Goal: Information Seeking & Learning: Learn about a topic

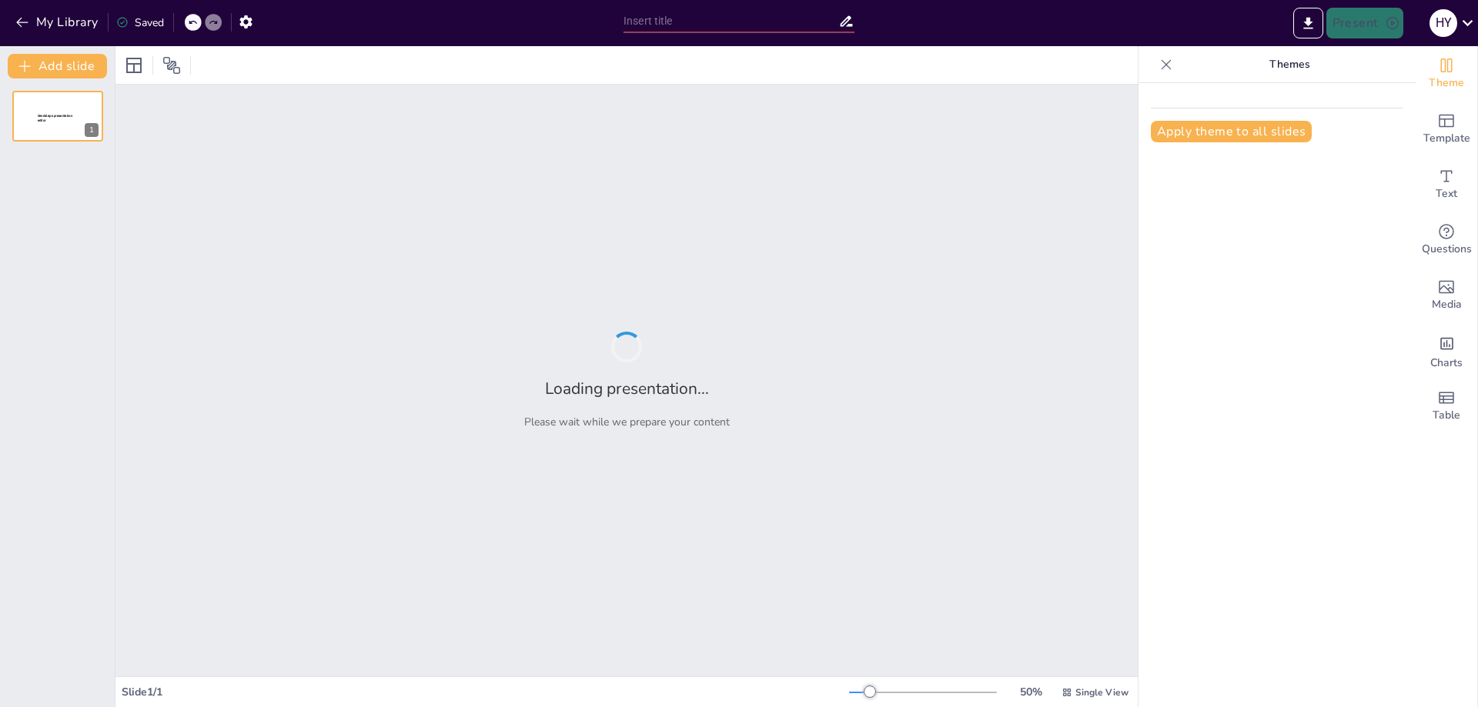
type input "Imported N111F Week01_Lecture.pptx"
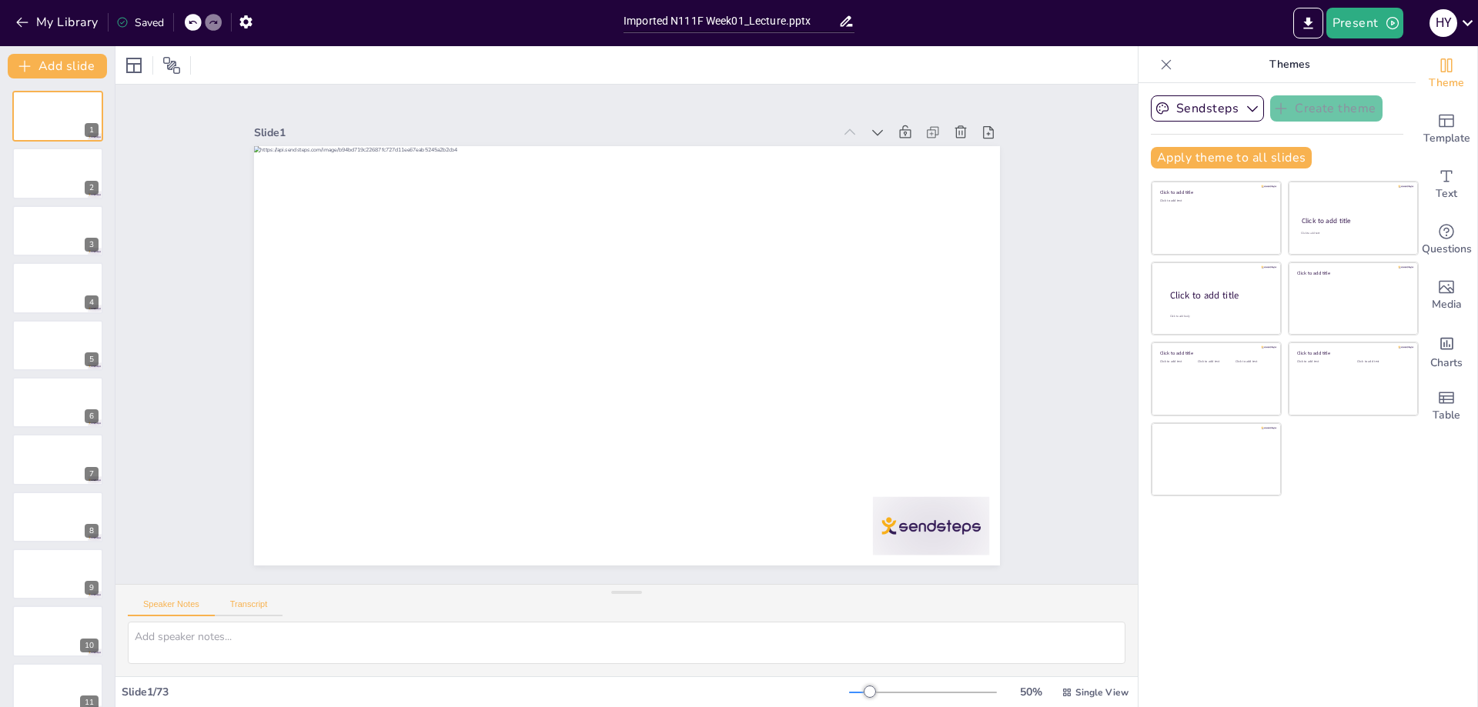
click at [269, 609] on button "Transcript" at bounding box center [249, 608] width 69 height 17
click at [152, 603] on button "Speaker Notes" at bounding box center [171, 608] width 87 height 17
click at [61, 178] on div at bounding box center [58, 174] width 92 height 52
click at [81, 221] on button at bounding box center [90, 218] width 18 height 18
click at [191, 27] on icon at bounding box center [192, 22] width 9 height 9
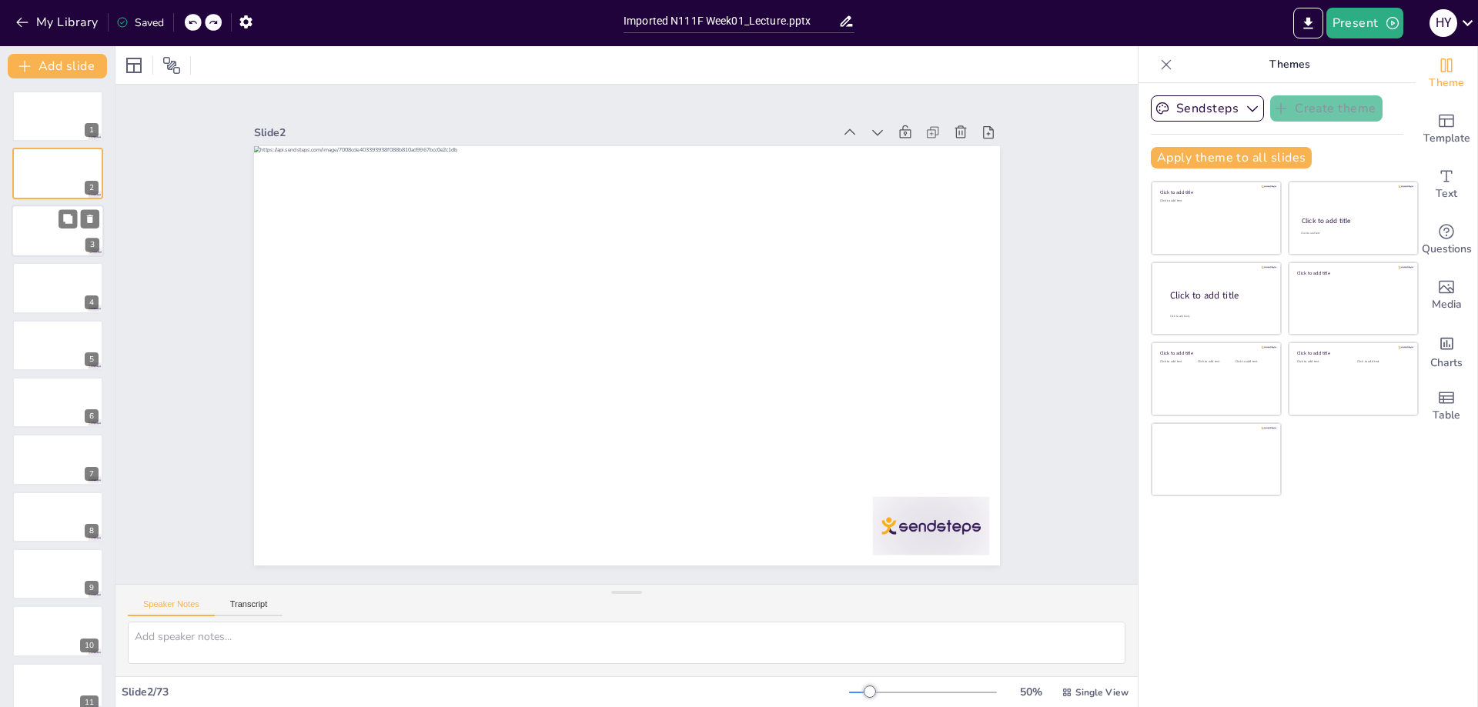
click at [44, 242] on div at bounding box center [58, 231] width 92 height 52
click at [43, 276] on div at bounding box center [58, 288] width 92 height 52
click at [42, 351] on div at bounding box center [58, 345] width 92 height 52
click at [37, 410] on div at bounding box center [58, 402] width 92 height 52
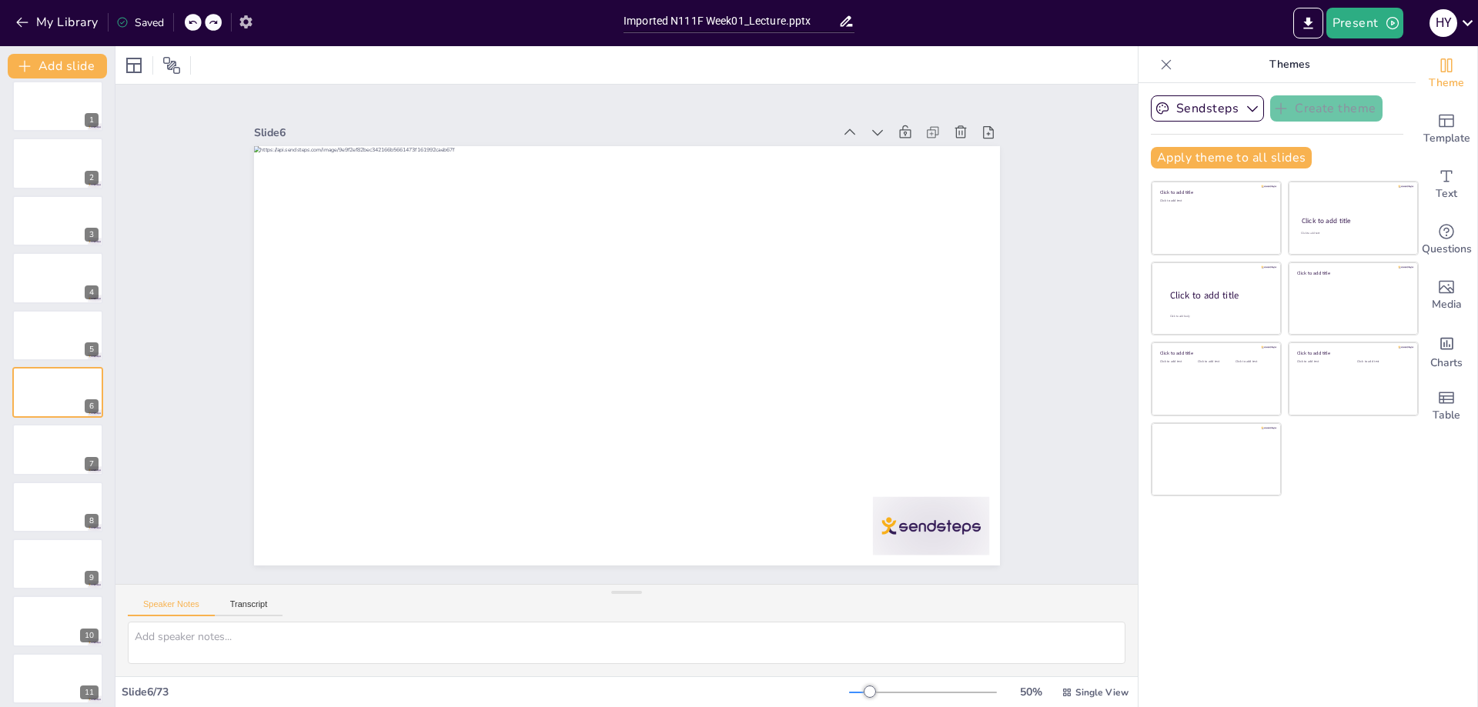
click at [249, 22] on icon "button" at bounding box center [246, 22] width 16 height 16
click at [246, 22] on icon "button" at bounding box center [246, 22] width 16 height 16
click at [246, 25] on icon "button" at bounding box center [245, 21] width 12 height 13
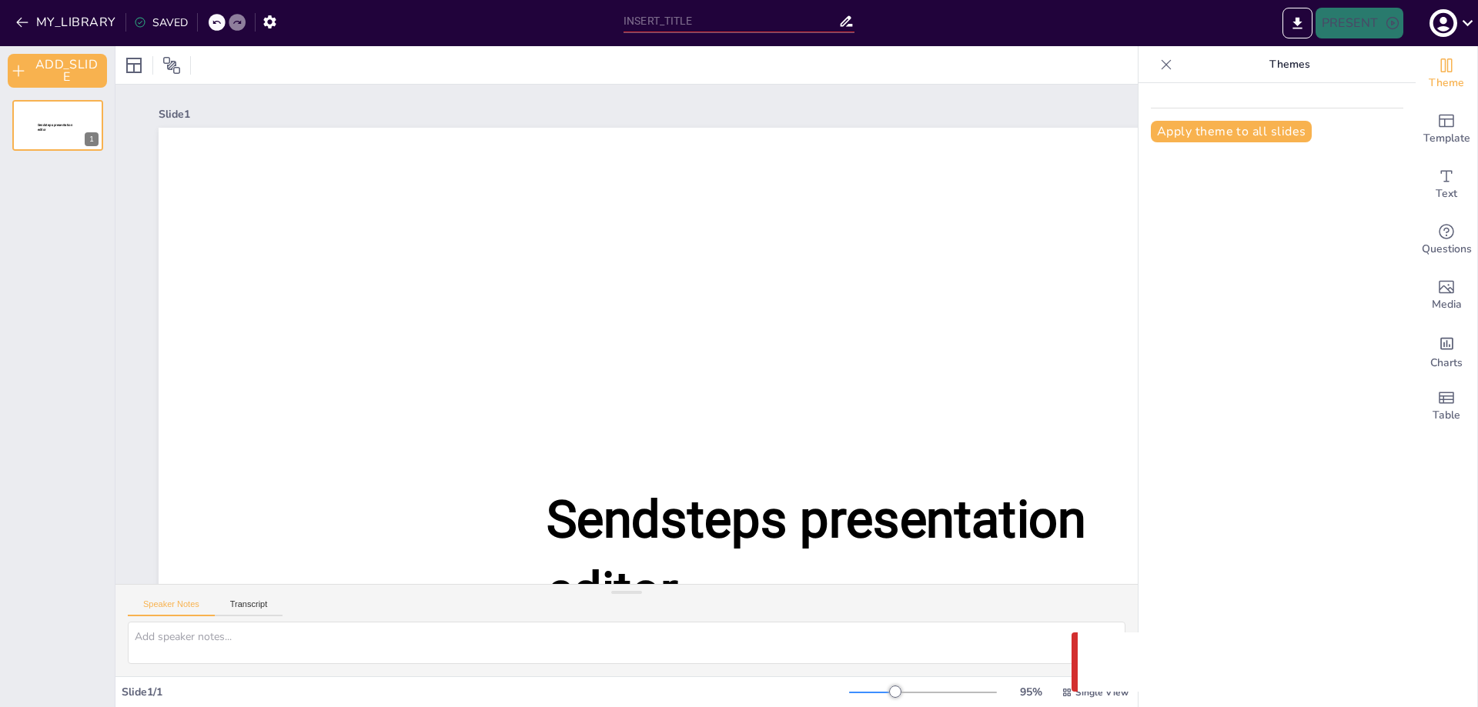
type input "Imported N111F Week01_Lecture.pptx"
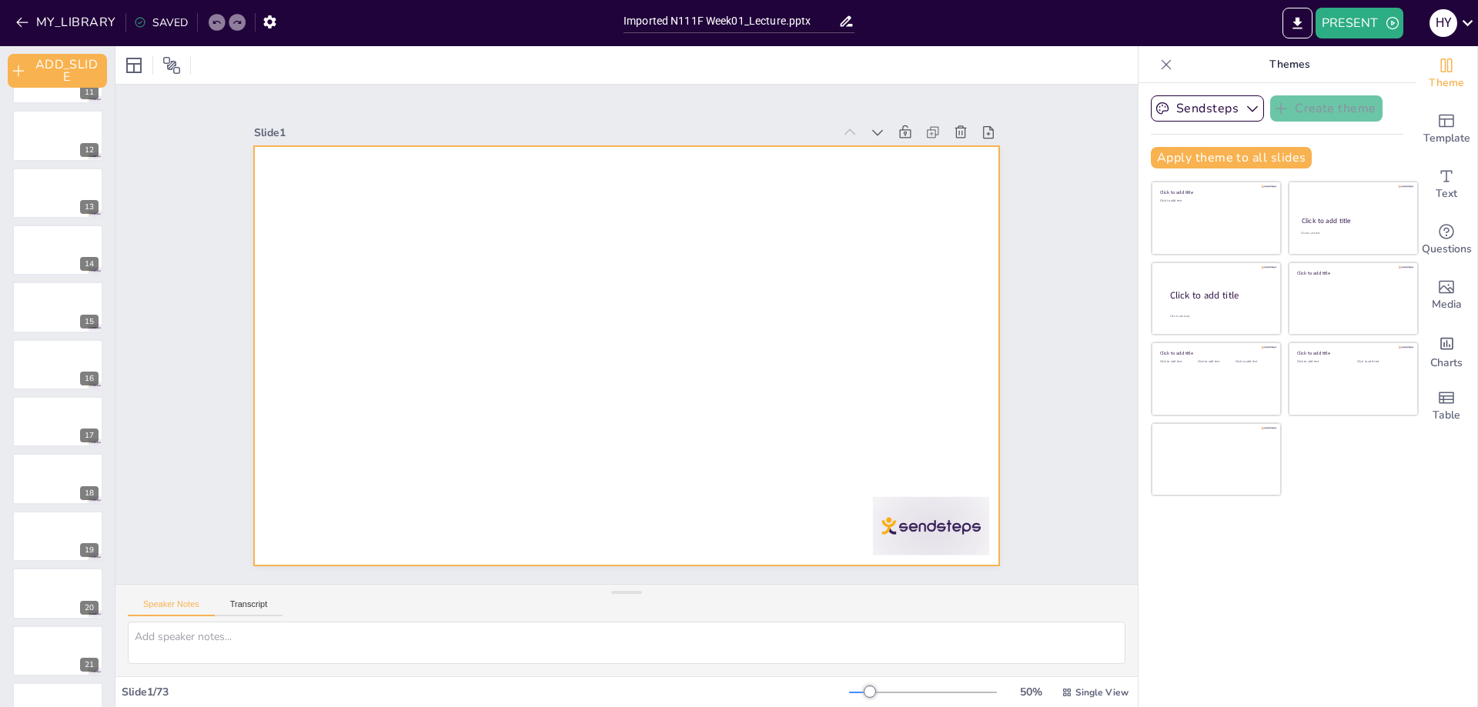
scroll to position [616, 0]
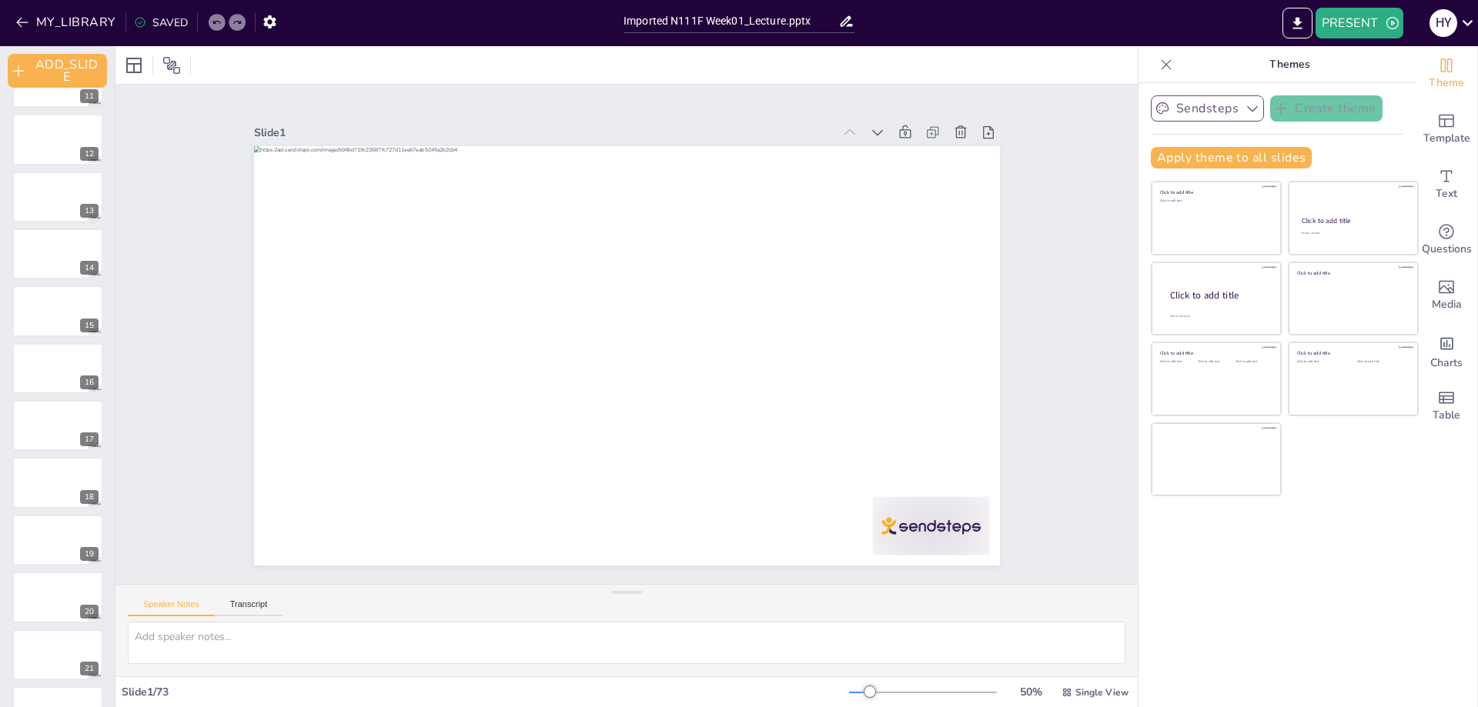
click at [1245, 111] on icon "button" at bounding box center [1252, 108] width 15 height 15
click at [1071, 186] on div "Slide 1 Slide 2 Slide 3 Slide 4 Slide 5 Slide 6 Slide 7 Slide 8 Slide 9 Slide 1…" at bounding box center [626, 335] width 1022 height 500
click at [36, 250] on div at bounding box center [58, 254] width 92 height 52
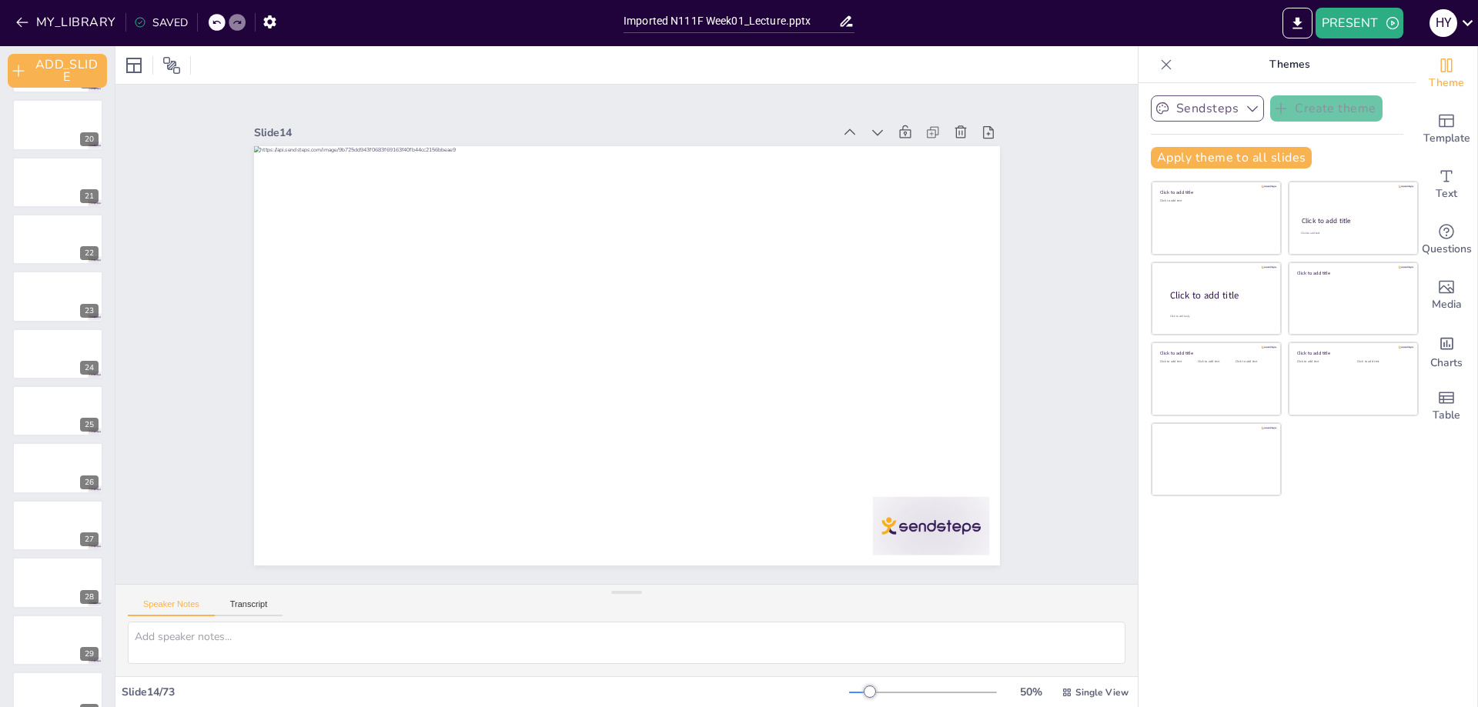
scroll to position [3578, 0]
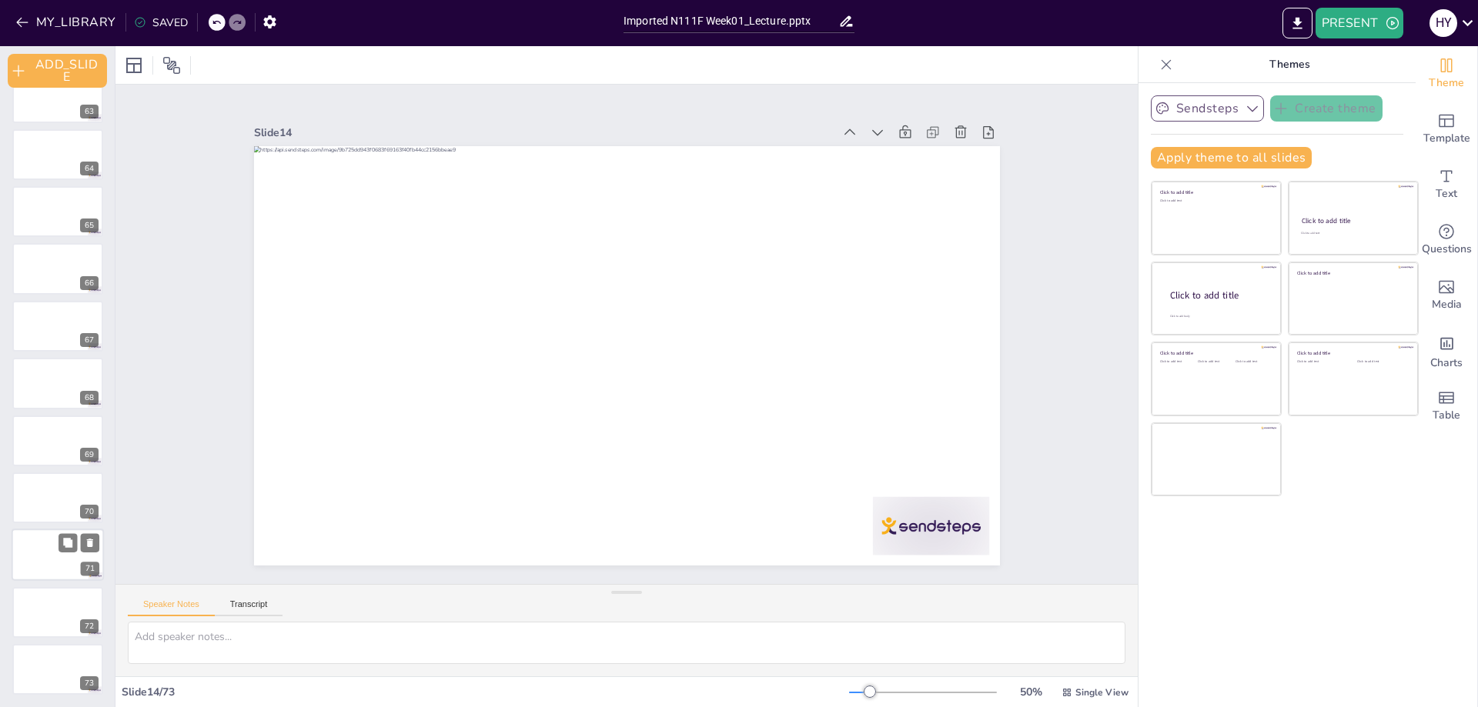
click at [27, 561] on div at bounding box center [58, 556] width 92 height 52
click at [39, 613] on div at bounding box center [58, 613] width 92 height 52
click at [42, 159] on div at bounding box center [58, 155] width 92 height 52
click at [37, 421] on div "42" at bounding box center [58, 447] width 92 height 52
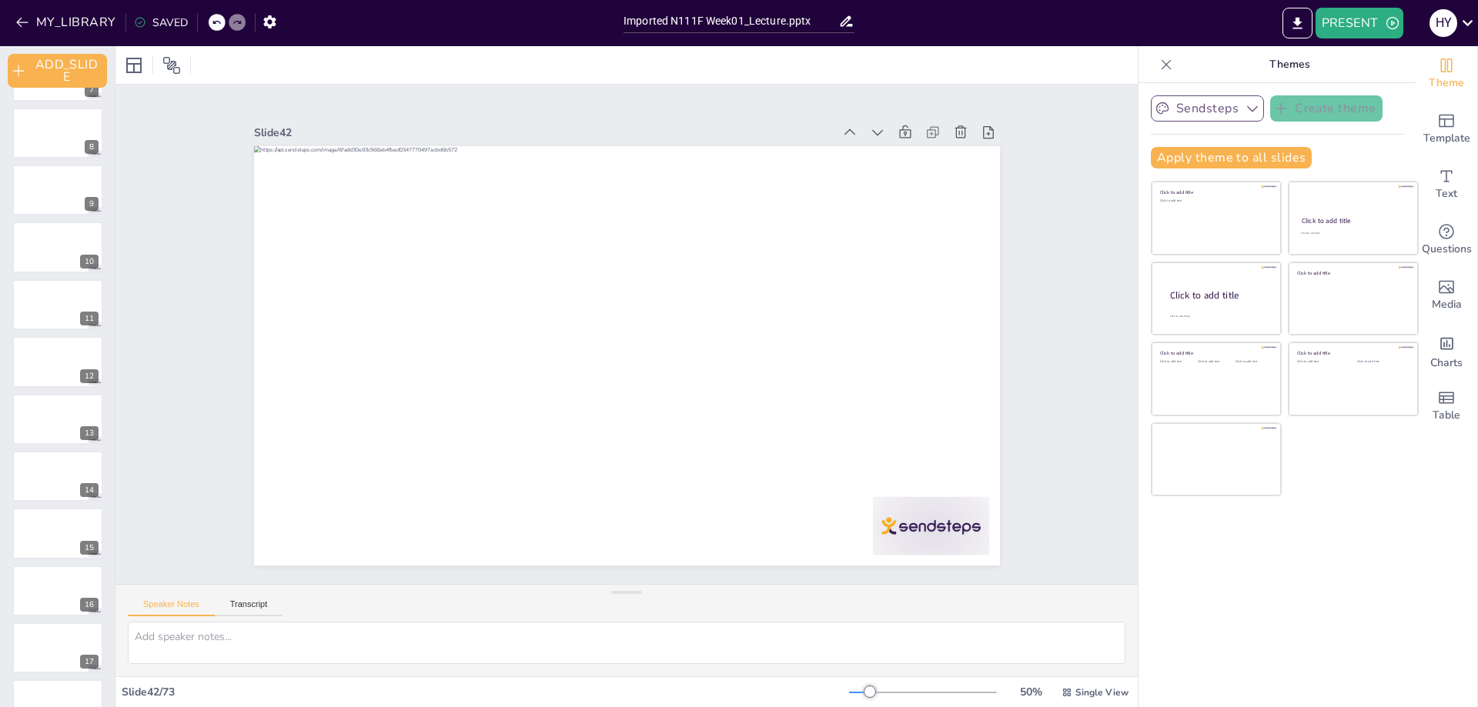
scroll to position [0, 0]
click at [38, 353] on div at bounding box center [58, 355] width 92 height 52
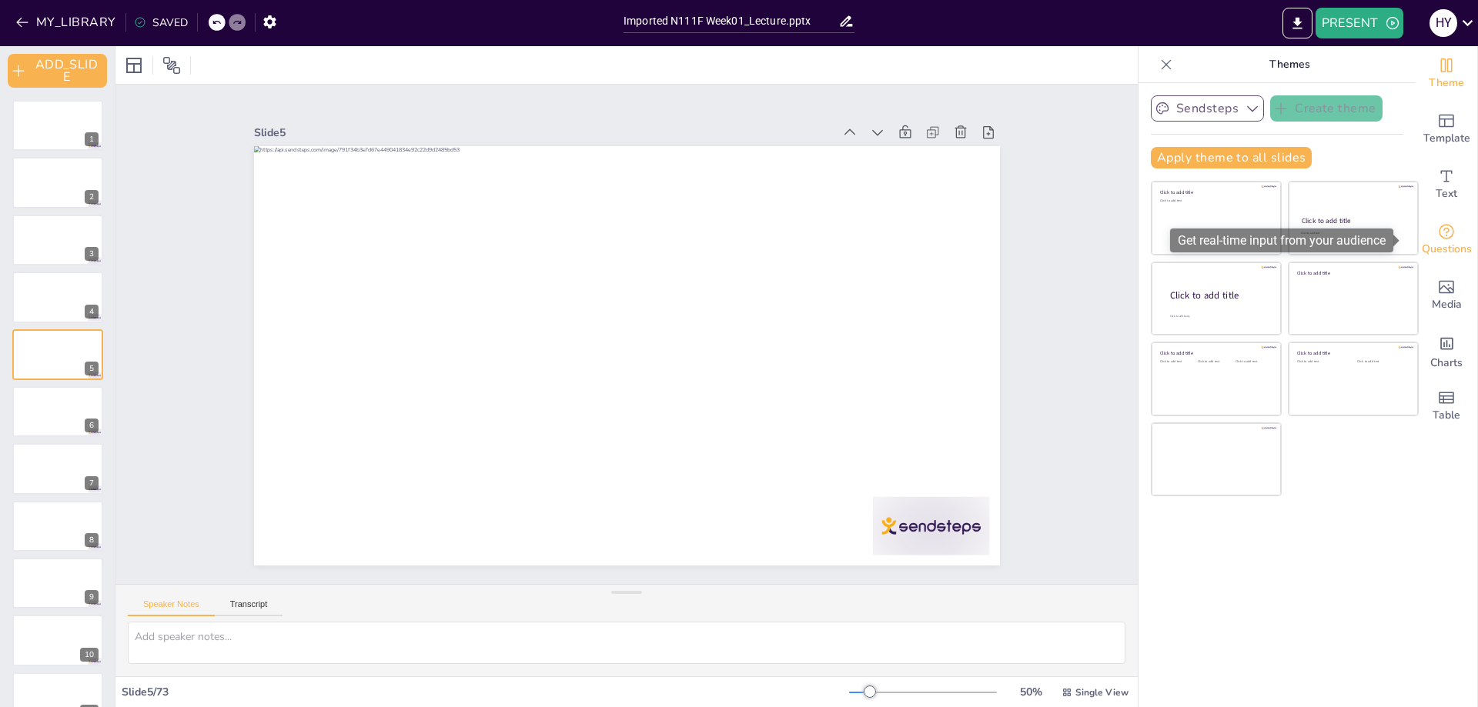
click at [1437, 237] on icon "Get real-time input from your audience" at bounding box center [1446, 231] width 18 height 18
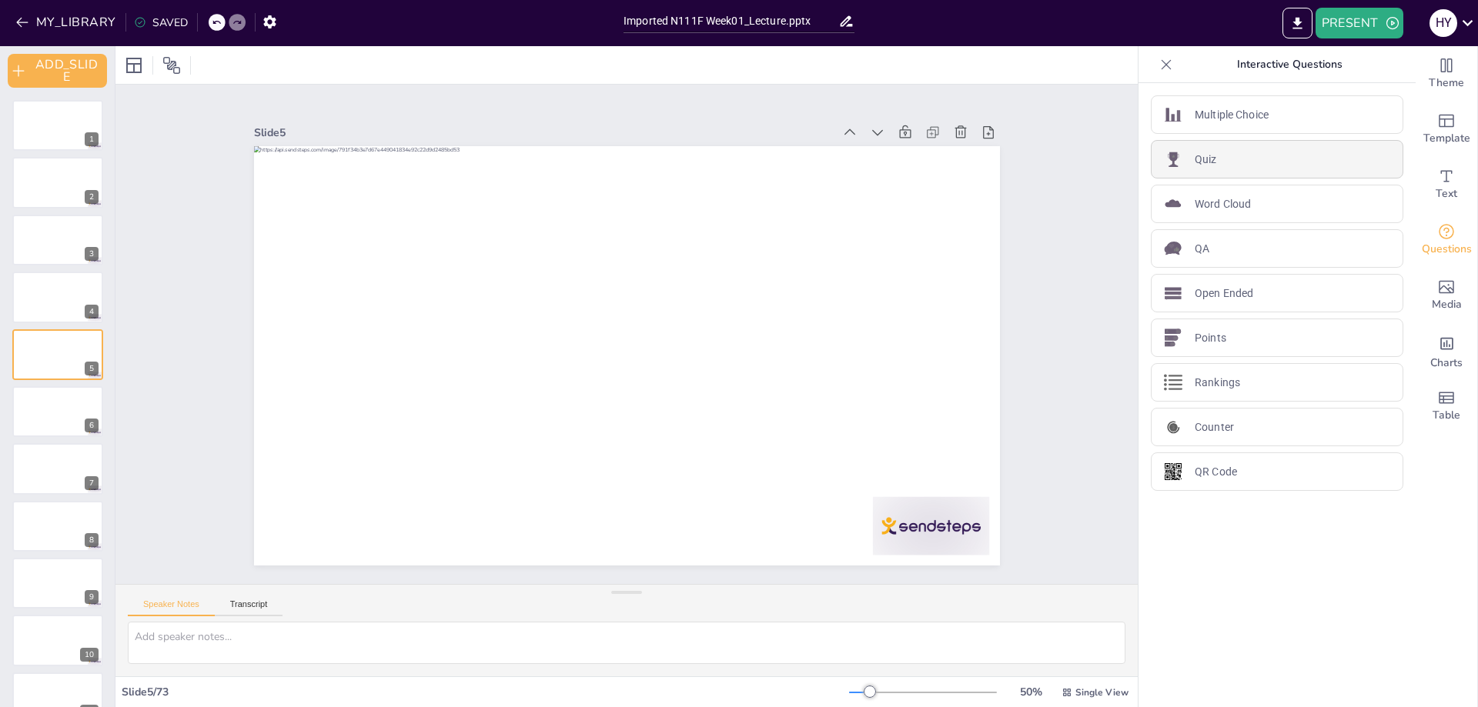
click at [1197, 159] on p "Quiz" at bounding box center [1206, 160] width 22 height 16
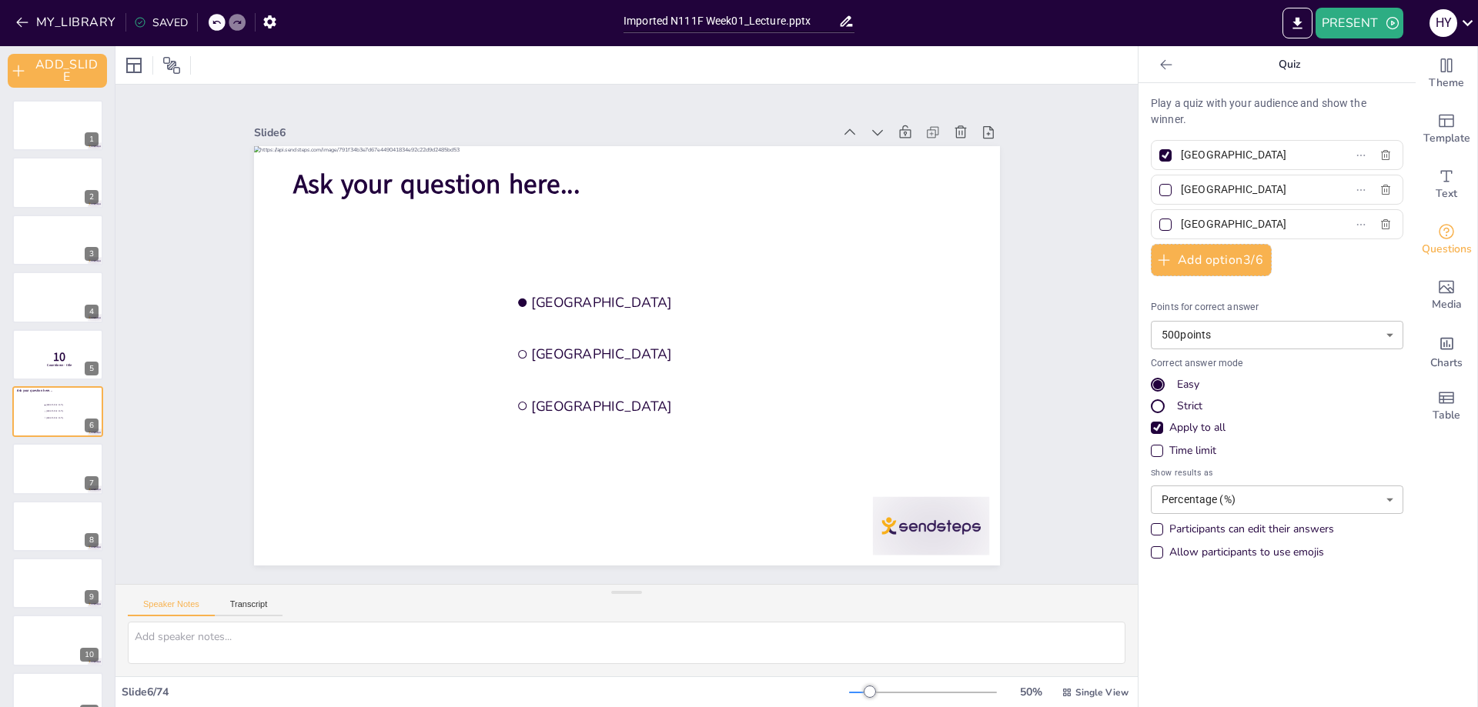
click at [1158, 52] on div at bounding box center [1166, 64] width 25 height 25
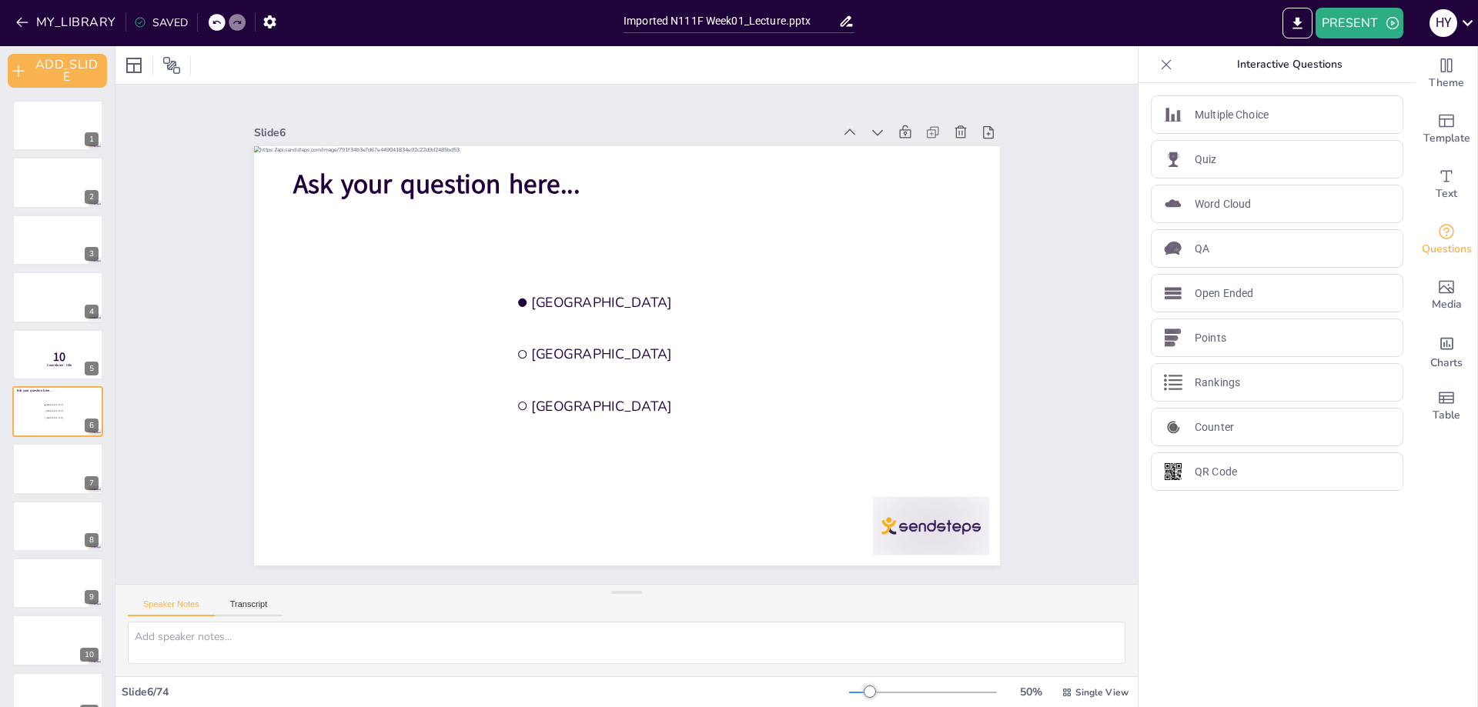
click at [209, 24] on div at bounding box center [217, 22] width 17 height 17
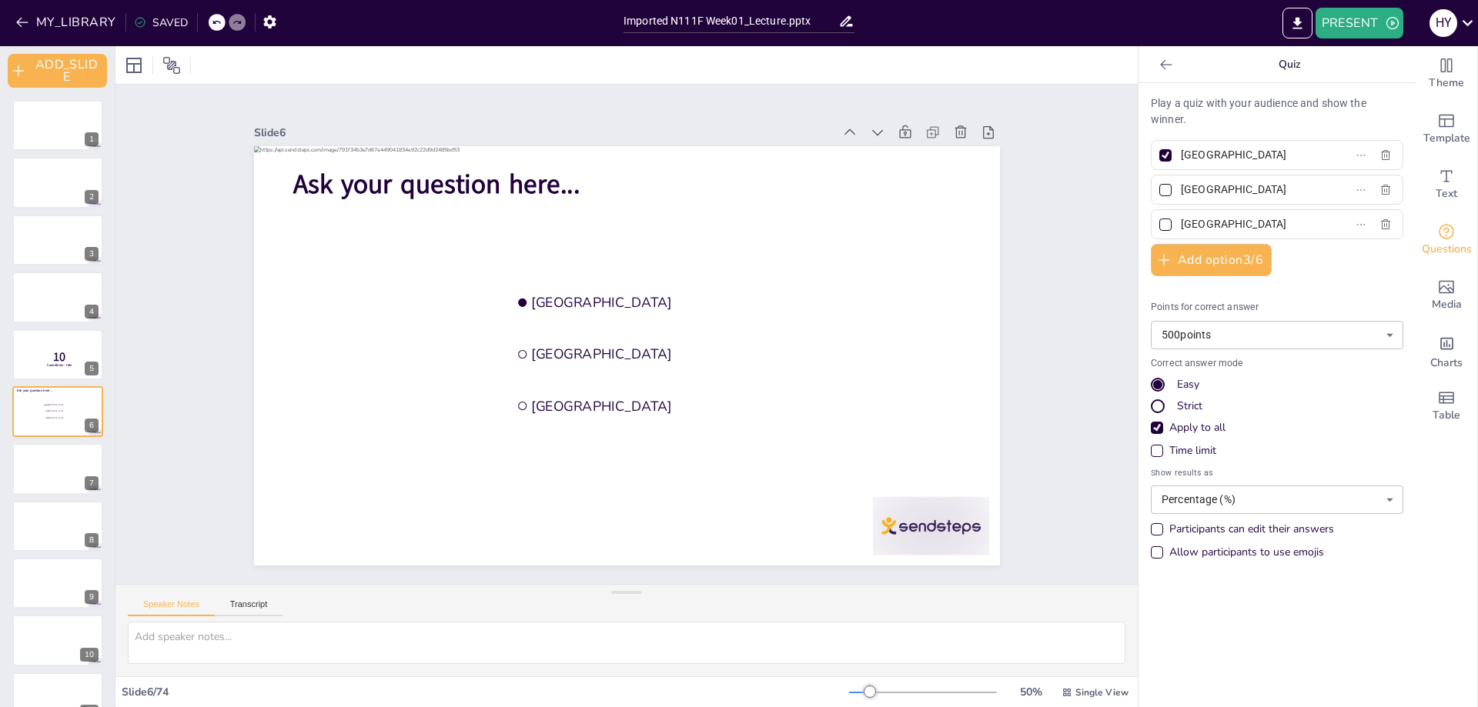
click at [209, 20] on div at bounding box center [217, 22] width 17 height 17
click at [215, 24] on icon at bounding box center [216, 22] width 9 height 9
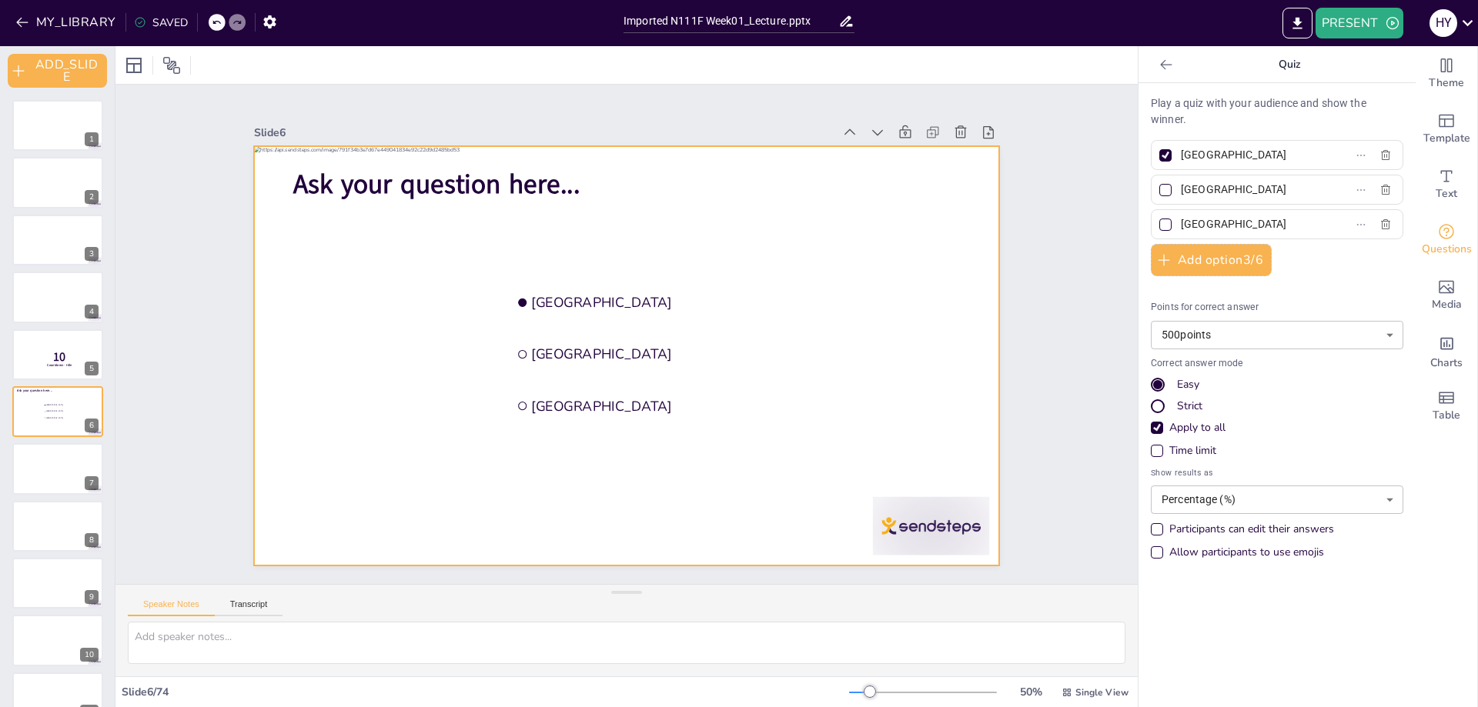
click at [254, 269] on div at bounding box center [627, 356] width 746 height 420
click at [211, 143] on div "Slide 1 Slide 2 Slide 3 Slide 4 Slide 5 10 Countdown - title Slide 6 Ask your q…" at bounding box center [627, 334] width 832 height 463
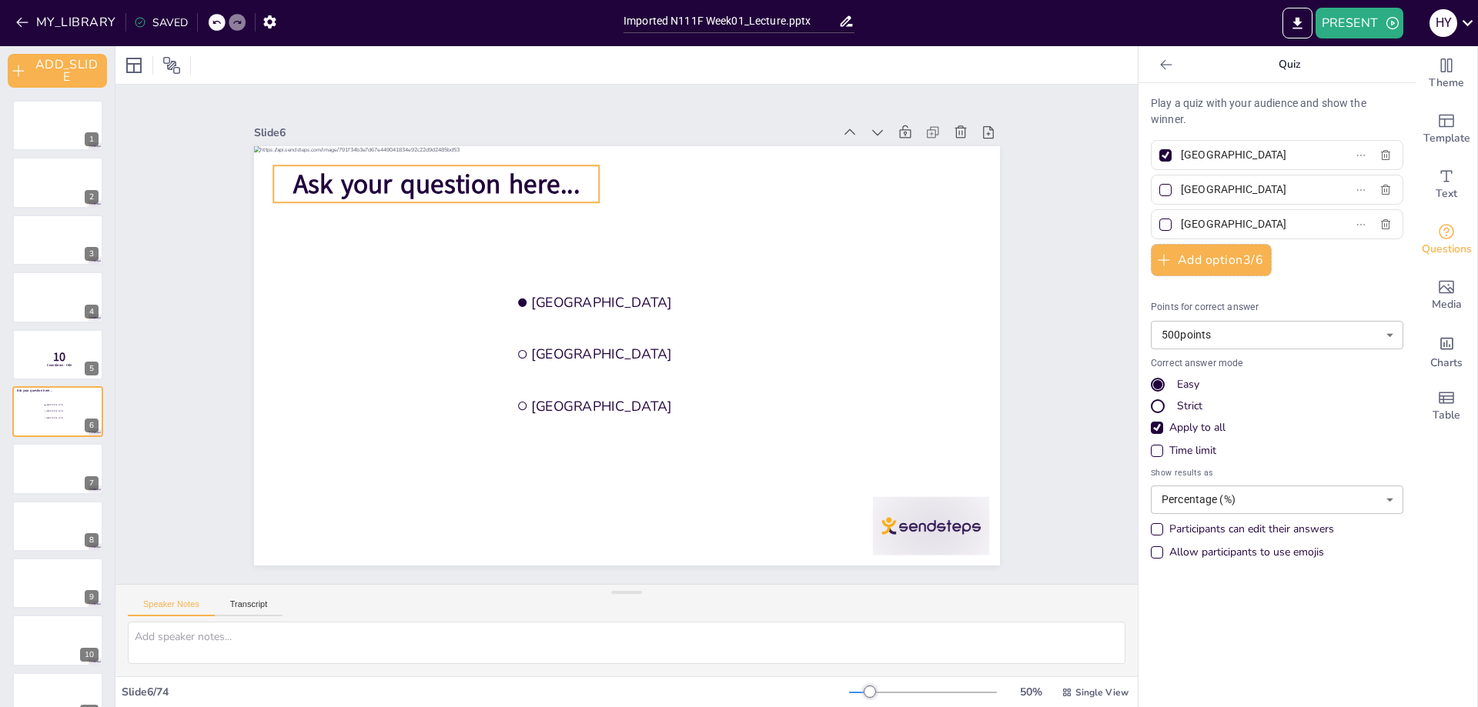
click at [473, 180] on span "Ask your question here..." at bounding box center [436, 184] width 287 height 36
click at [555, 192] on span "Ask your question here..." at bounding box center [435, 184] width 287 height 36
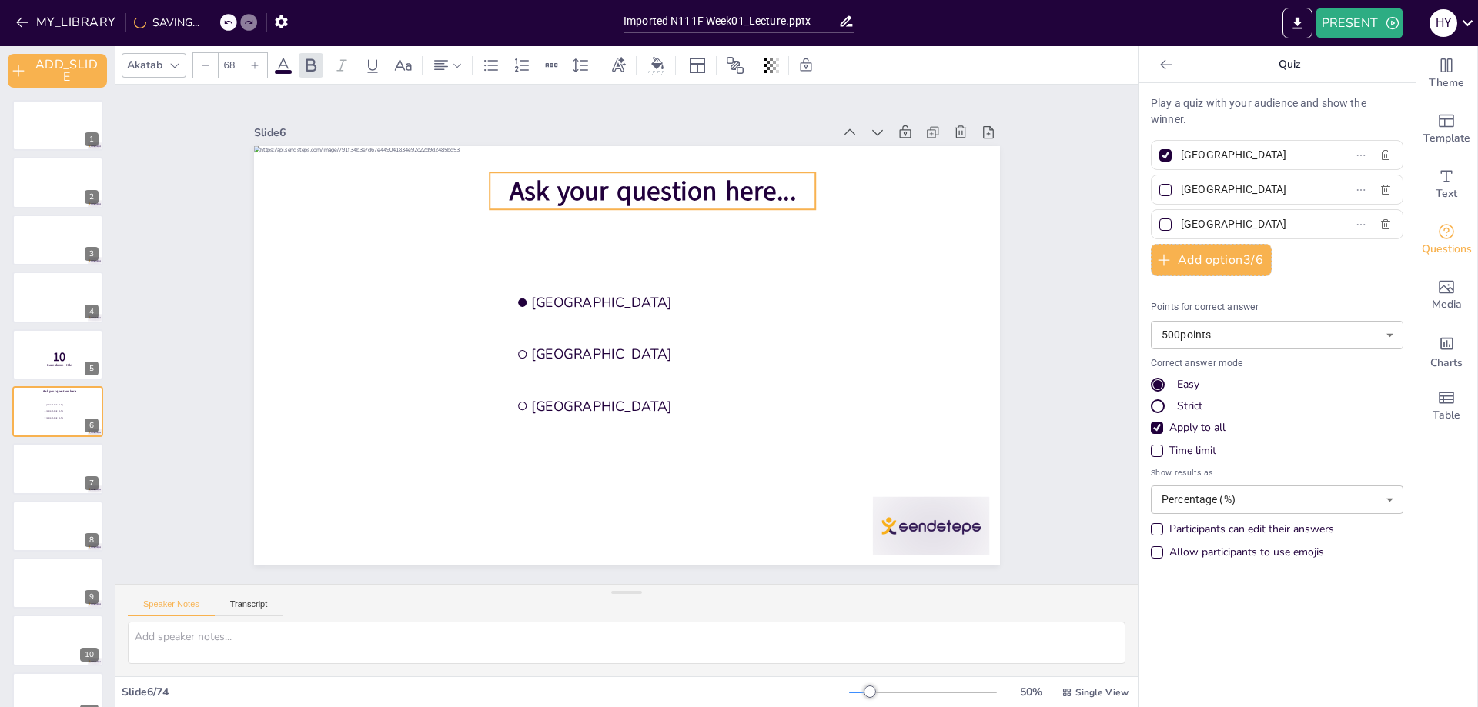
drag, startPoint x: 545, startPoint y: 162, endPoint x: 752, endPoint y: 170, distance: 207.2
click at [752, 173] on span "Ask your question here..." at bounding box center [652, 191] width 287 height 36
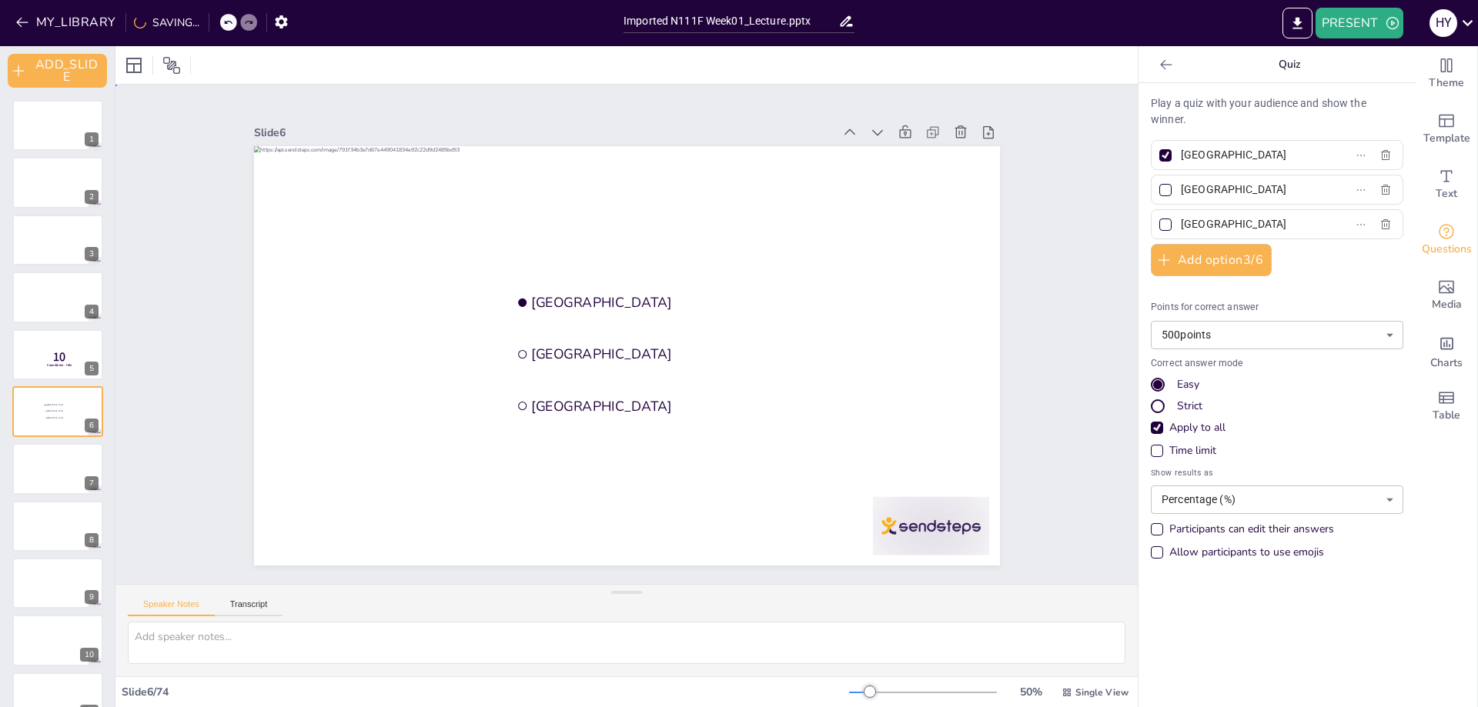
click at [1103, 166] on div "Slide 1 Slide 2 Slide 3 Slide 4 Slide 5 10 Countdown - title Slide 6 Amsterdam …" at bounding box center [626, 335] width 1022 height 500
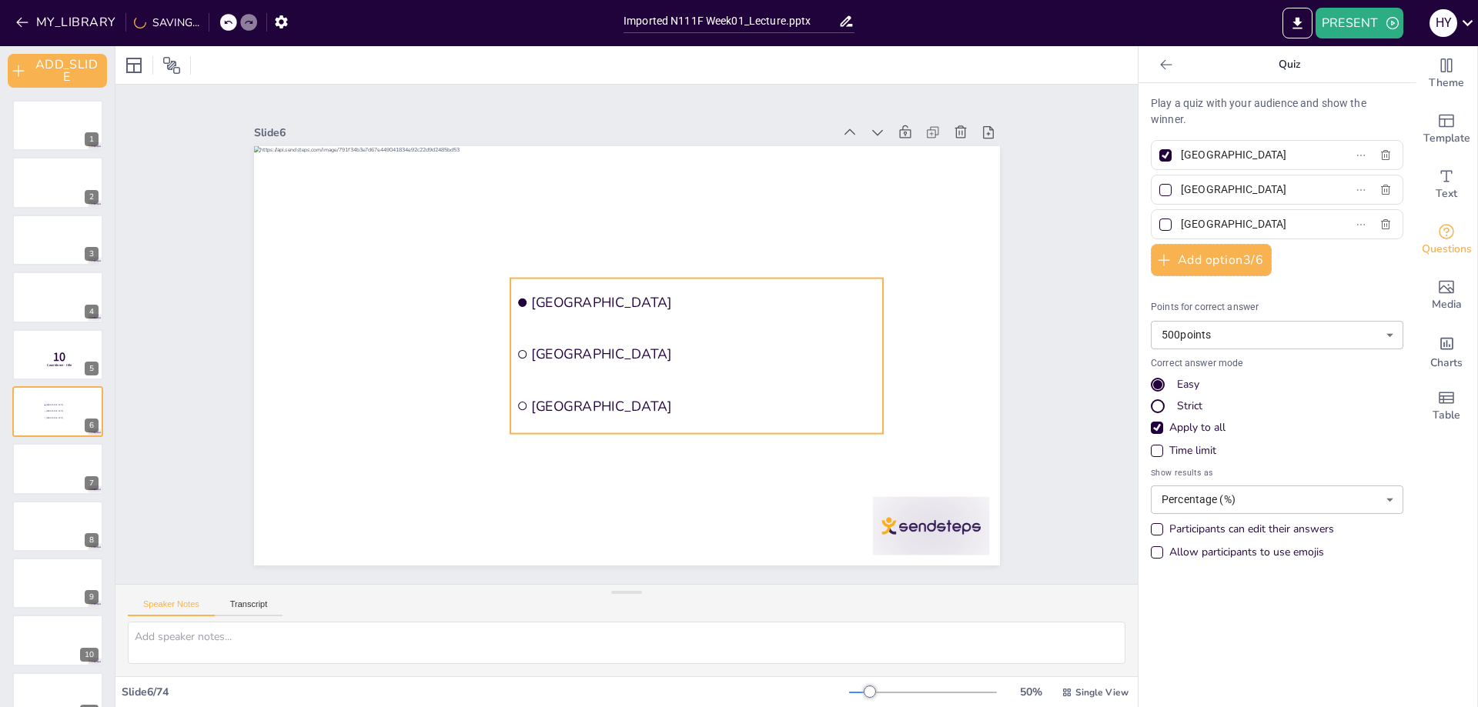
click at [784, 346] on span "Rotterdam" at bounding box center [704, 355] width 346 height 18
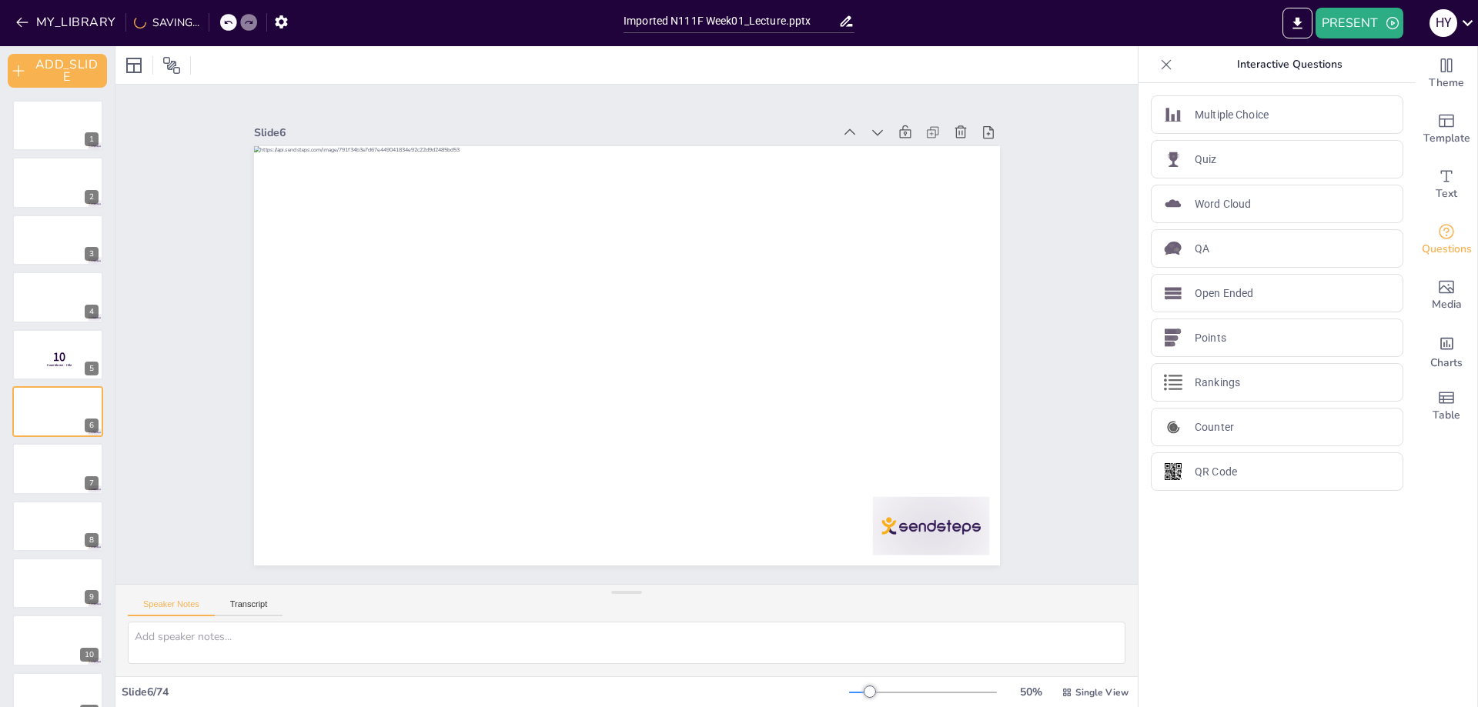
click at [1090, 271] on div "Slide 1 Slide 2 Slide 3 Slide 4 Slide 5 10 Countdown - title Slide 6 Slide 7 Sl…" at bounding box center [626, 335] width 1022 height 500
click at [49, 356] on p "10" at bounding box center [59, 357] width 41 height 17
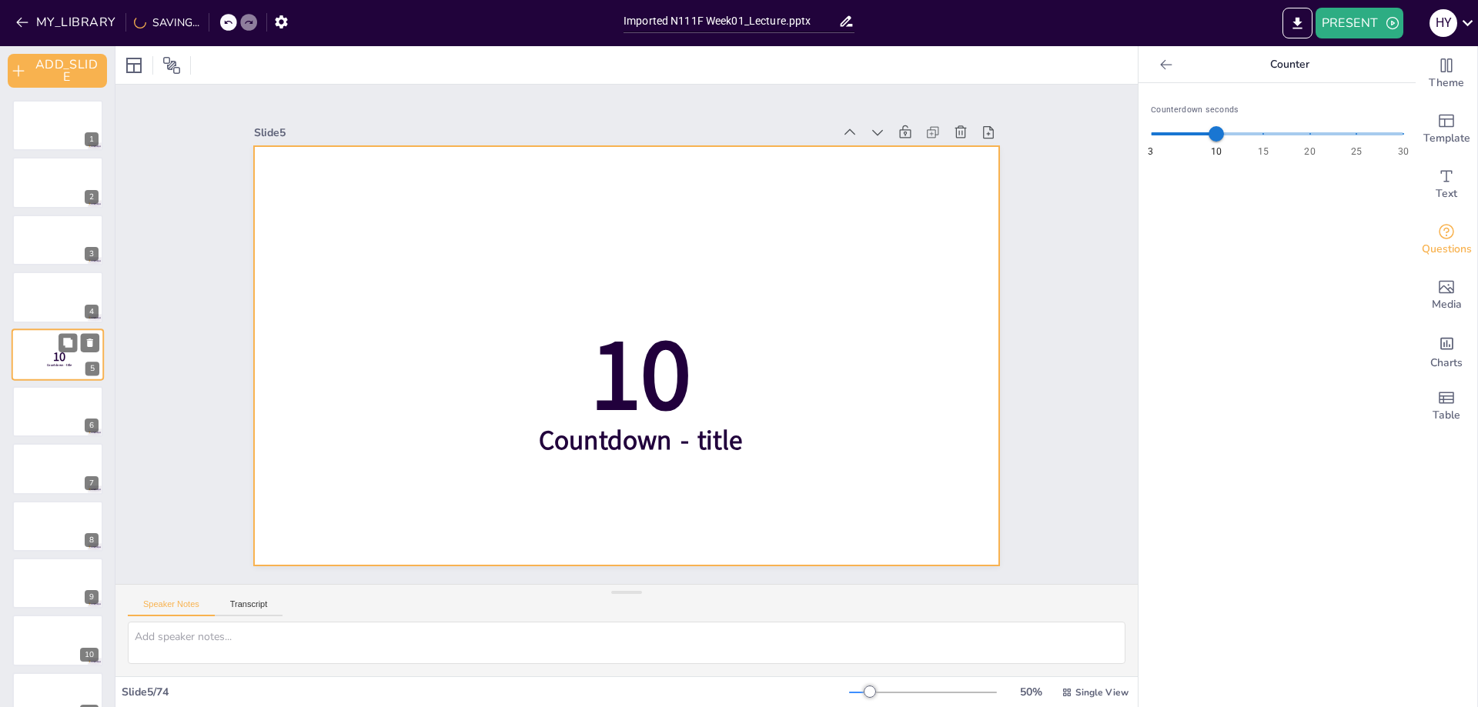
click at [52, 368] on div at bounding box center [58, 355] width 92 height 52
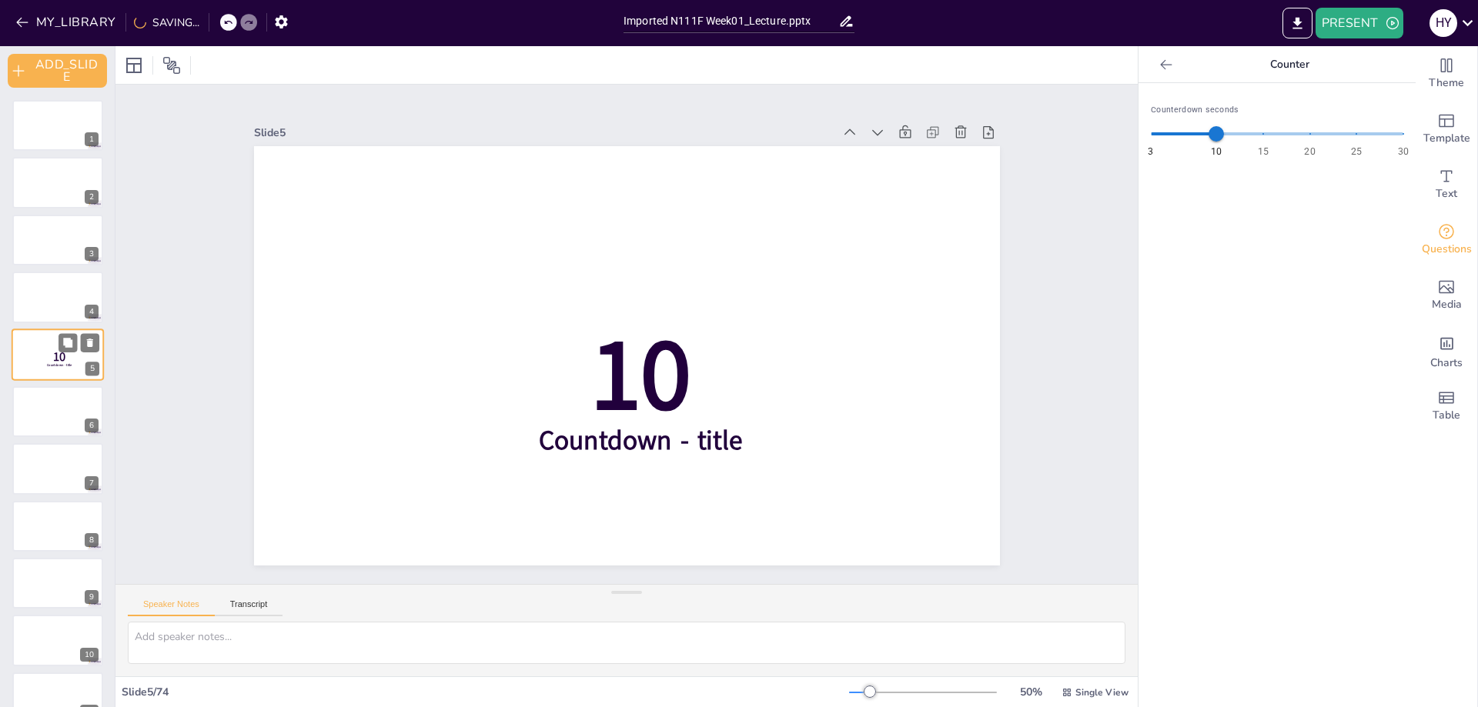
click at [58, 371] on div at bounding box center [58, 355] width 92 height 52
click at [95, 343] on icon at bounding box center [90, 342] width 11 height 11
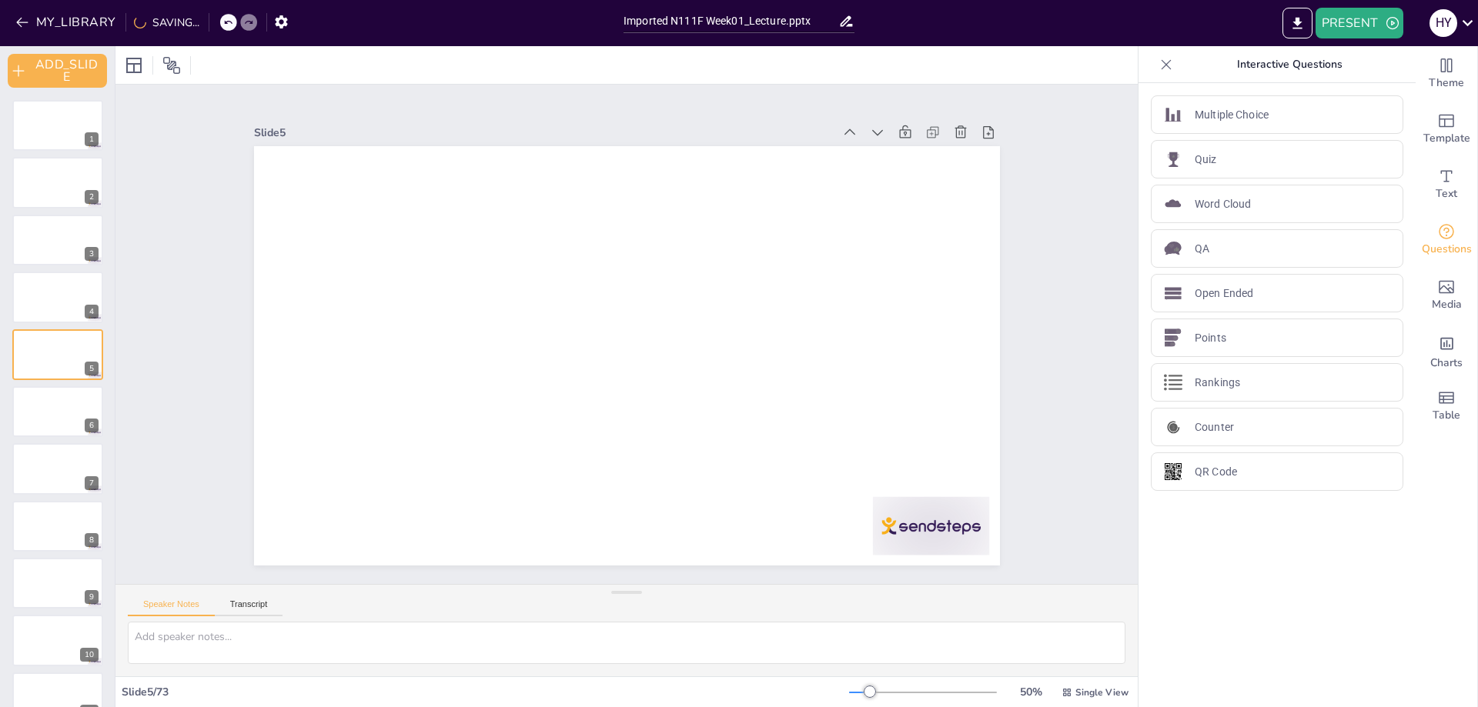
click at [22, 300] on div at bounding box center [58, 297] width 92 height 52
click at [70, 356] on div at bounding box center [58, 355] width 92 height 52
click at [1243, 122] on div "Multiple Choice" at bounding box center [1277, 114] width 252 height 38
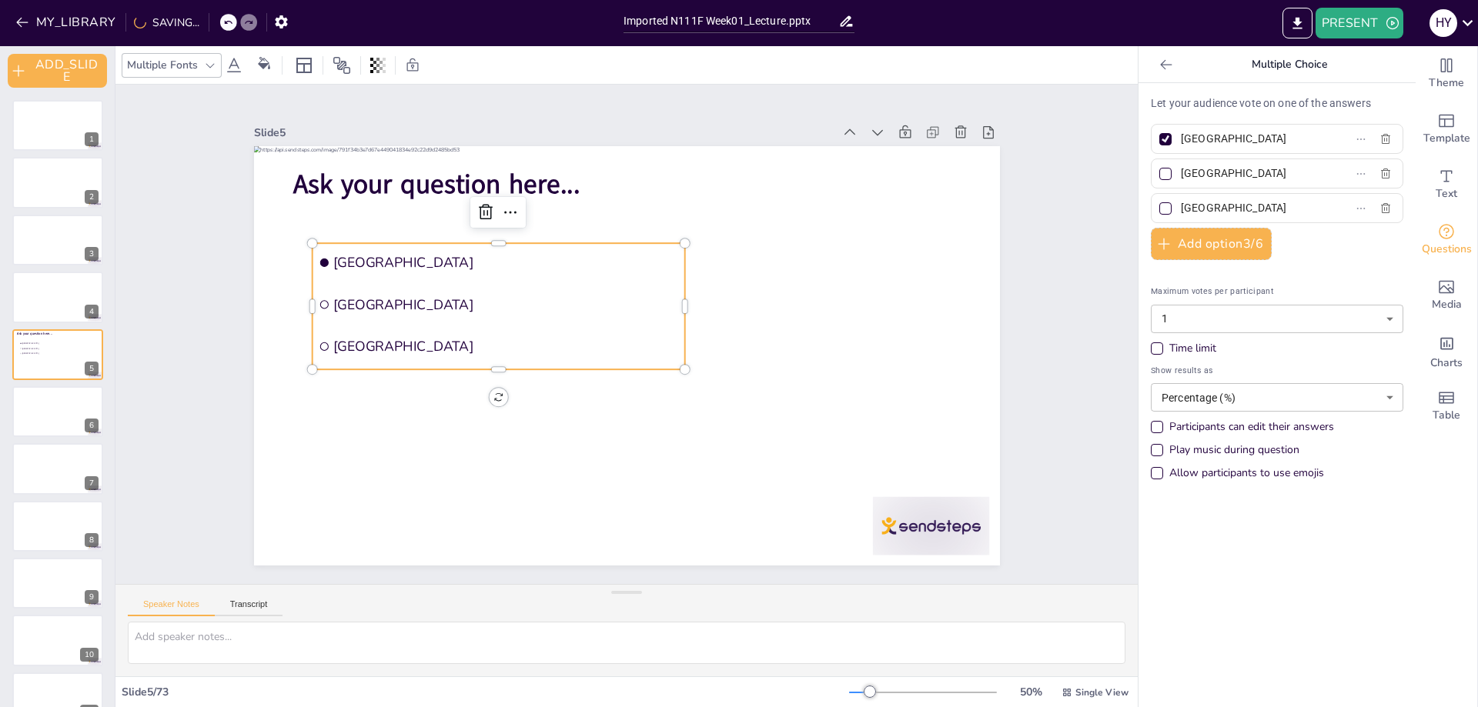
click at [225, 23] on icon at bounding box center [228, 23] width 8 height 4
click at [225, 19] on icon at bounding box center [227, 22] width 9 height 9
click at [478, 203] on icon at bounding box center [486, 212] width 18 height 18
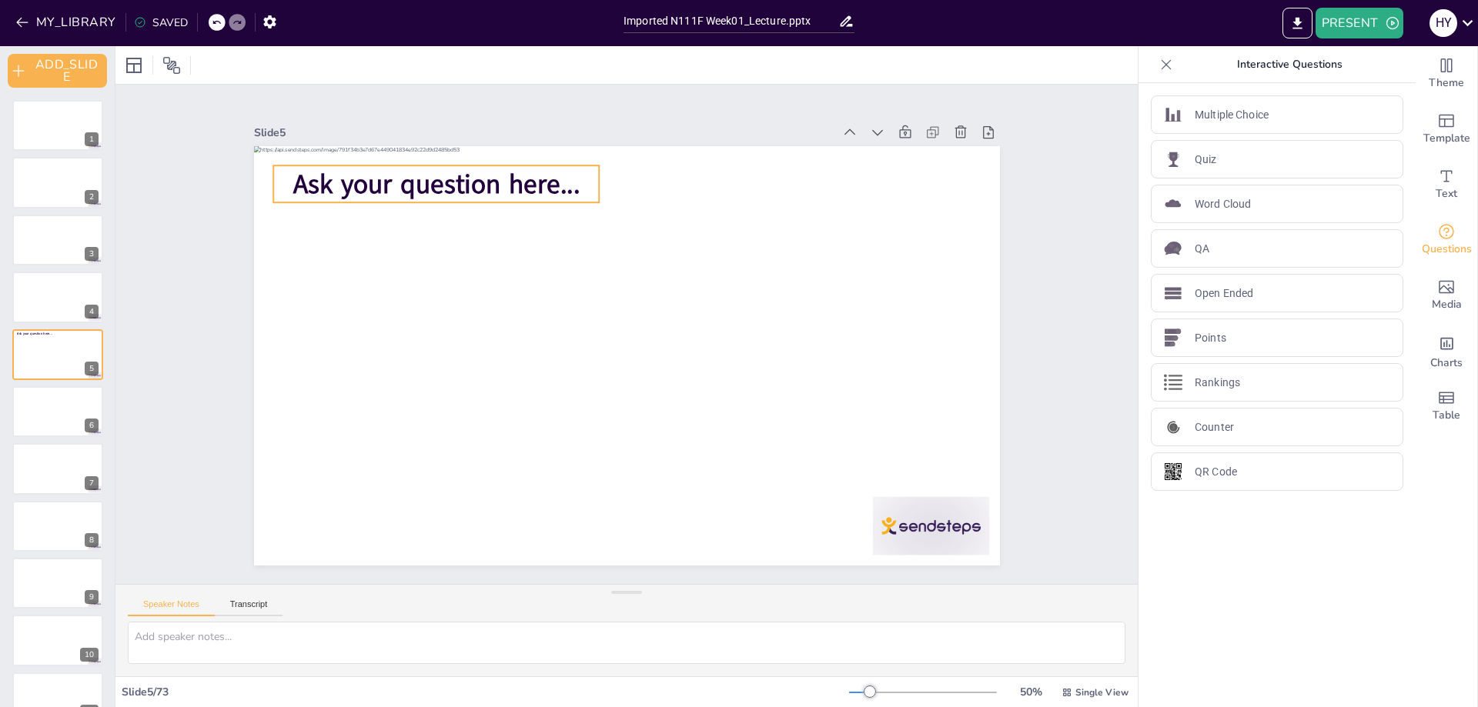
click at [569, 169] on p "Ask your question here..." at bounding box center [436, 184] width 326 height 37
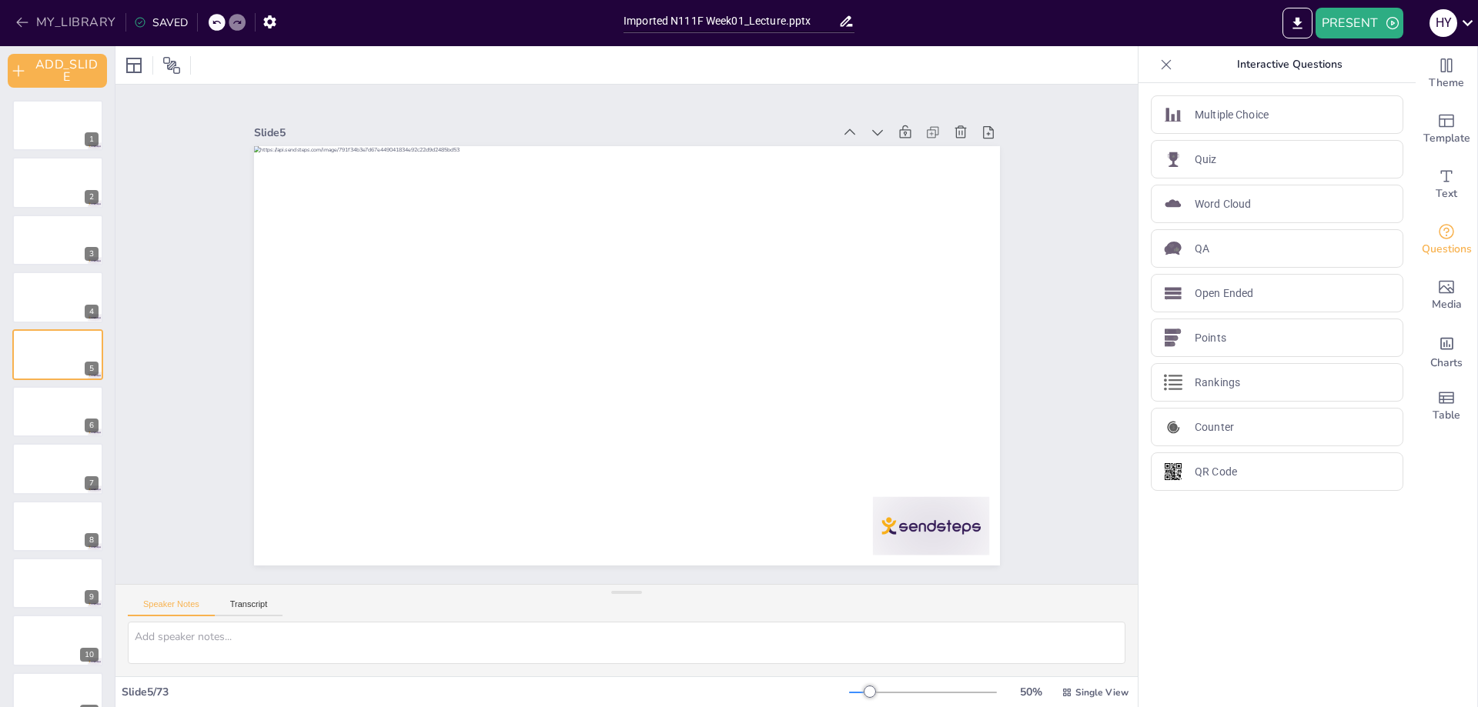
click at [35, 31] on button "MY_LIBRARY" at bounding box center [67, 22] width 111 height 25
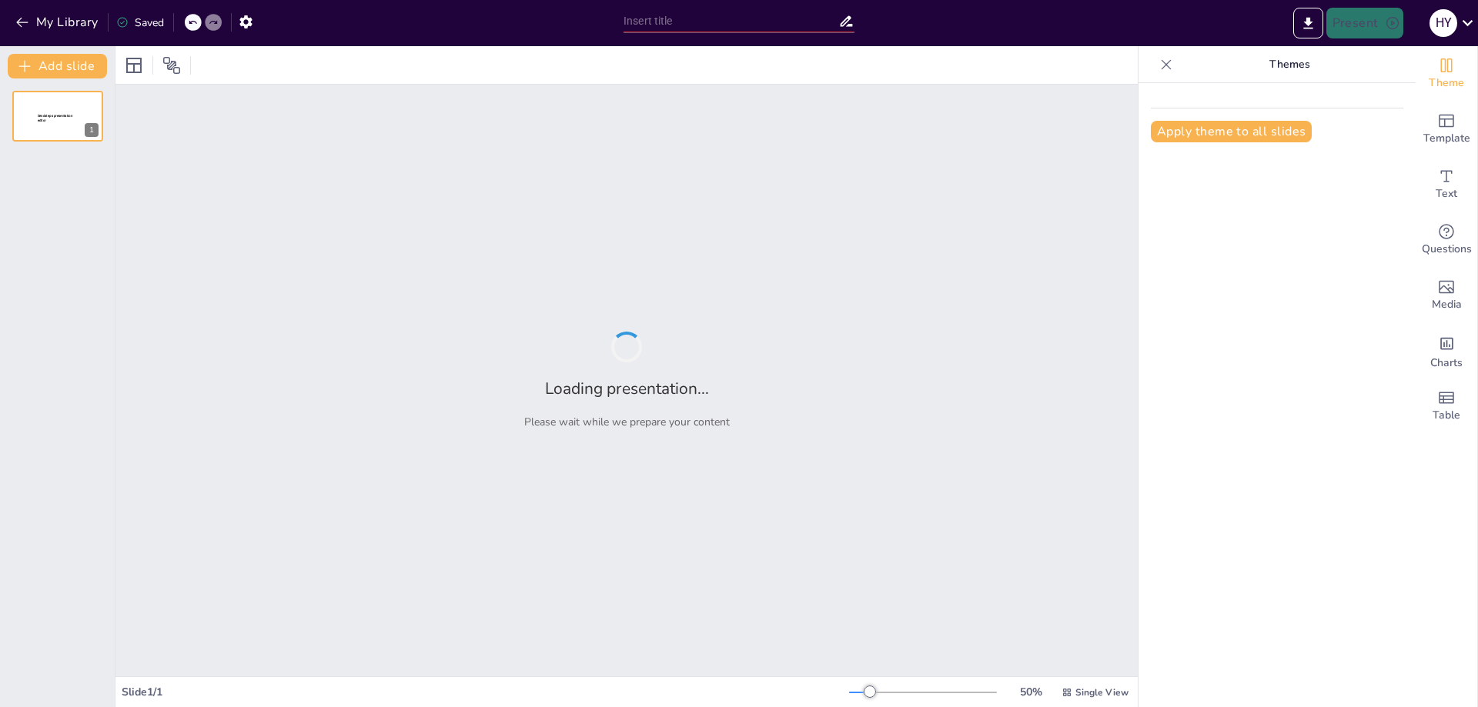
type input "The Microscopic World: An Introduction to Microbiology Fundamentals"
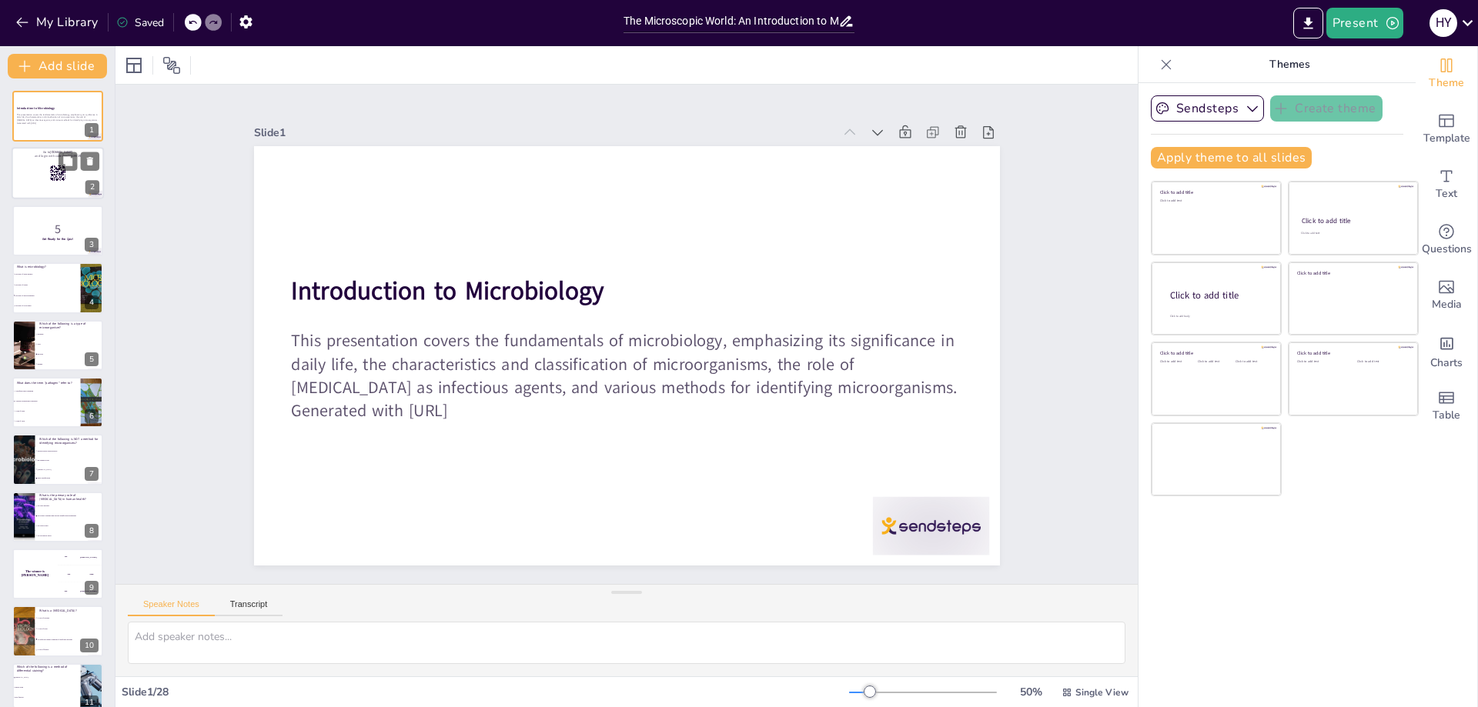
checkbox input "true"
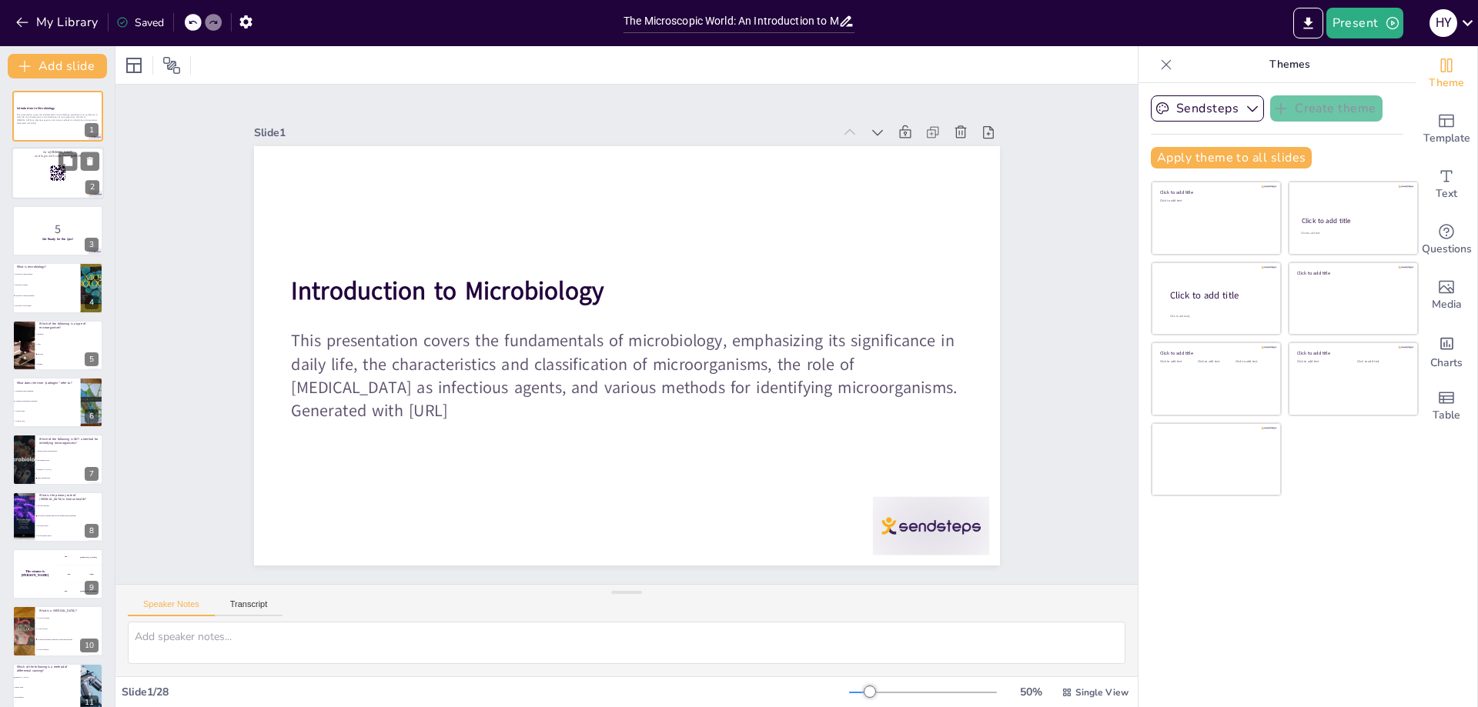
checkbox input "true"
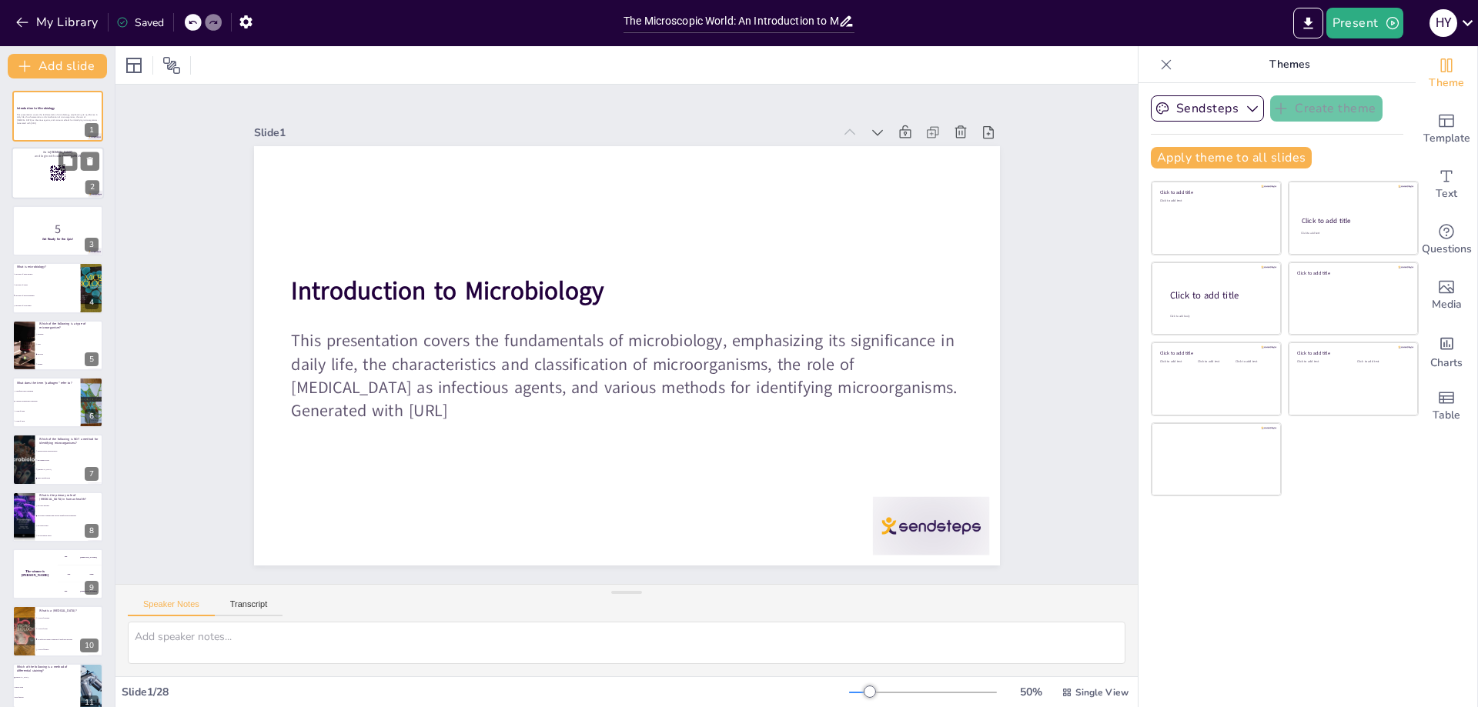
checkbox input "true"
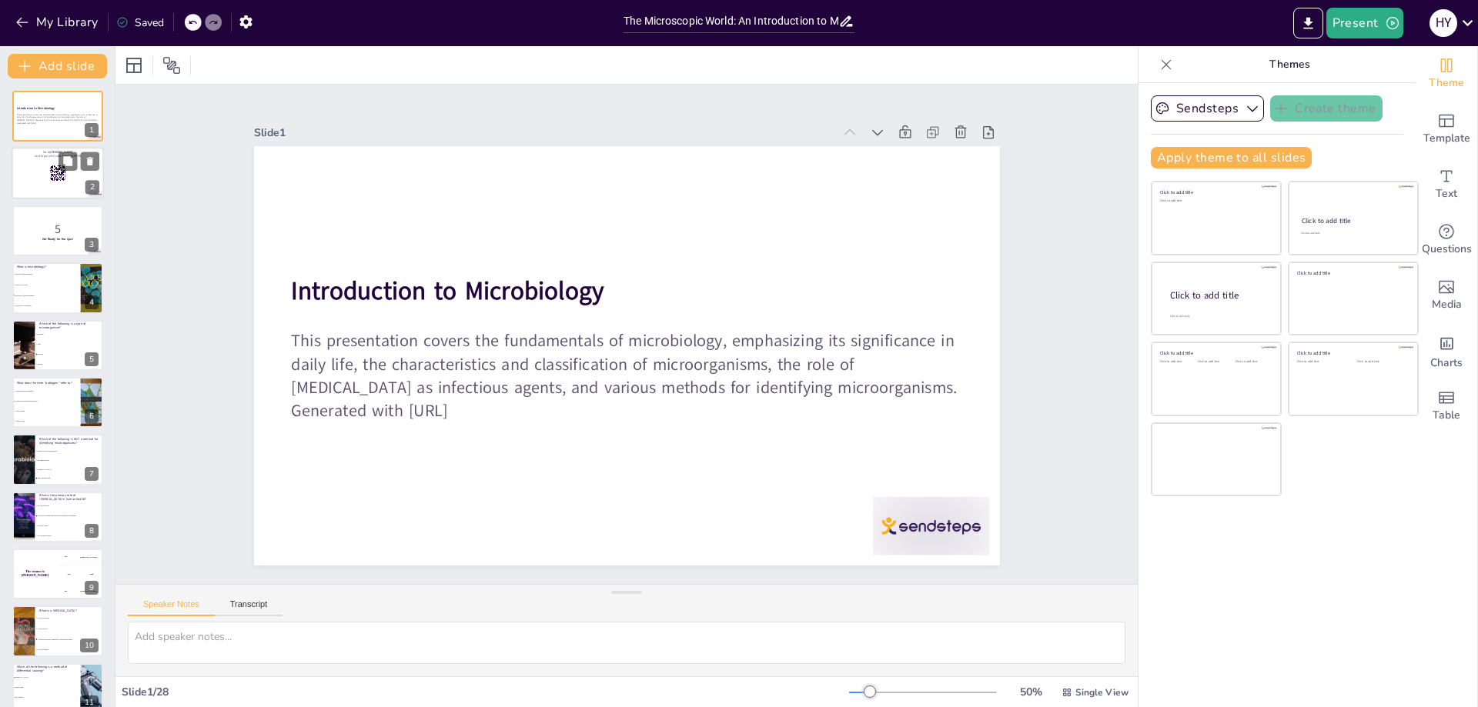
checkbox input "true"
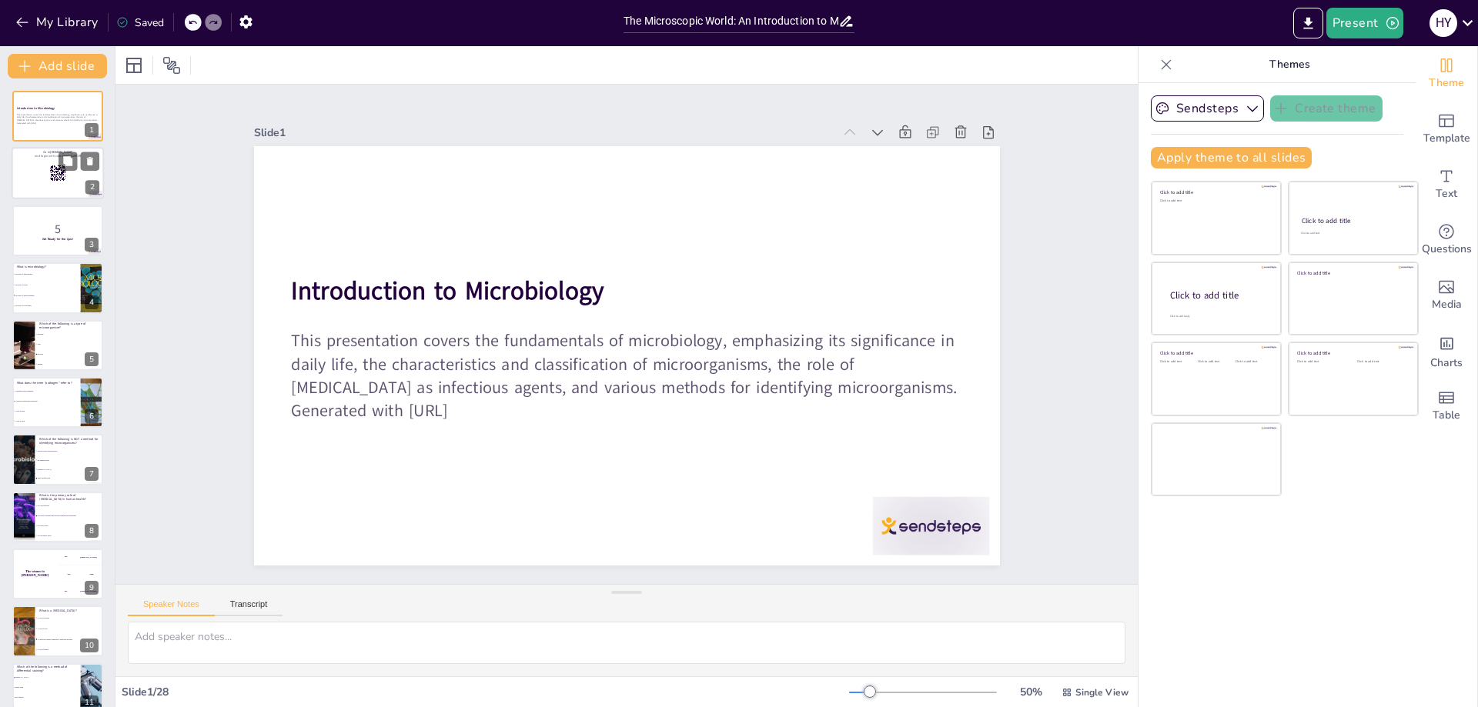
checkbox input "true"
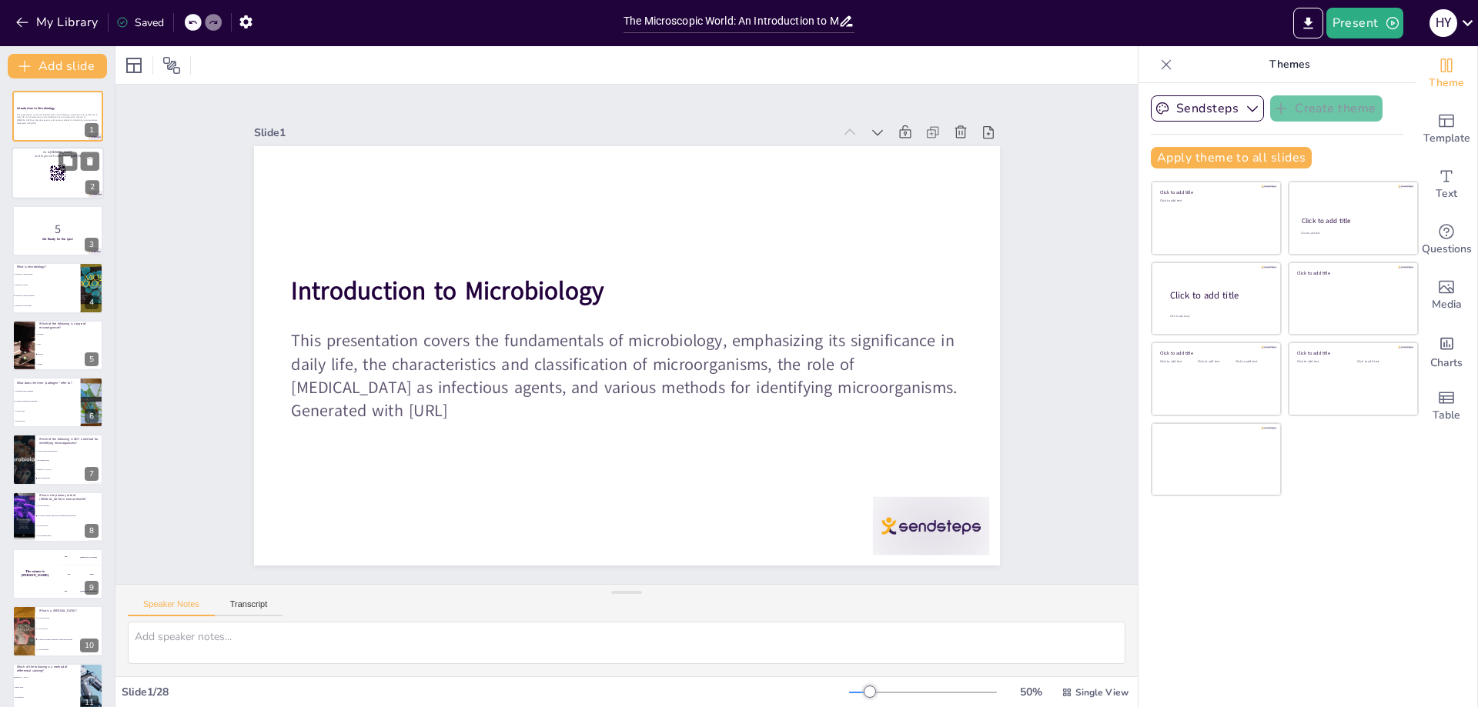
checkbox input "true"
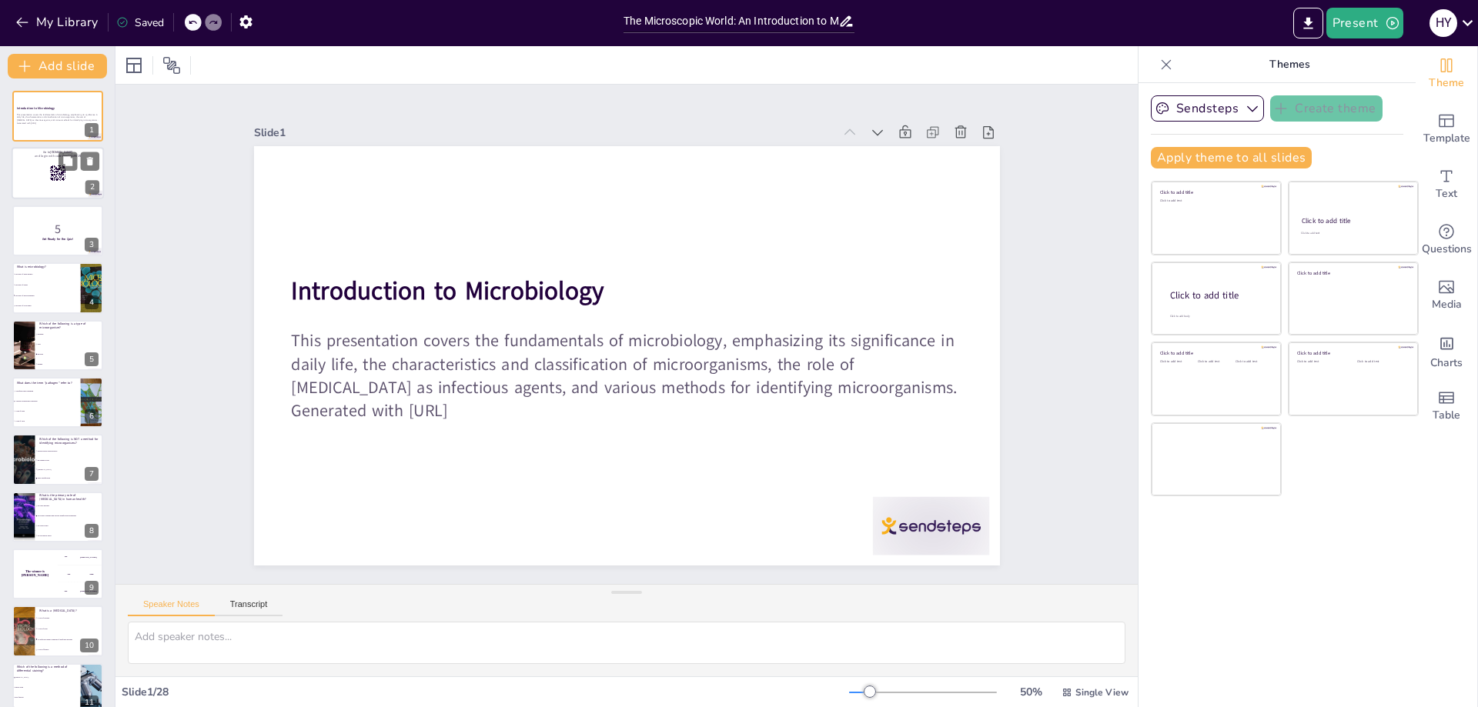
checkbox input "true"
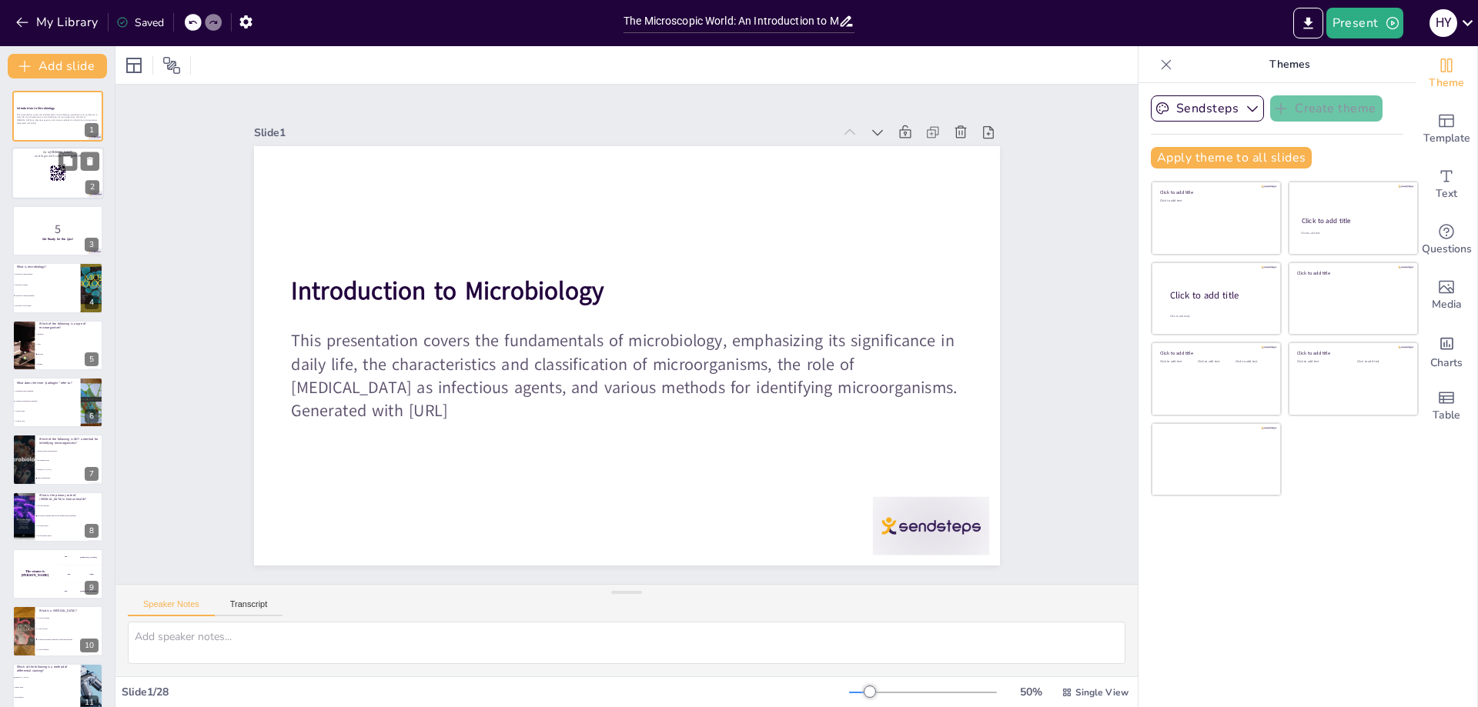
checkbox input "true"
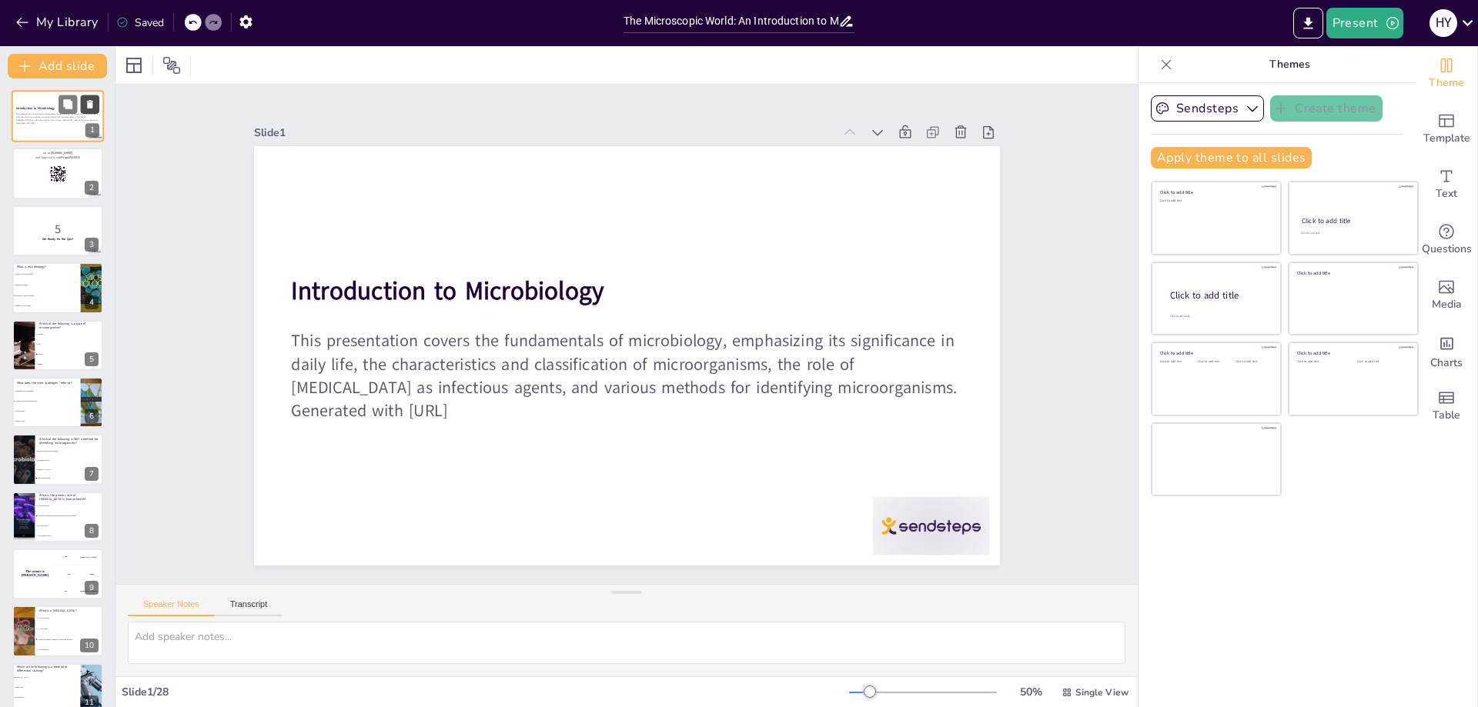
checkbox input "true"
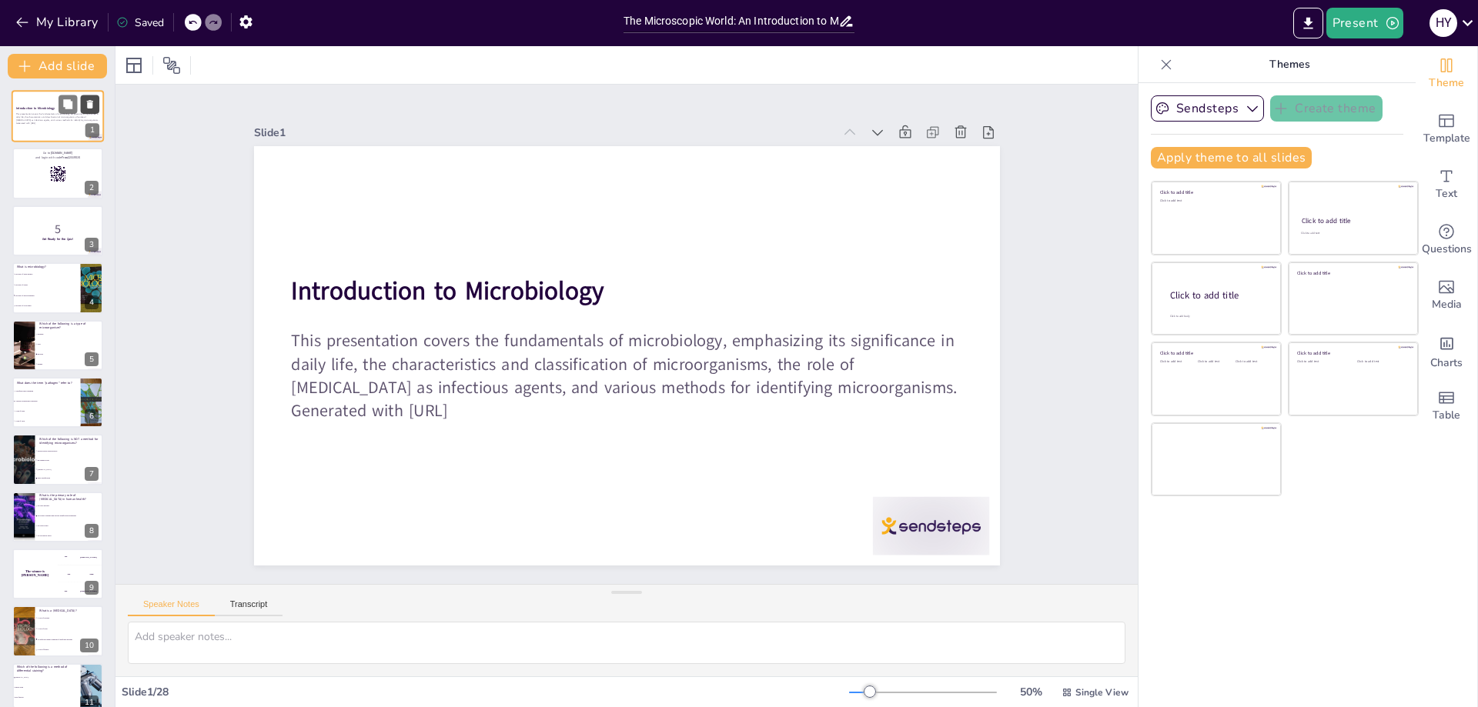
checkbox input "true"
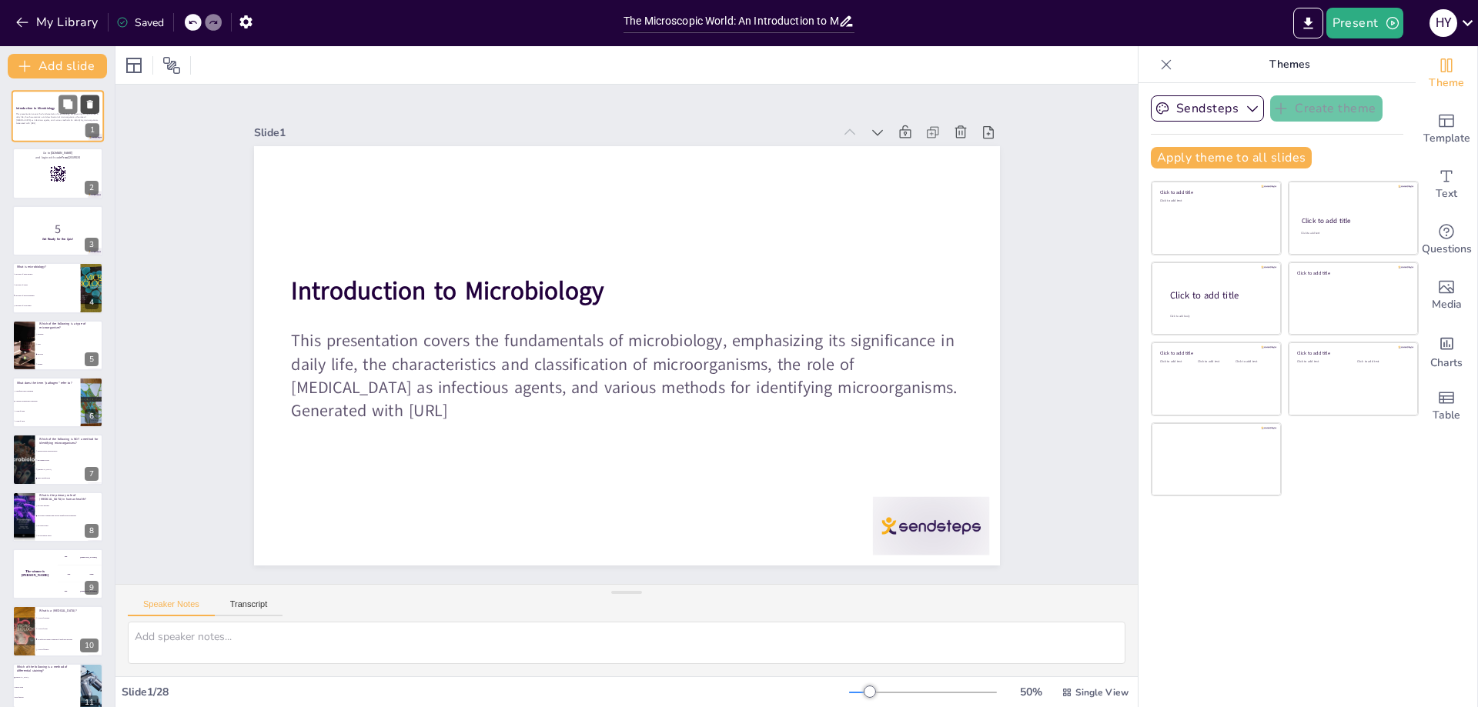
checkbox input "true"
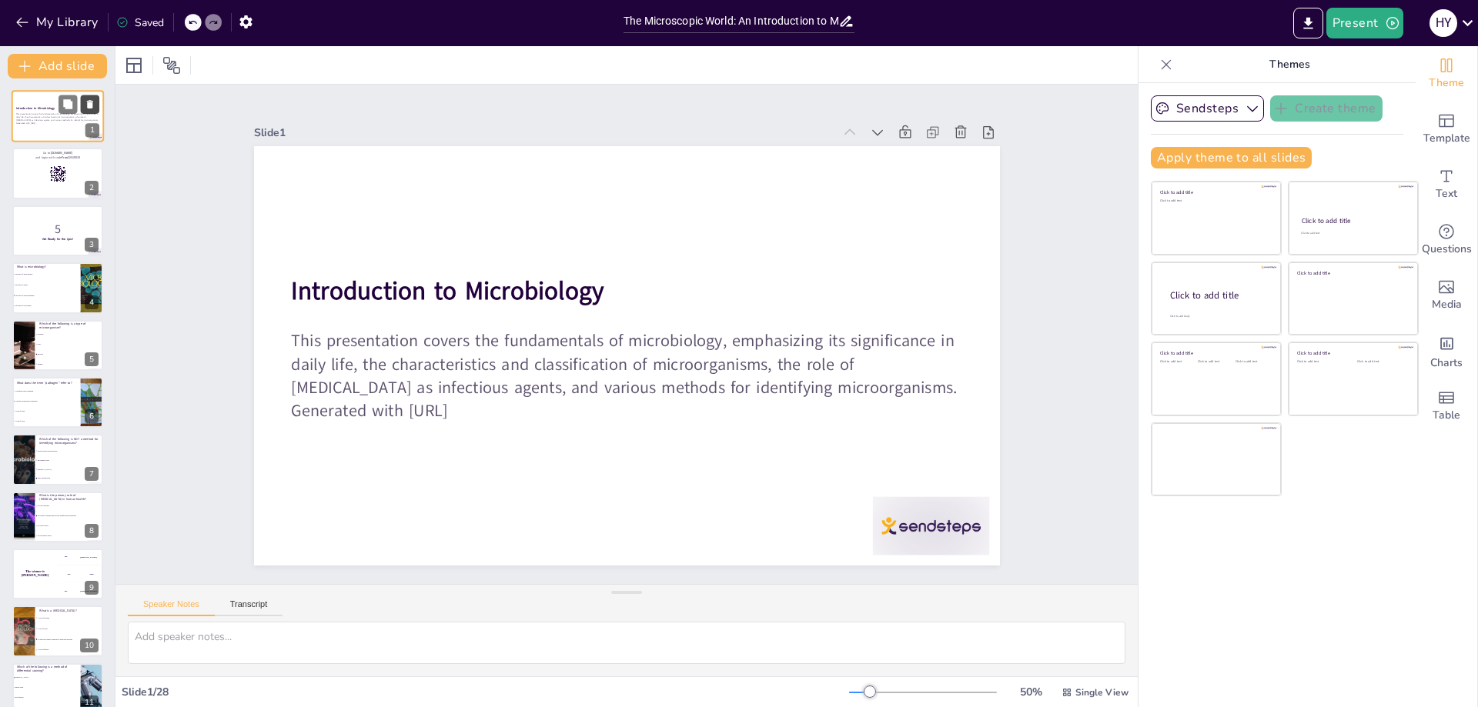
checkbox input "true"
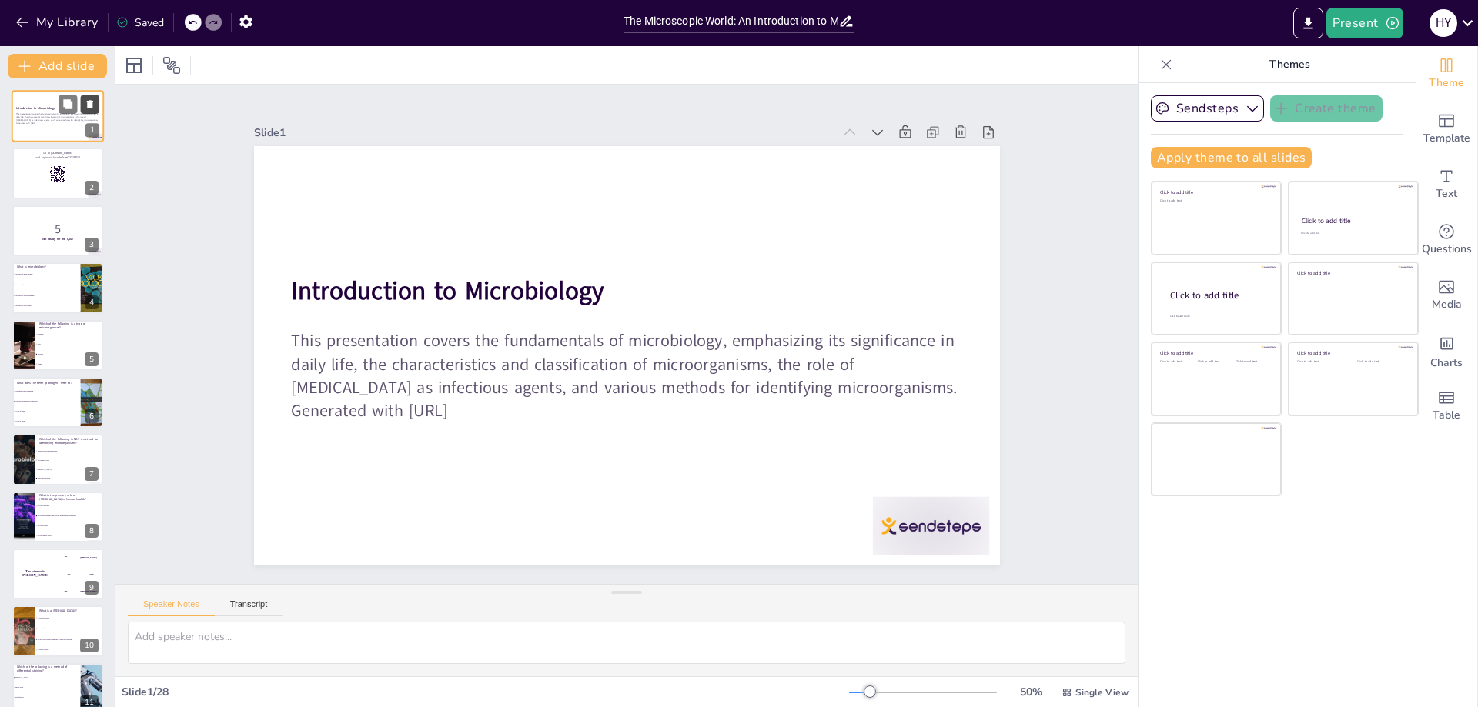
checkbox input "true"
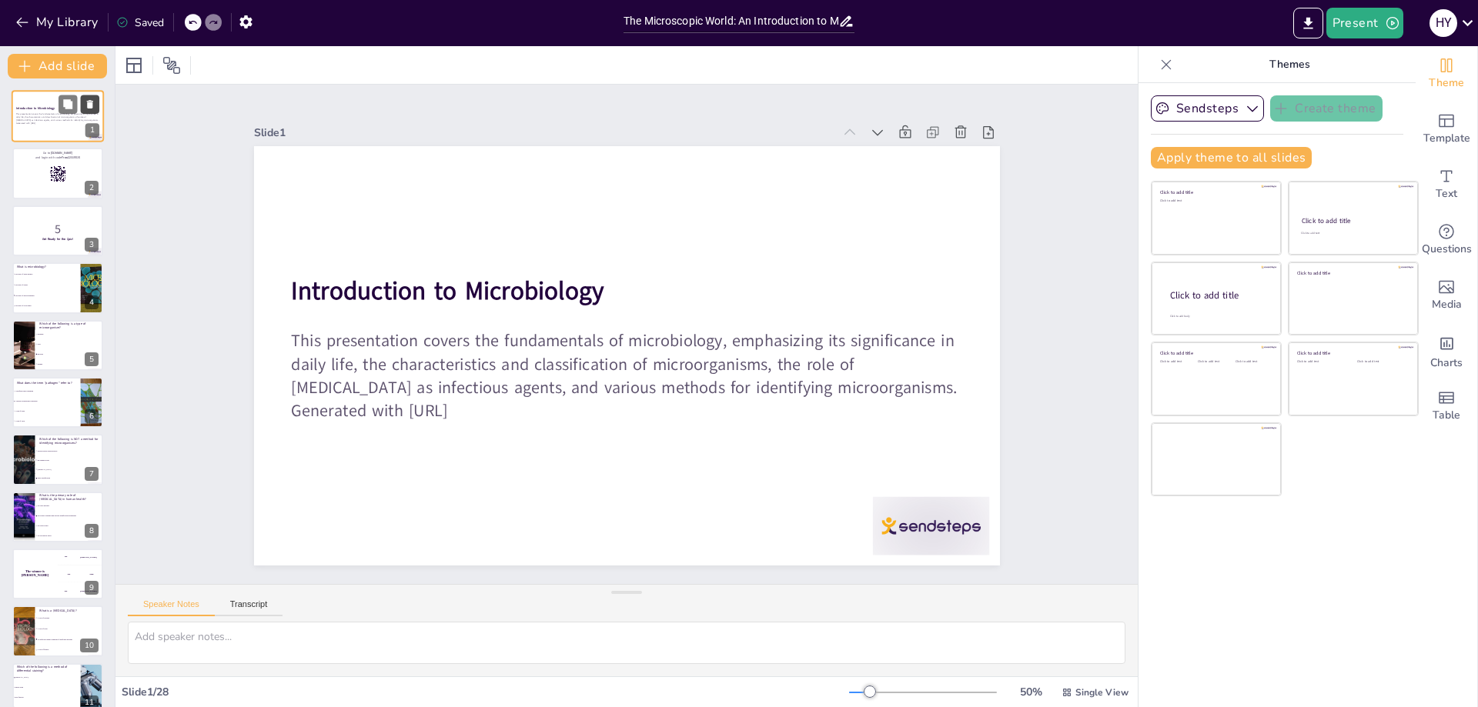
checkbox input "true"
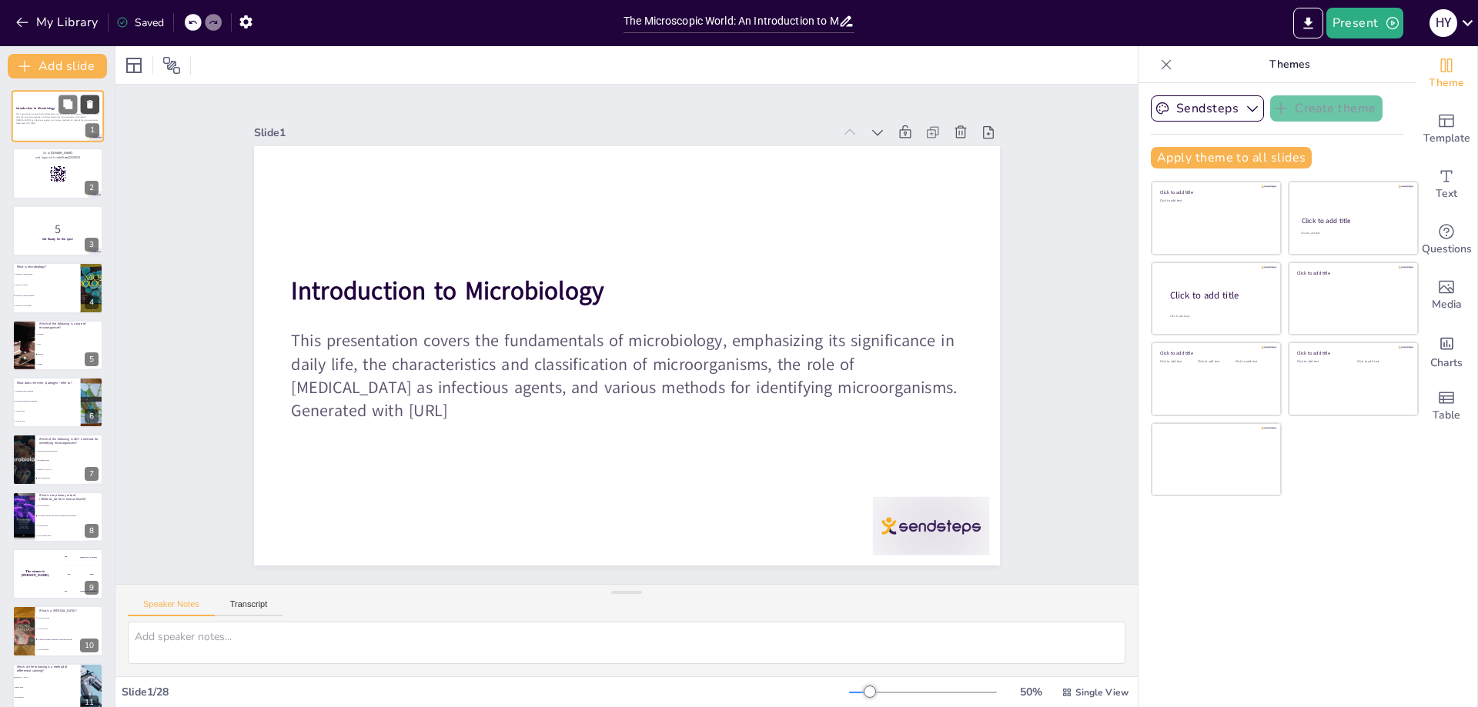
checkbox input "true"
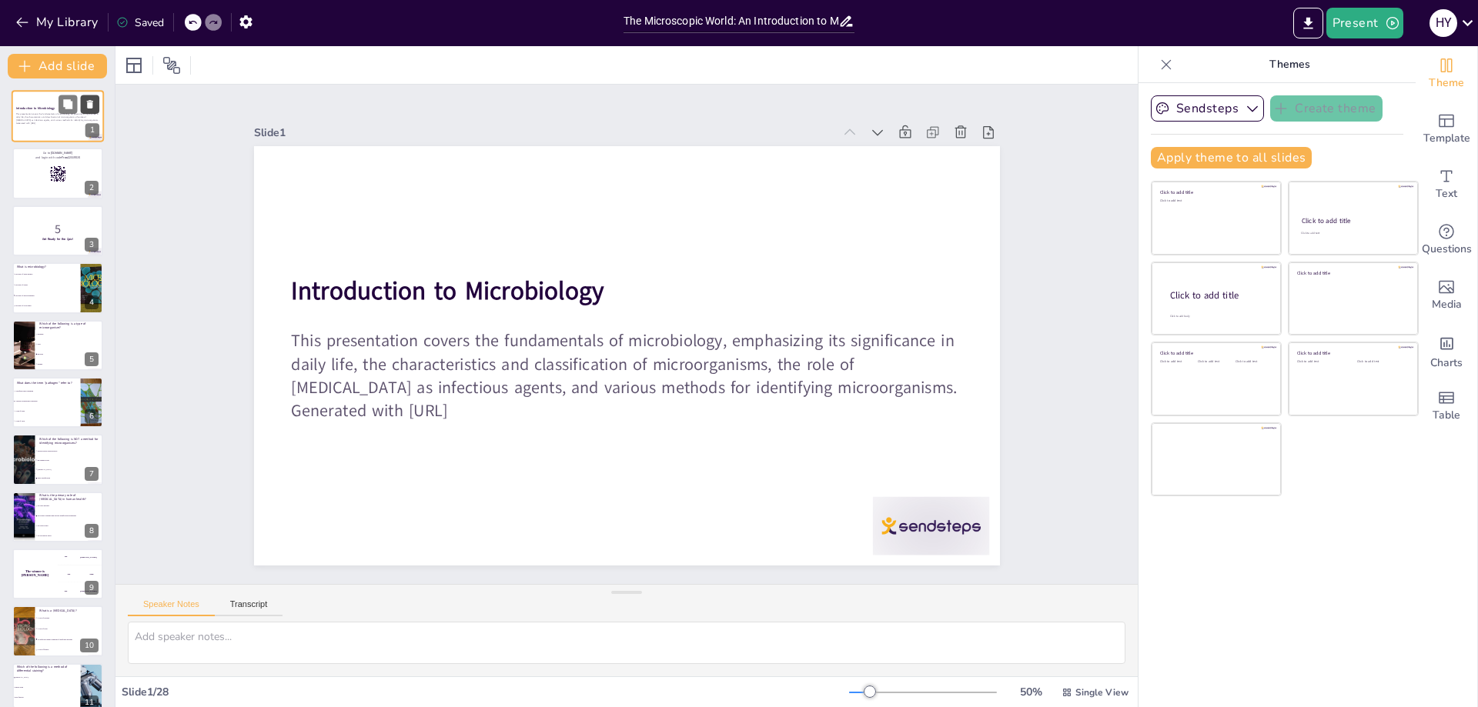
checkbox input "true"
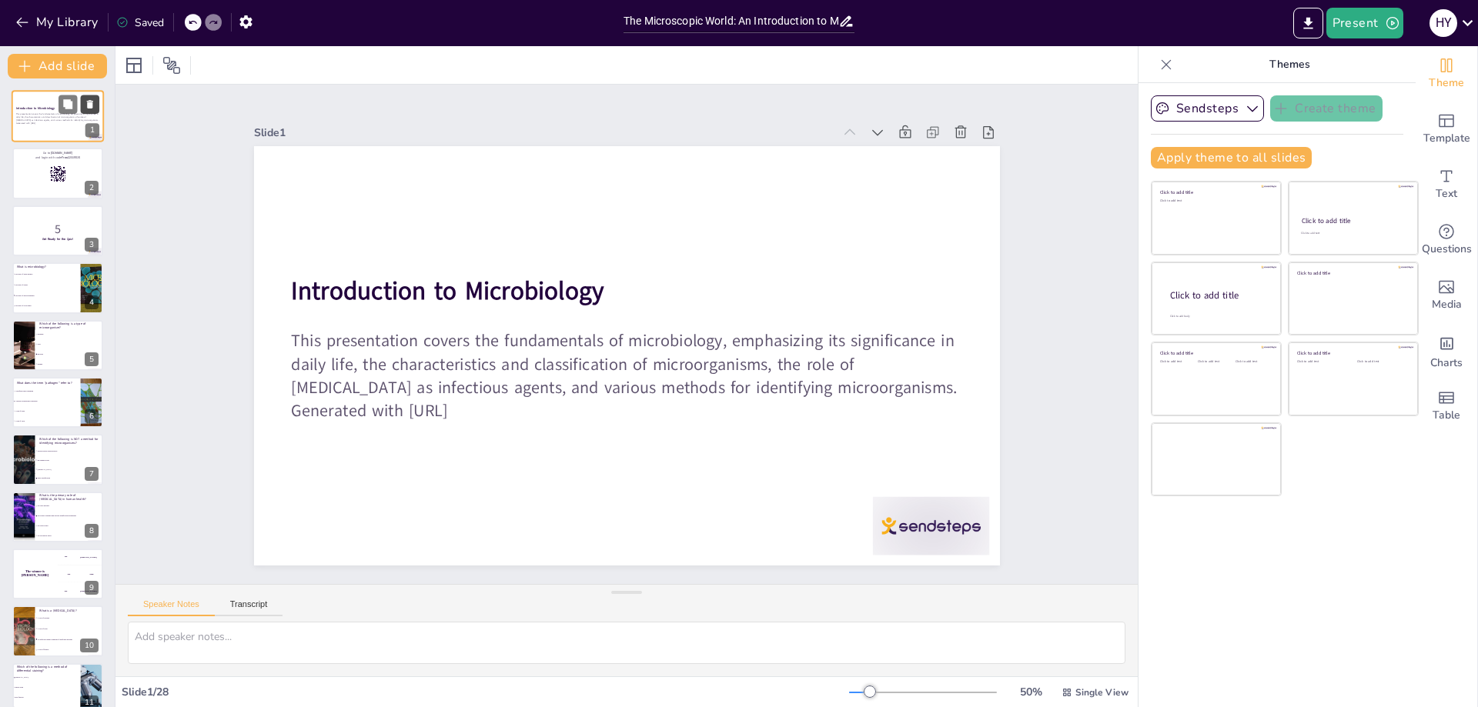
checkbox input "true"
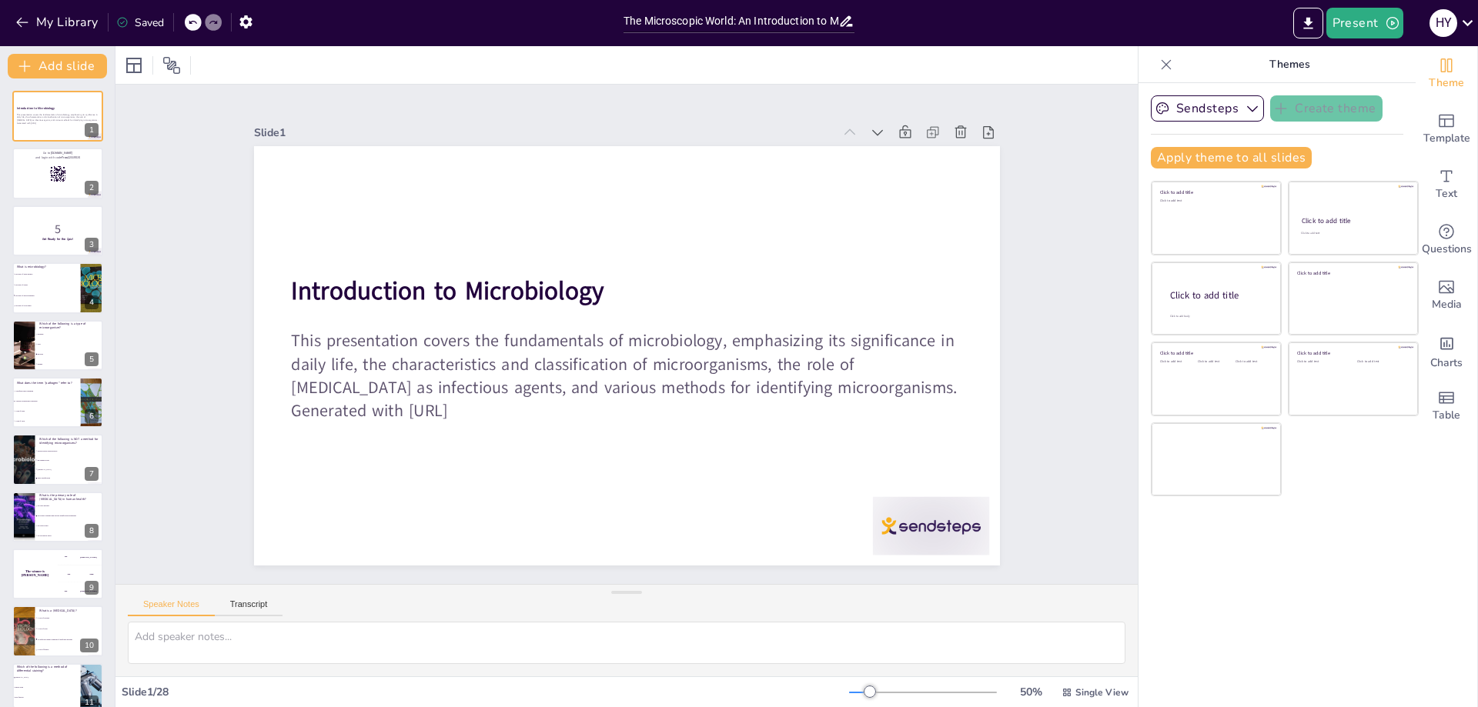
checkbox input "true"
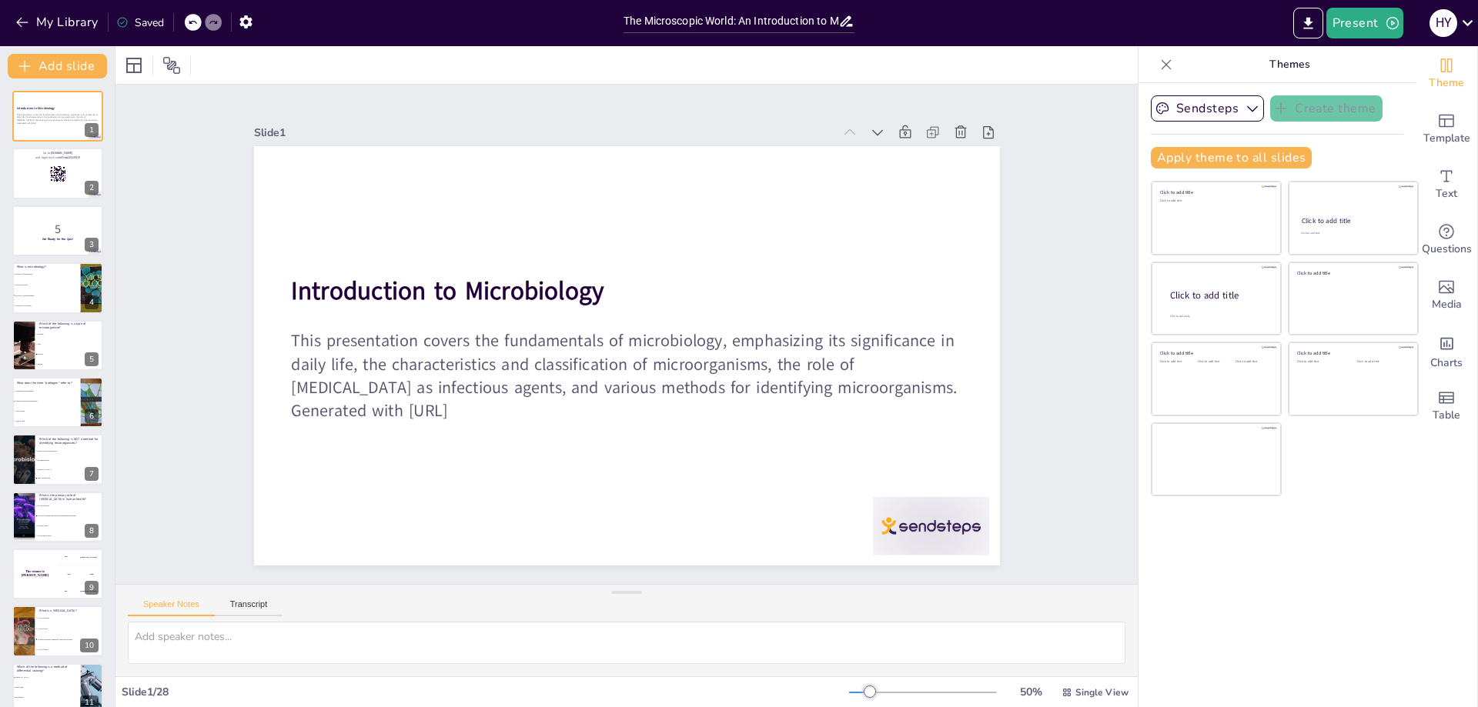
checkbox input "true"
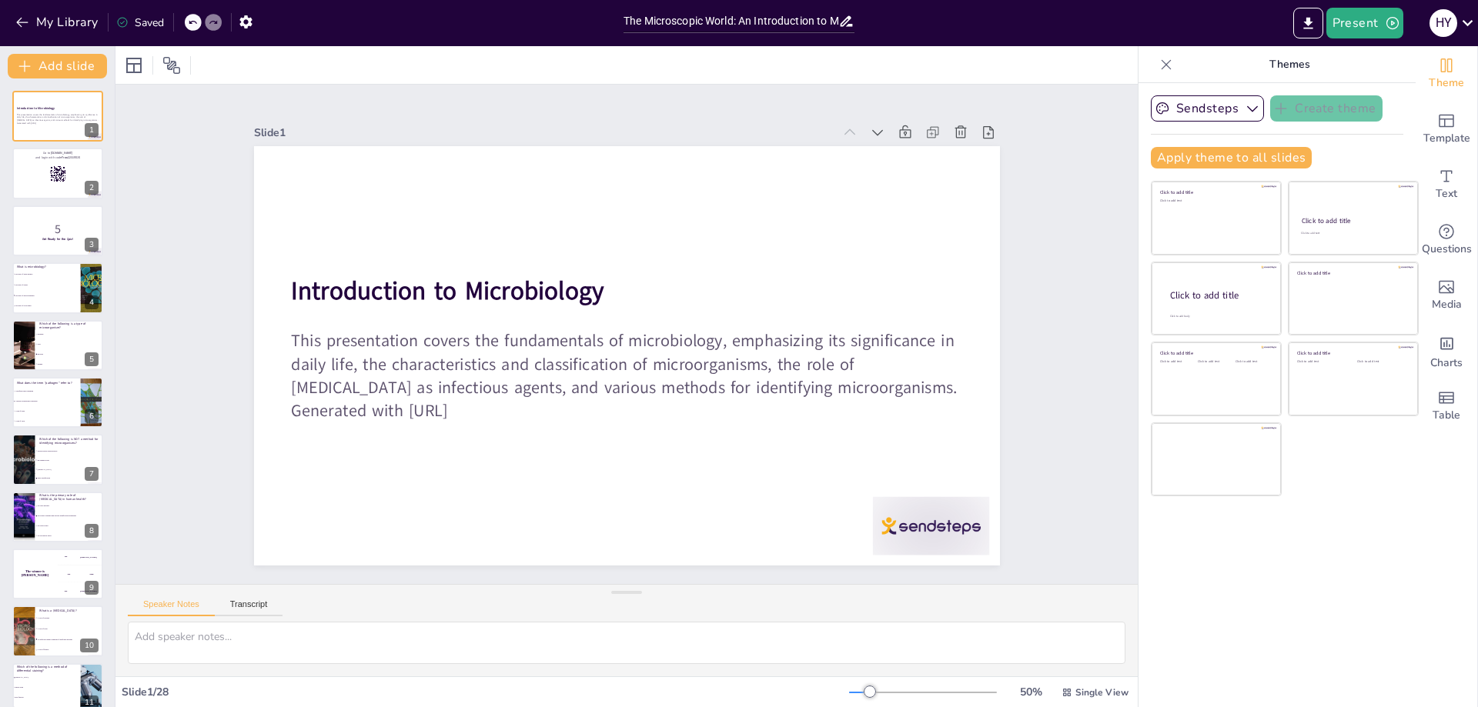
checkbox input "true"
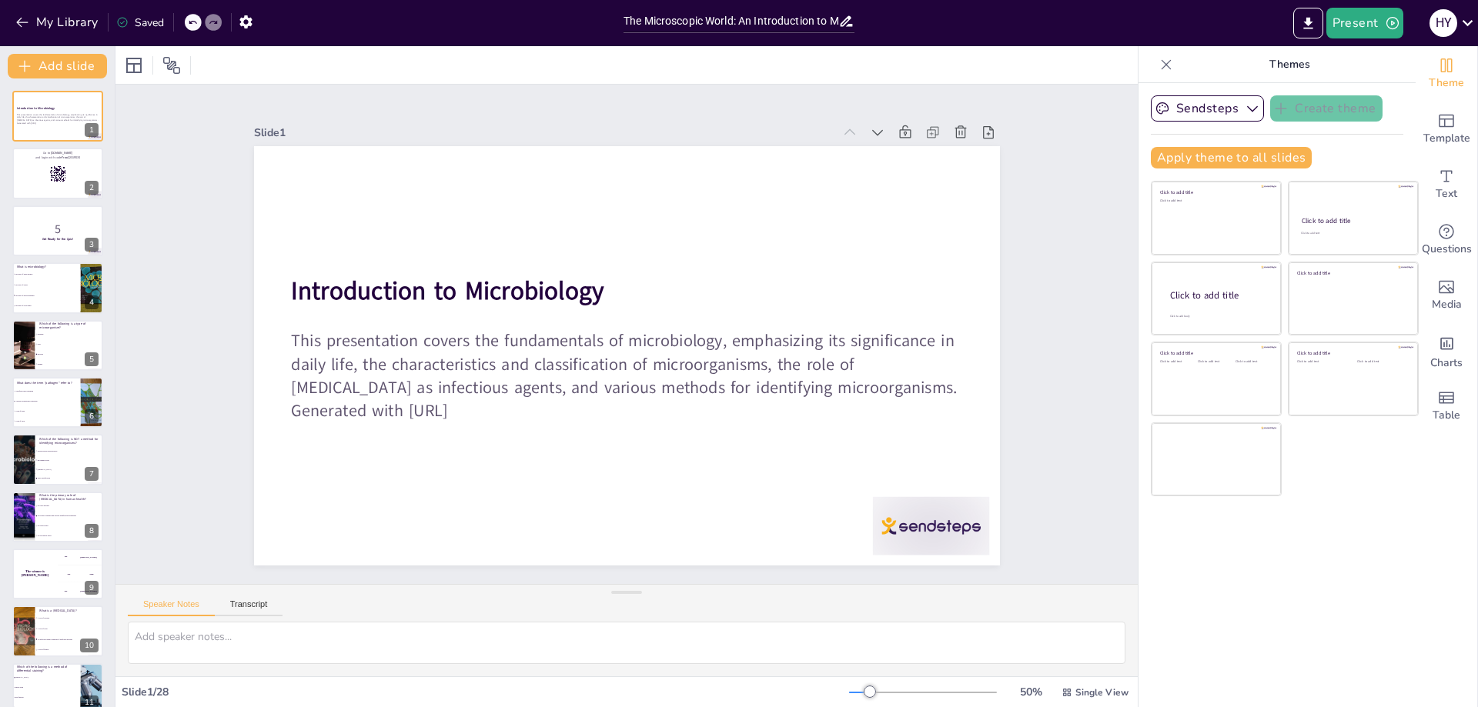
checkbox input "true"
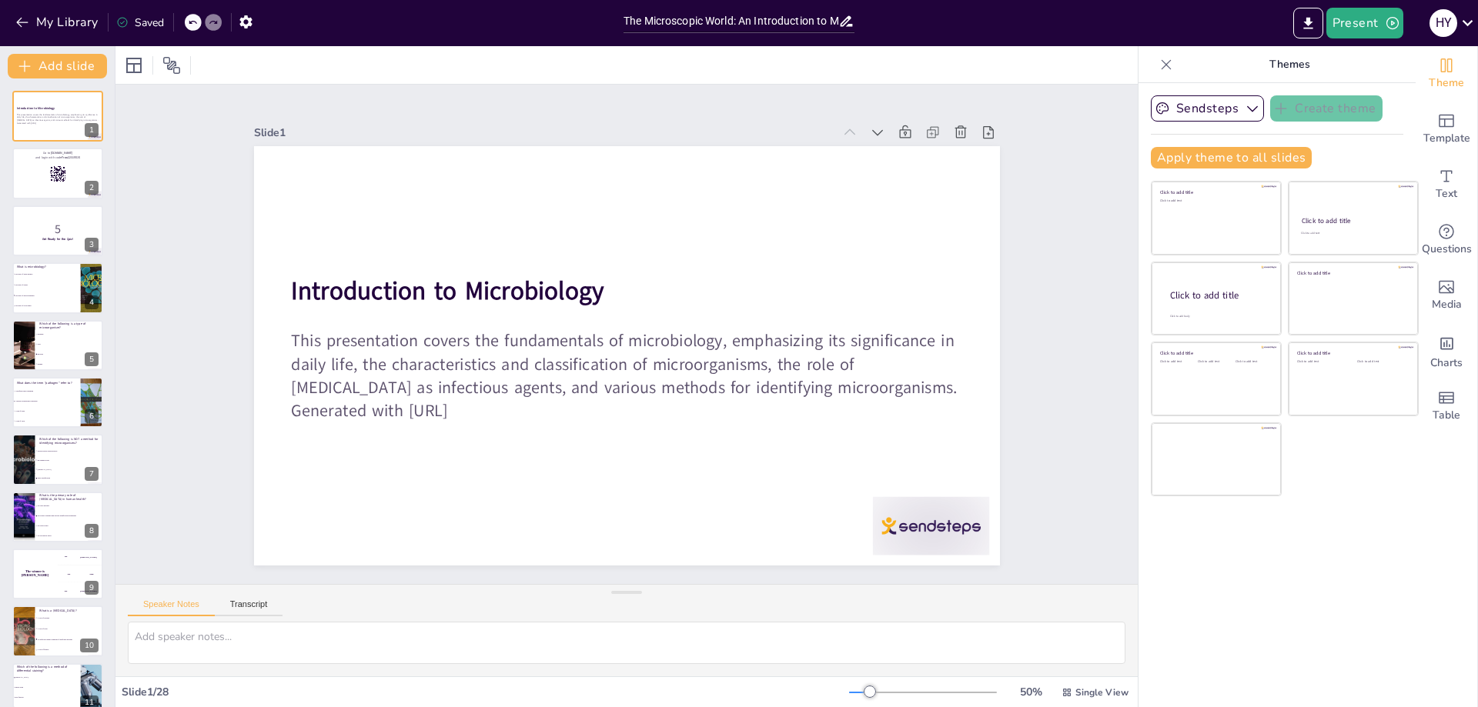
checkbox input "true"
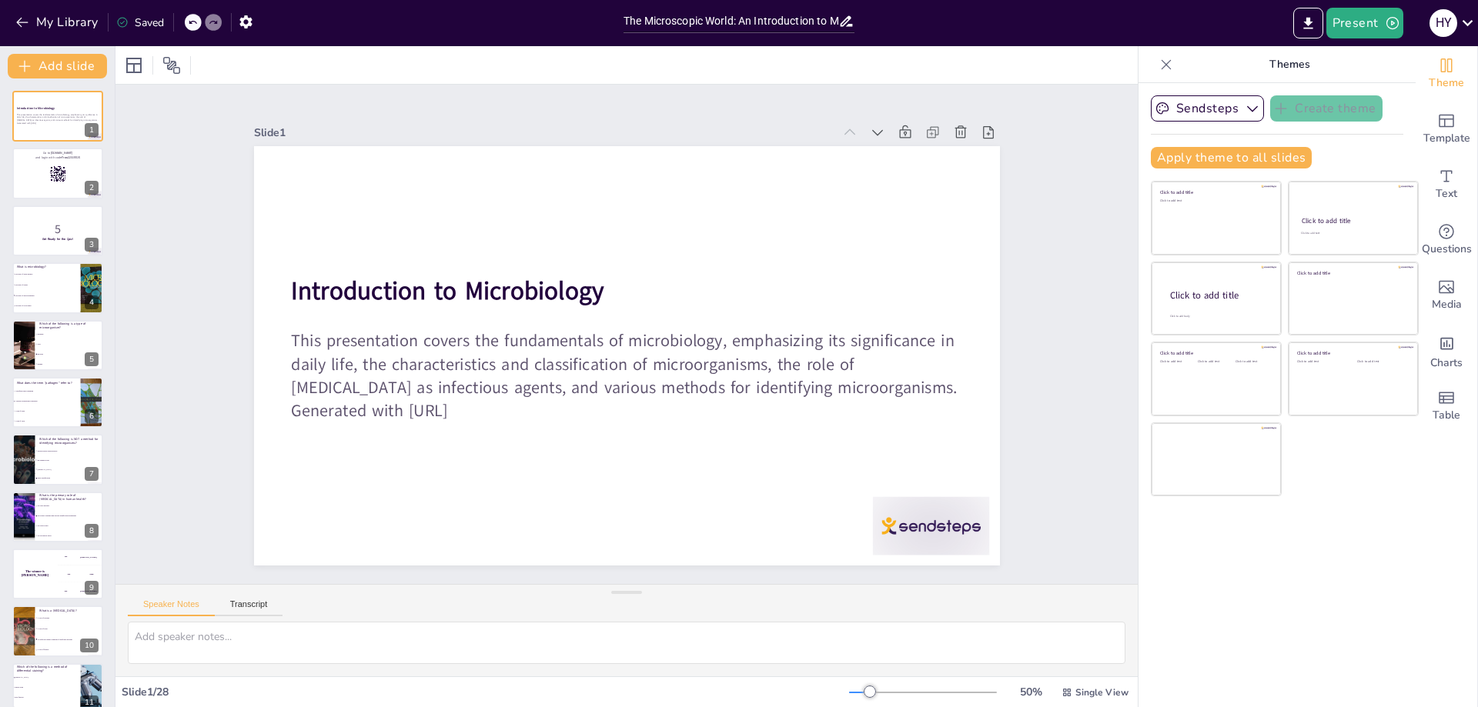
checkbox input "true"
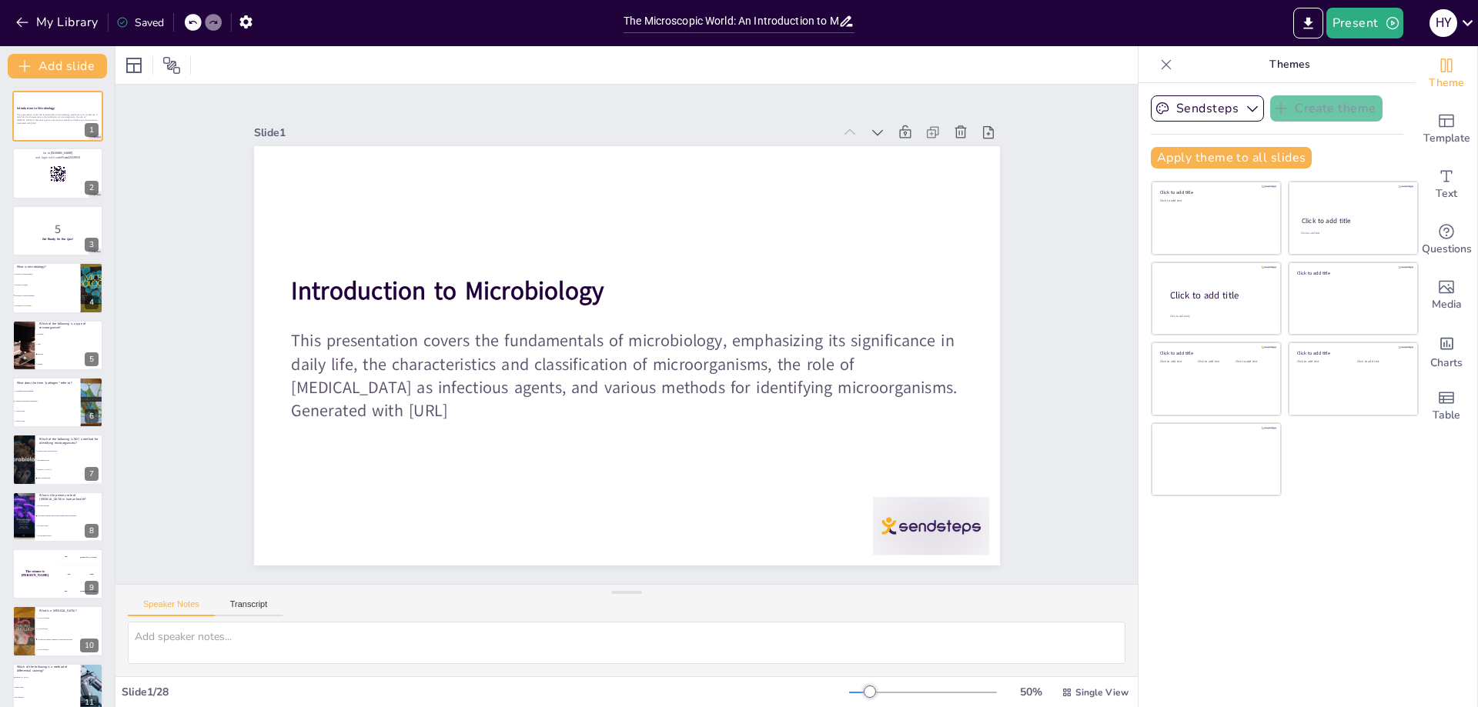
checkbox input "true"
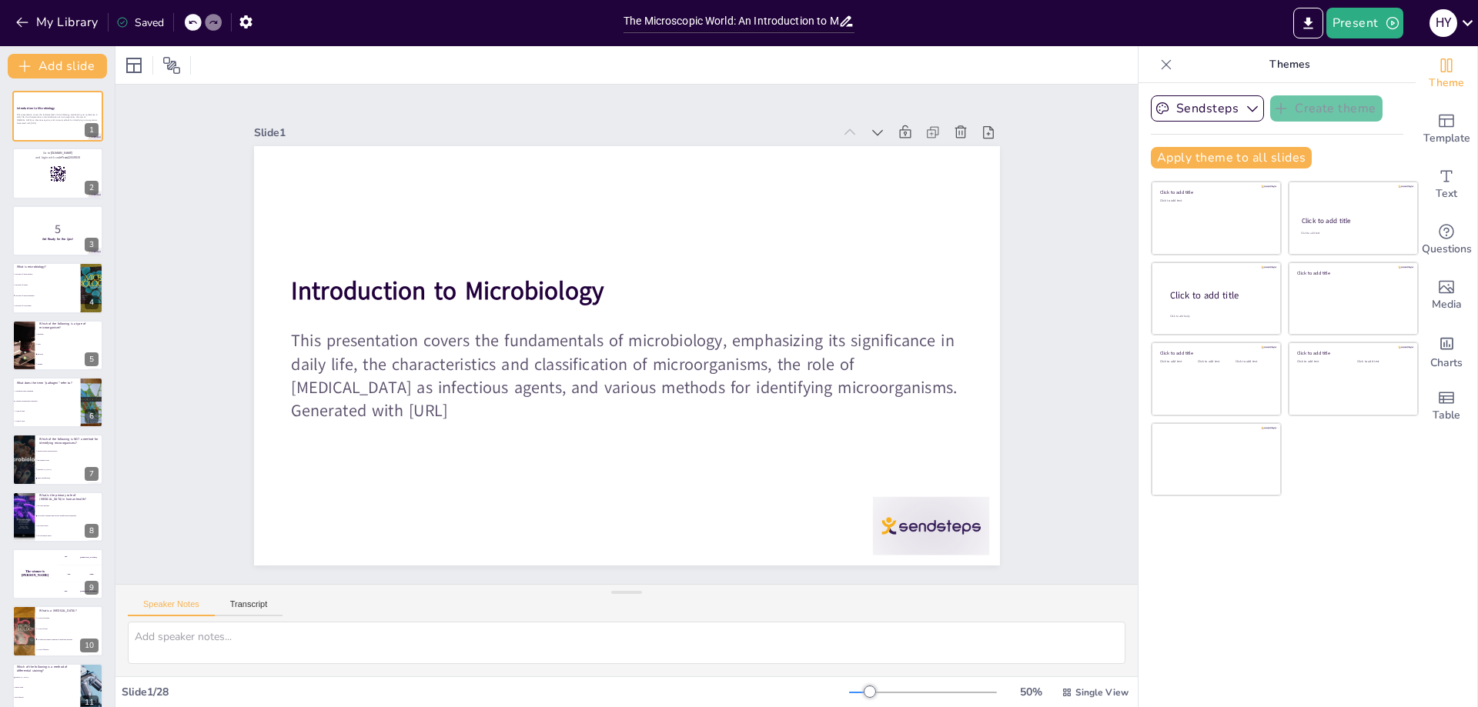
checkbox input "true"
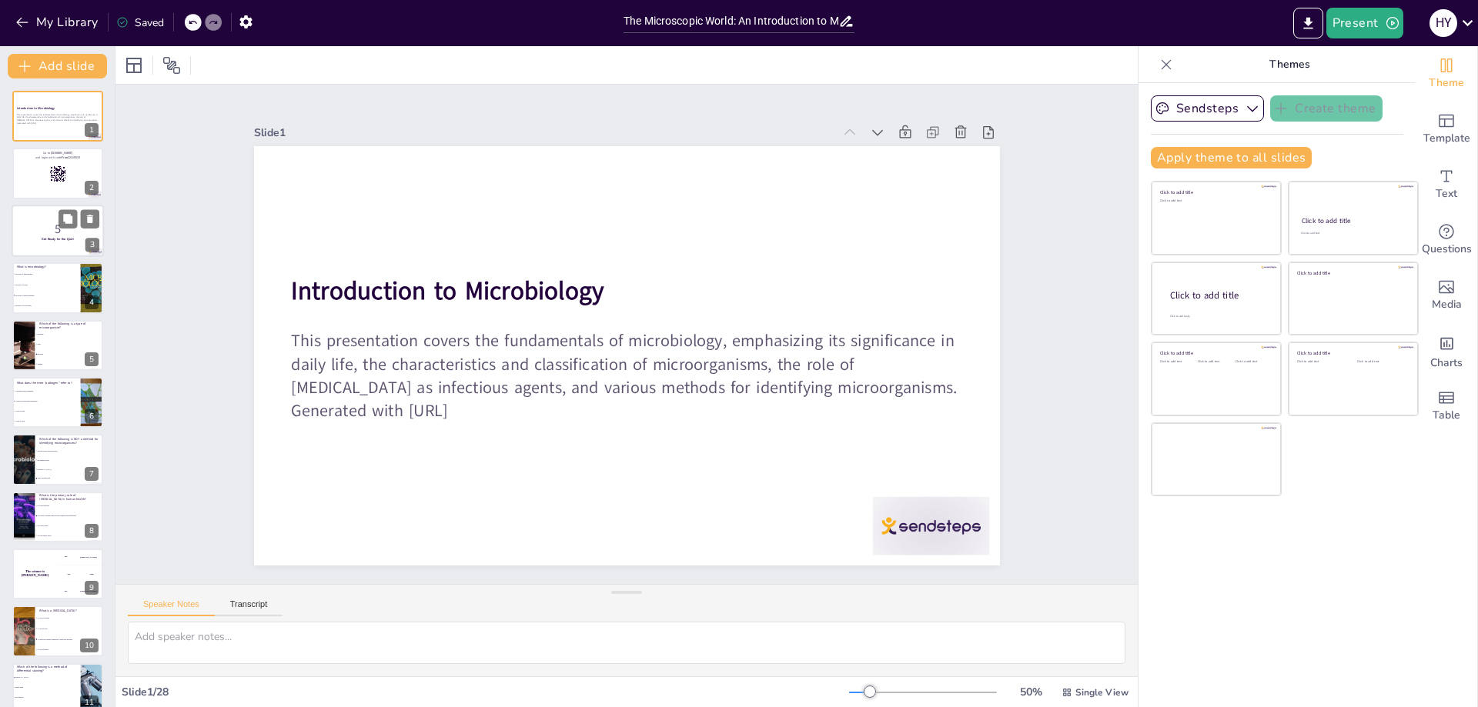
checkbox input "true"
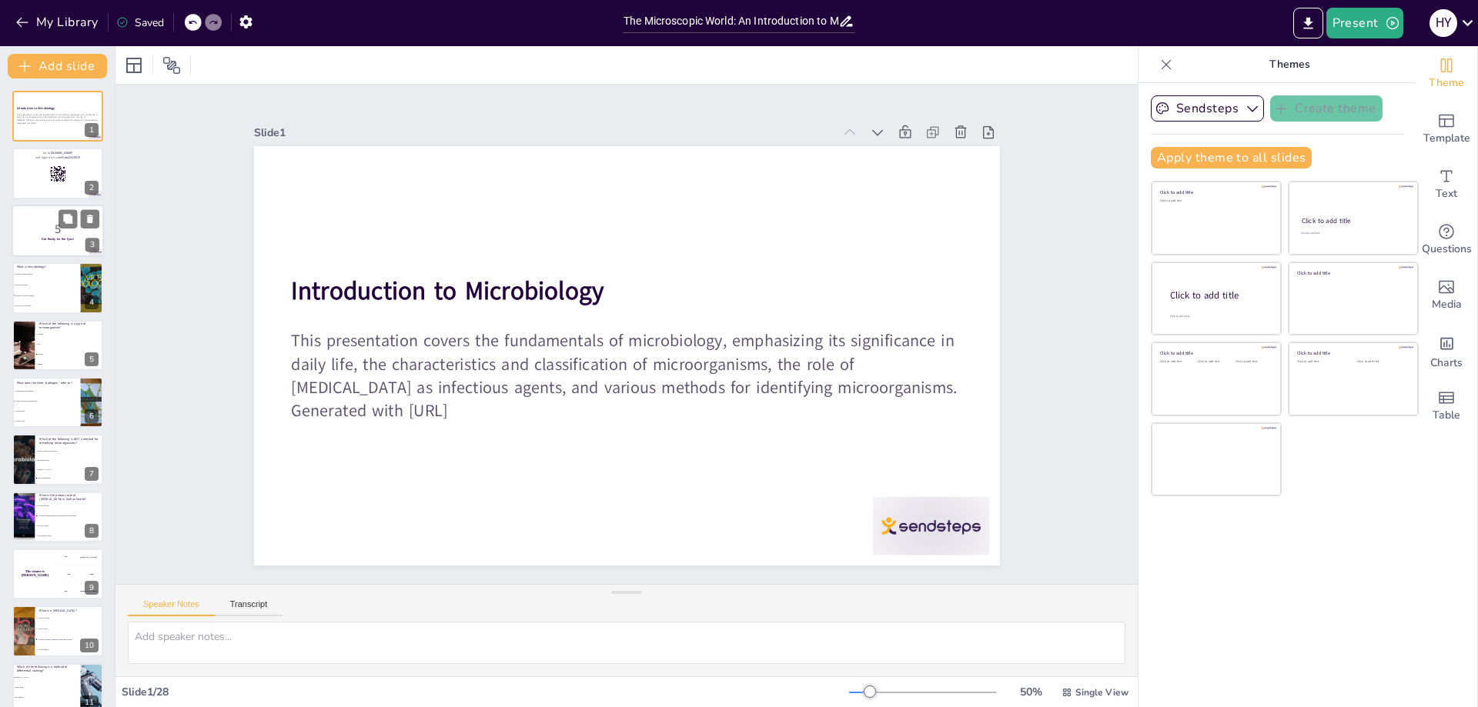
checkbox input "true"
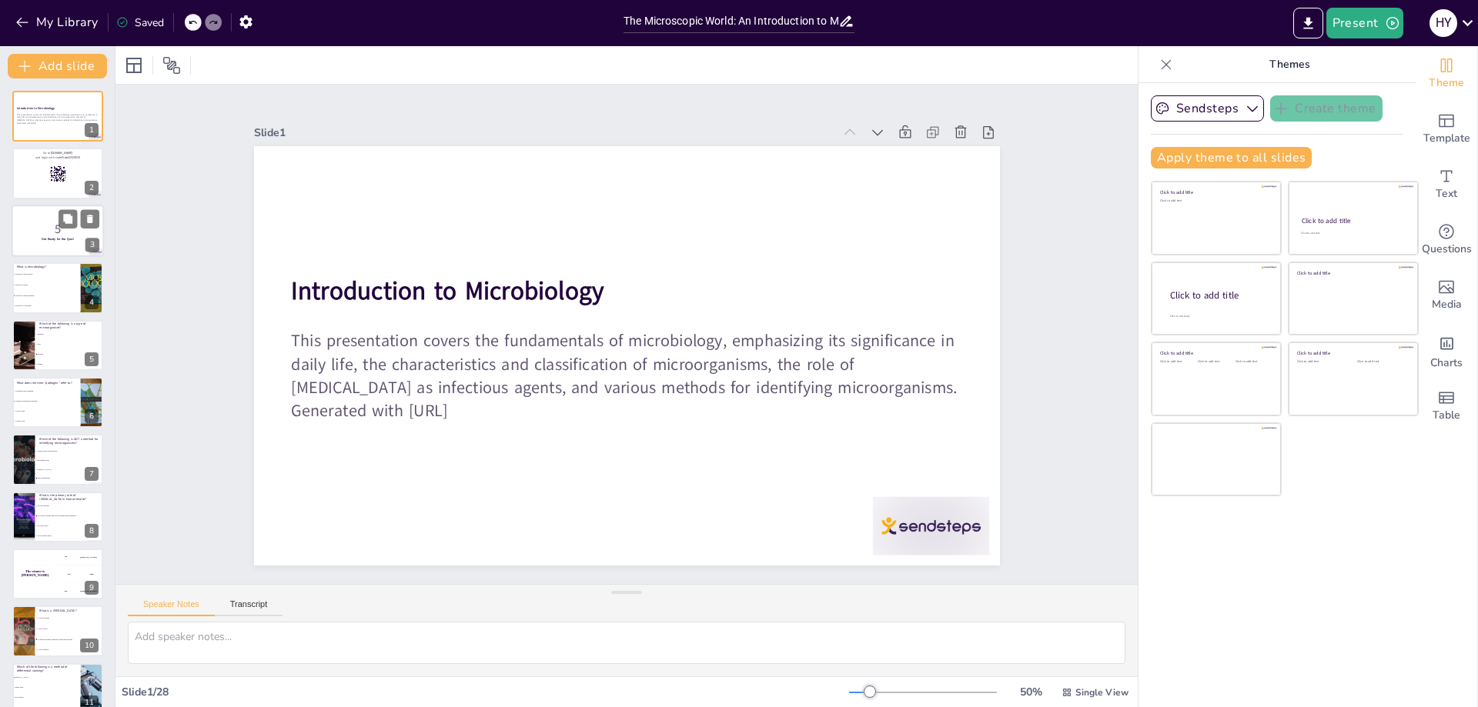
checkbox input "true"
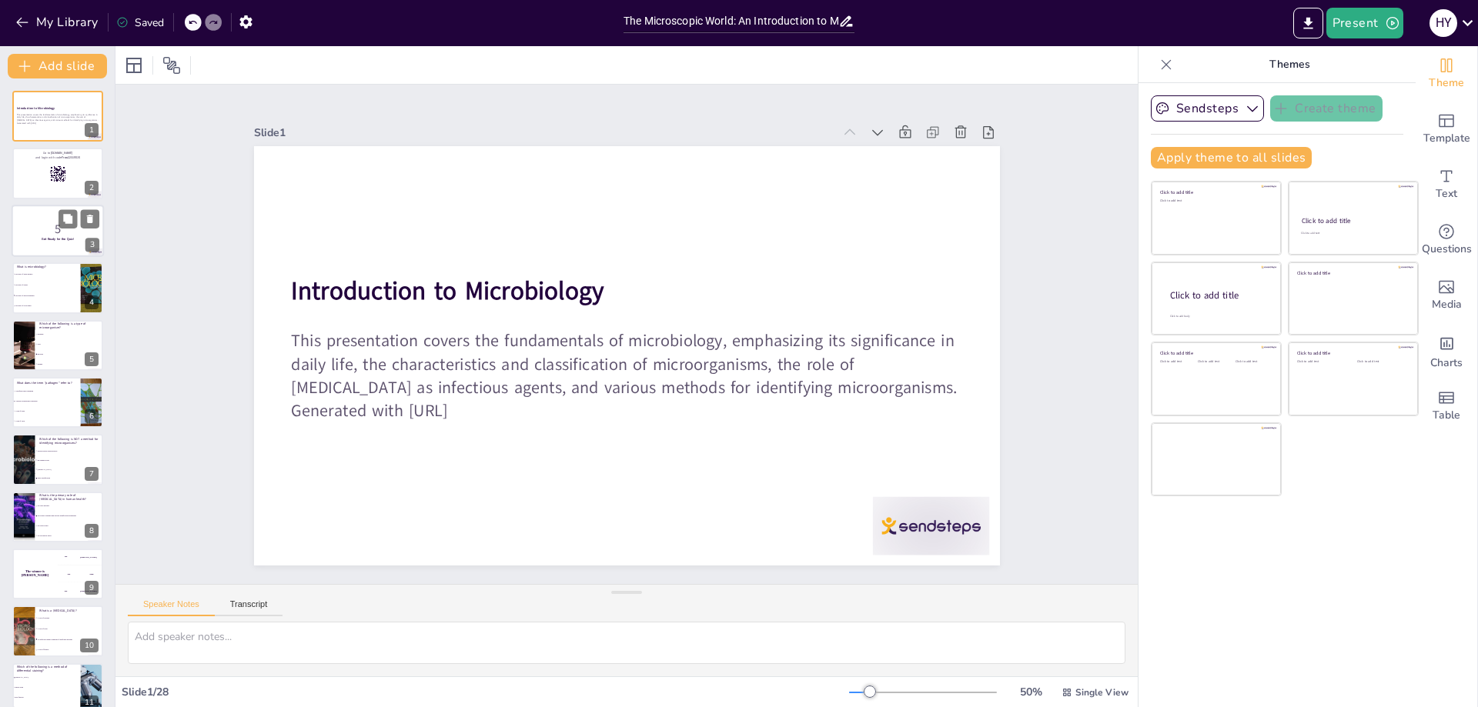
checkbox input "true"
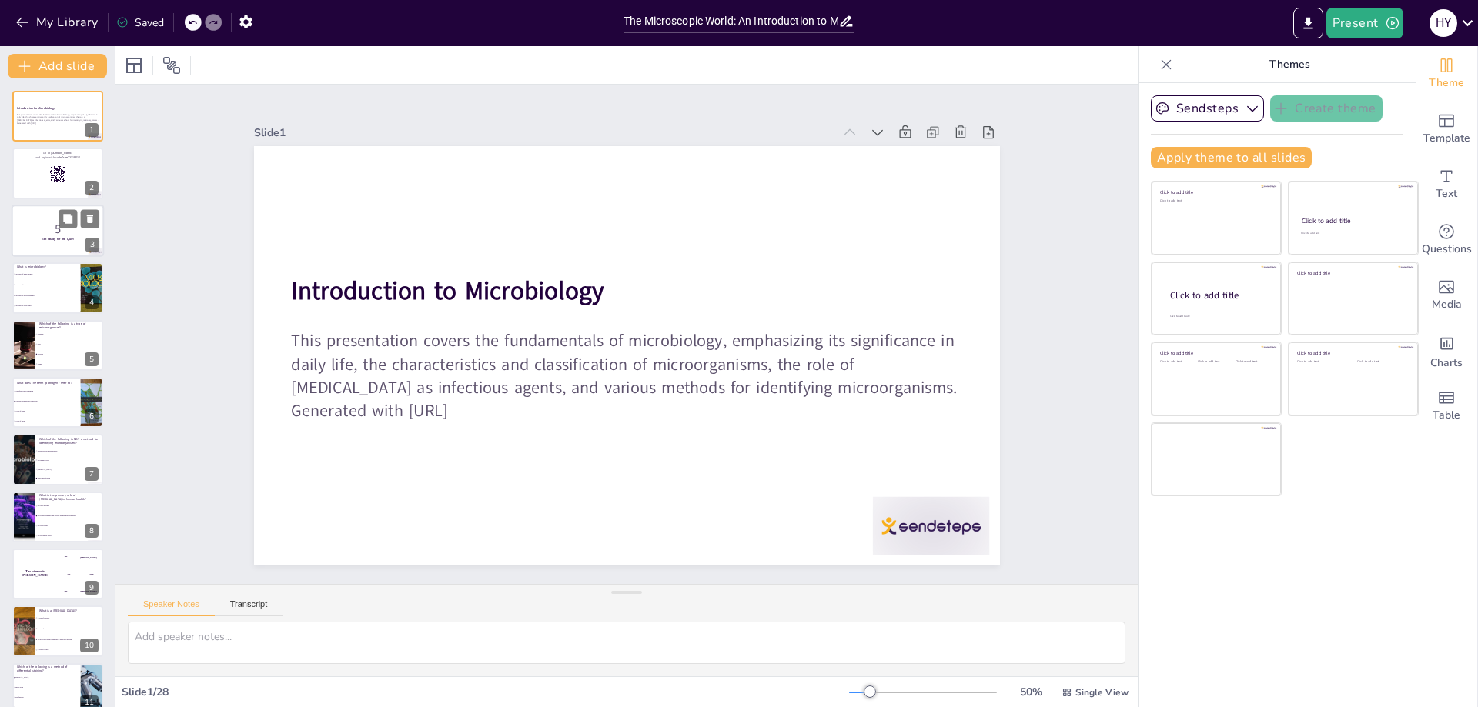
checkbox input "true"
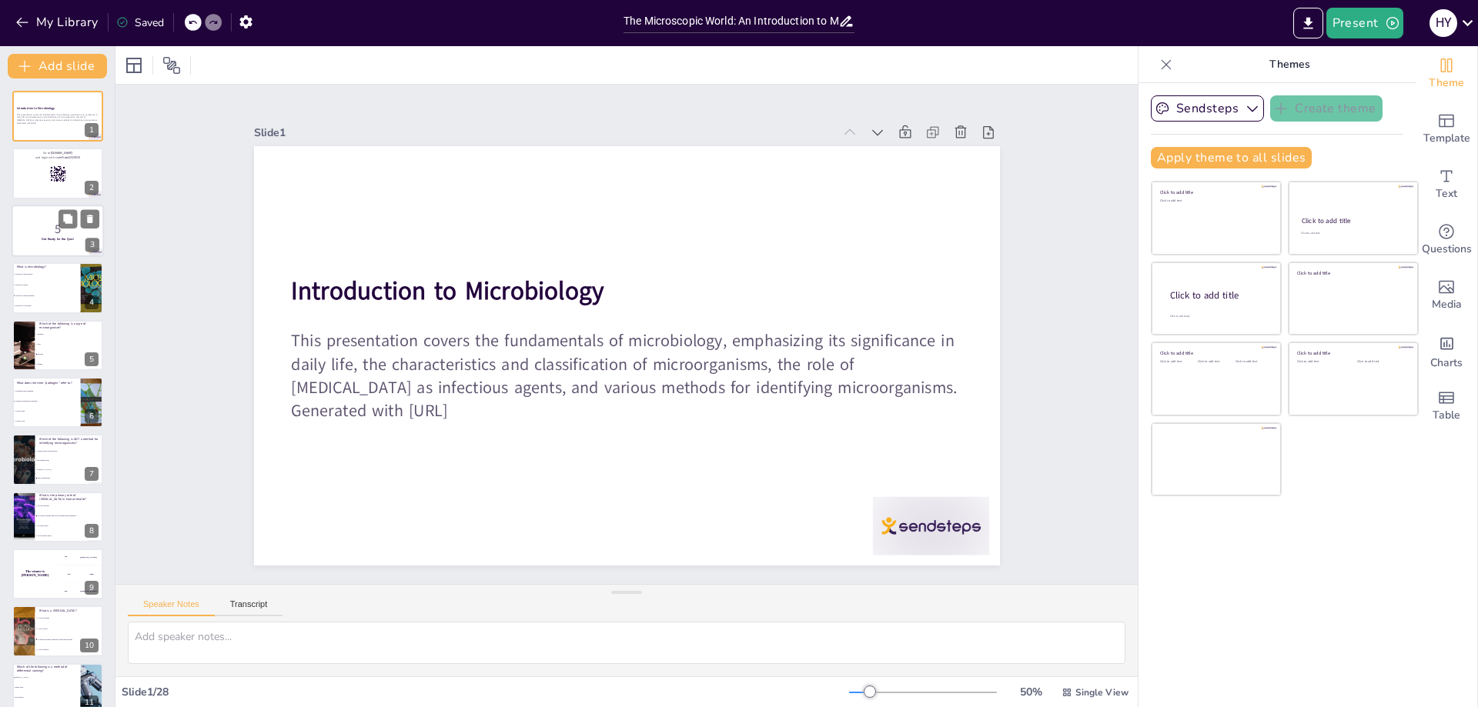
checkbox input "true"
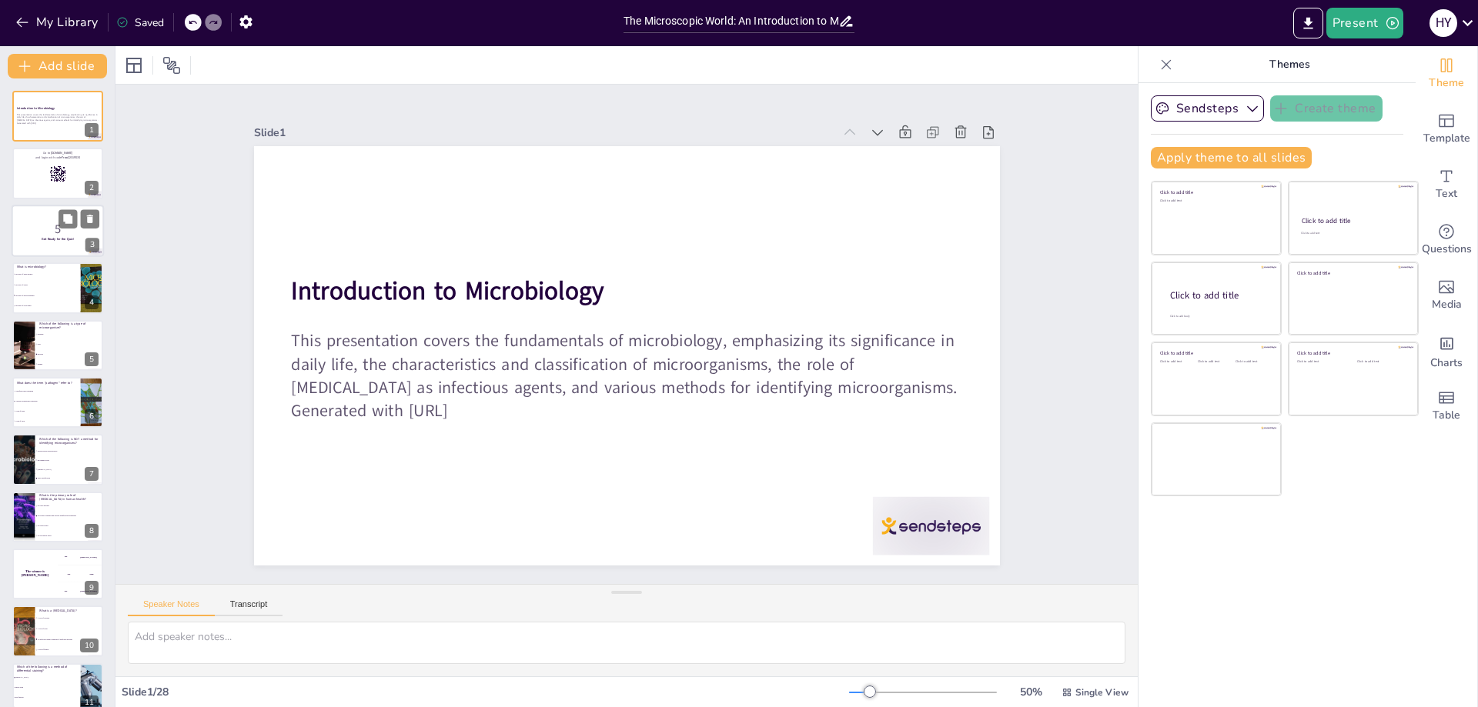
checkbox input "true"
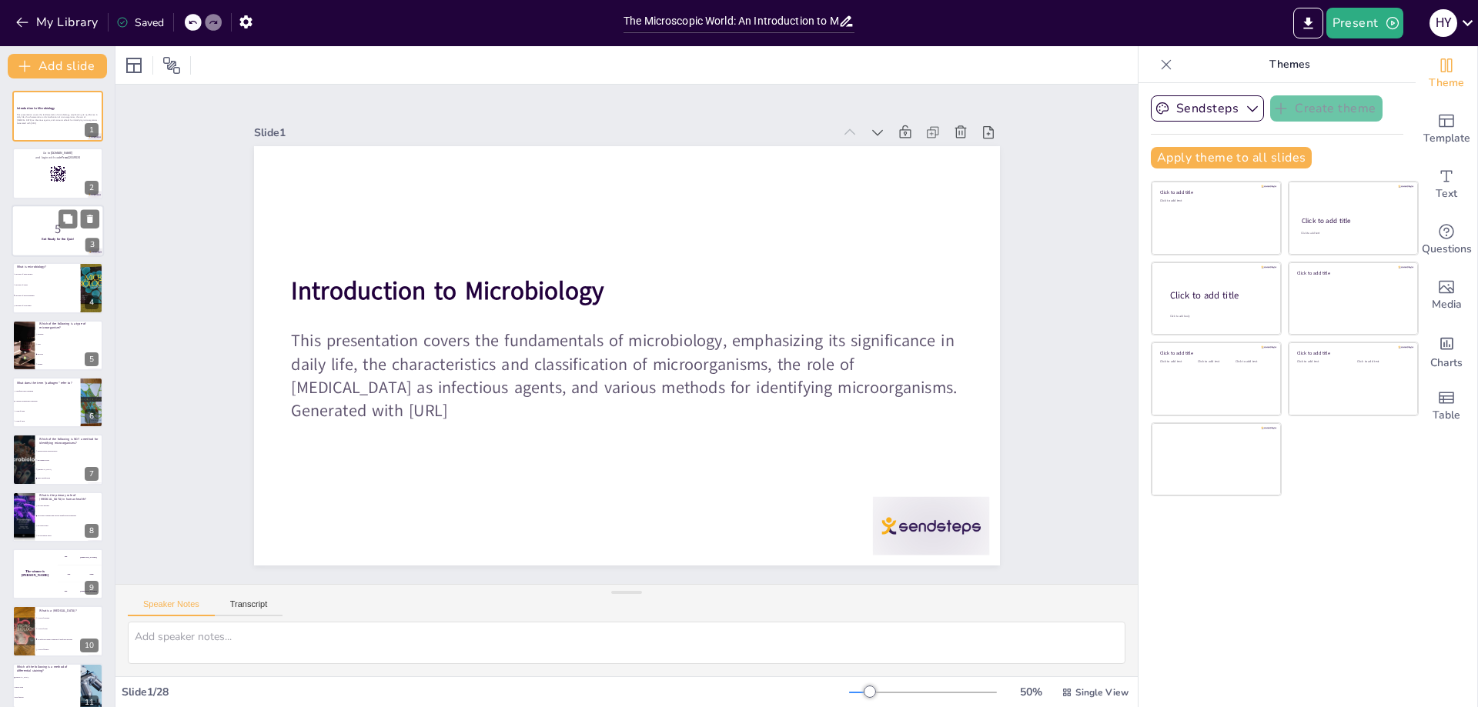
checkbox input "true"
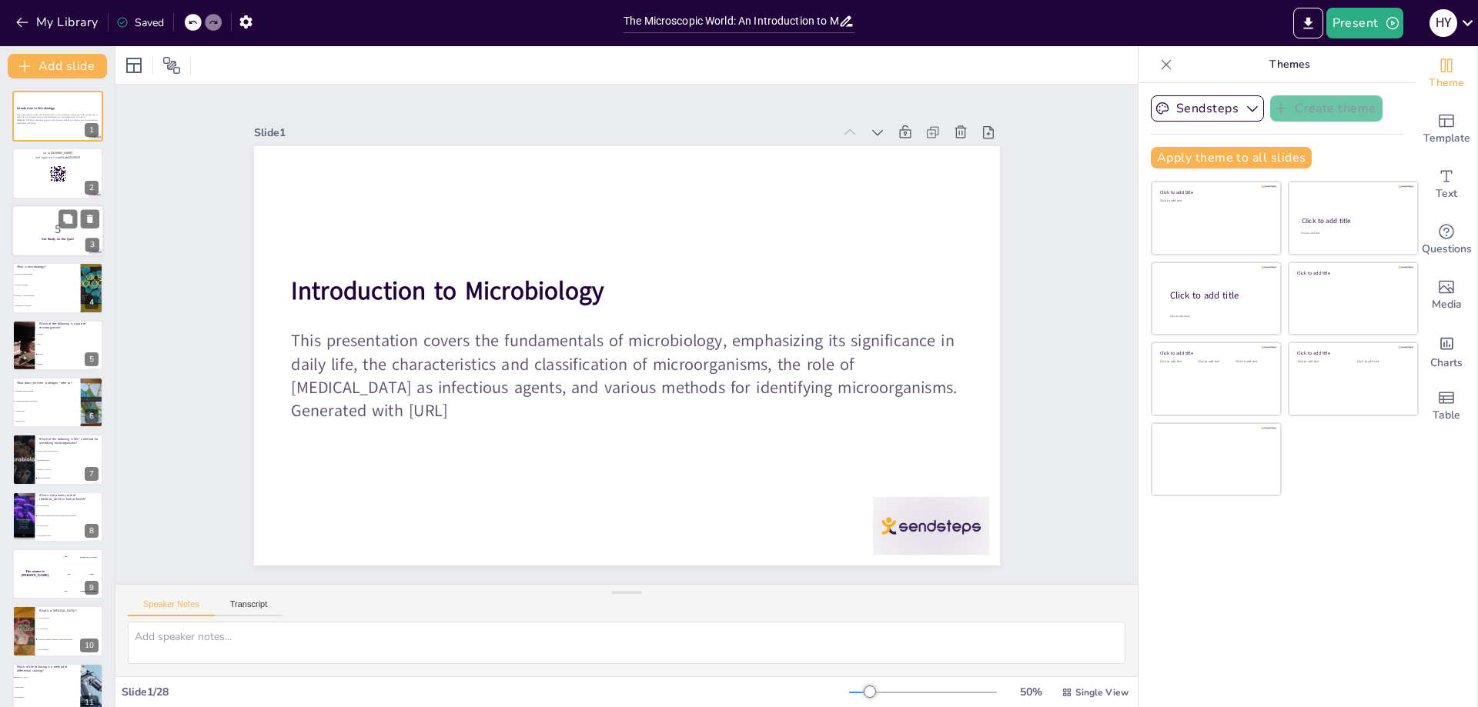
checkbox input "true"
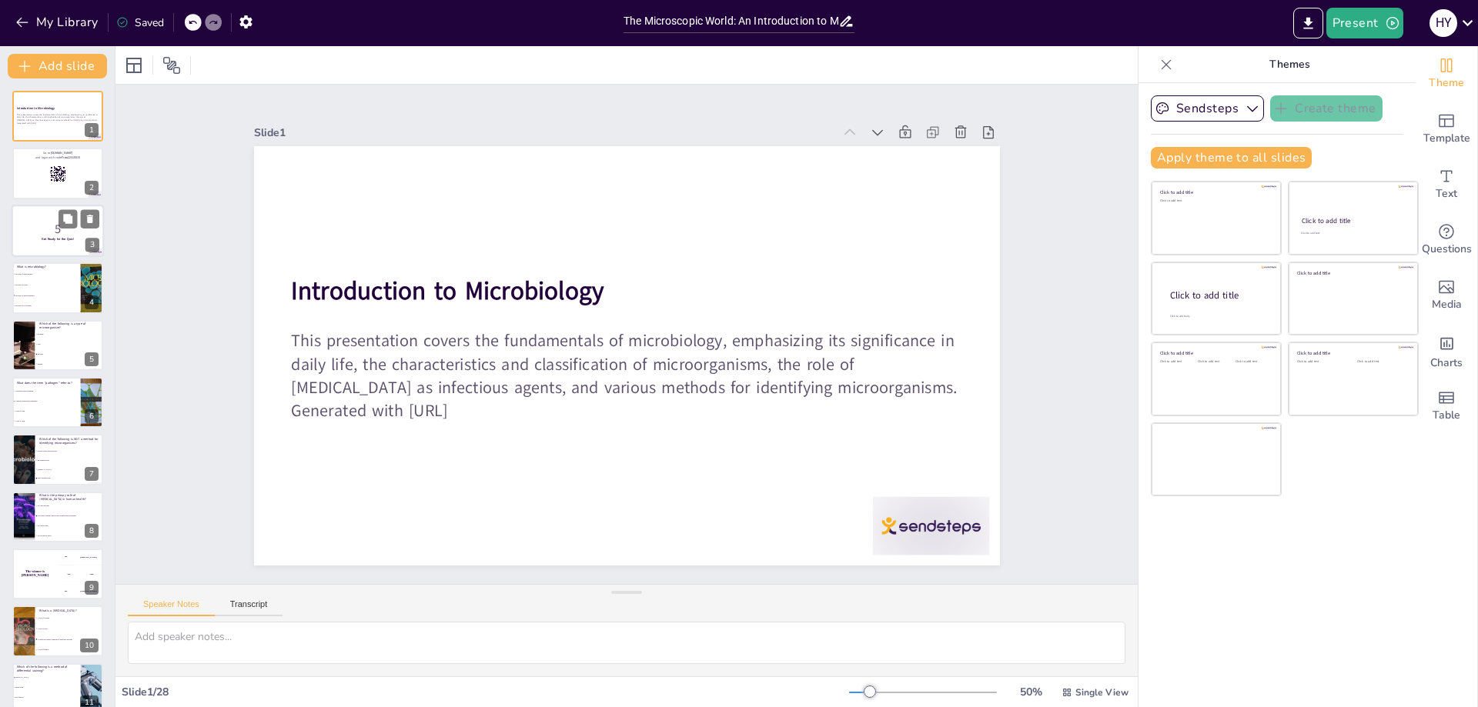
checkbox input "true"
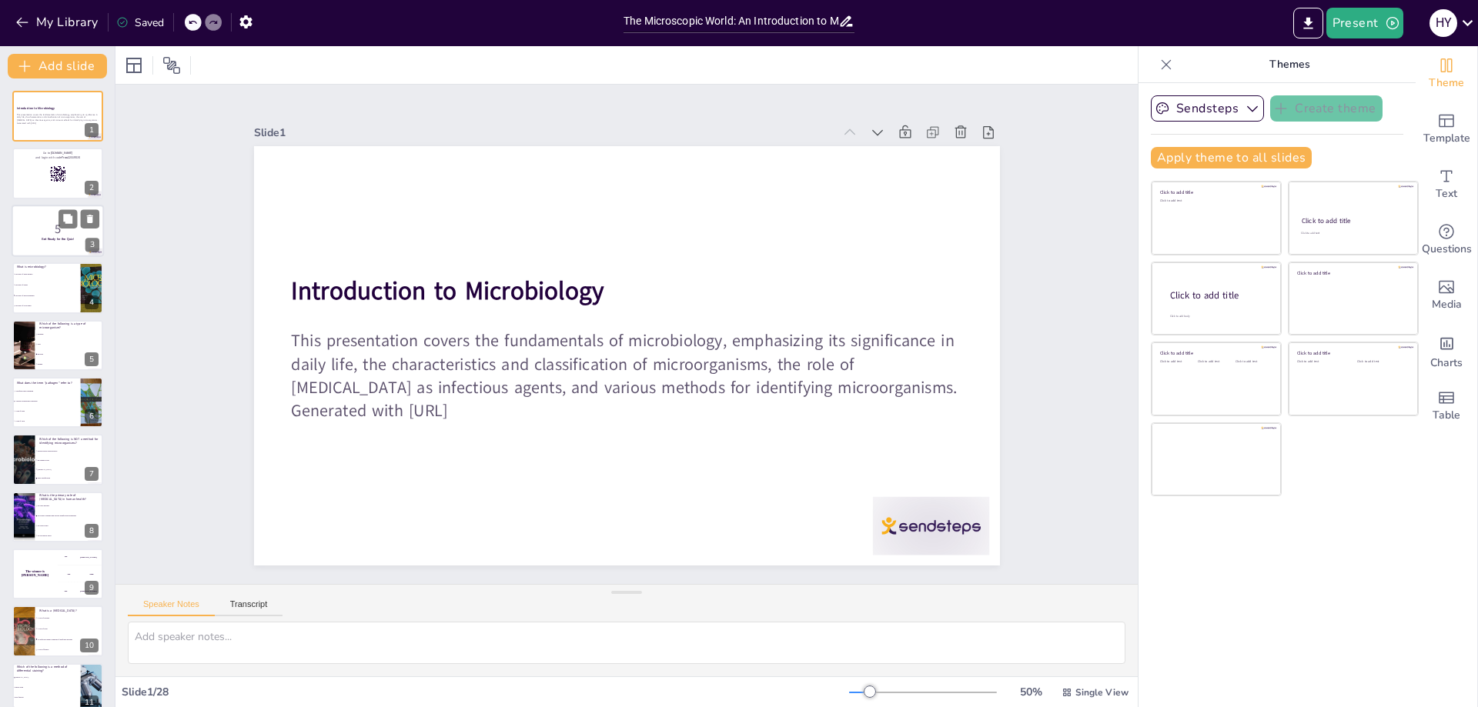
checkbox input "true"
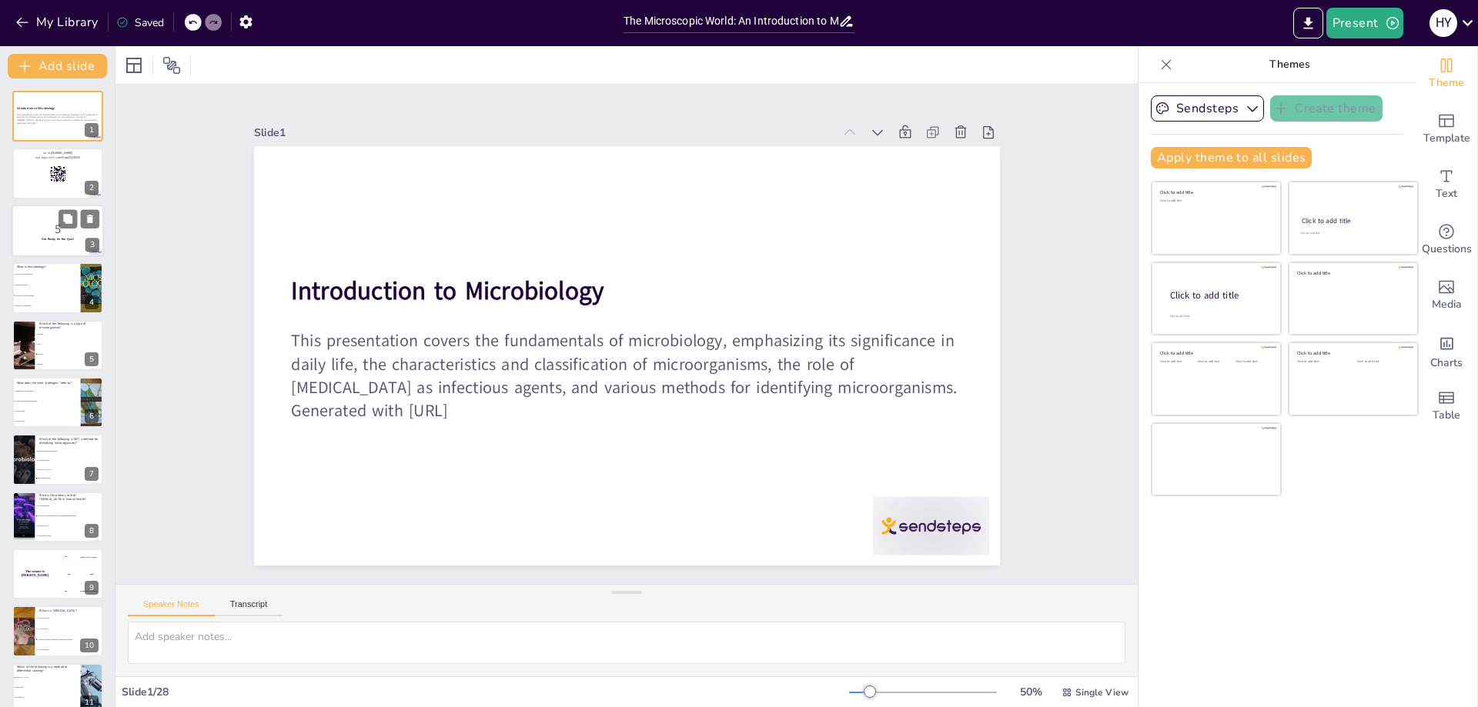
checkbox input "true"
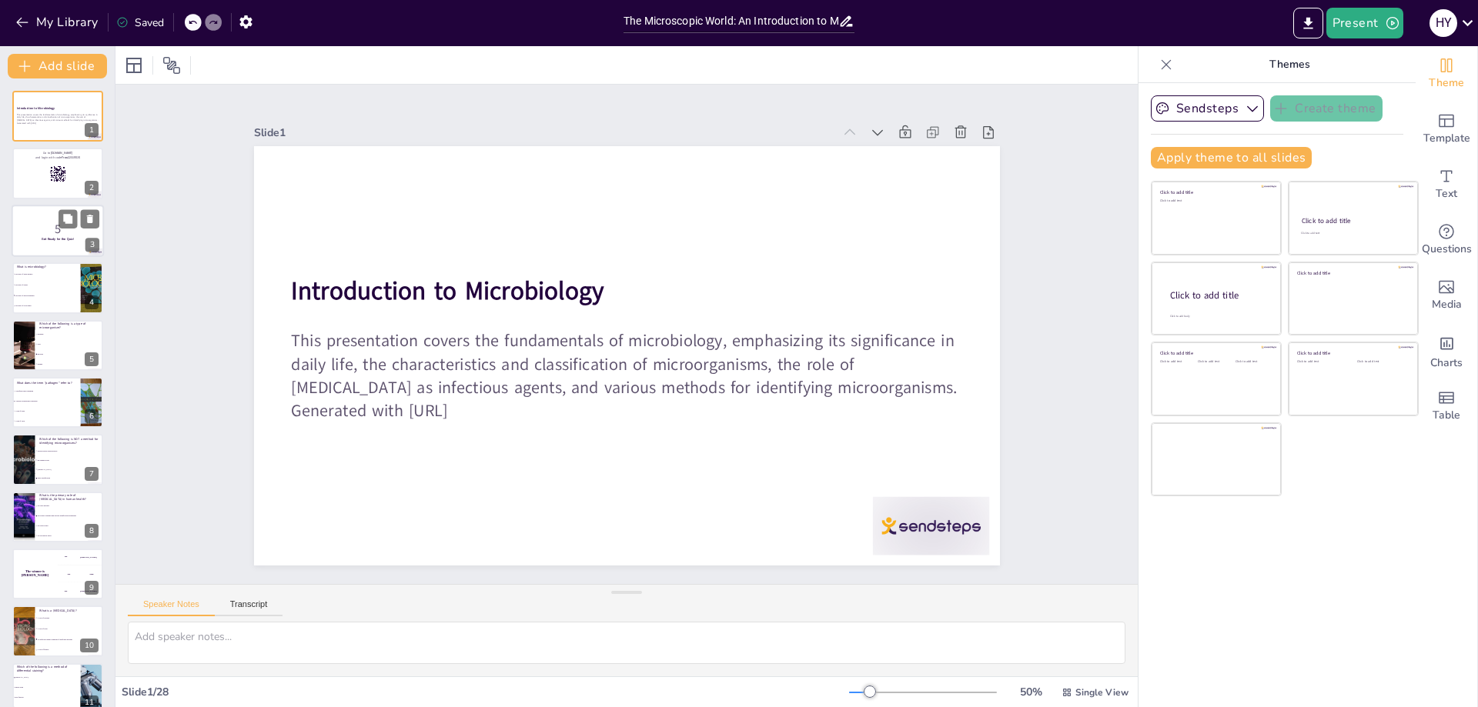
checkbox input "true"
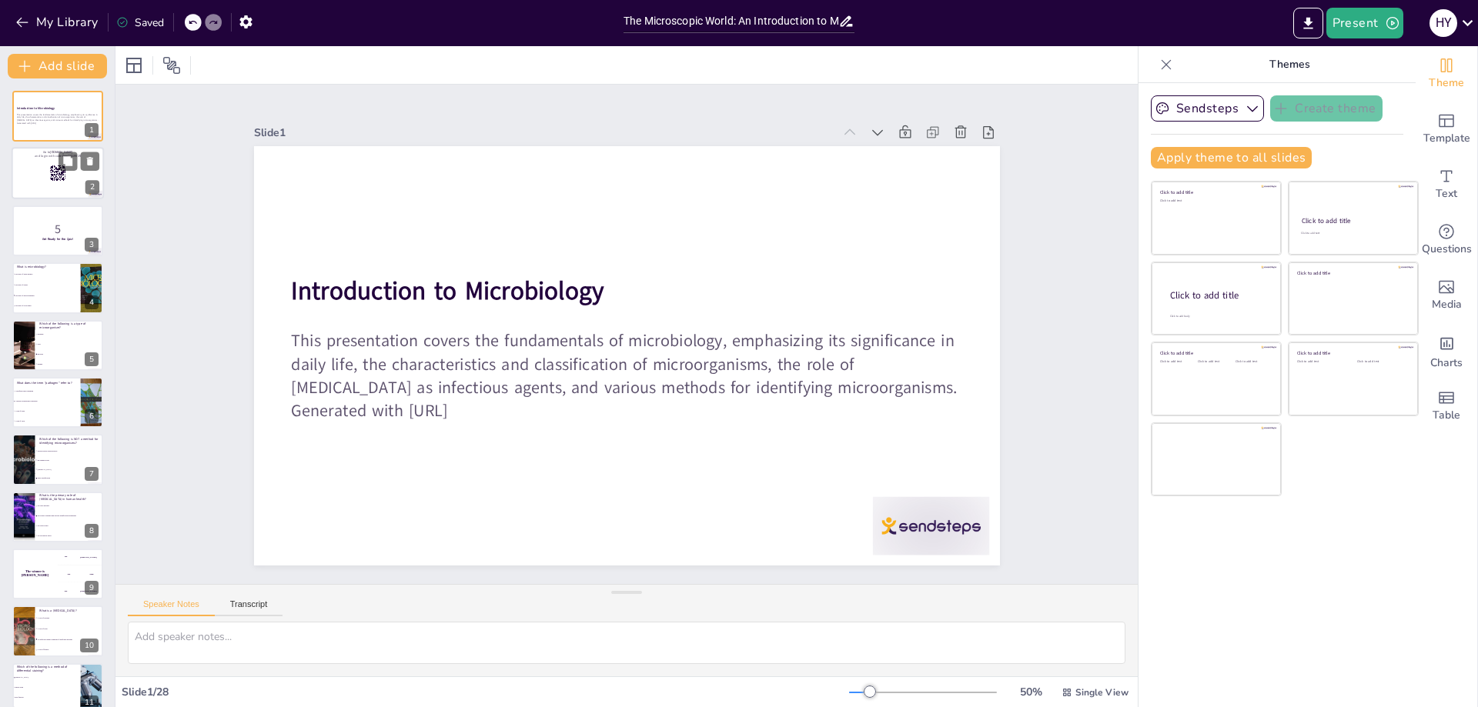
checkbox input "true"
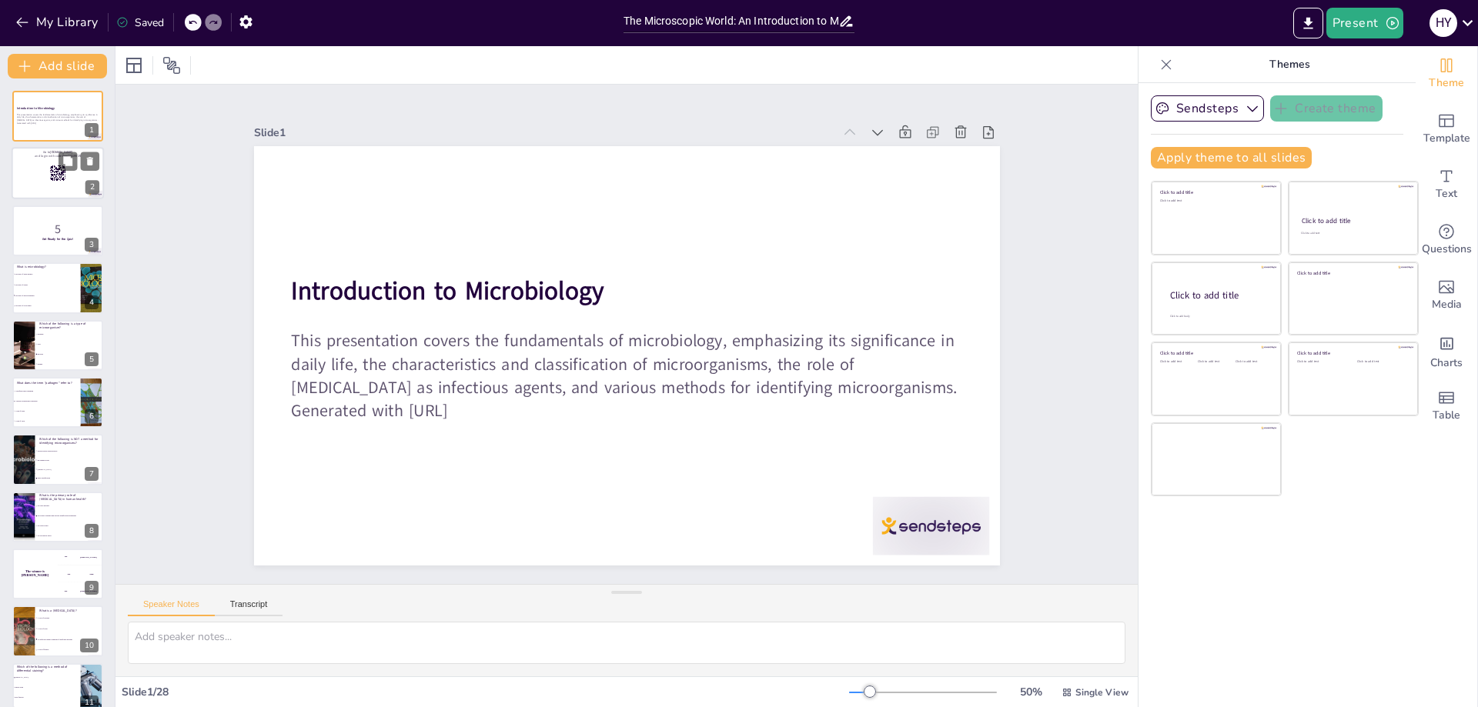
checkbox input "true"
click at [45, 172] on div at bounding box center [58, 174] width 92 height 52
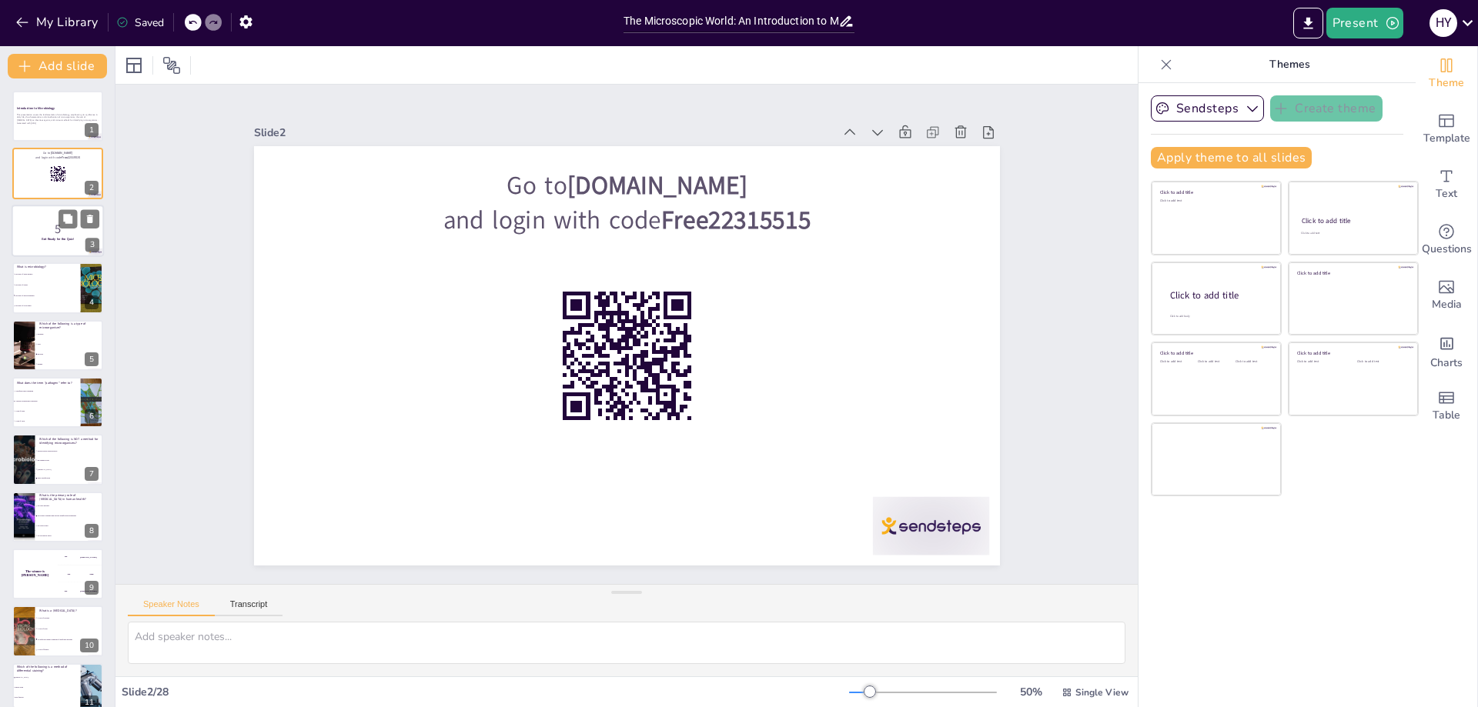
click at [55, 226] on p "5" at bounding box center [57, 228] width 83 height 17
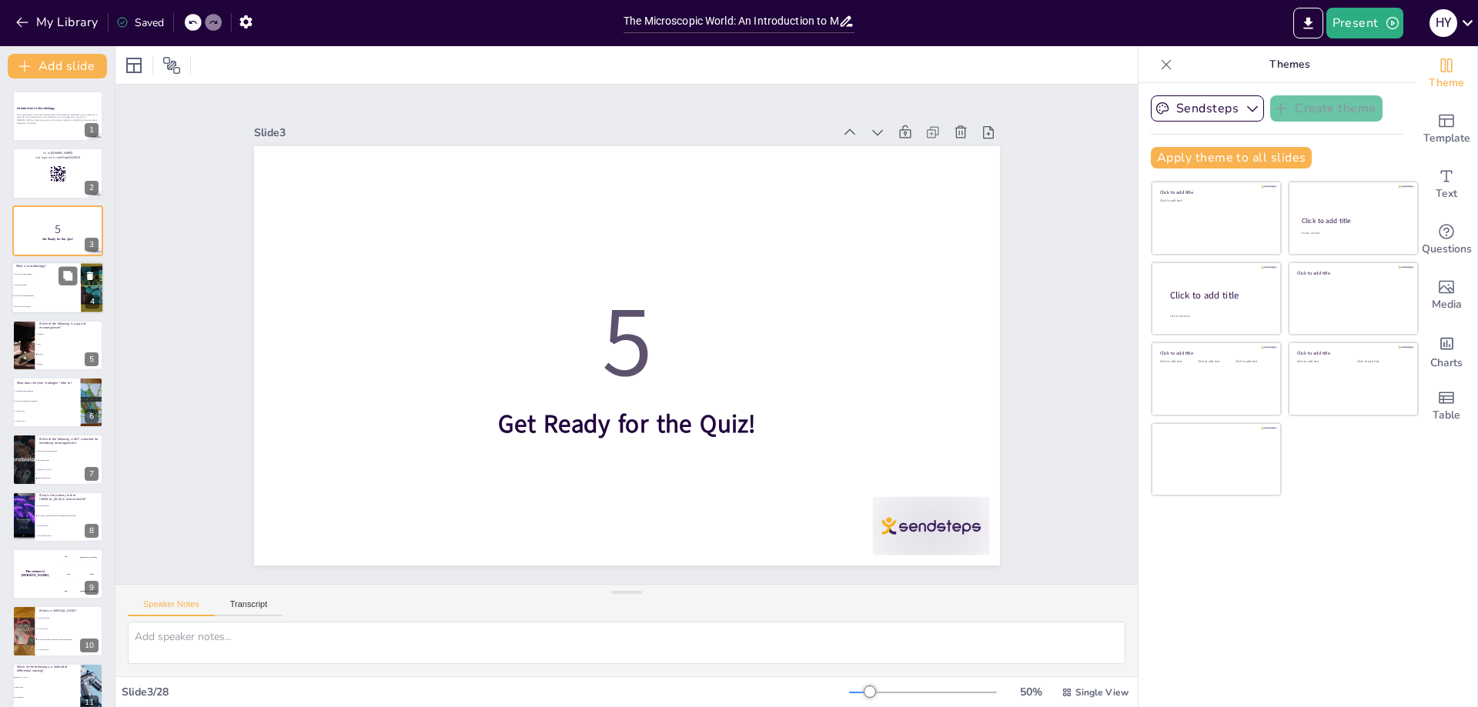
click at [49, 289] on li "The study of plants" at bounding box center [46, 284] width 69 height 11
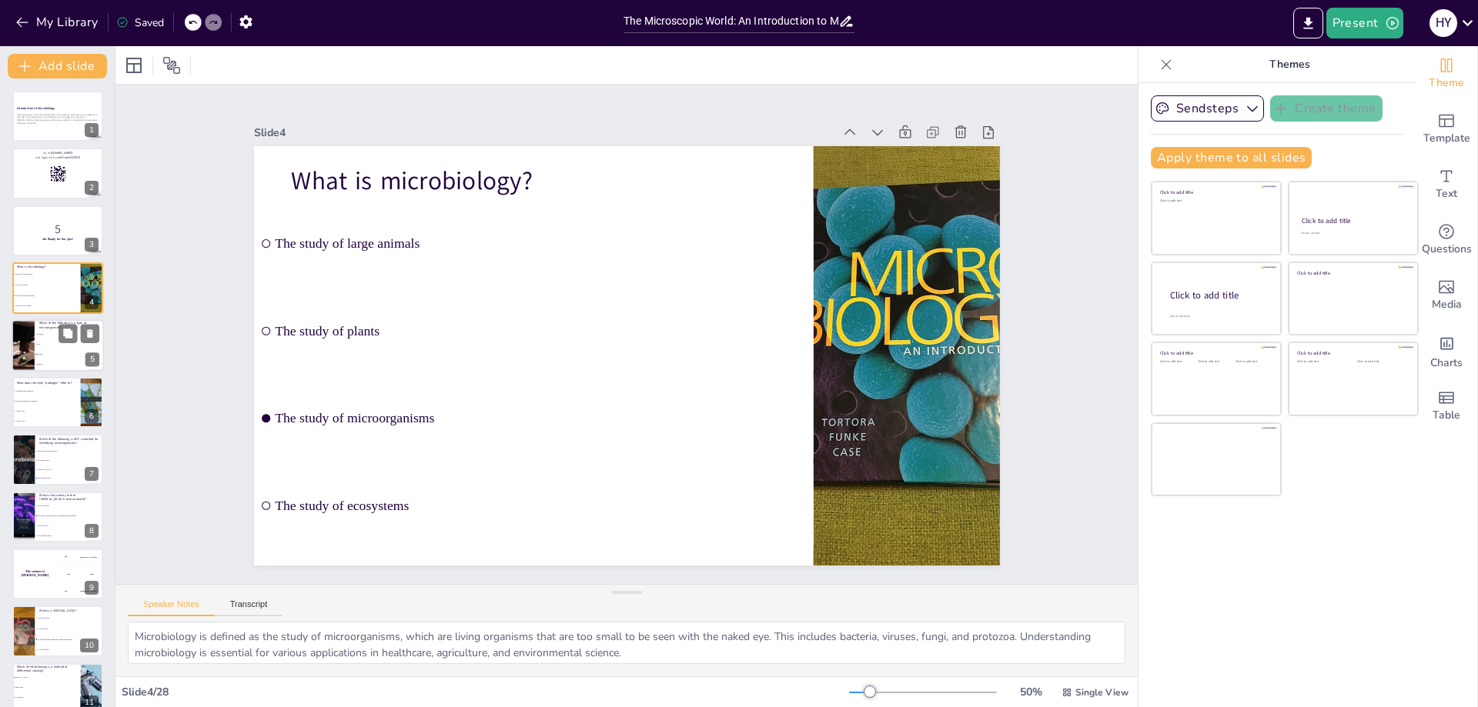
click at [51, 352] on li "Bacteria" at bounding box center [69, 354] width 69 height 10
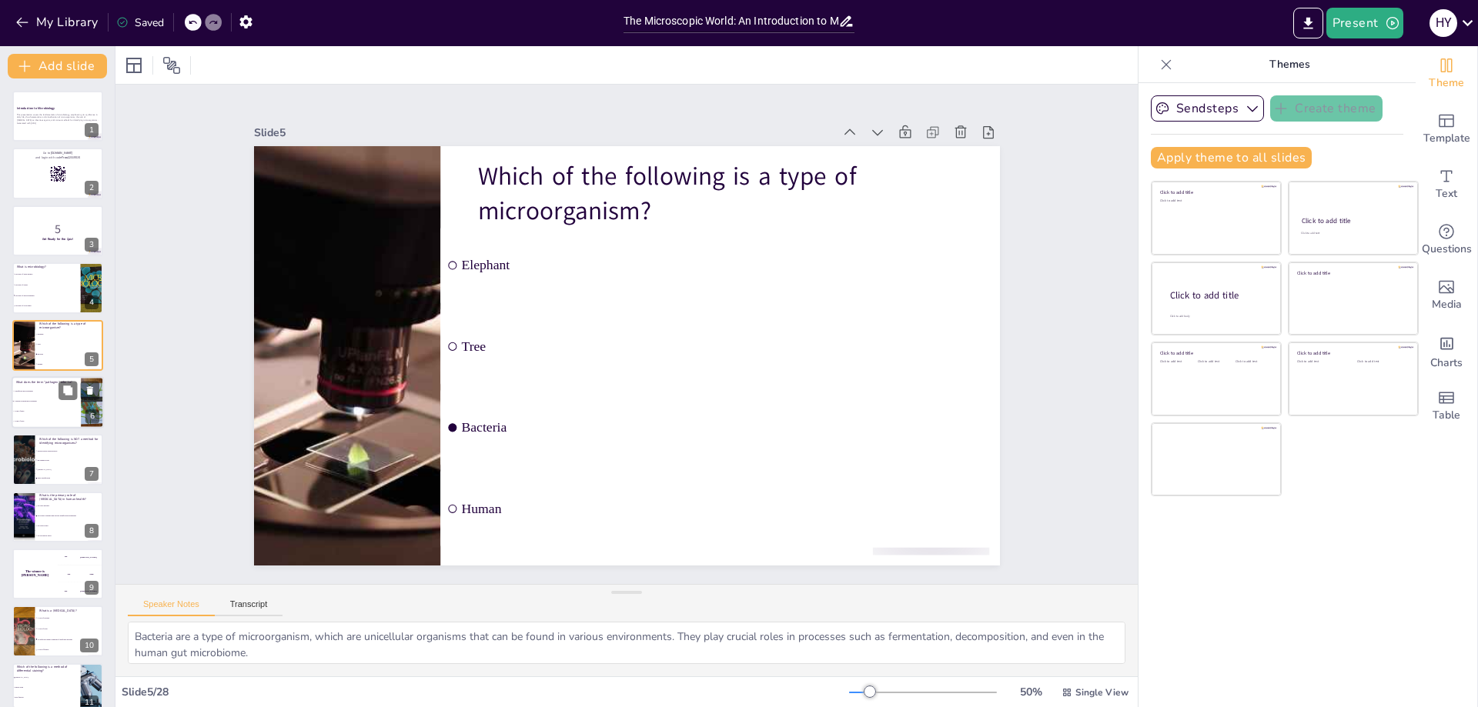
click at [59, 427] on div "What does the term "pathogen" refer to? A beneficial microorganism A disease-ca…" at bounding box center [58, 402] width 92 height 52
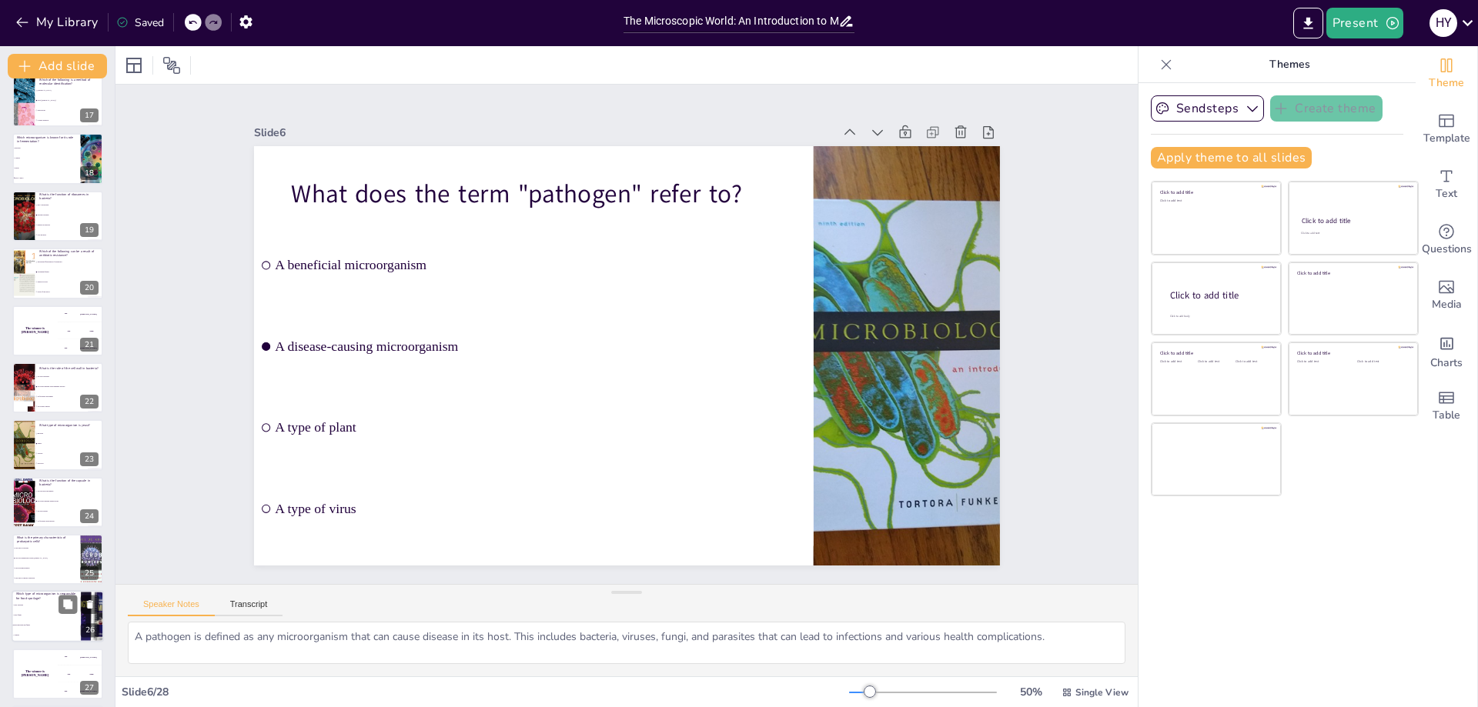
scroll to position [993, 0]
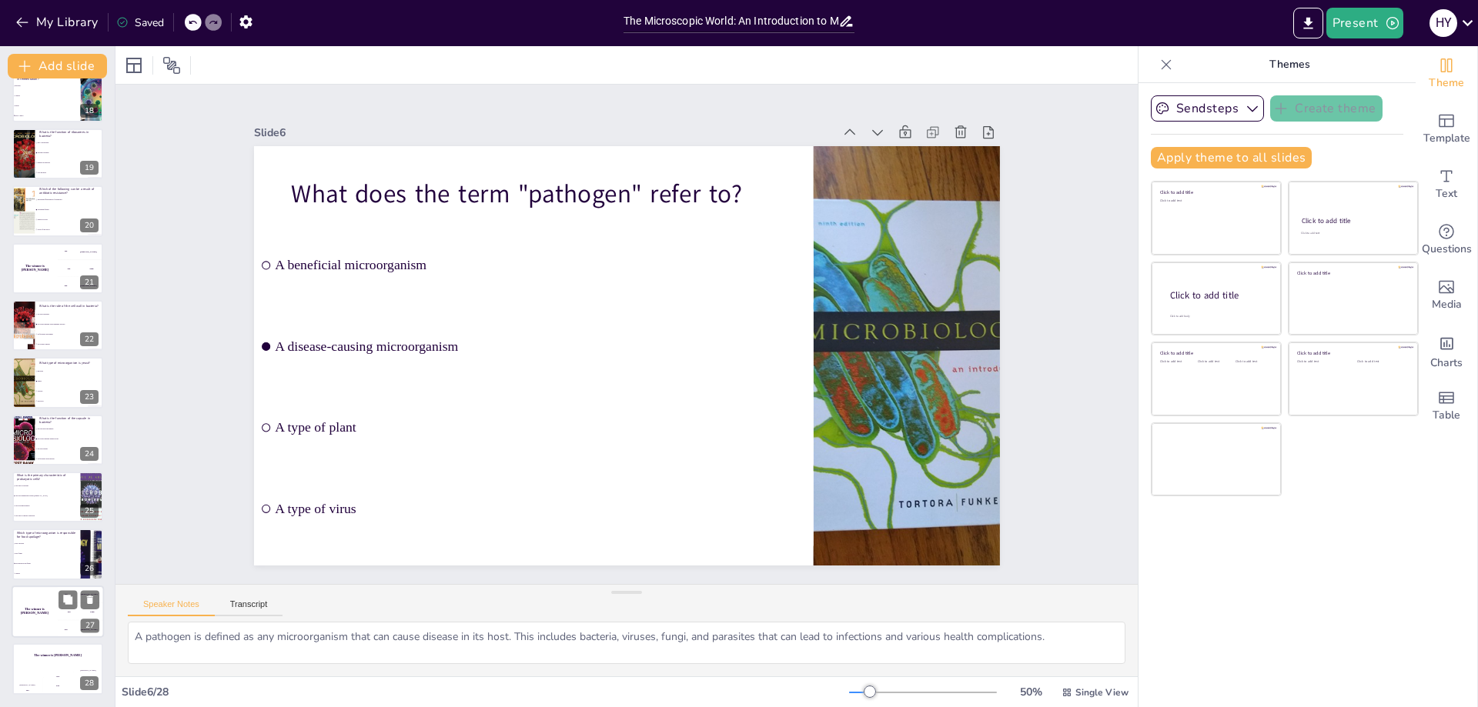
click at [41, 603] on div "The winner is [PERSON_NAME]" at bounding box center [35, 612] width 46 height 52
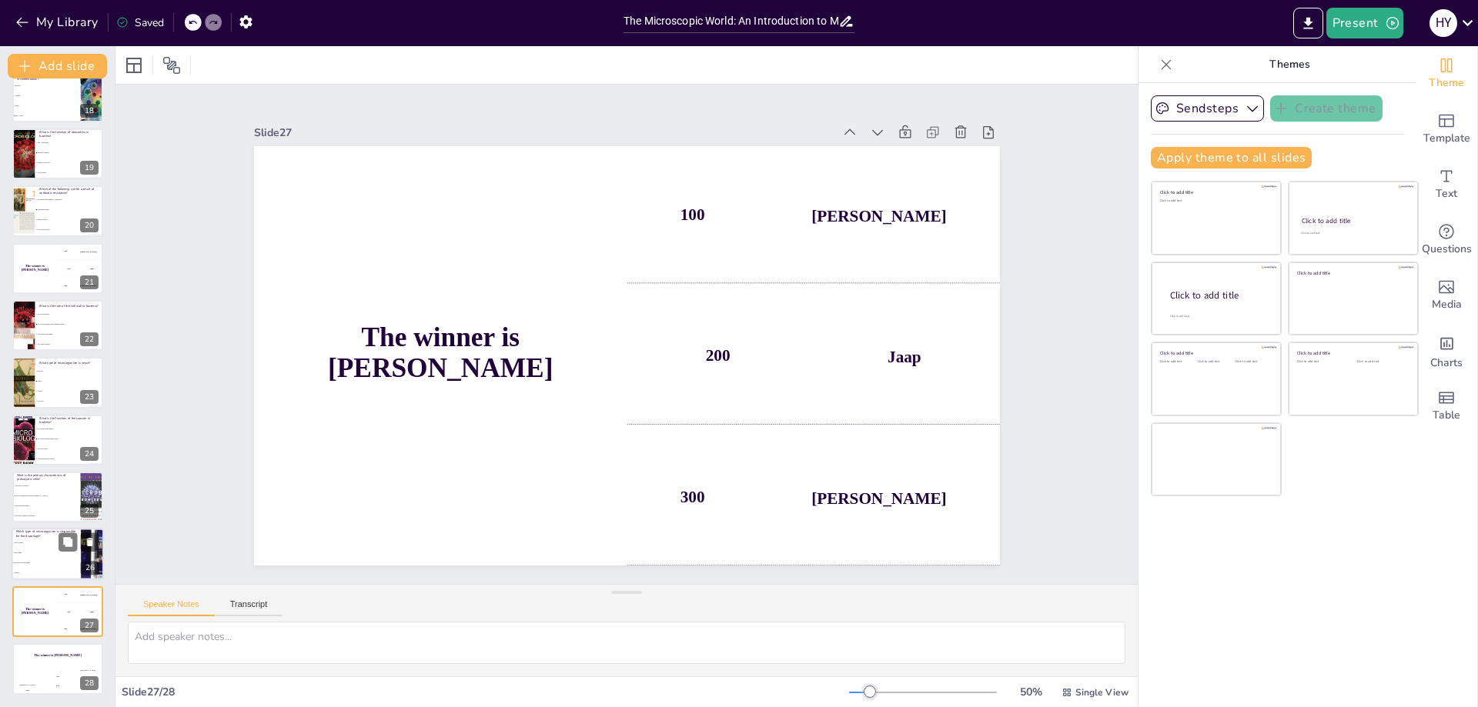
click at [51, 531] on p "Which type of microorganism is responsible for food spoilage?" at bounding box center [46, 534] width 60 height 8
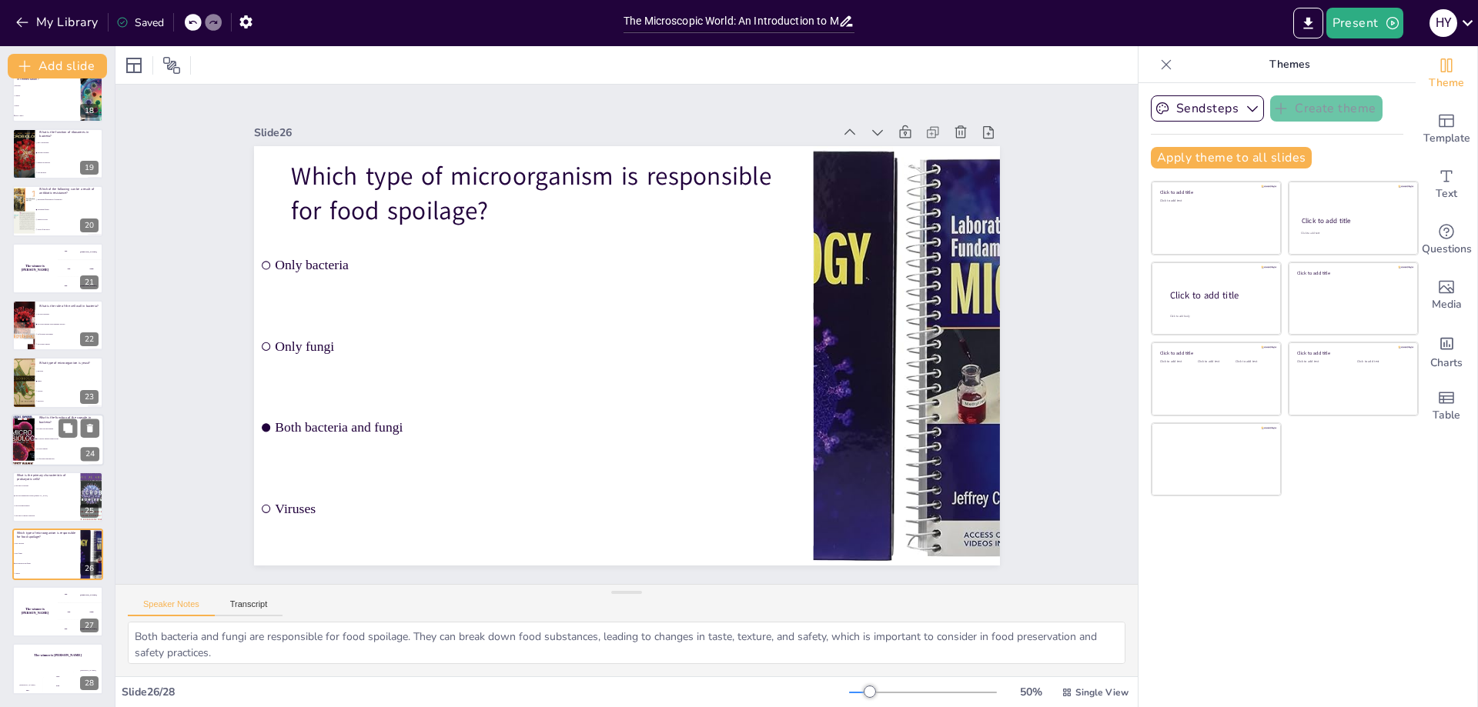
click at [44, 453] on li "To store energy" at bounding box center [69, 449] width 69 height 10
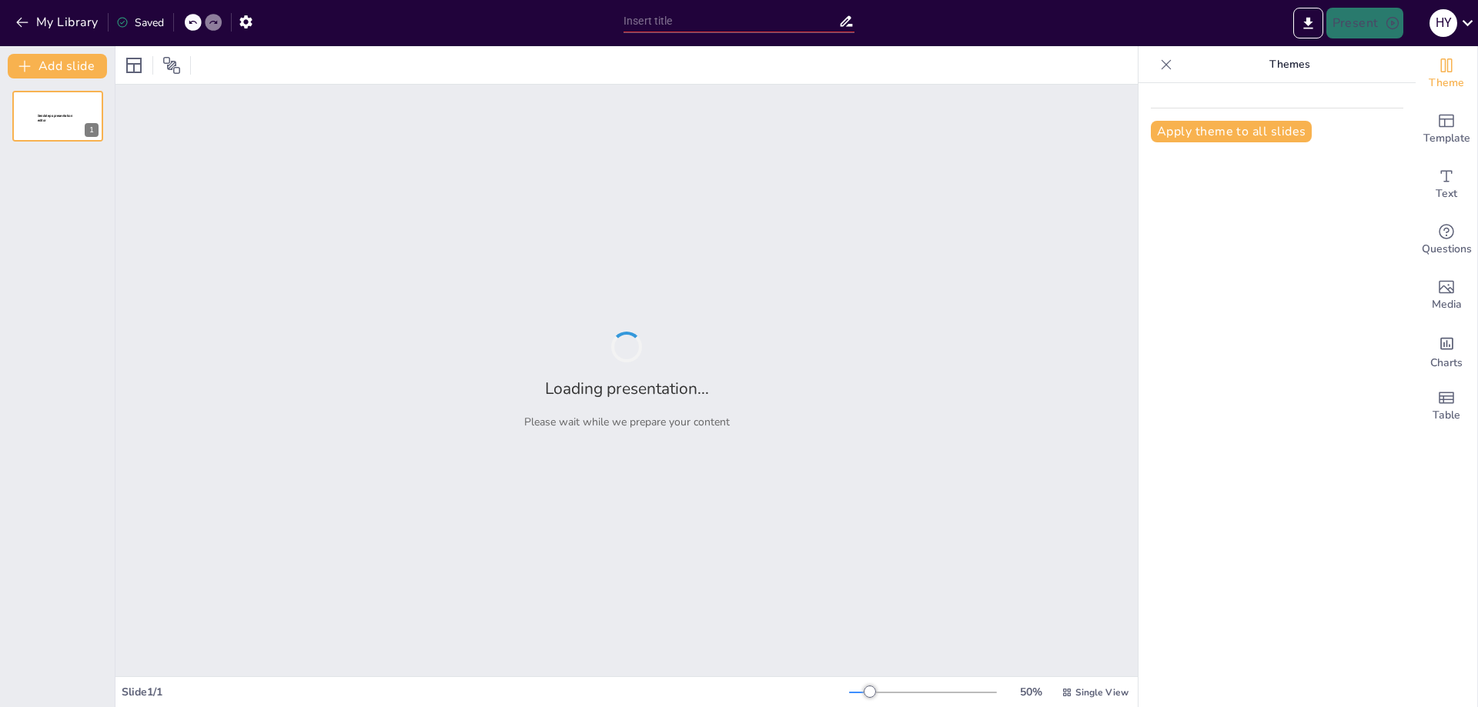
type input "Micbio_Intro_Medium_Ax"
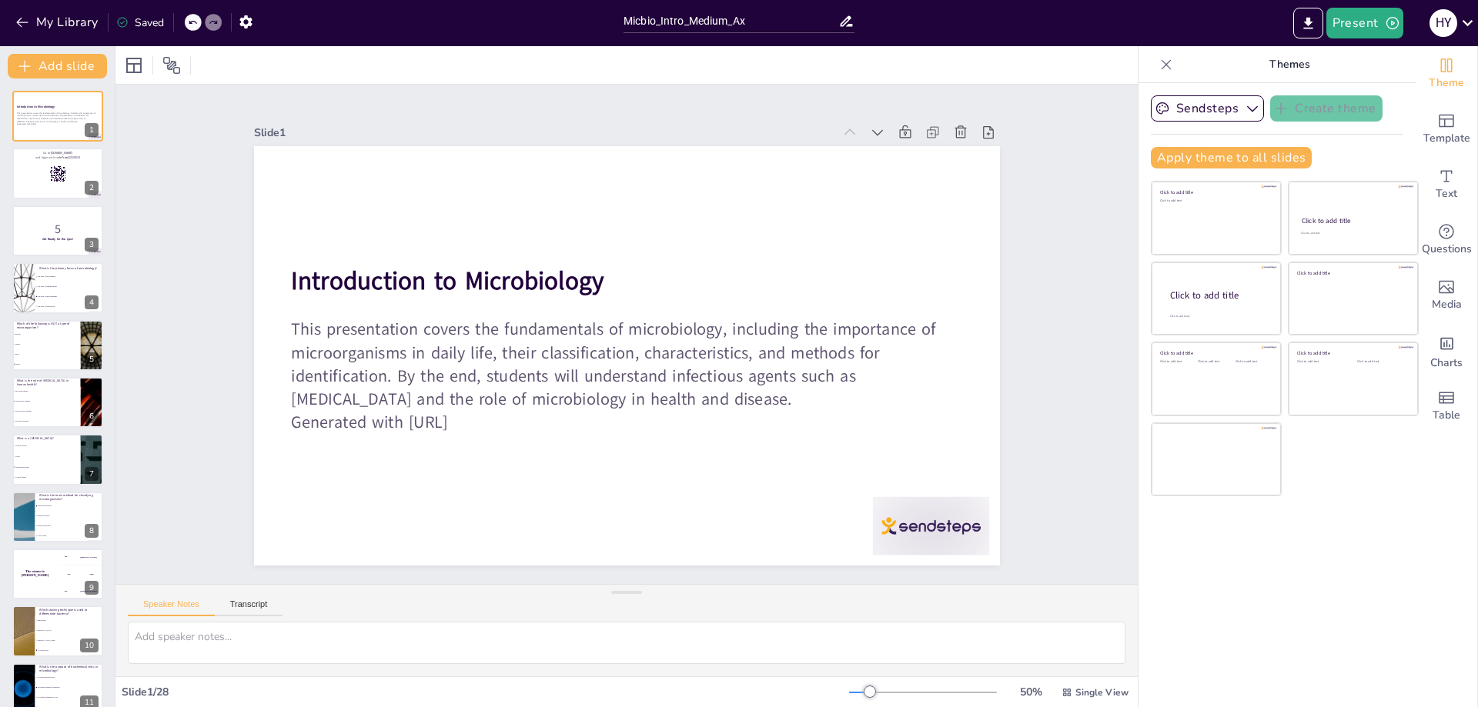
checkbox input "true"
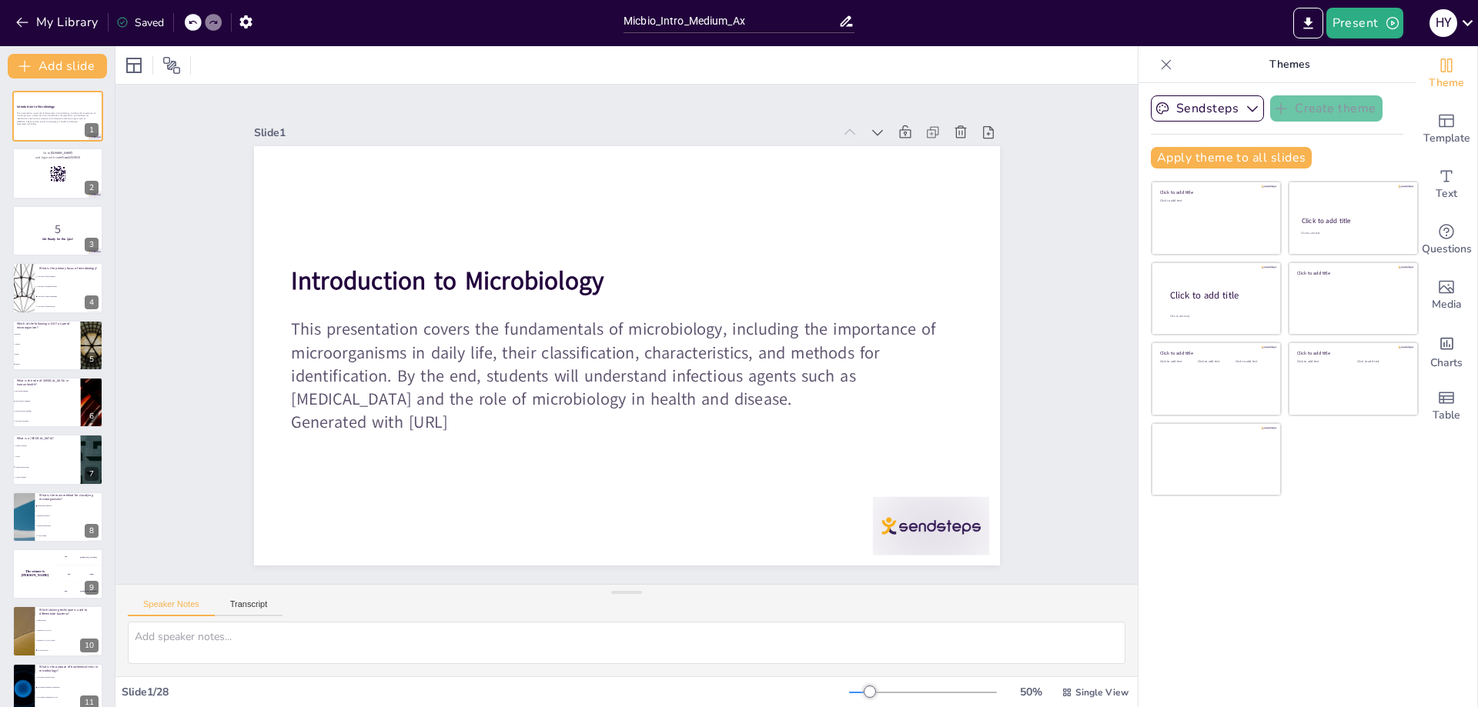
checkbox input "true"
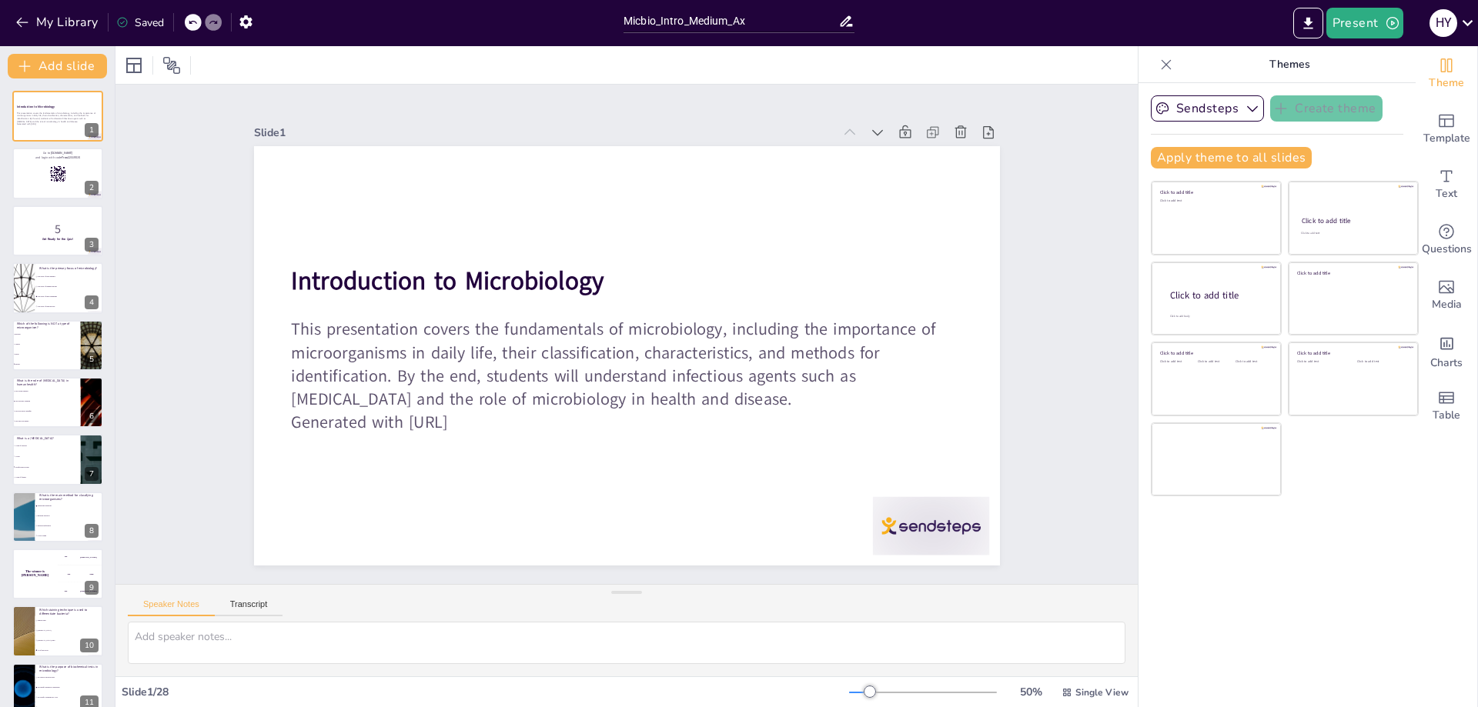
checkbox input "true"
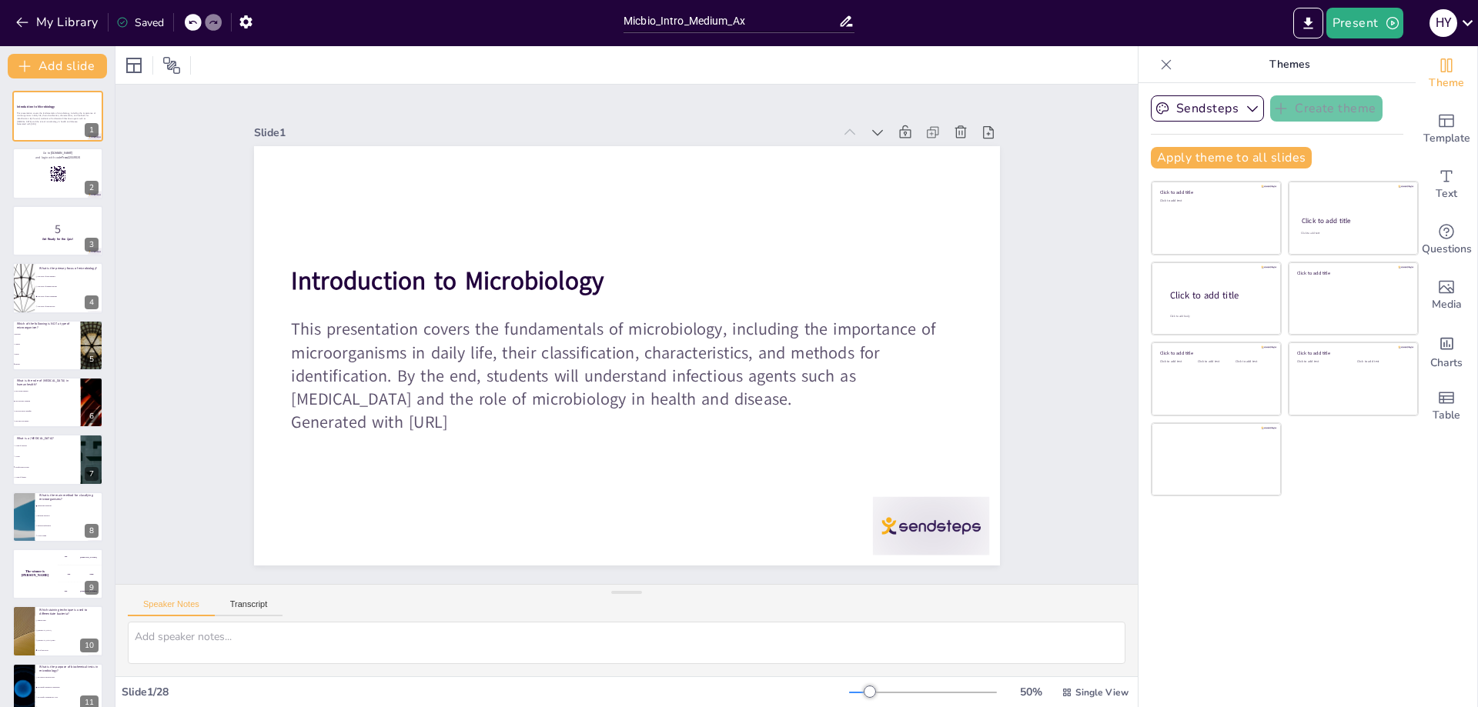
checkbox input "true"
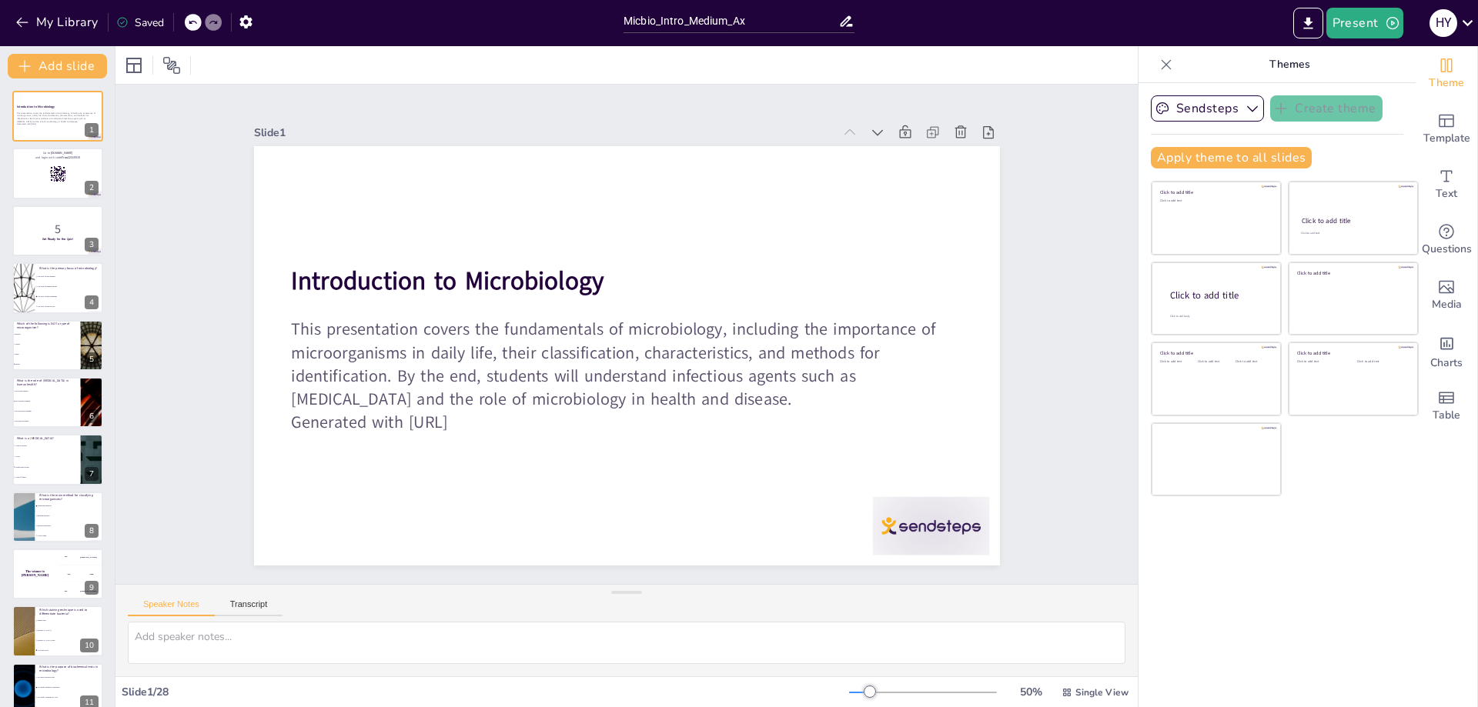
checkbox input "true"
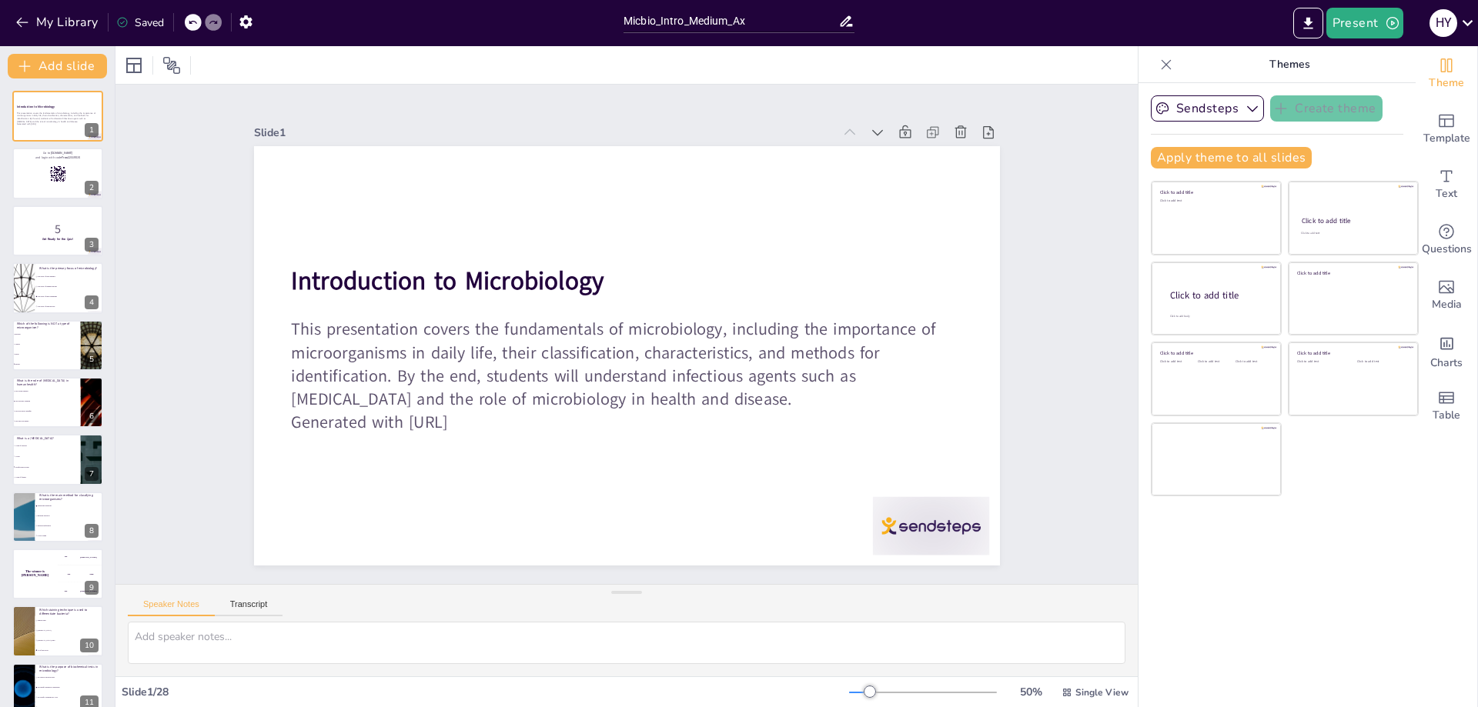
checkbox input "true"
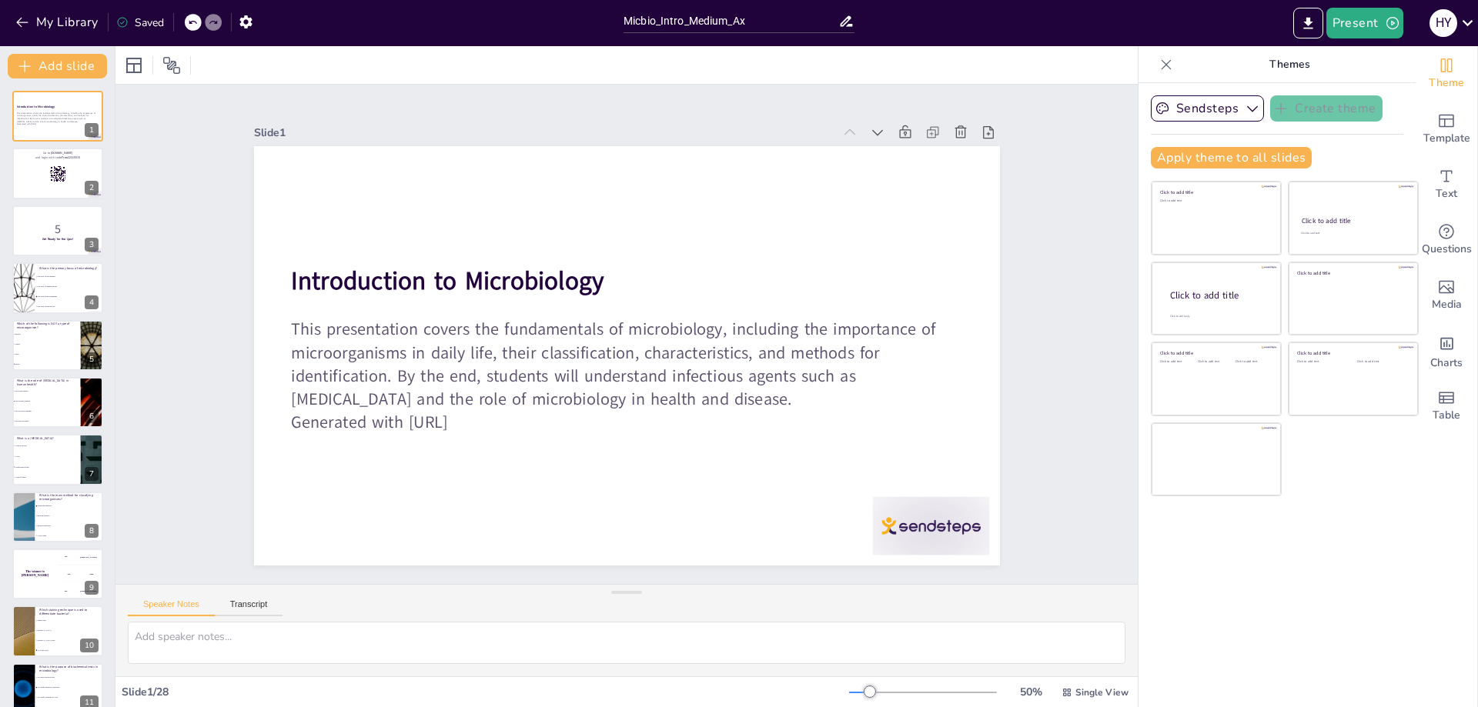
checkbox input "true"
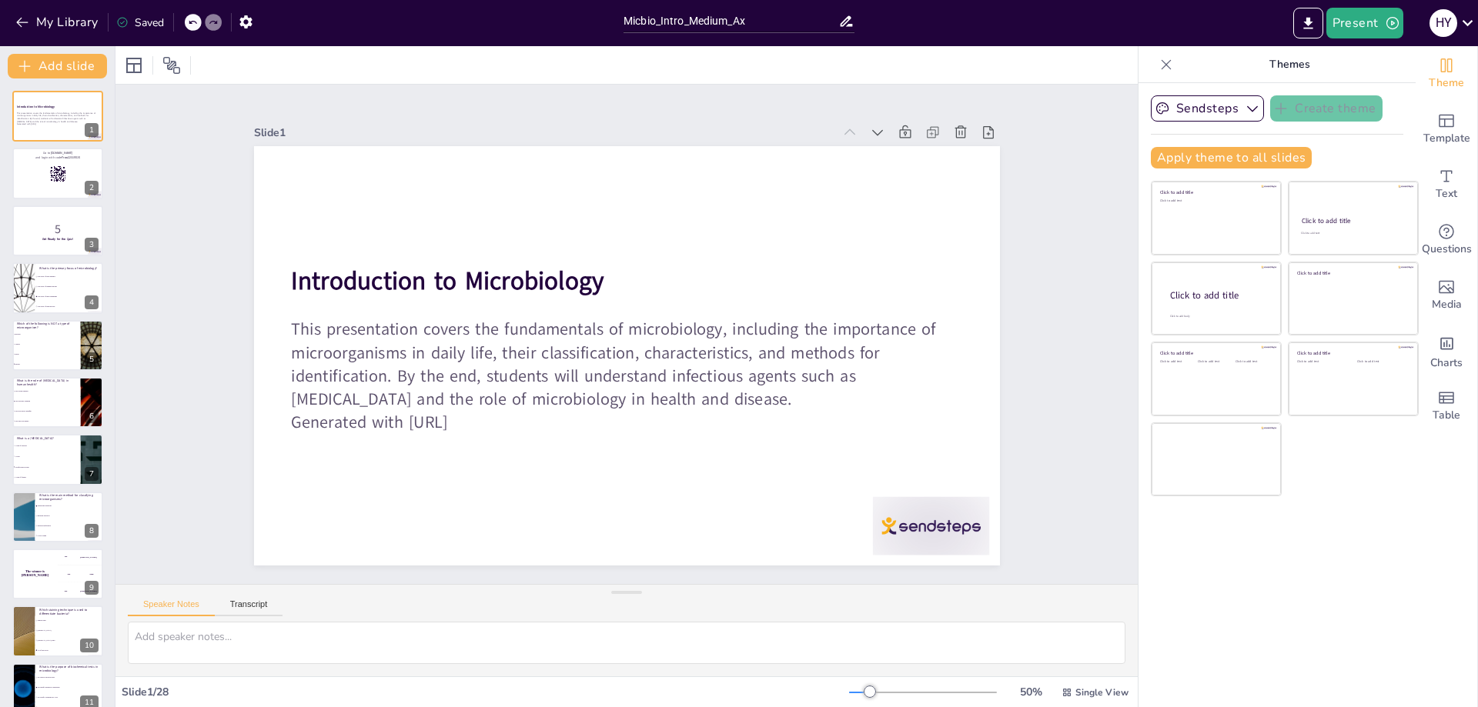
checkbox input "true"
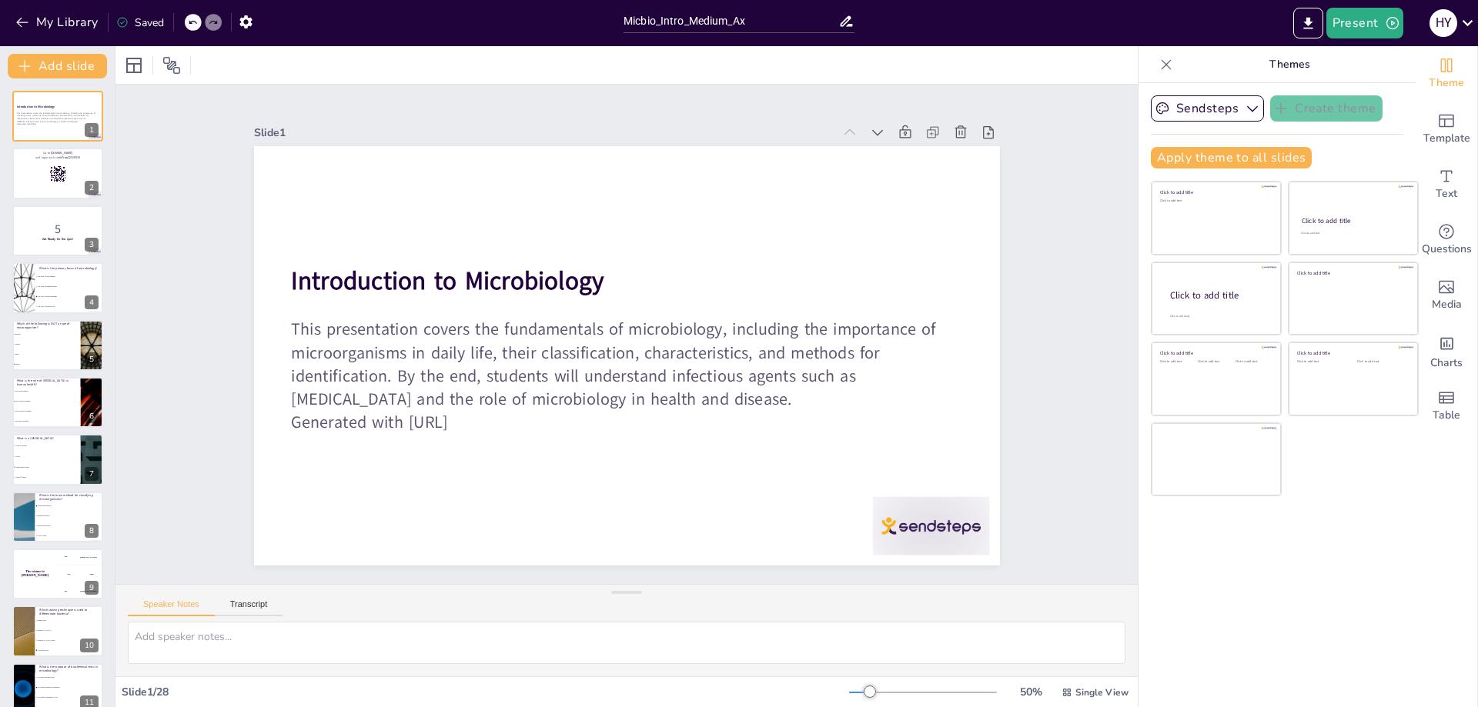
checkbox input "true"
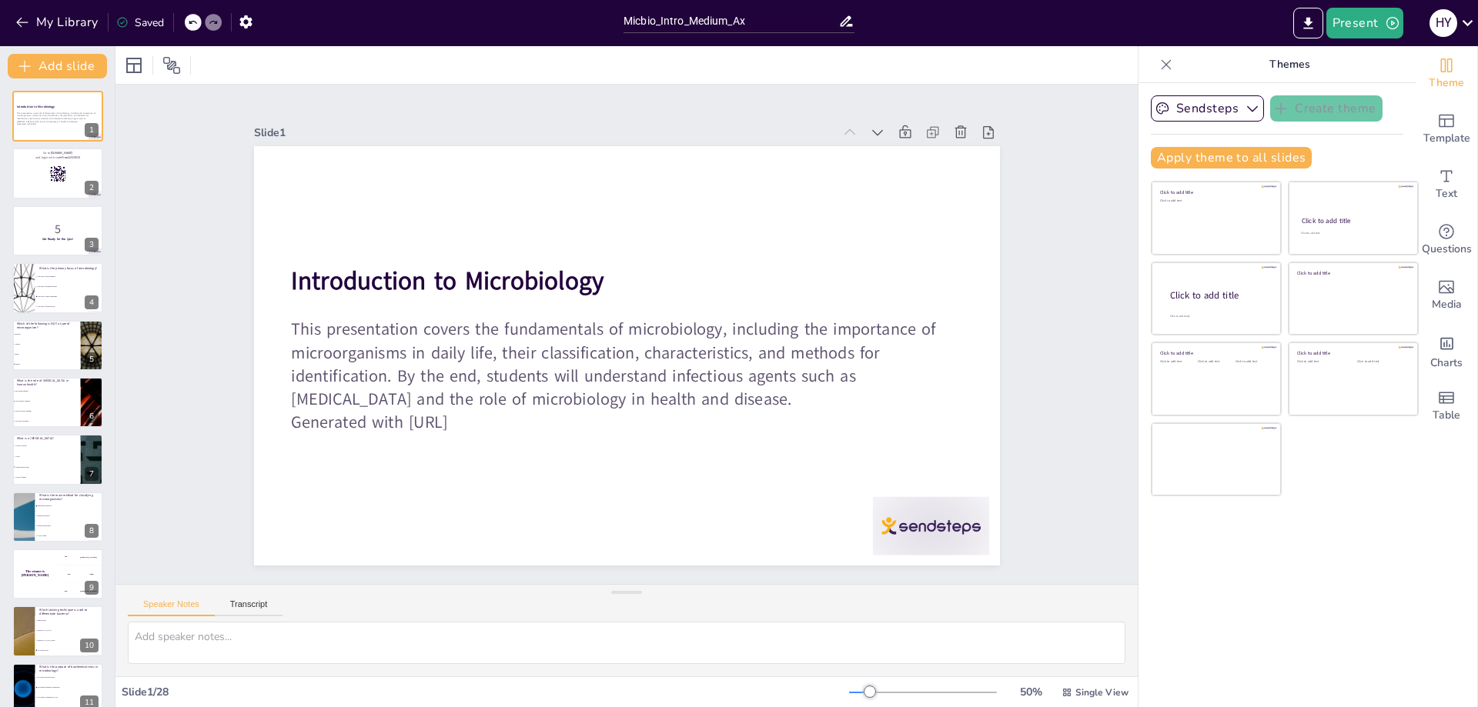
checkbox input "true"
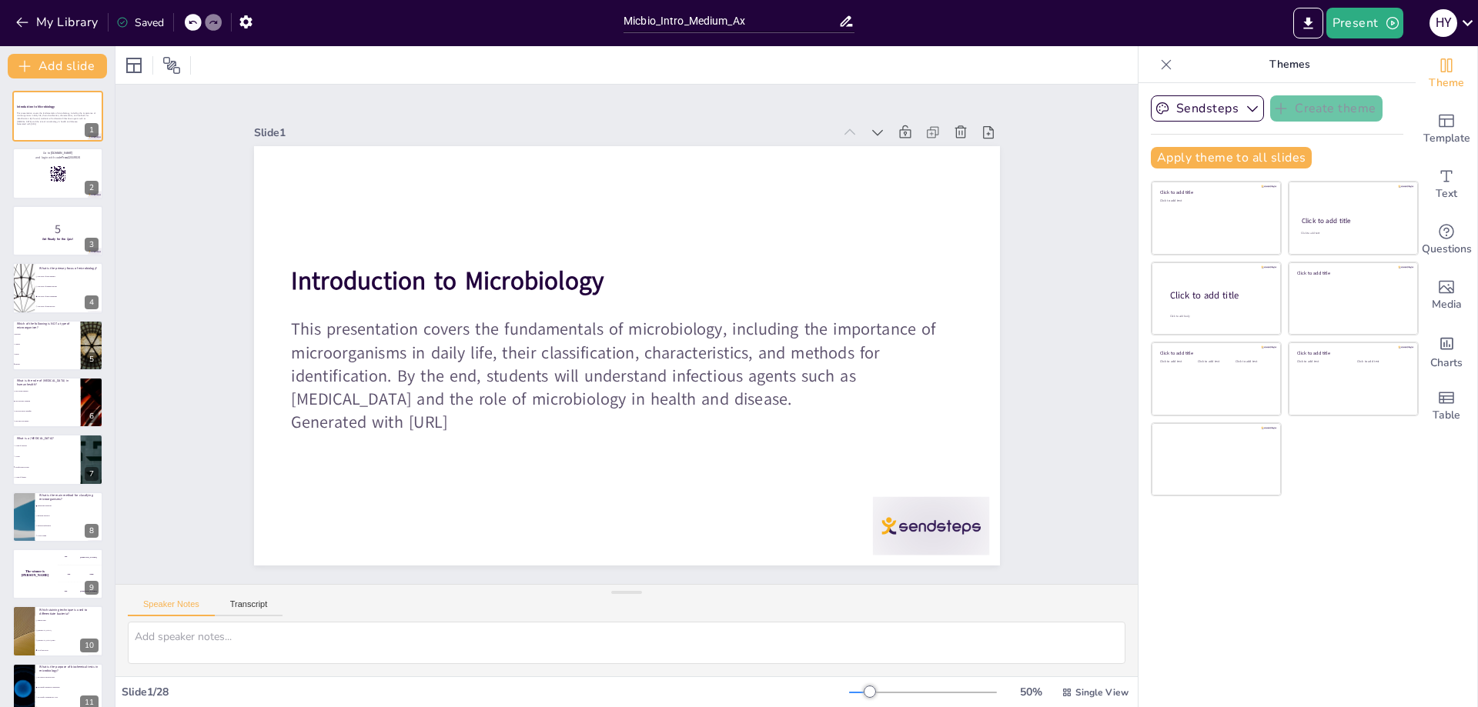
checkbox input "true"
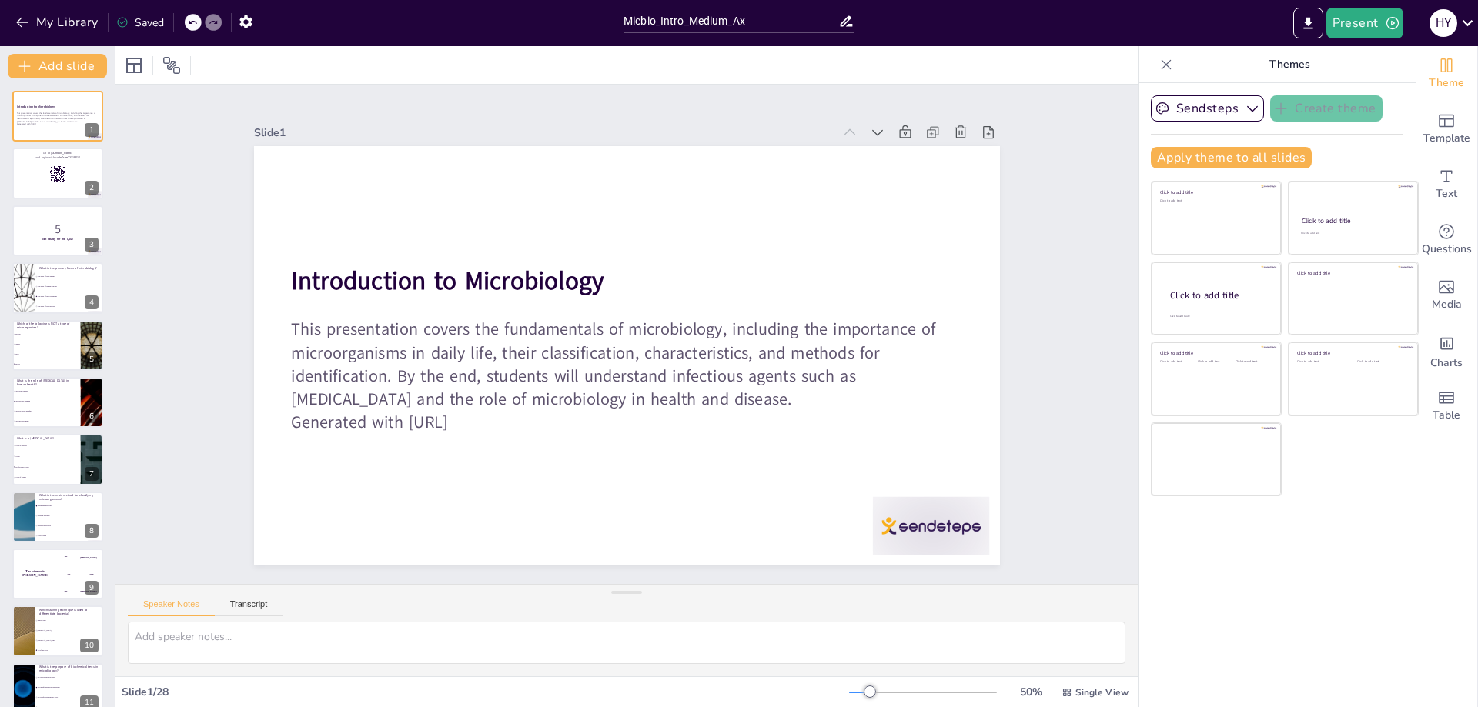
checkbox input "true"
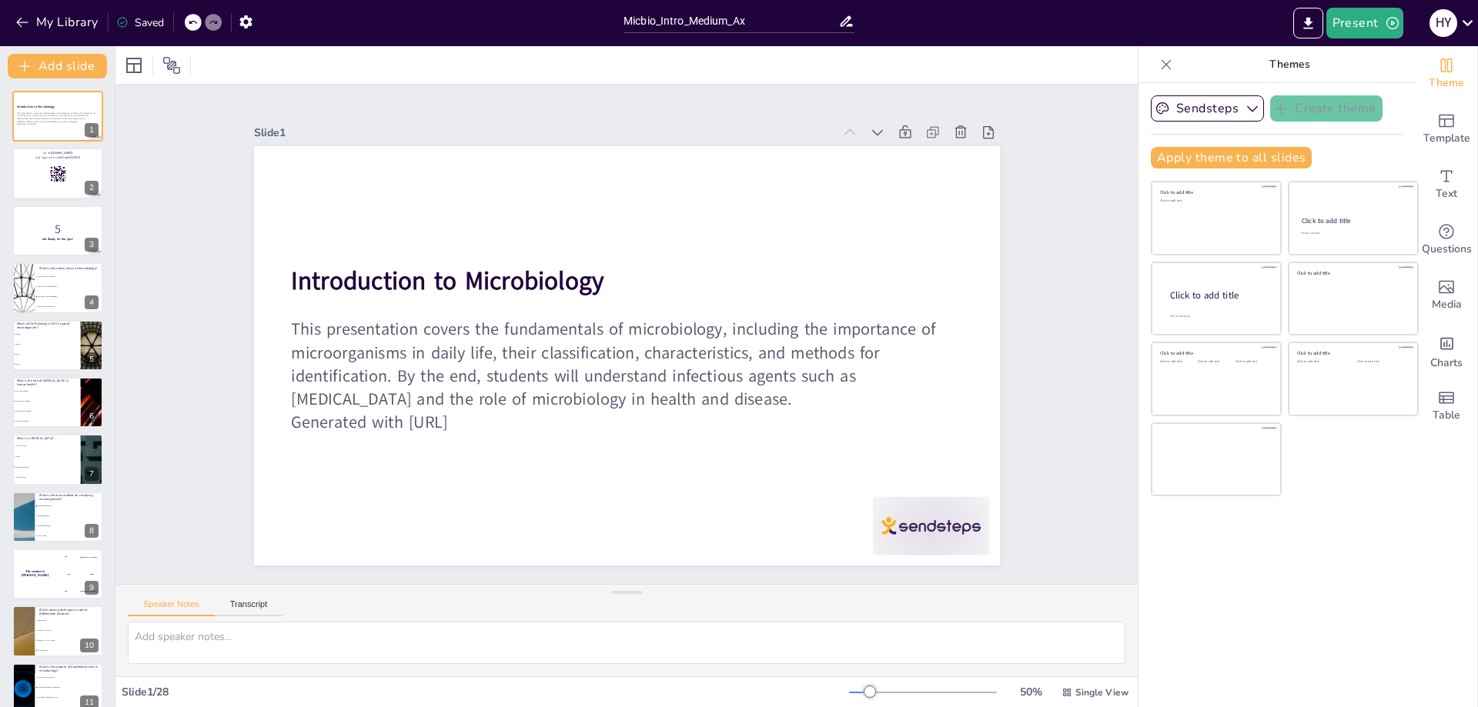
checkbox input "true"
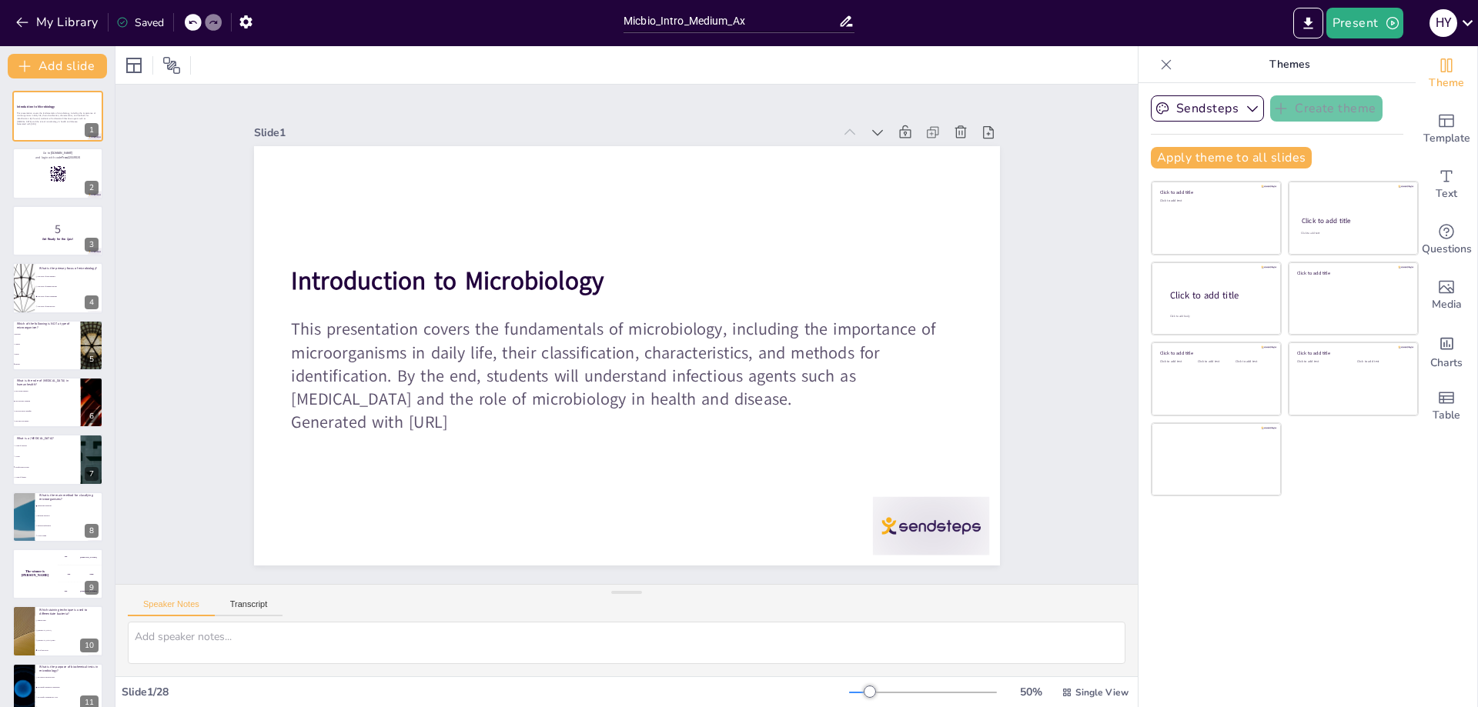
checkbox input "true"
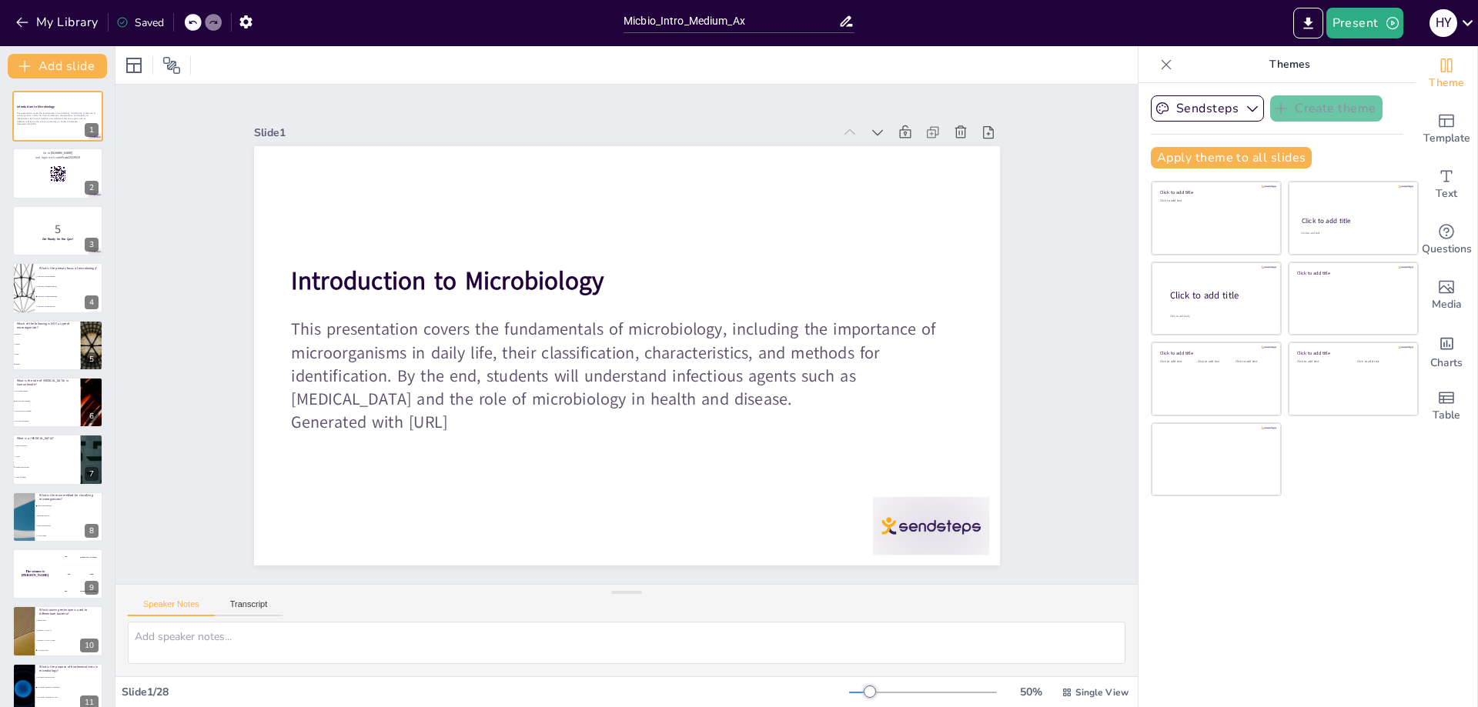
checkbox input "true"
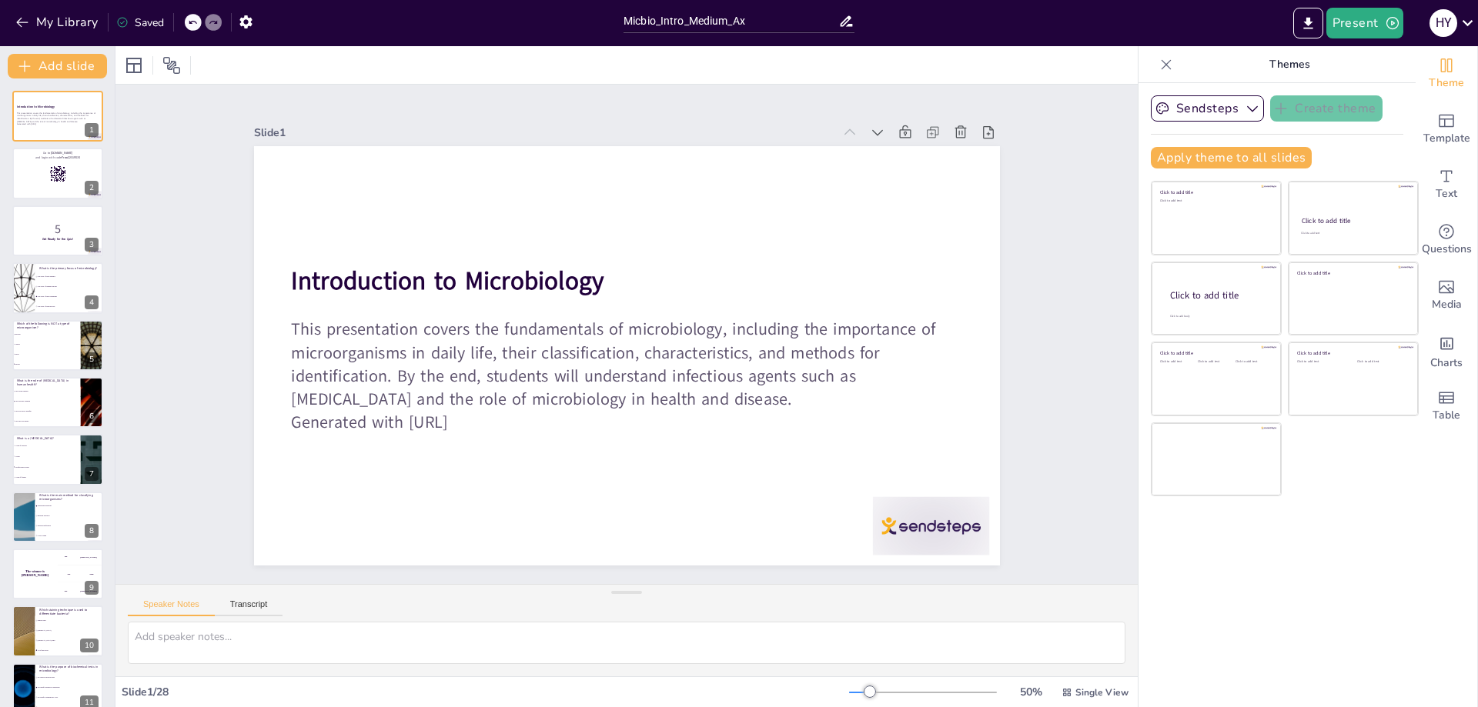
checkbox input "true"
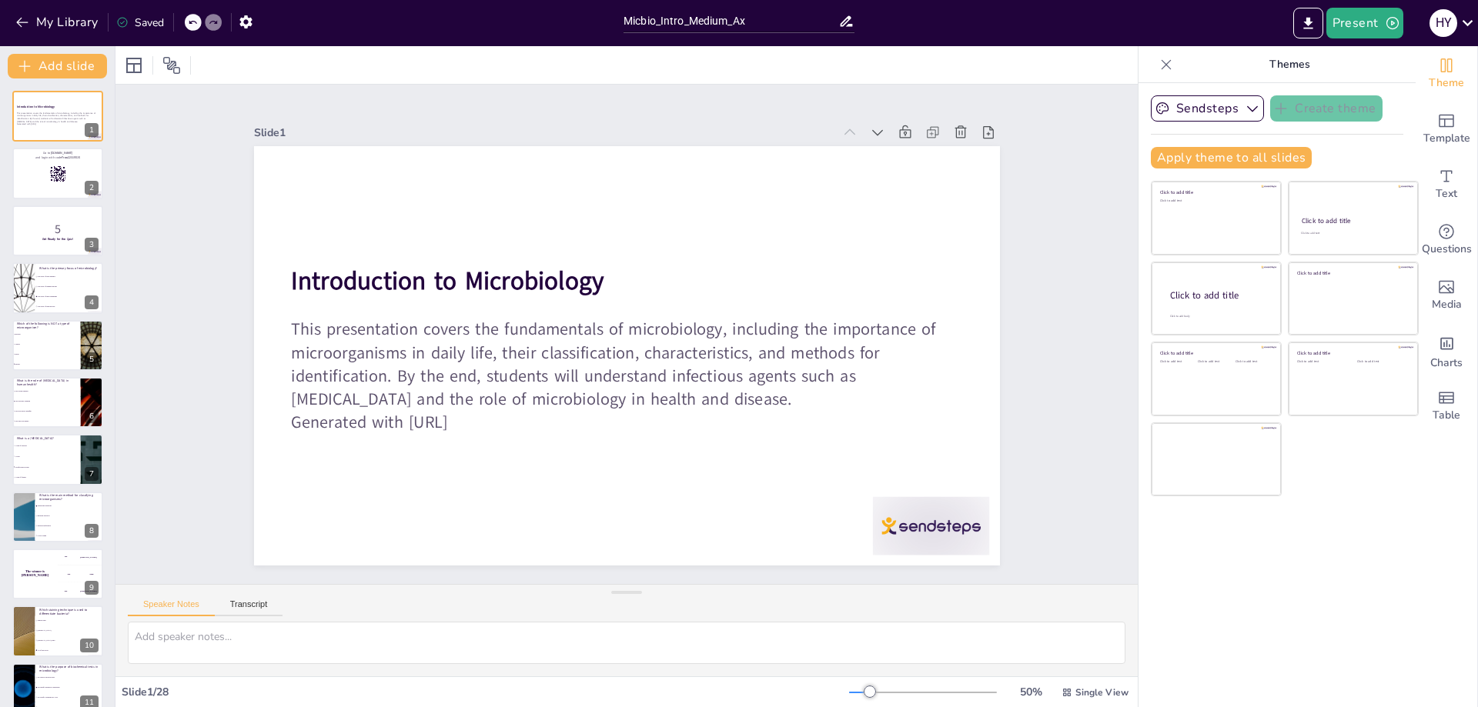
checkbox input "true"
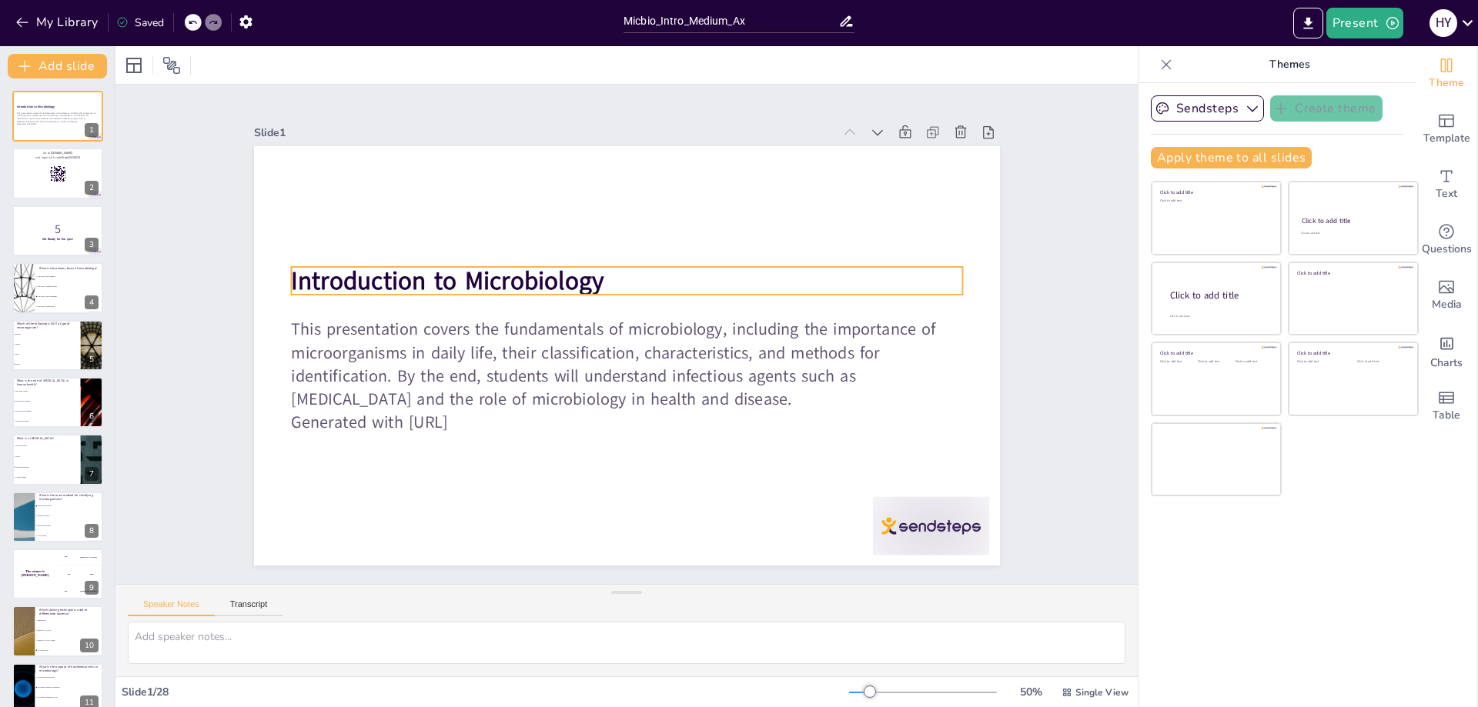
checkbox input "true"
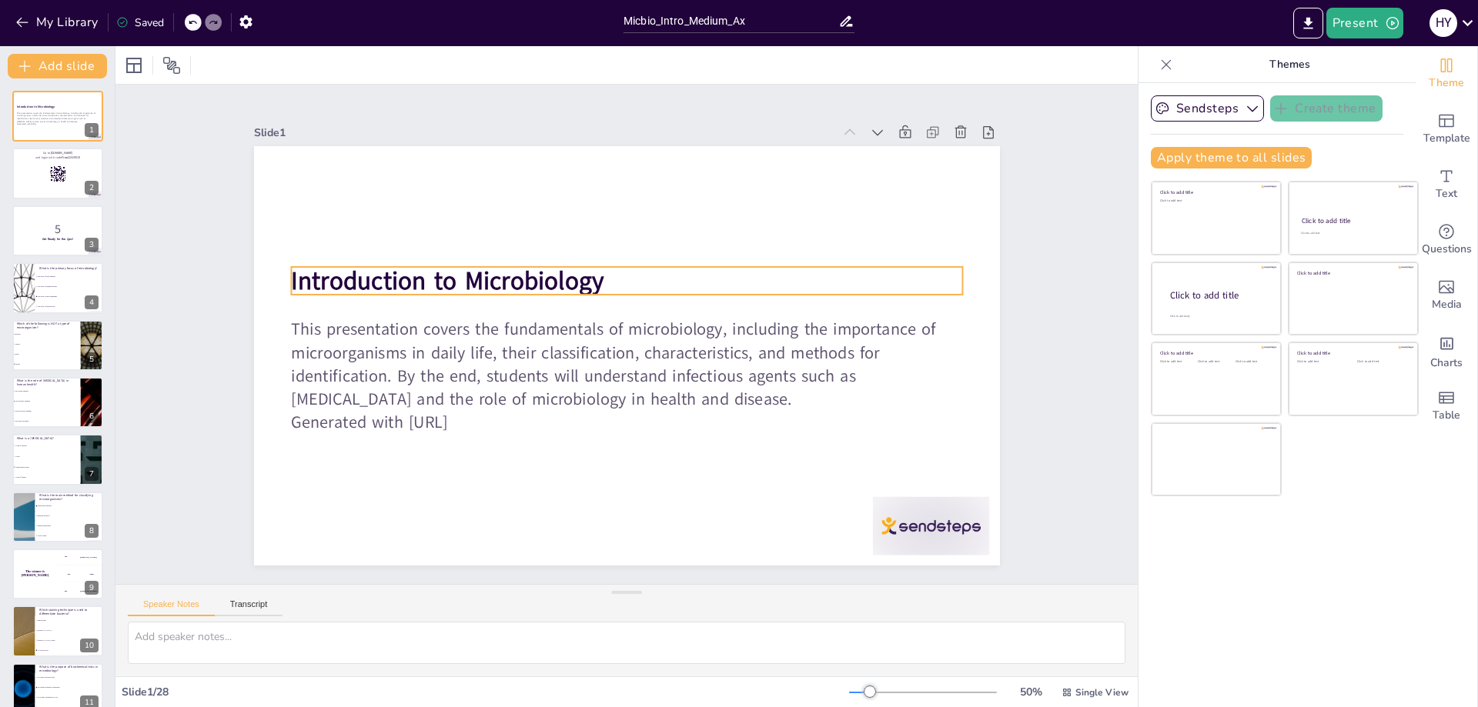
checkbox input "true"
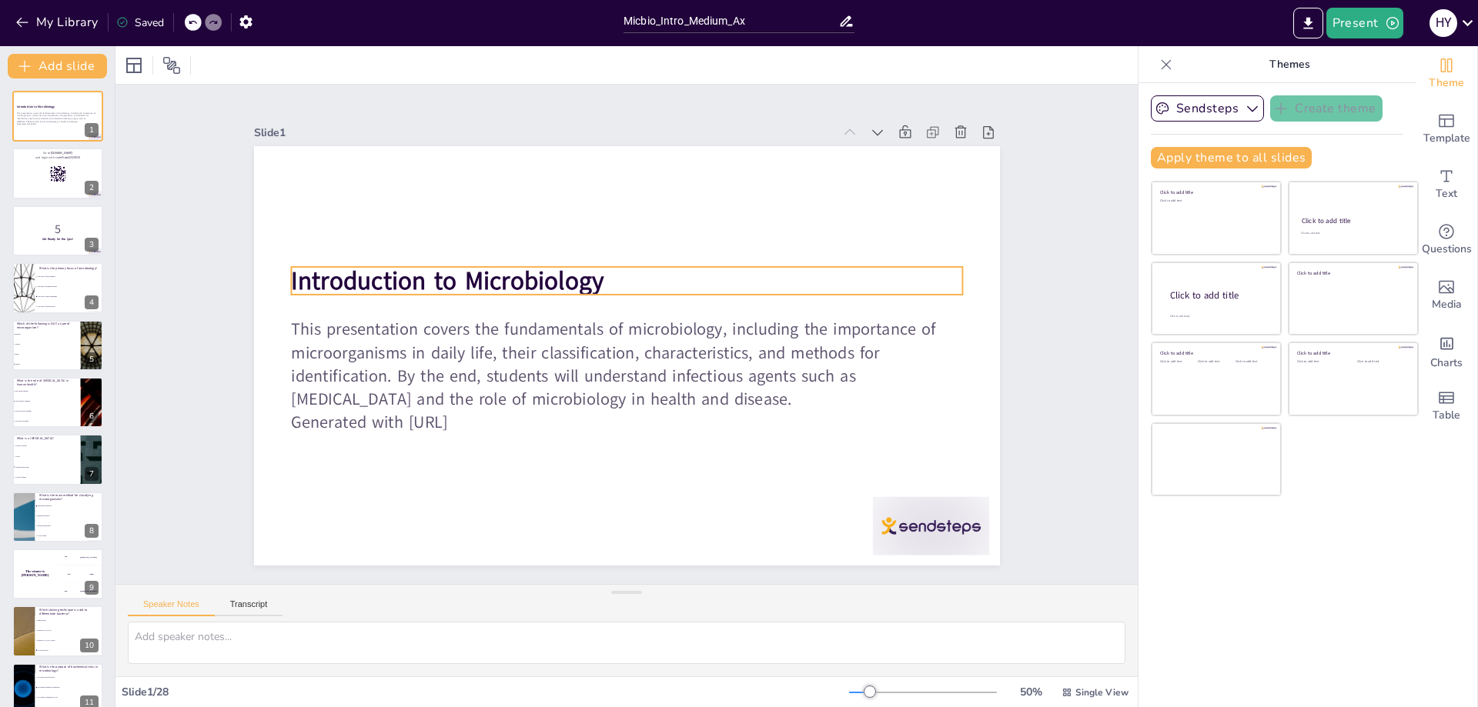
checkbox input "true"
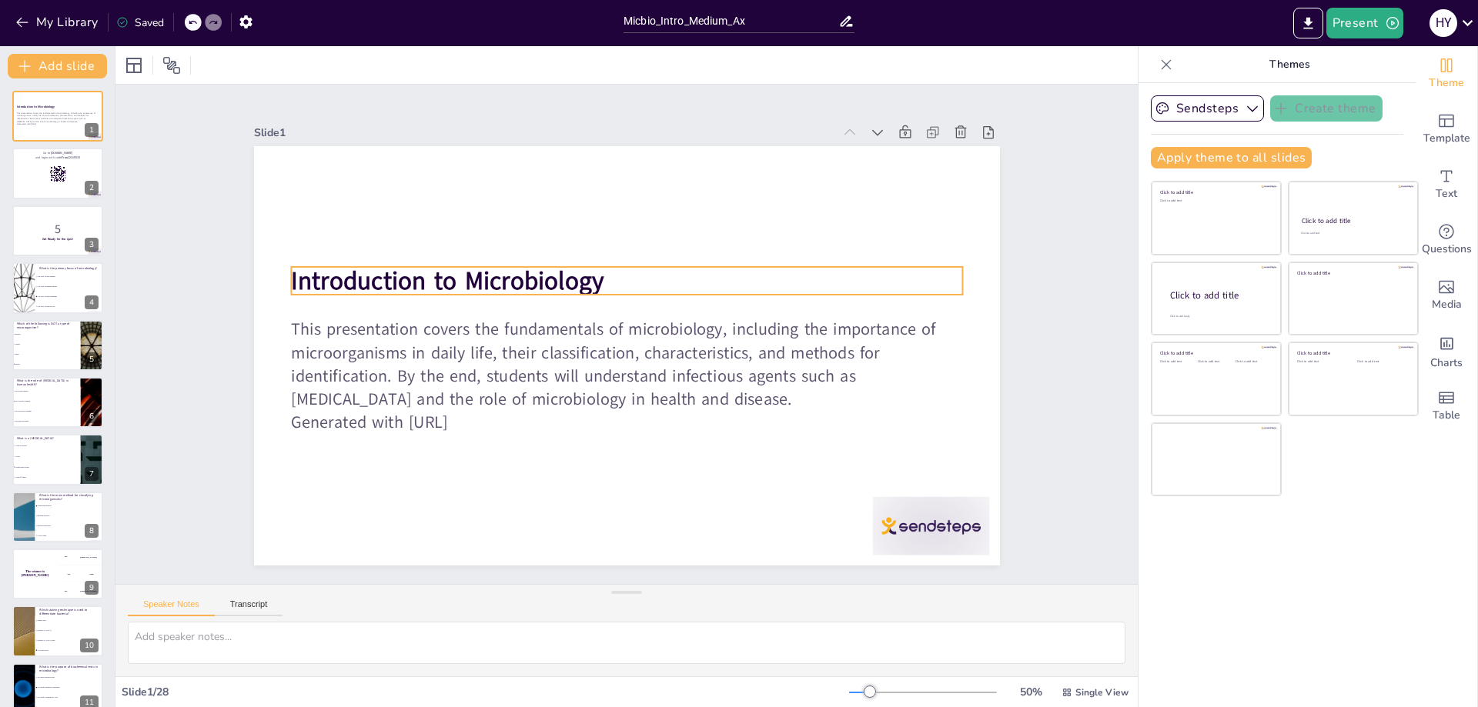
checkbox input "true"
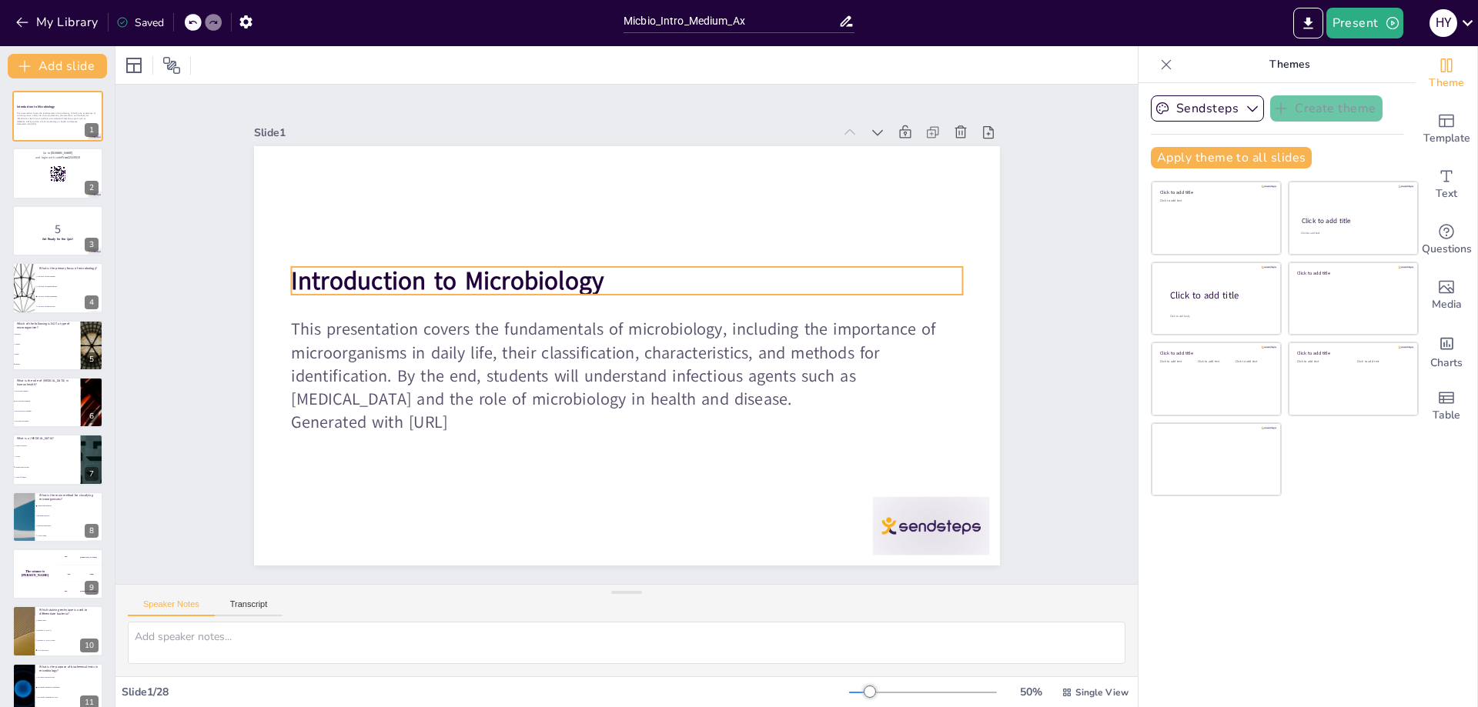
checkbox input "true"
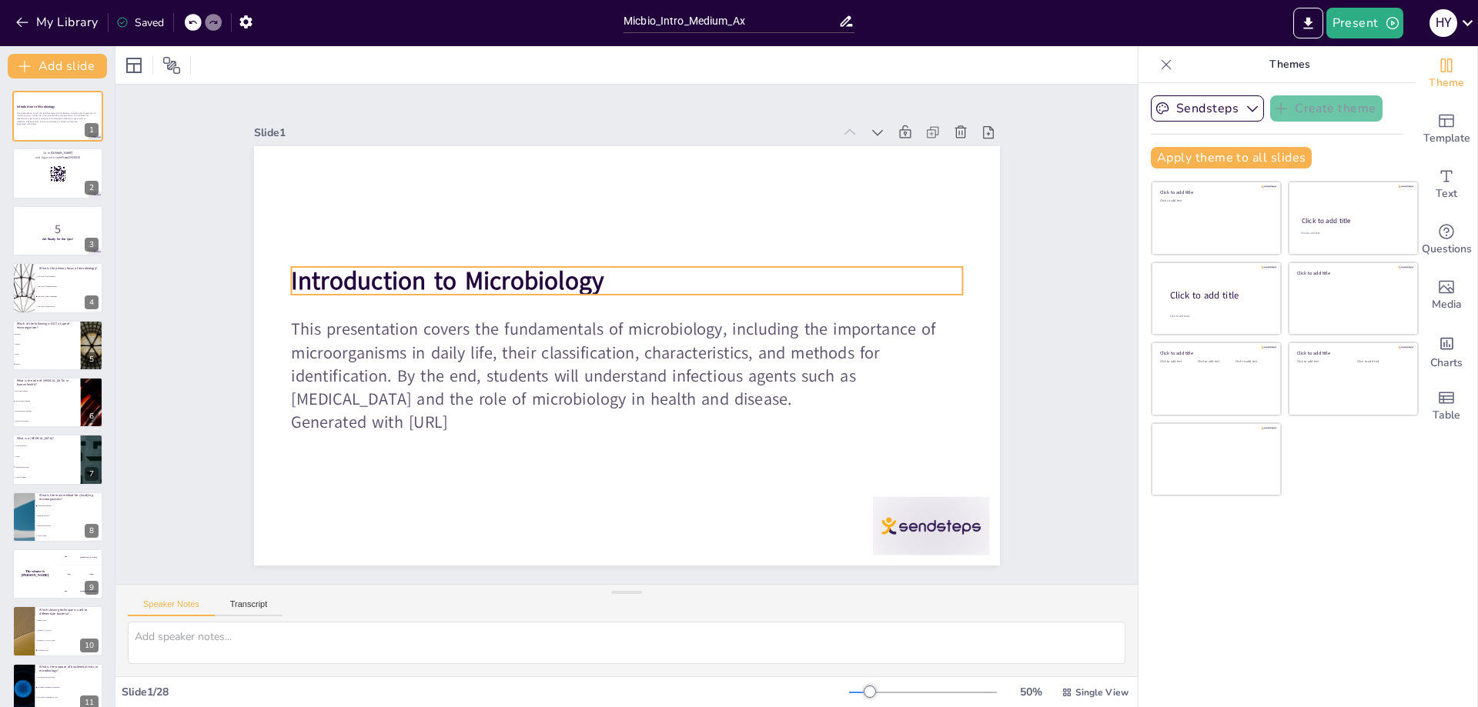
checkbox input "true"
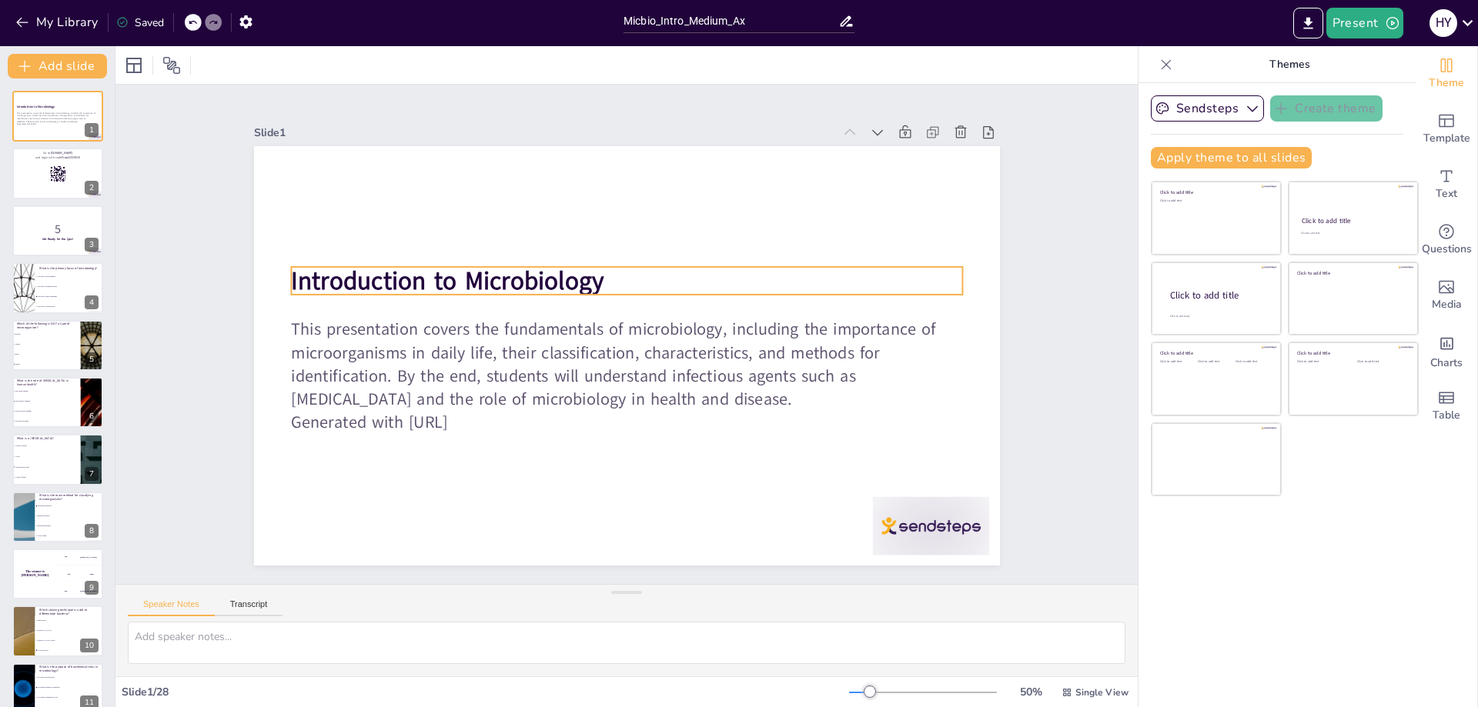
checkbox input "true"
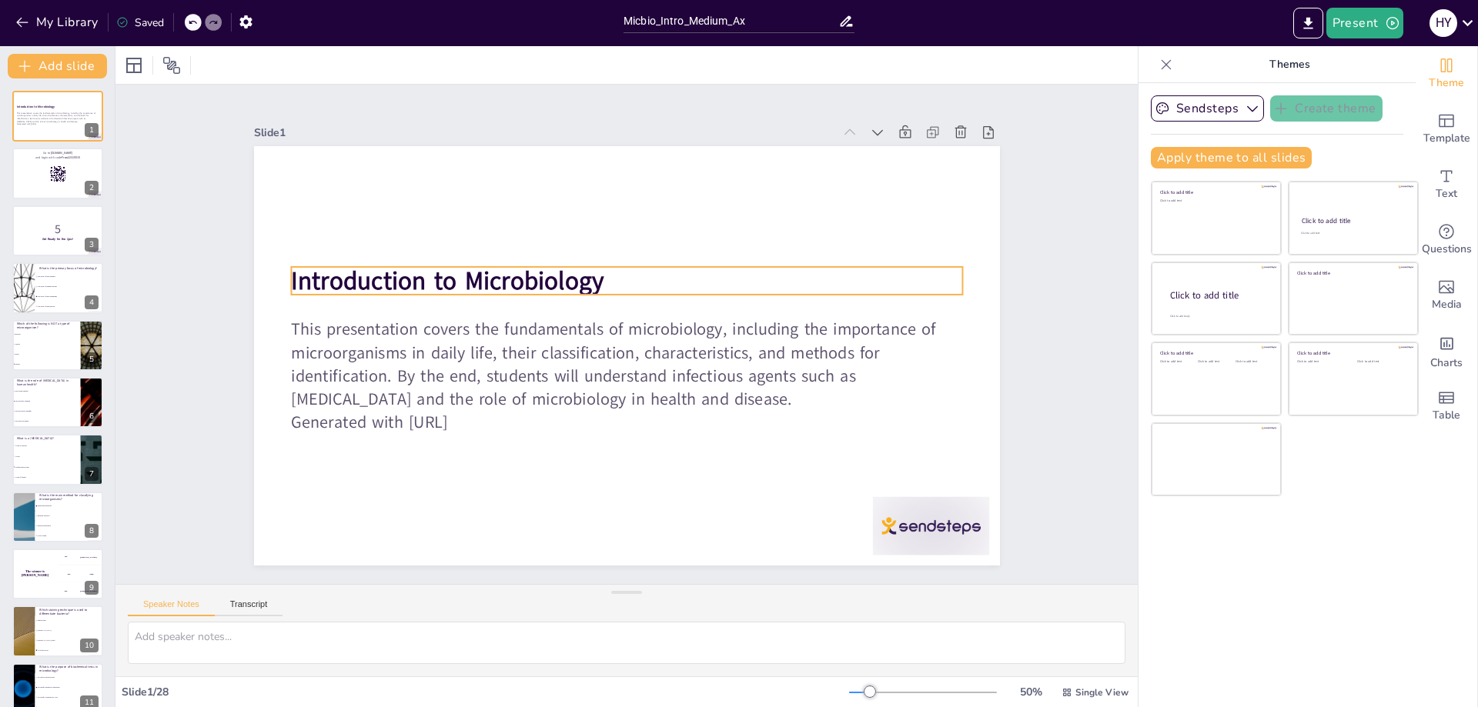
checkbox input "true"
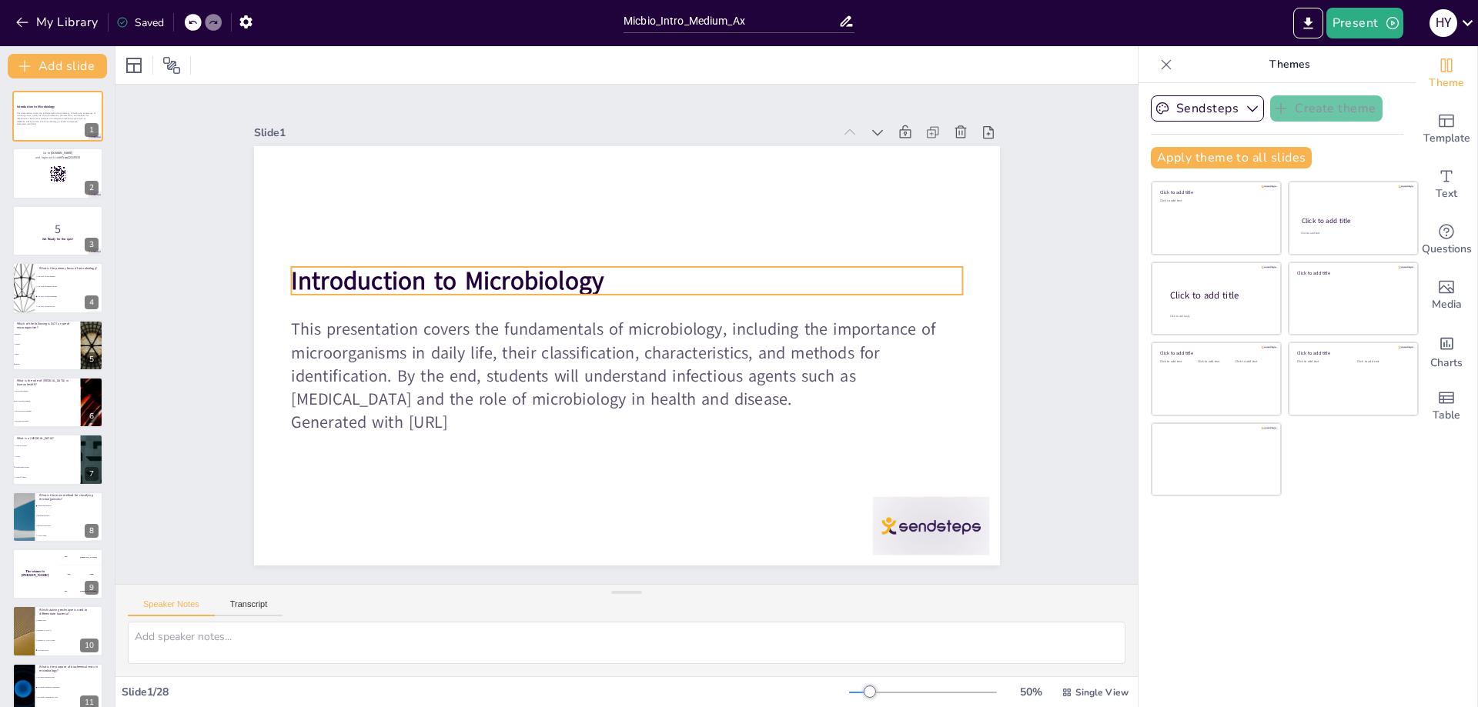
checkbox input "true"
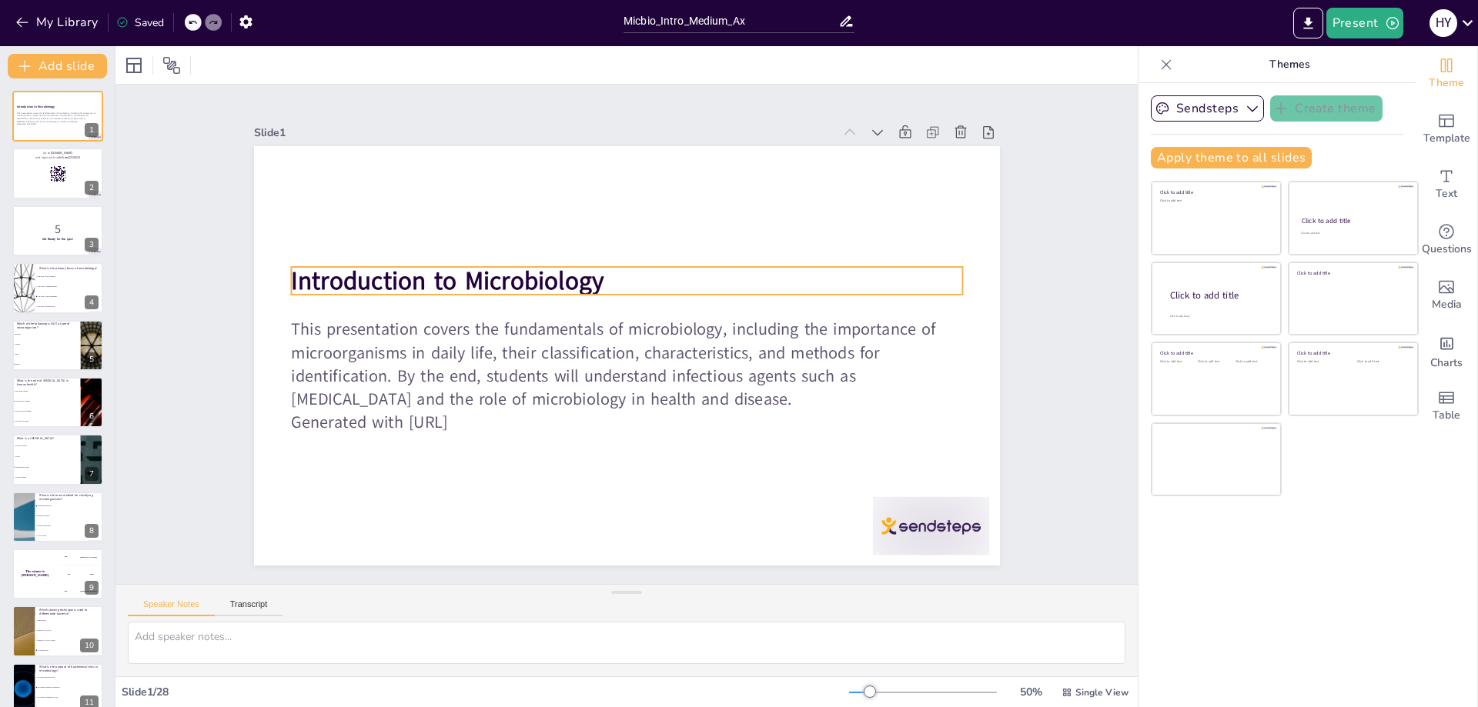
checkbox input "true"
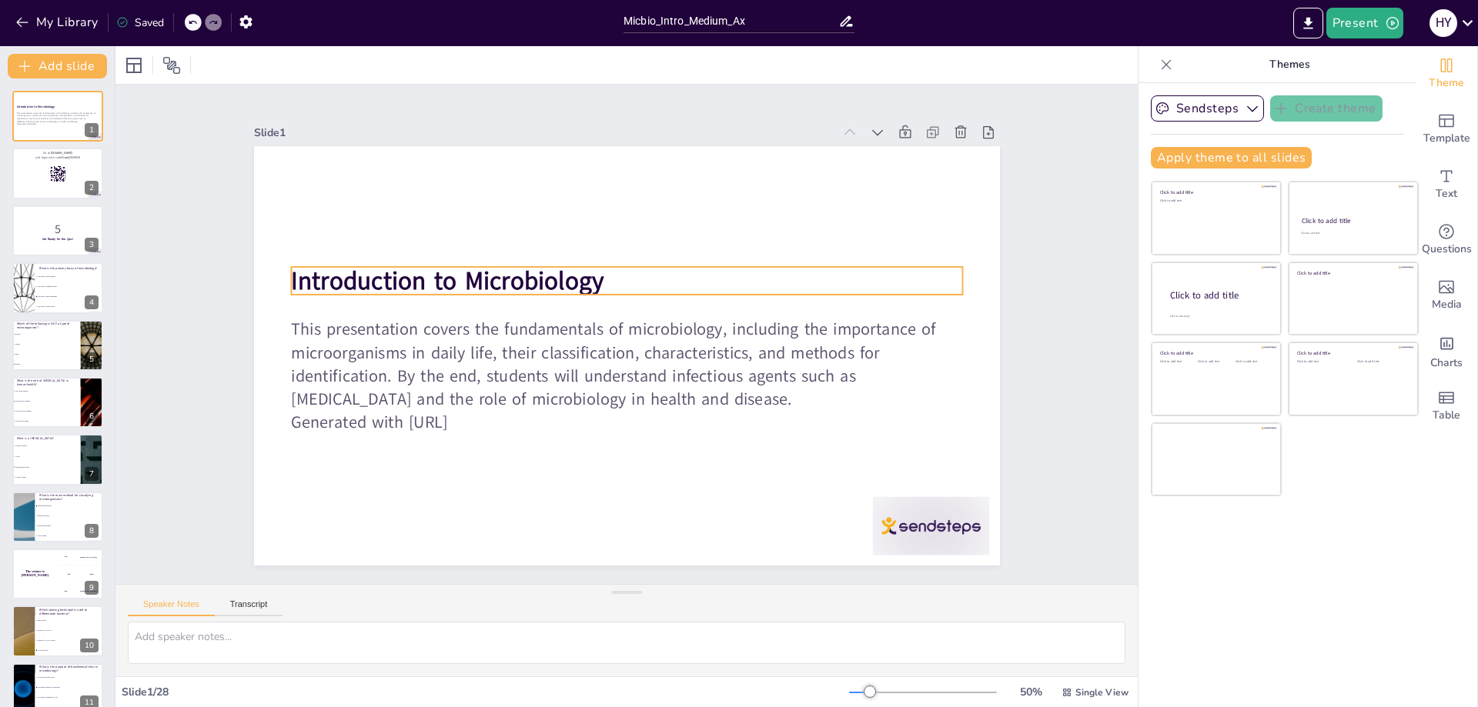
checkbox input "true"
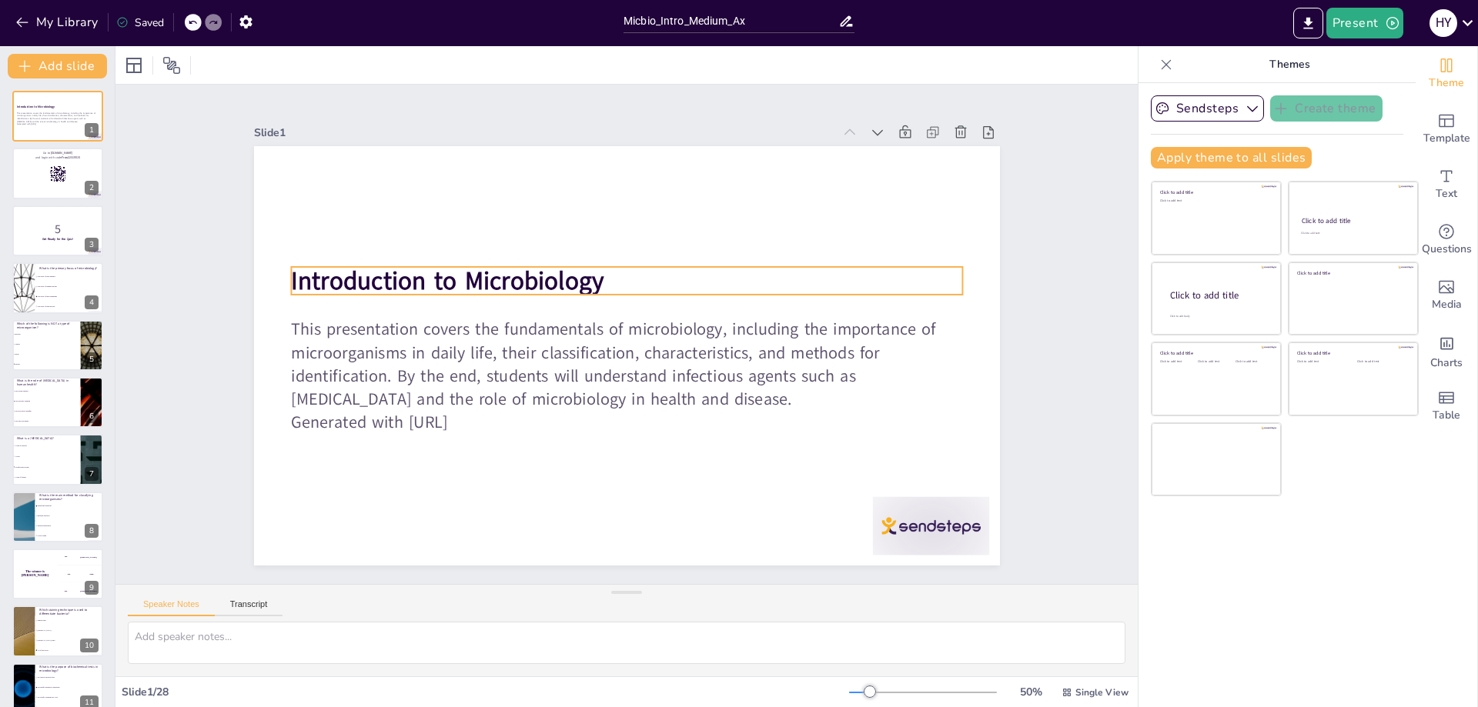
checkbox input "true"
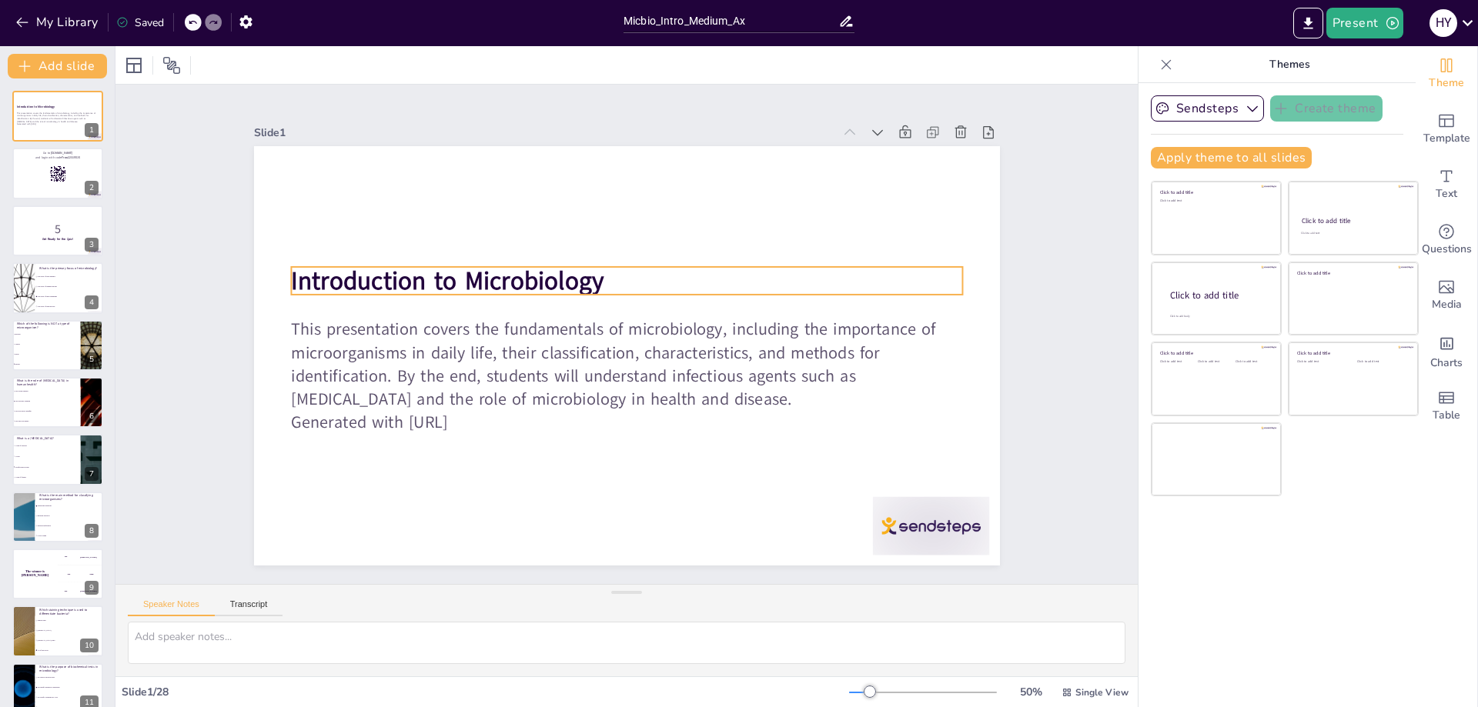
checkbox input "true"
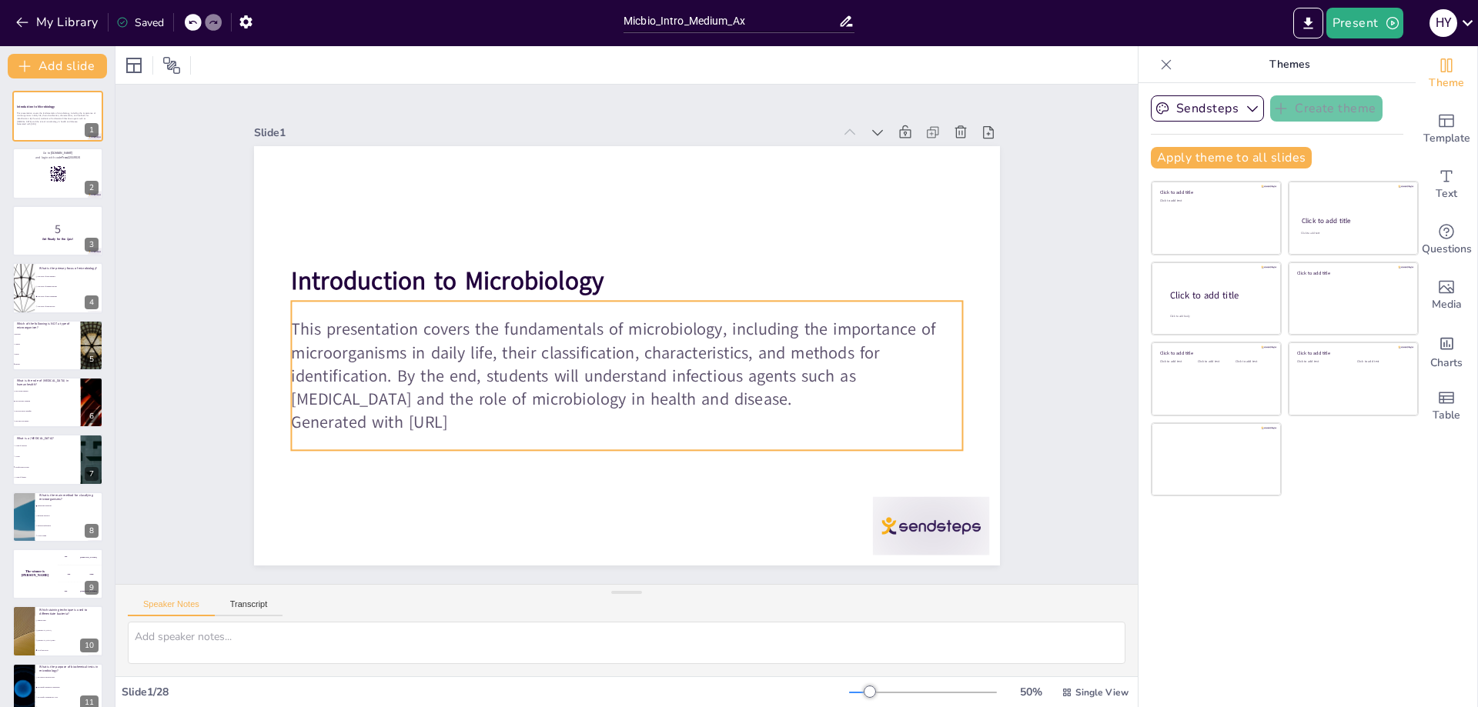
checkbox input "true"
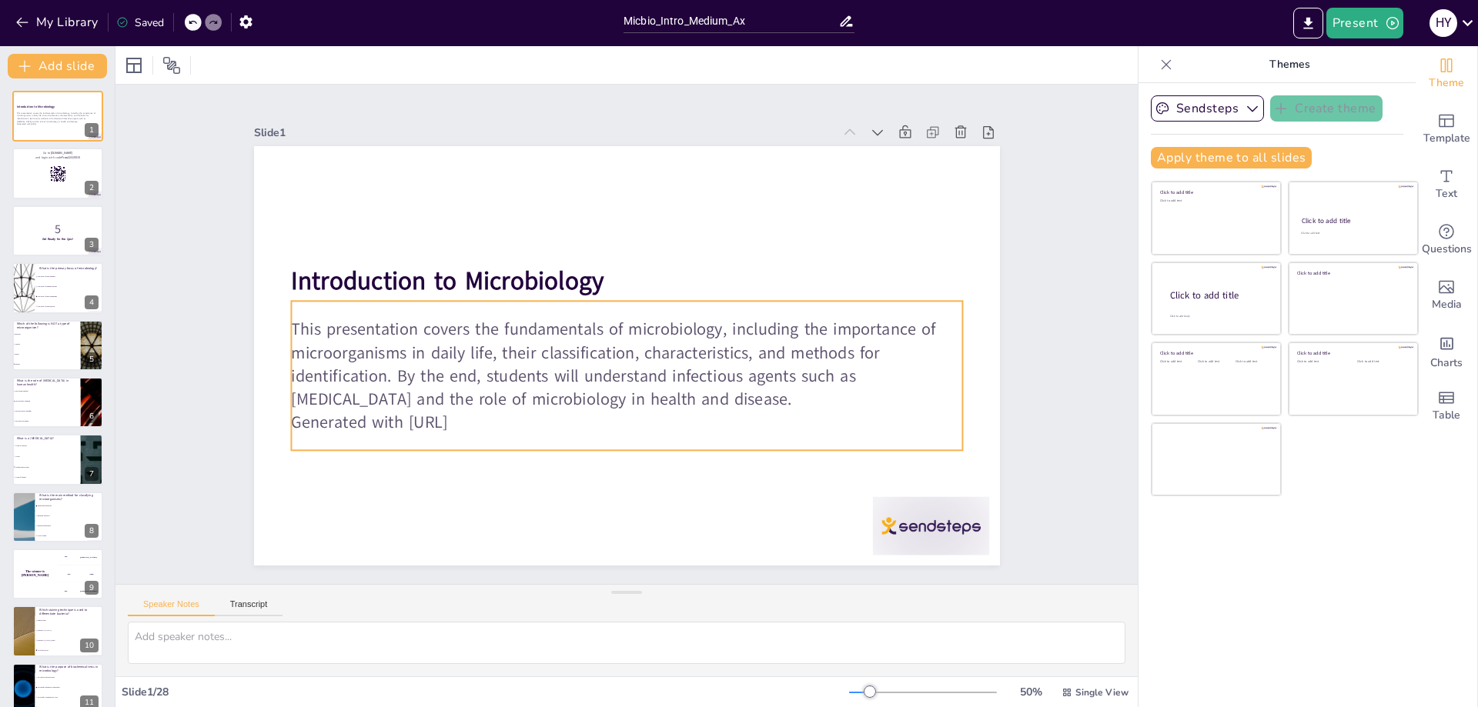
checkbox input "true"
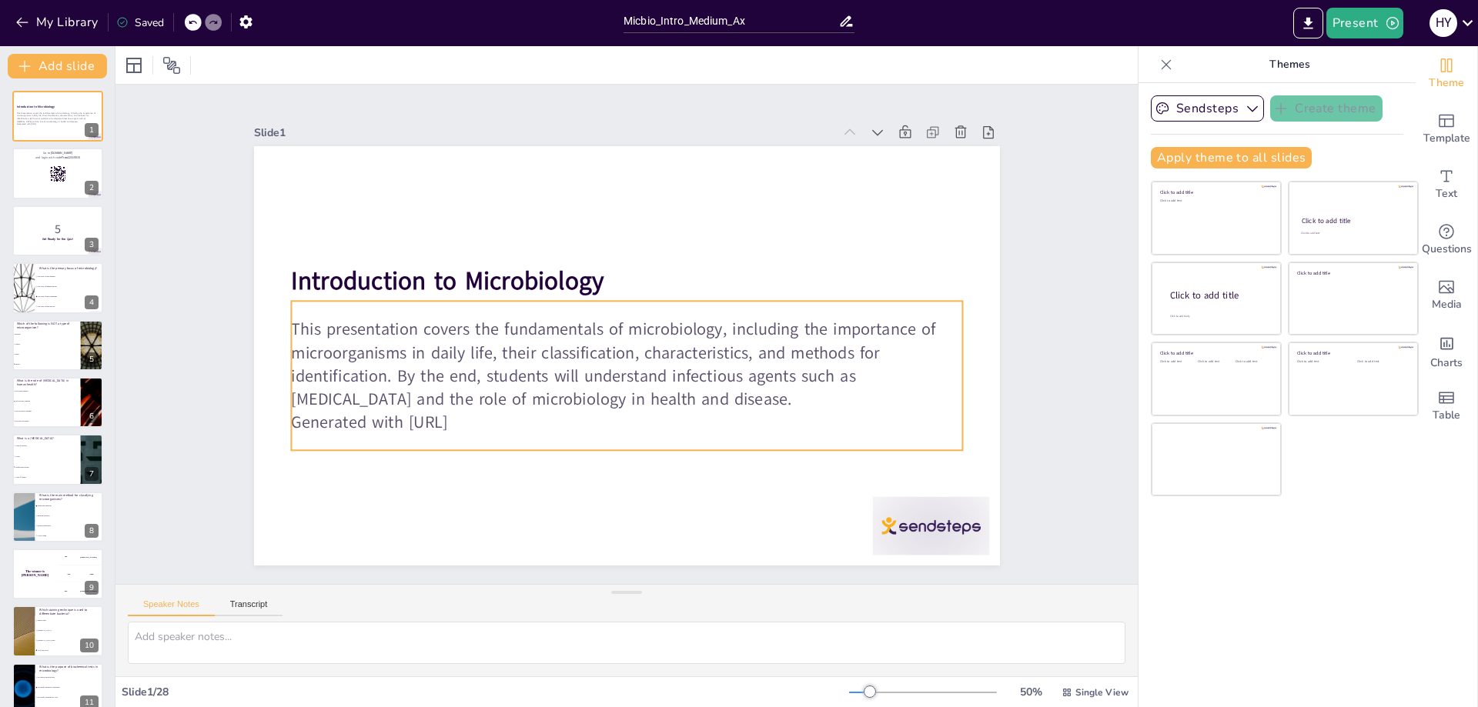
checkbox input "true"
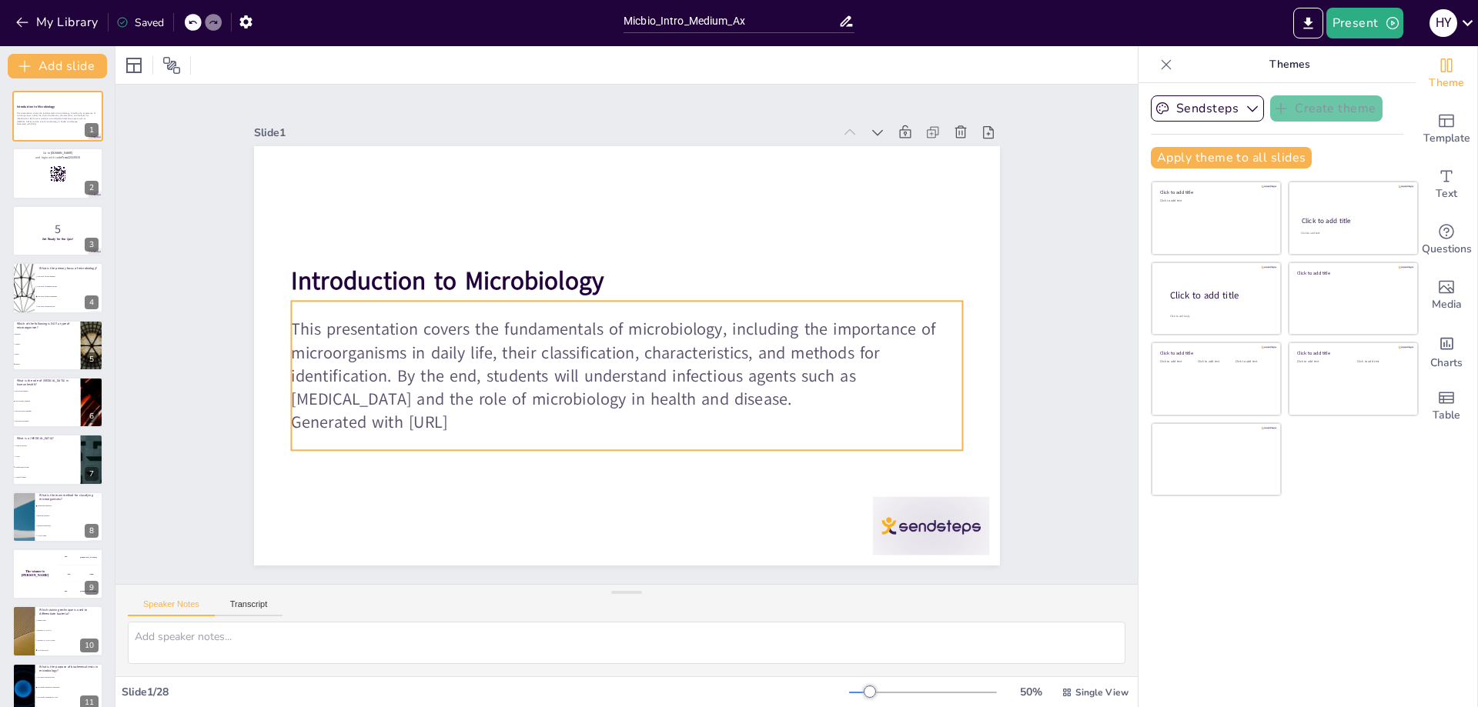
checkbox input "true"
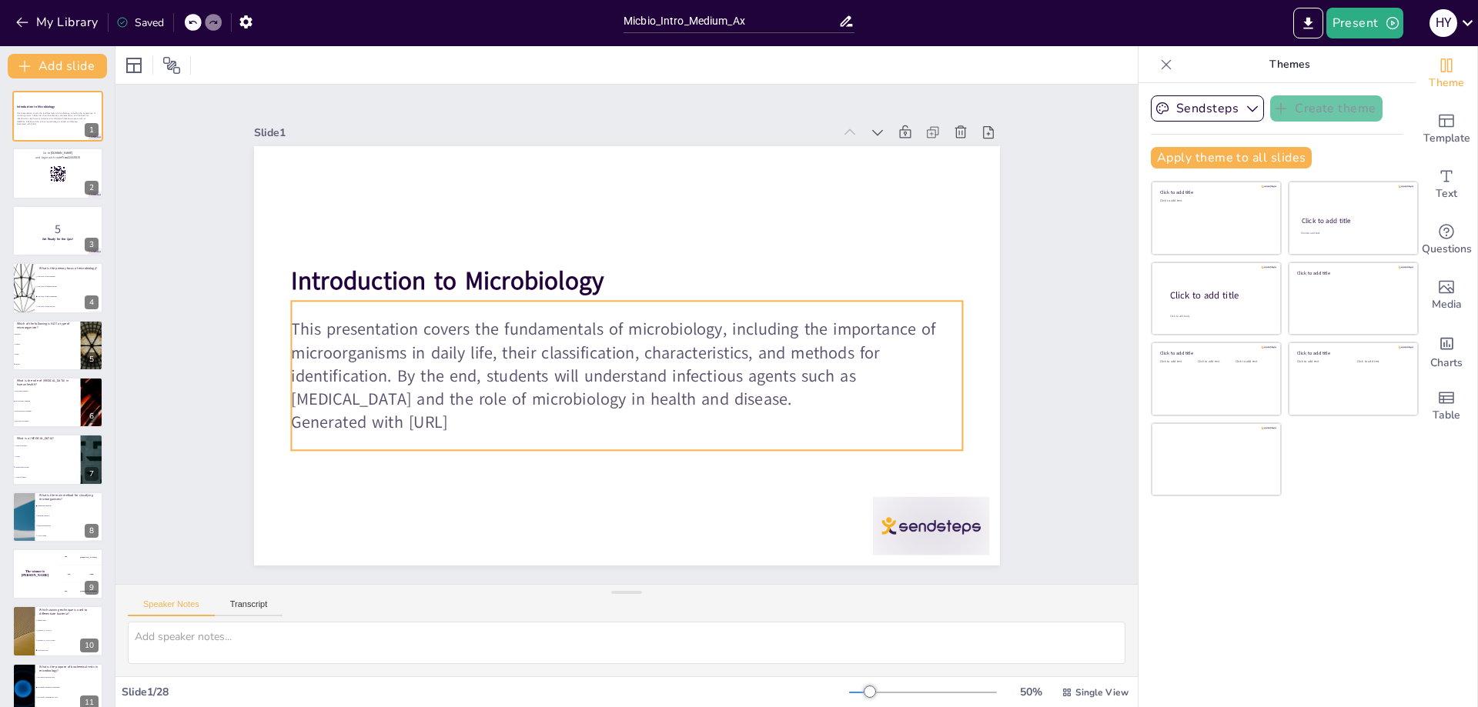
checkbox input "true"
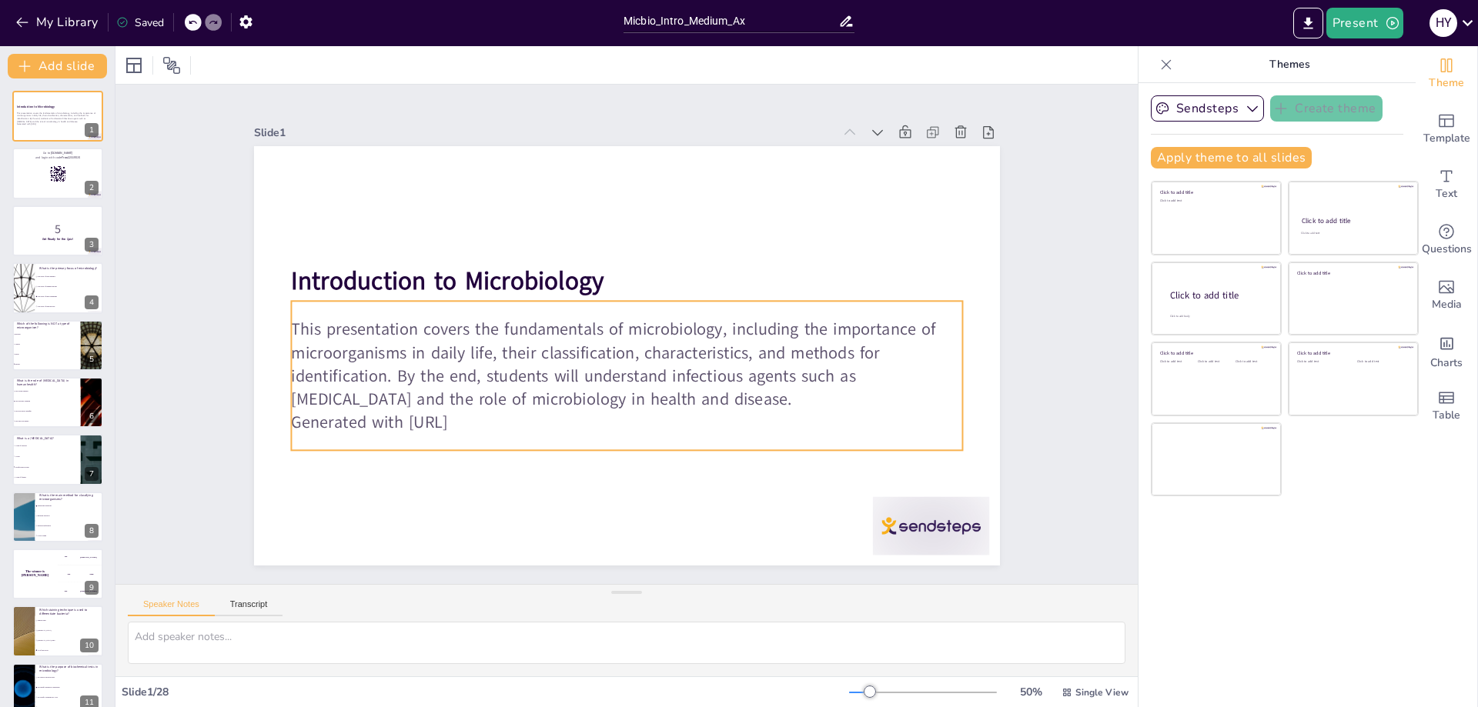
checkbox input "true"
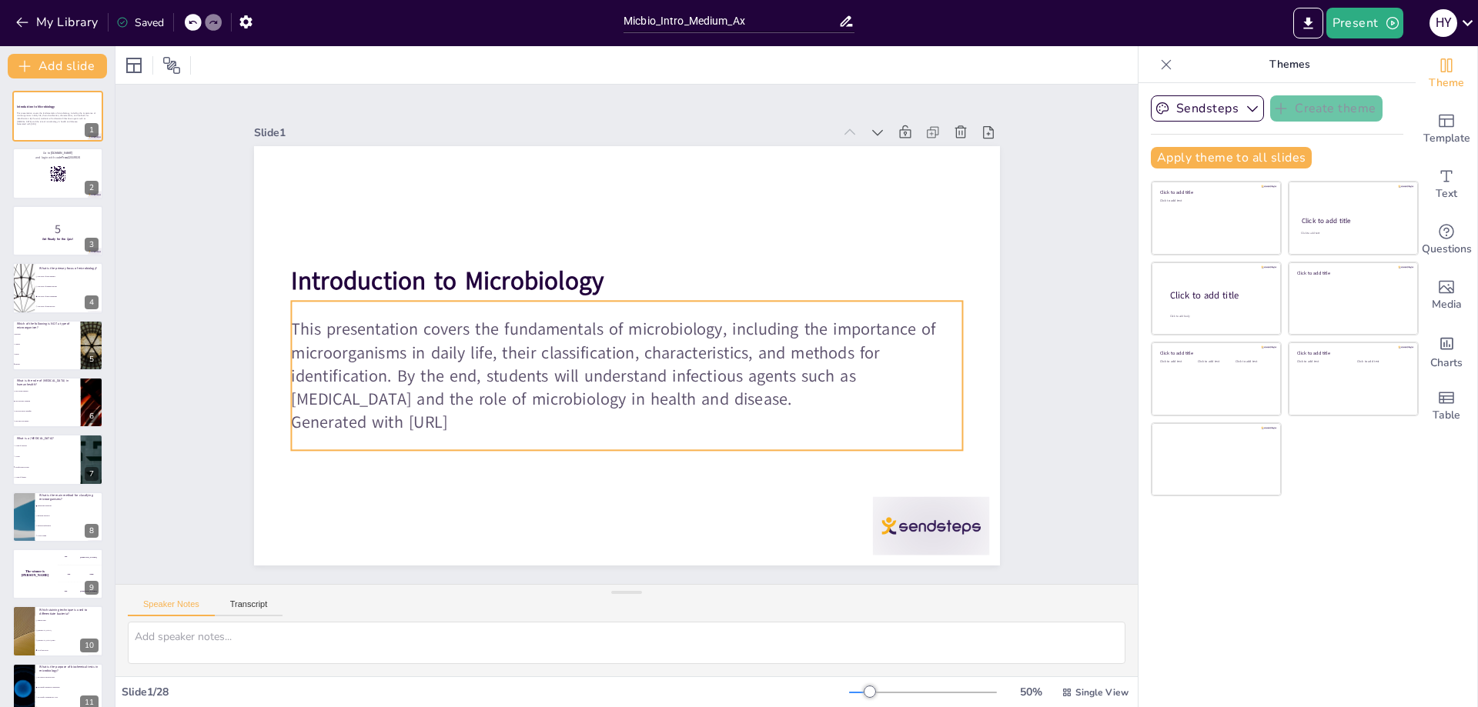
checkbox input "true"
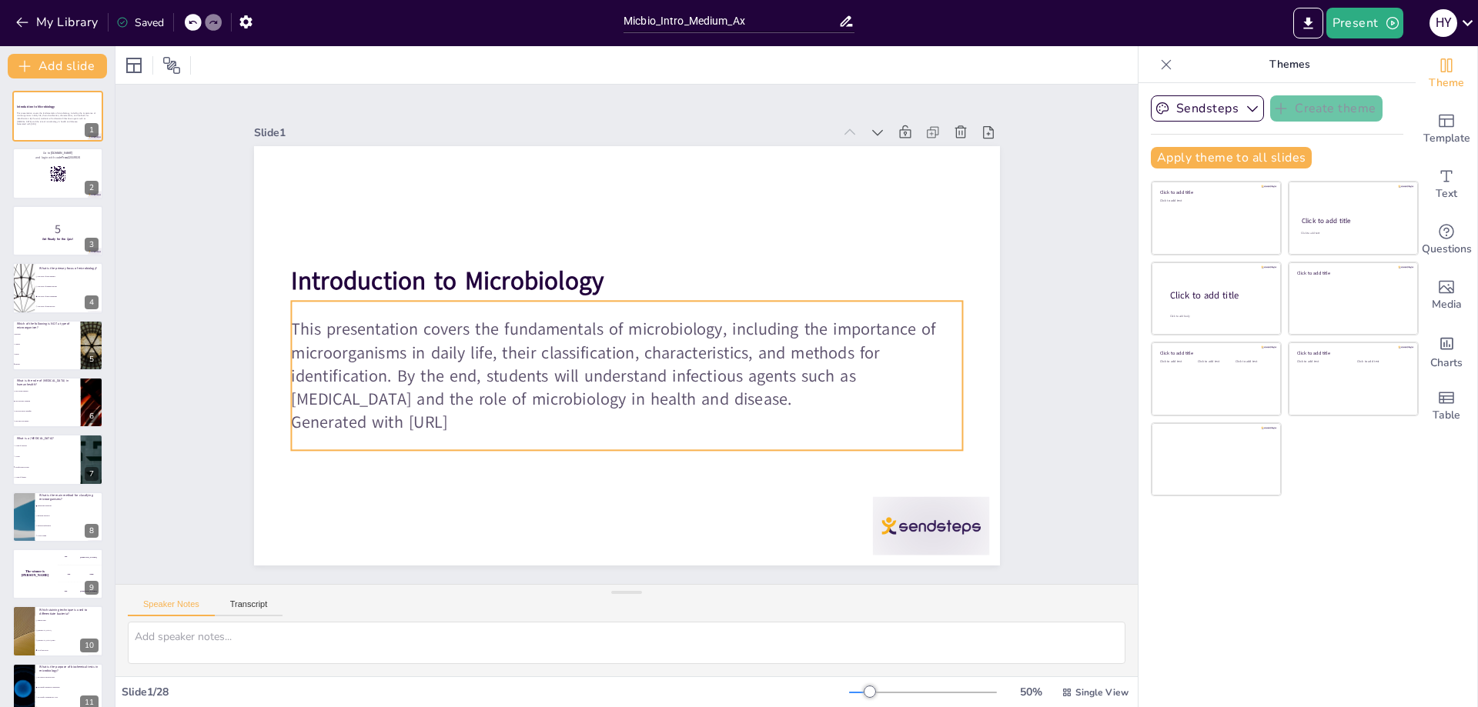
checkbox input "true"
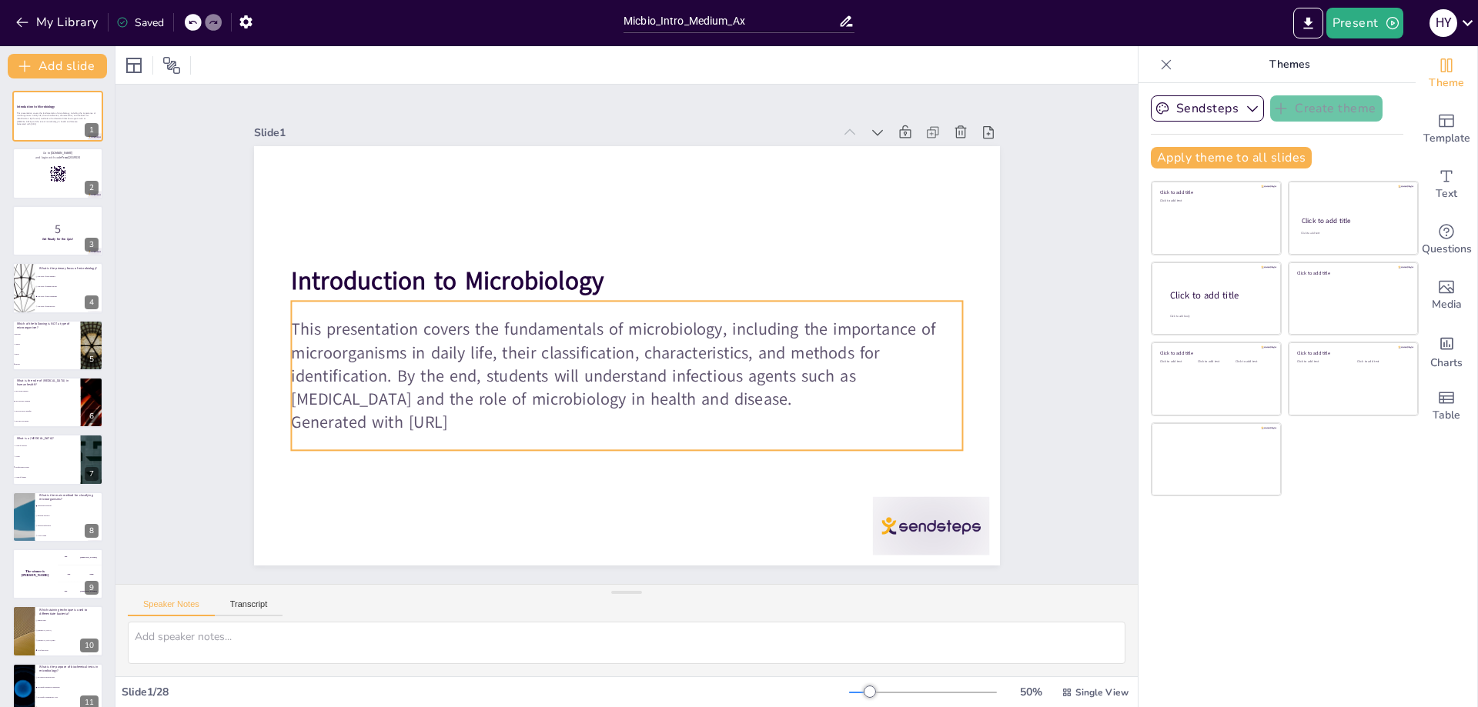
checkbox input "true"
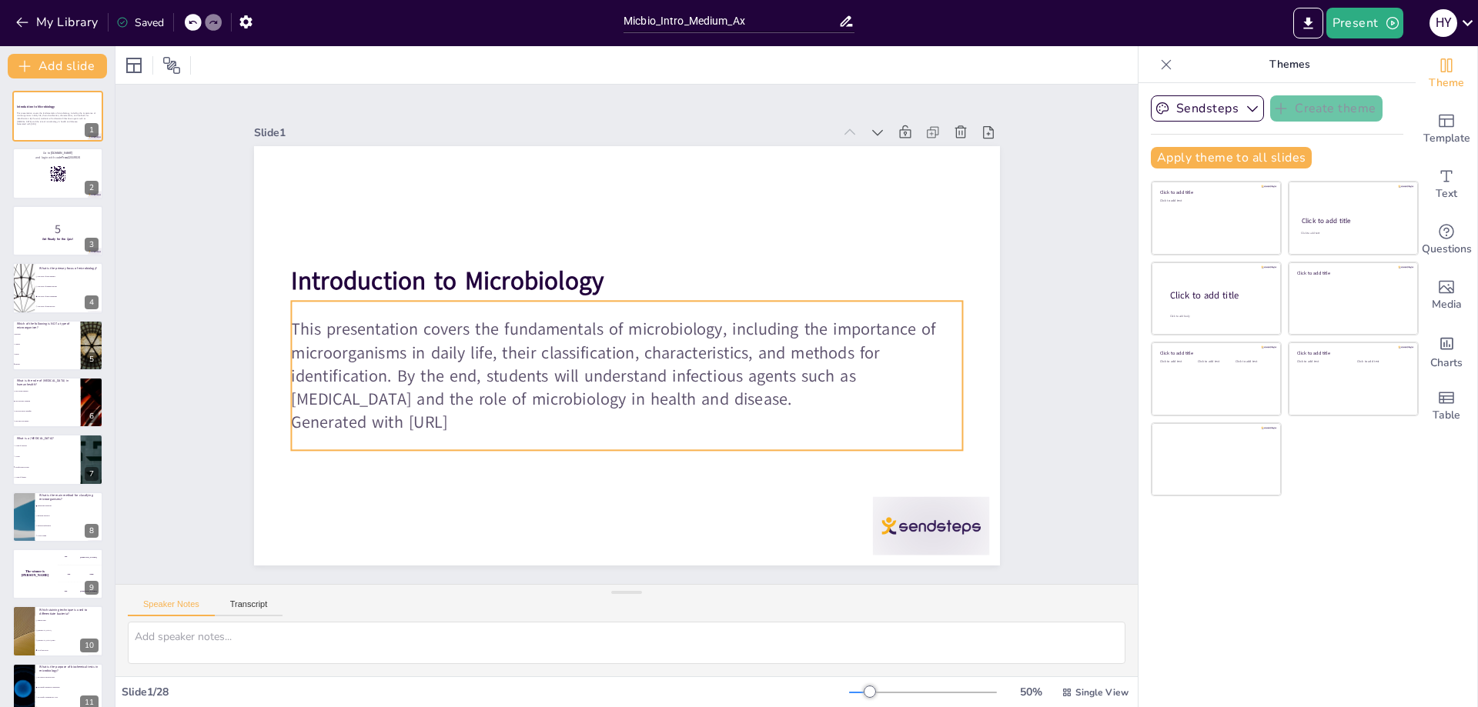
checkbox input "true"
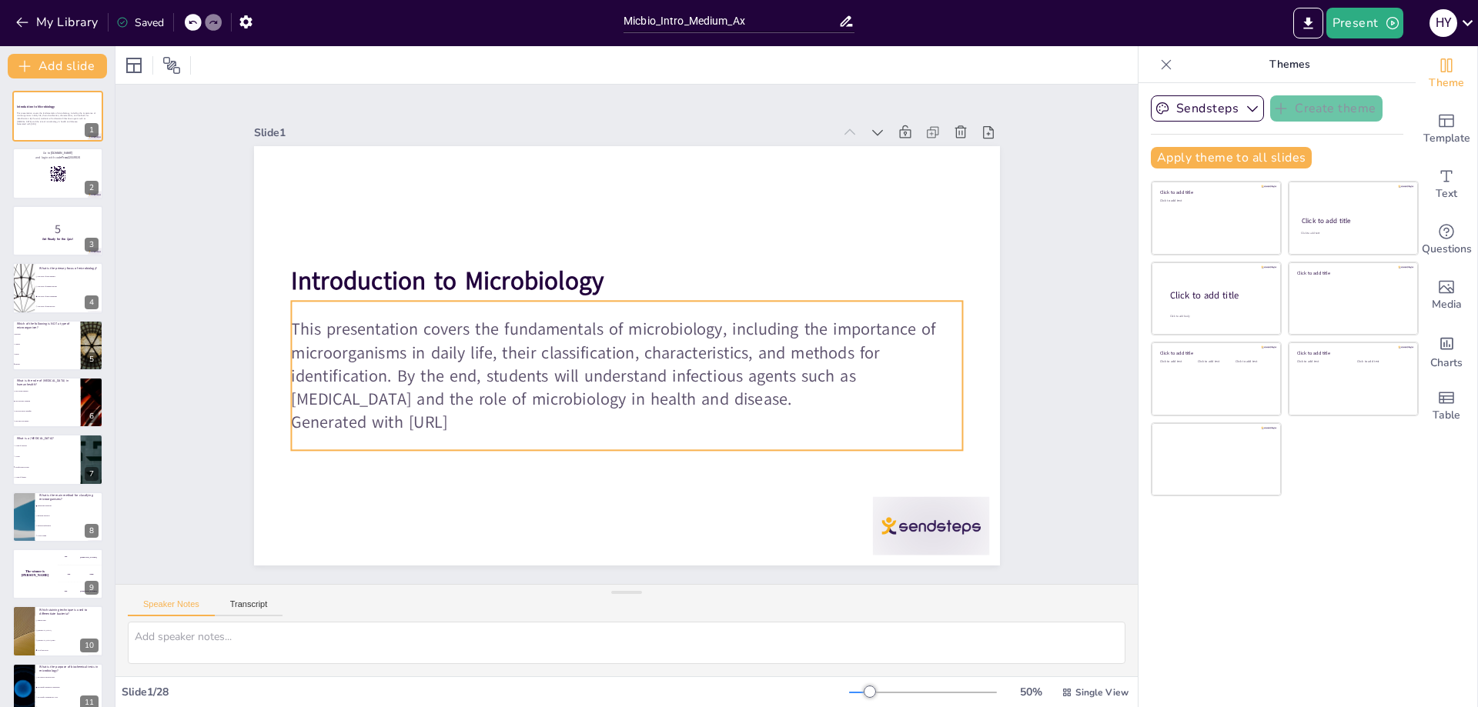
checkbox input "true"
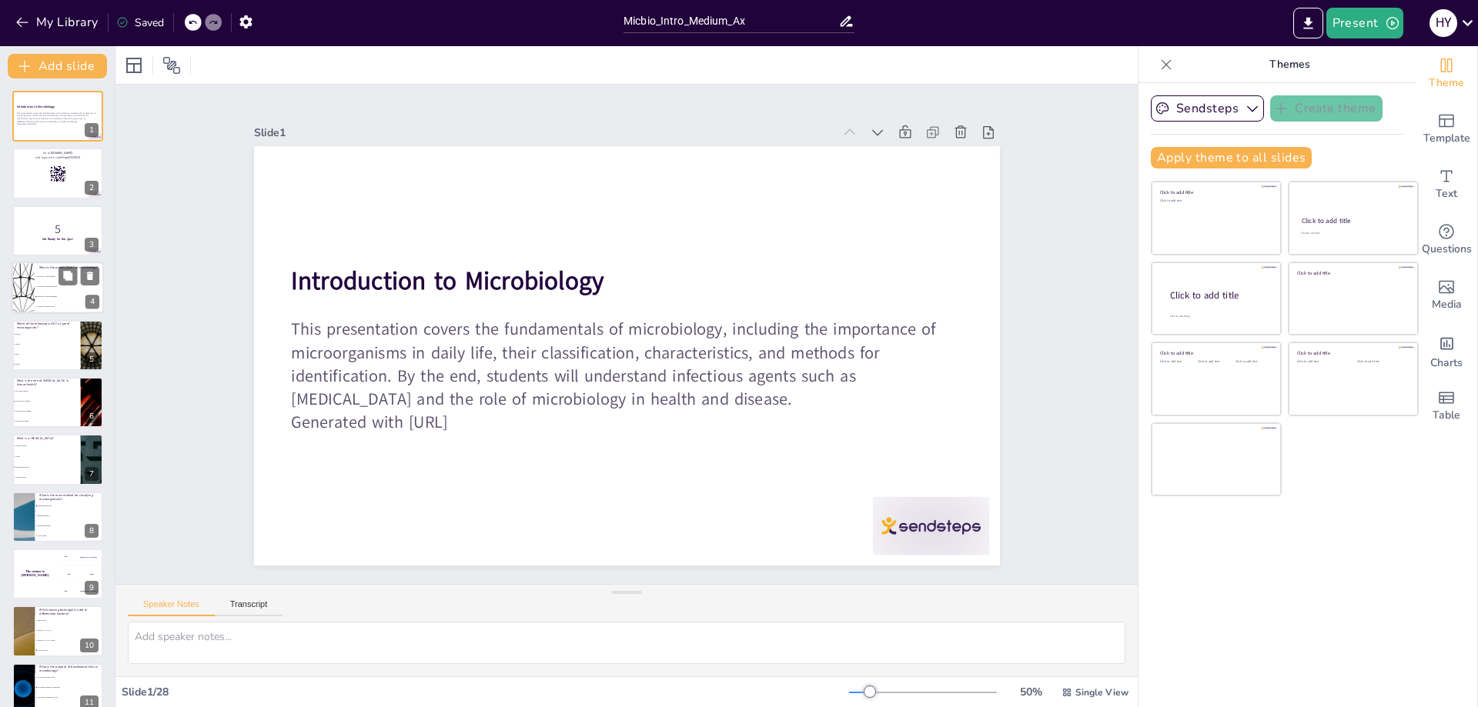
click at [47, 296] on span "The study of microorganisms" at bounding box center [70, 297] width 66 height 2
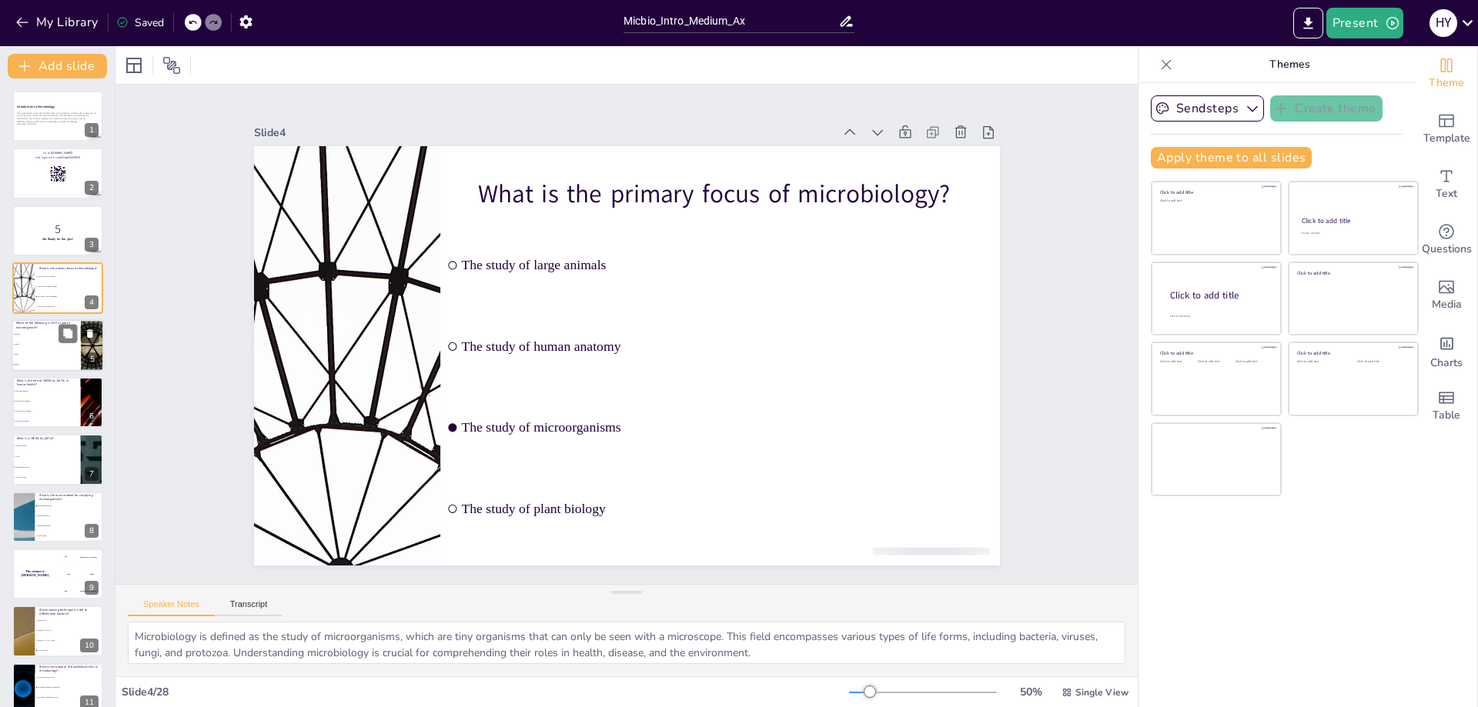
click at [49, 361] on li "Spiders" at bounding box center [46, 364] width 69 height 10
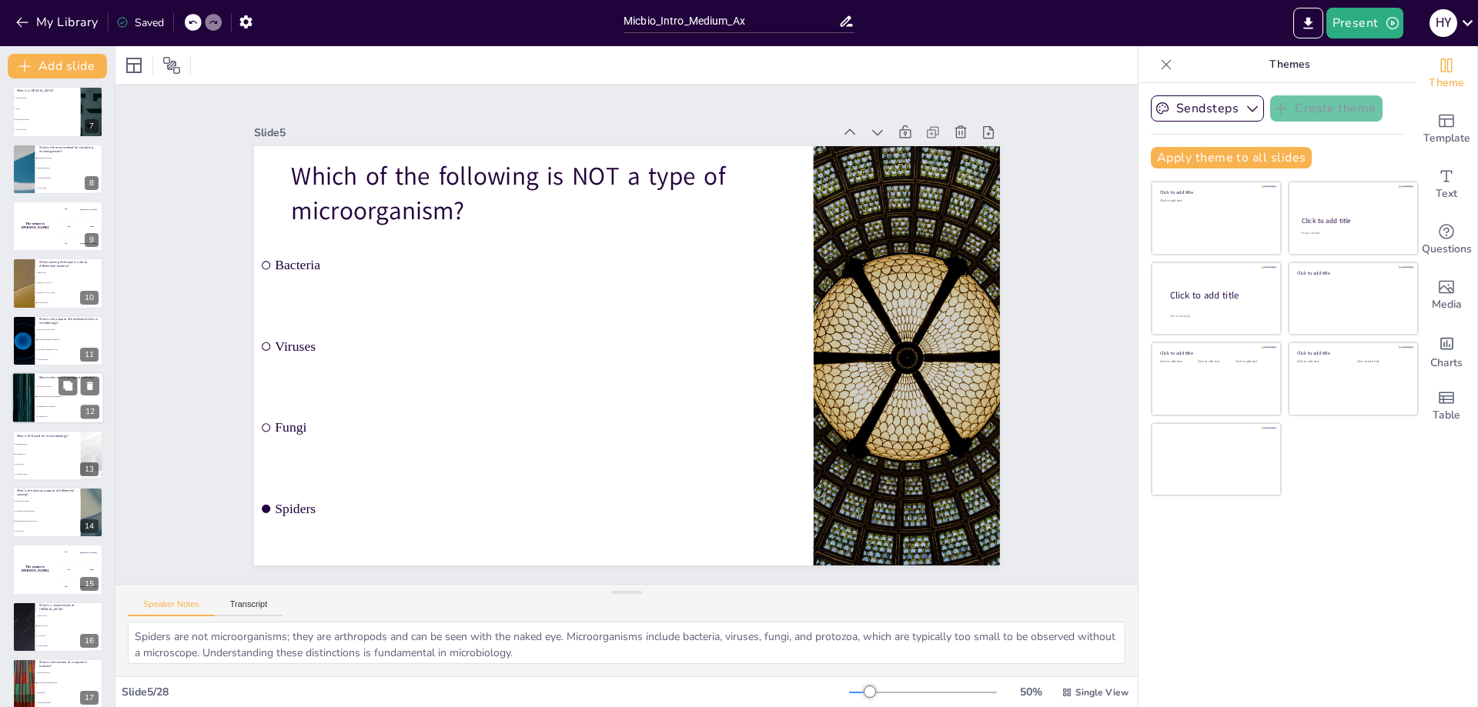
scroll to position [385, 0]
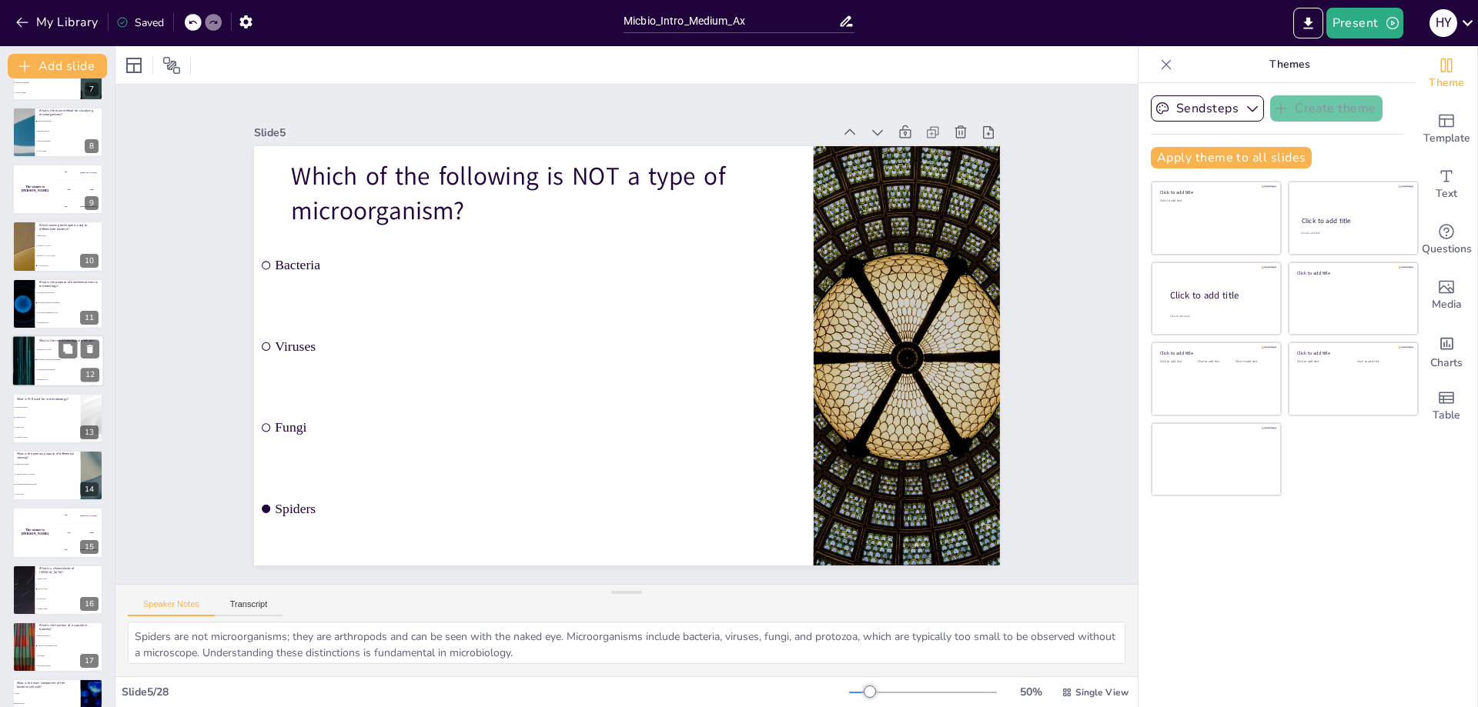
click at [57, 381] on li "To analyze DNA" at bounding box center [69, 381] width 69 height 10
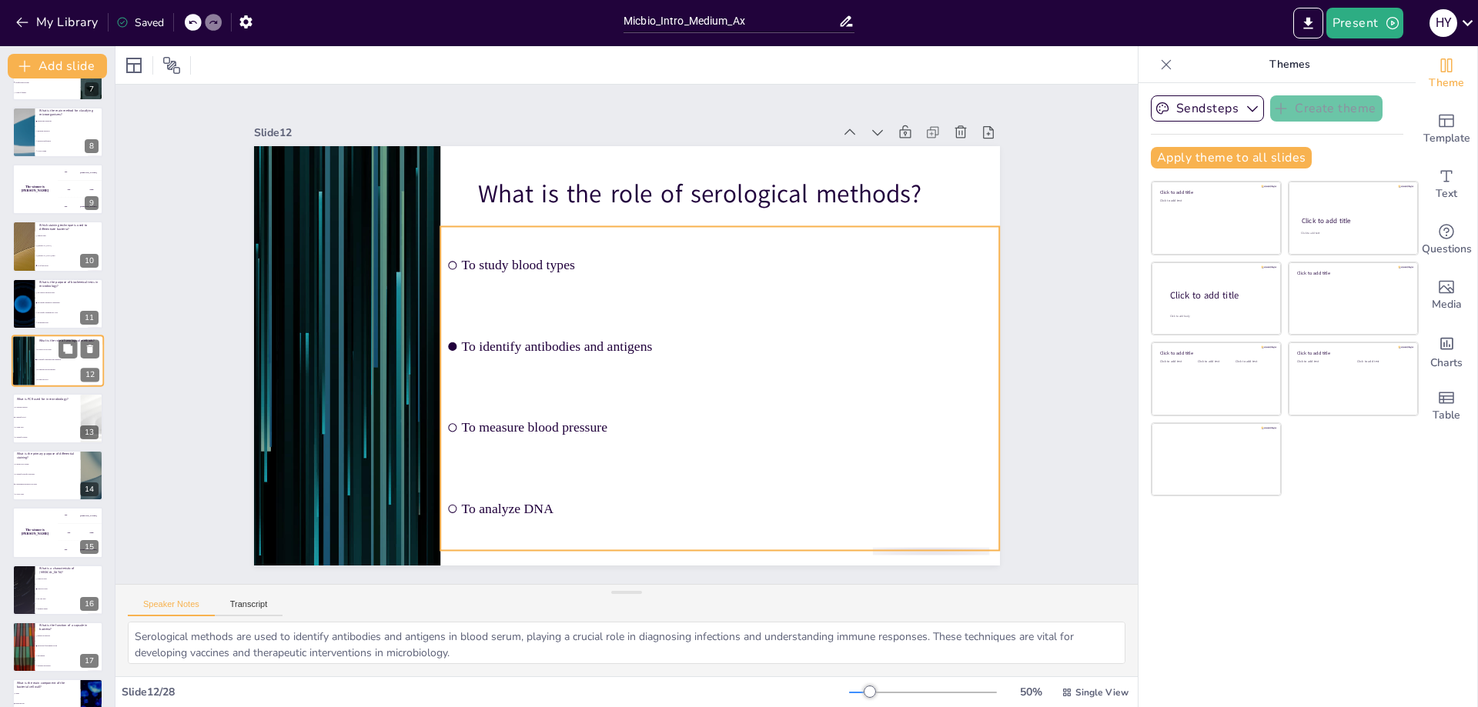
scroll to position [353, 0]
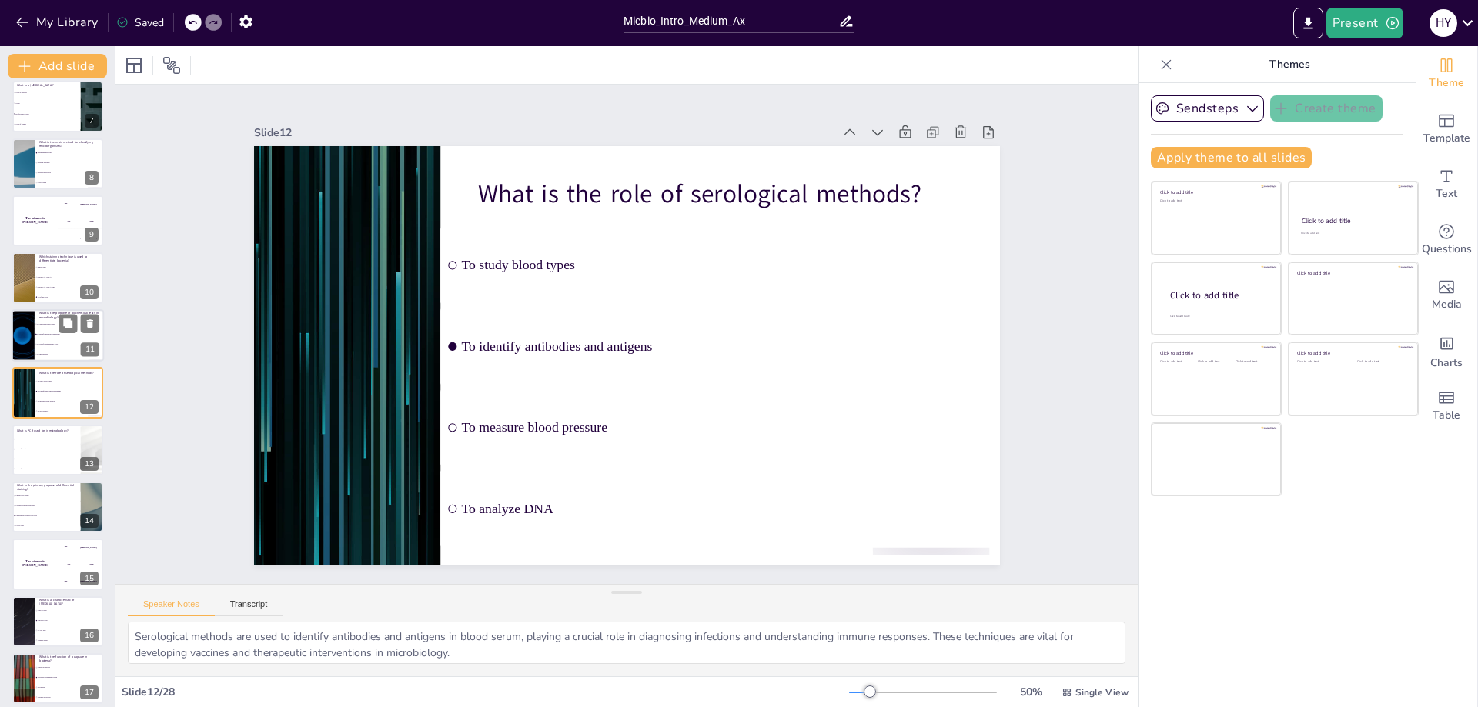
click at [28, 335] on div at bounding box center [23, 335] width 92 height 52
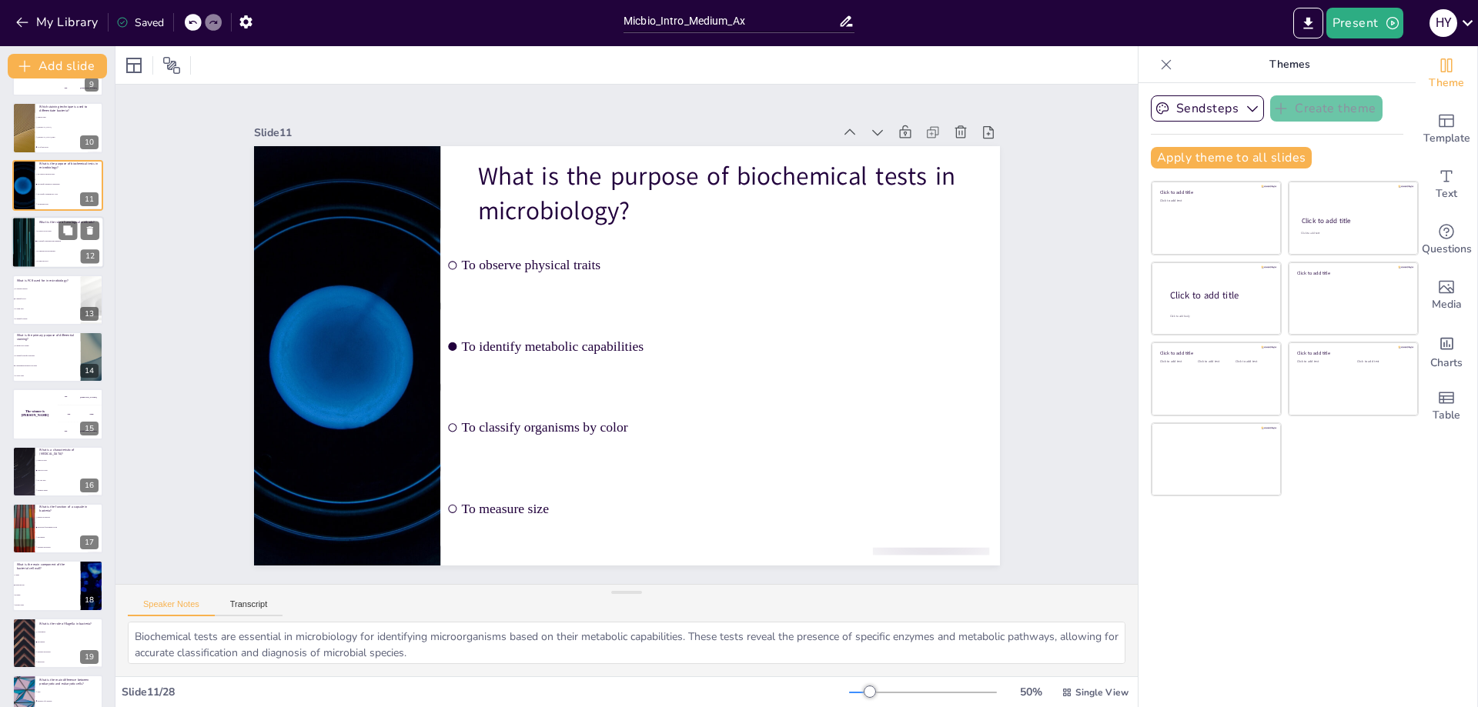
scroll to position [681, 0]
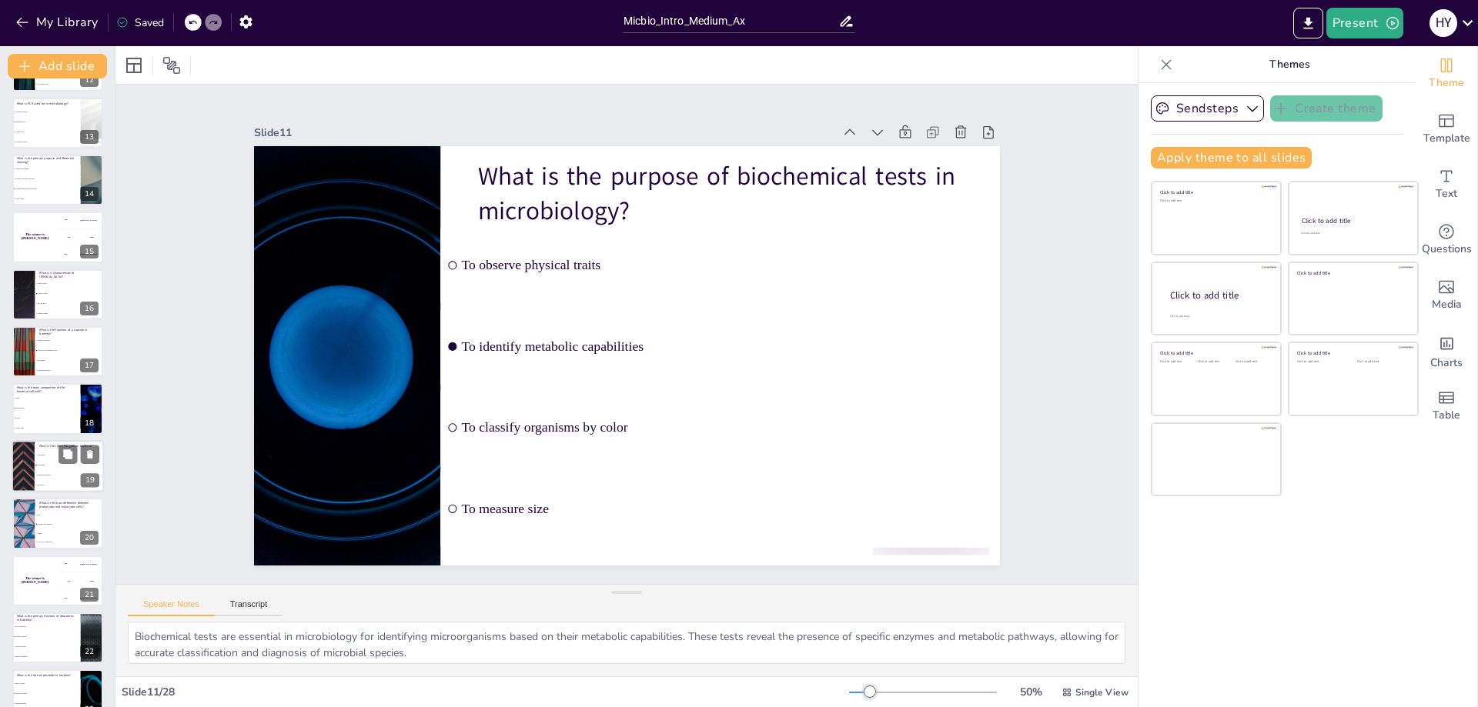
click at [35, 473] on li "Nutrient absorption" at bounding box center [69, 475] width 69 height 10
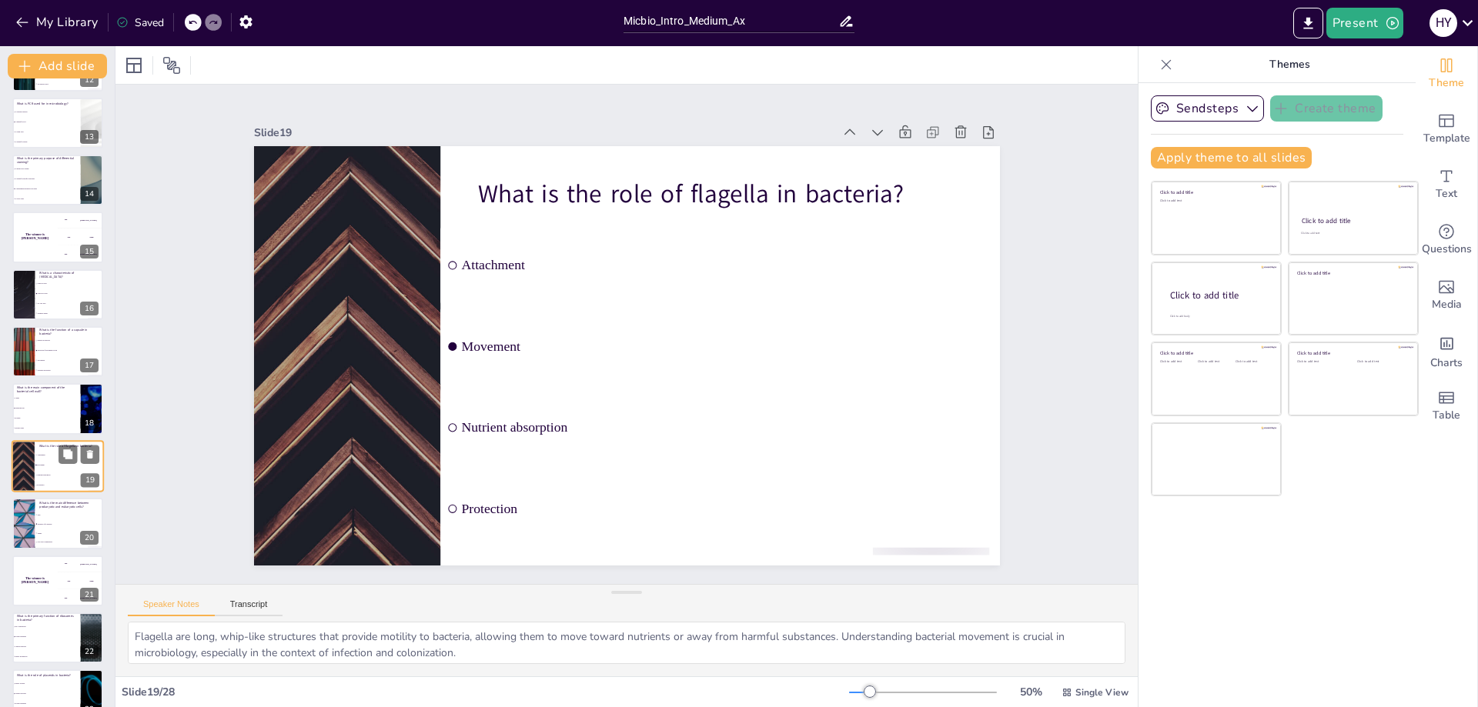
scroll to position [754, 0]
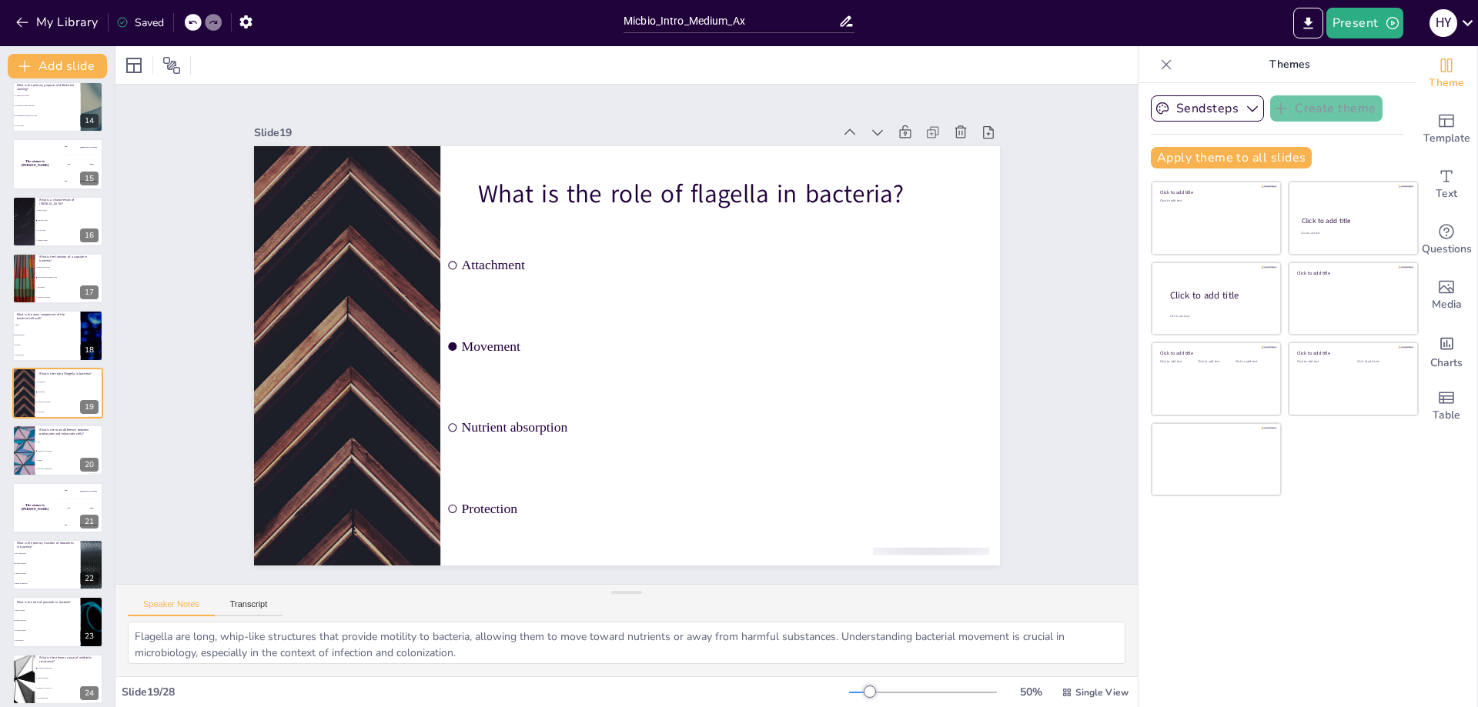
click at [42, 536] on div "Introduction to Microbiology This presentation covers the fundamentals of micro…" at bounding box center [57, 135] width 115 height 1597
click at [52, 576] on li "Lipid production" at bounding box center [46, 574] width 69 height 10
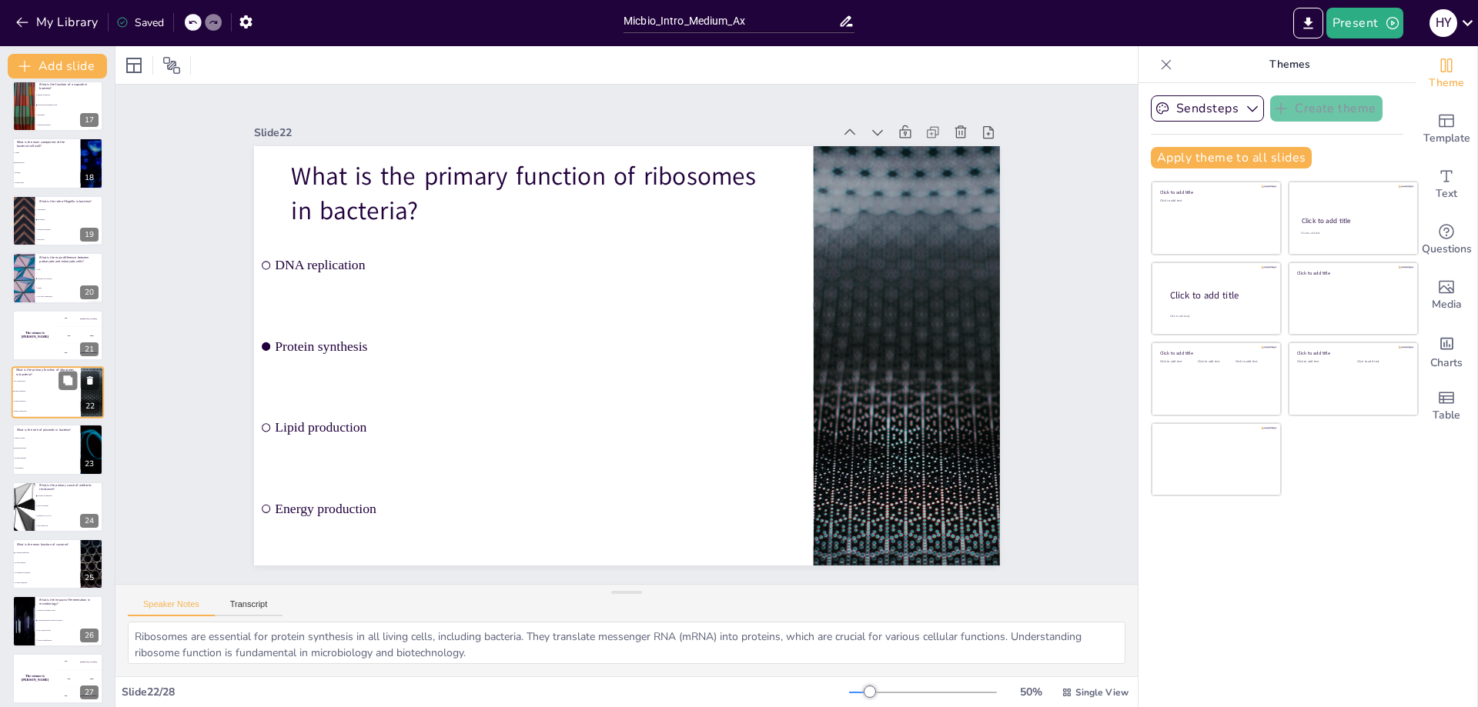
scroll to position [993, 0]
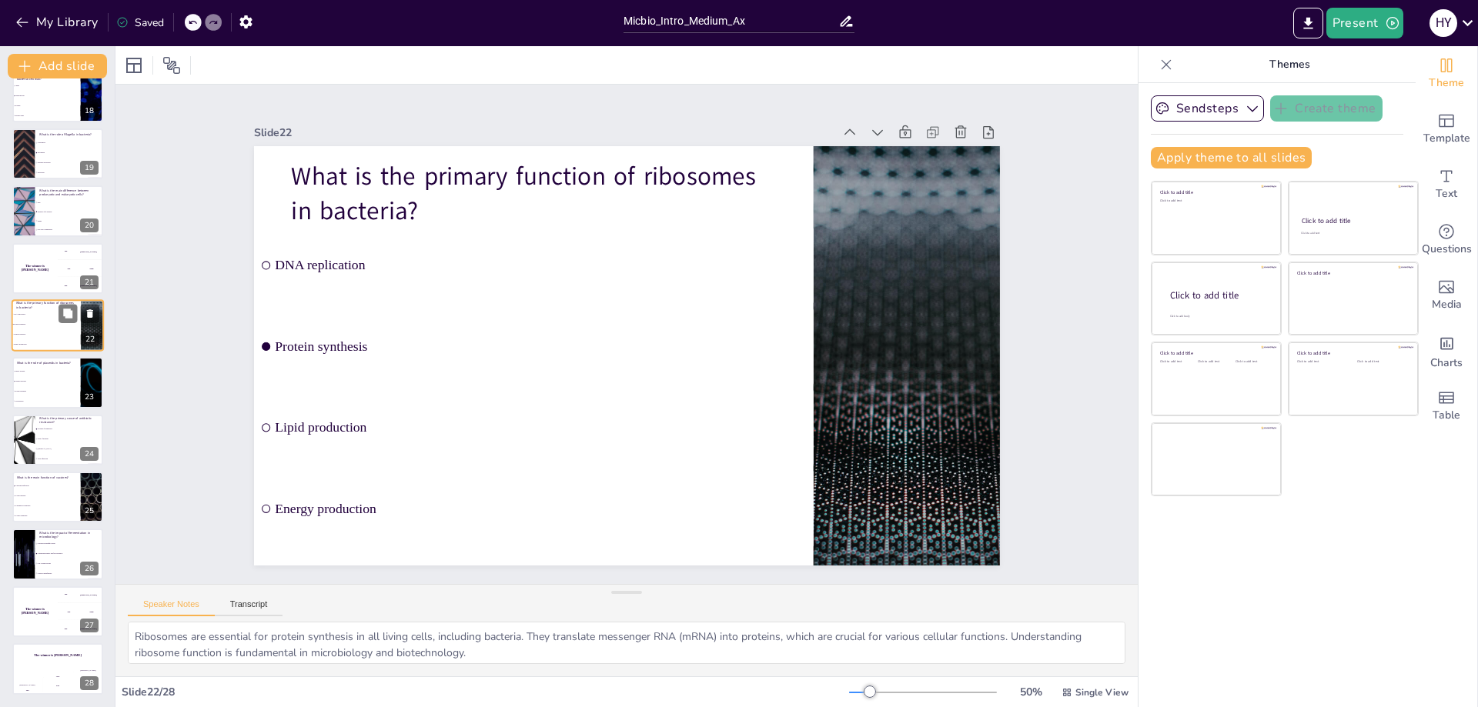
click at [52, 576] on li "It has no significance" at bounding box center [69, 573] width 69 height 9
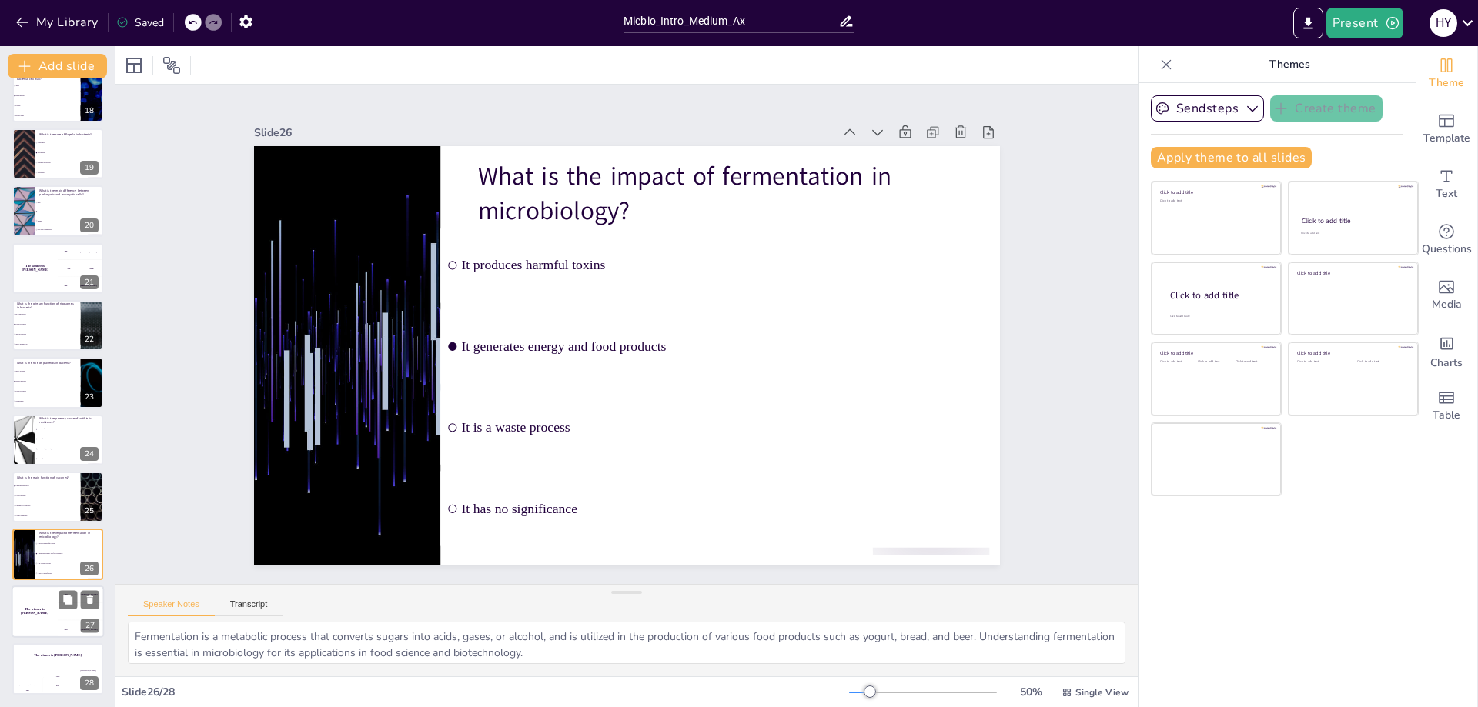
click at [45, 615] on div "The winner is [PERSON_NAME]" at bounding box center [35, 612] width 46 height 52
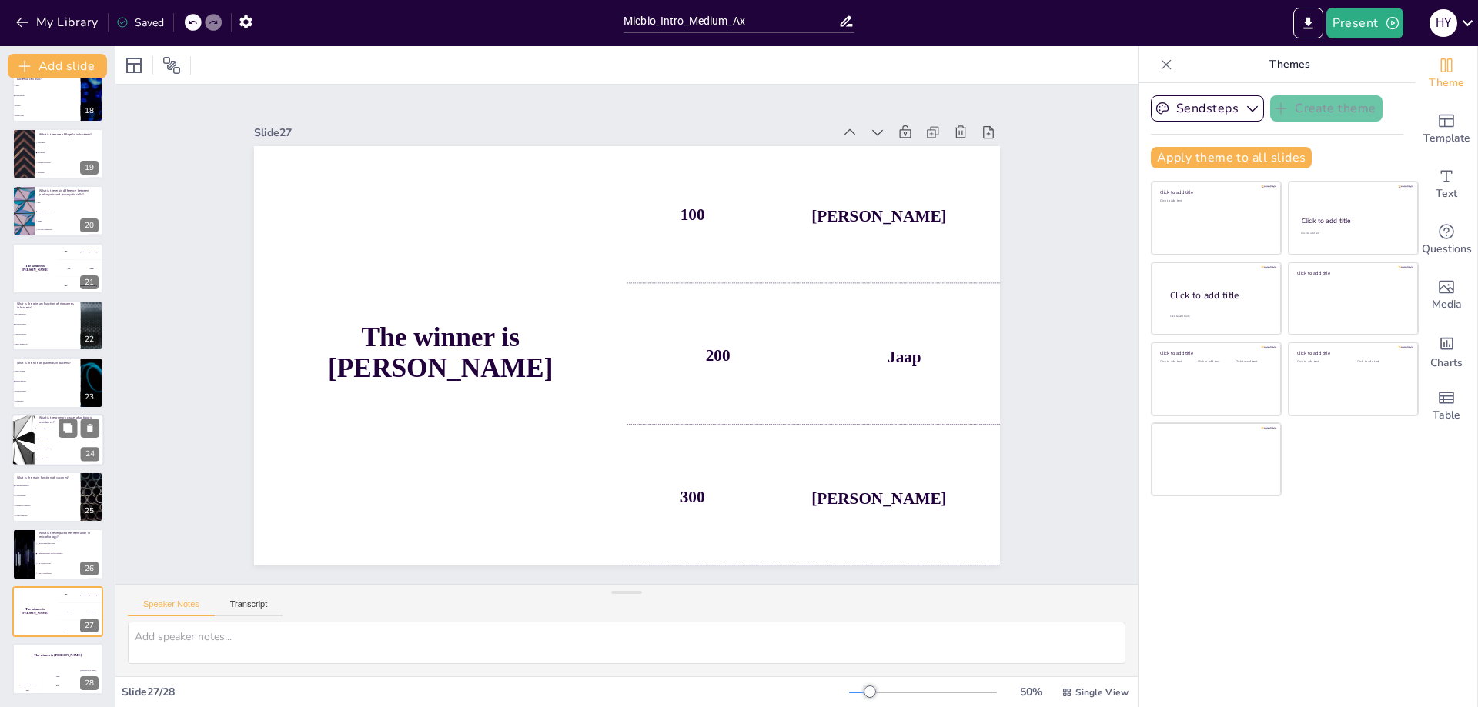
click at [25, 449] on div at bounding box center [23, 440] width 92 height 52
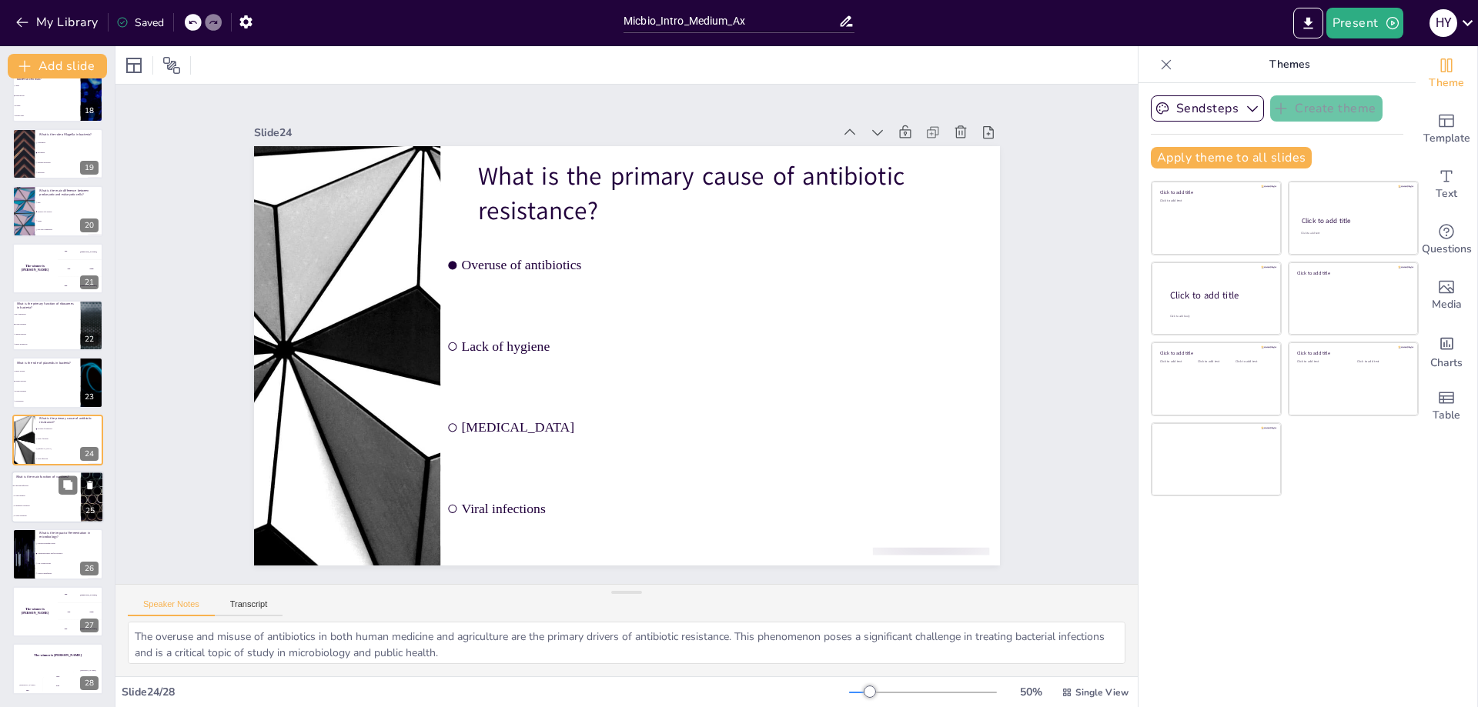
click at [32, 503] on li "To diagnose conditions" at bounding box center [46, 506] width 69 height 10
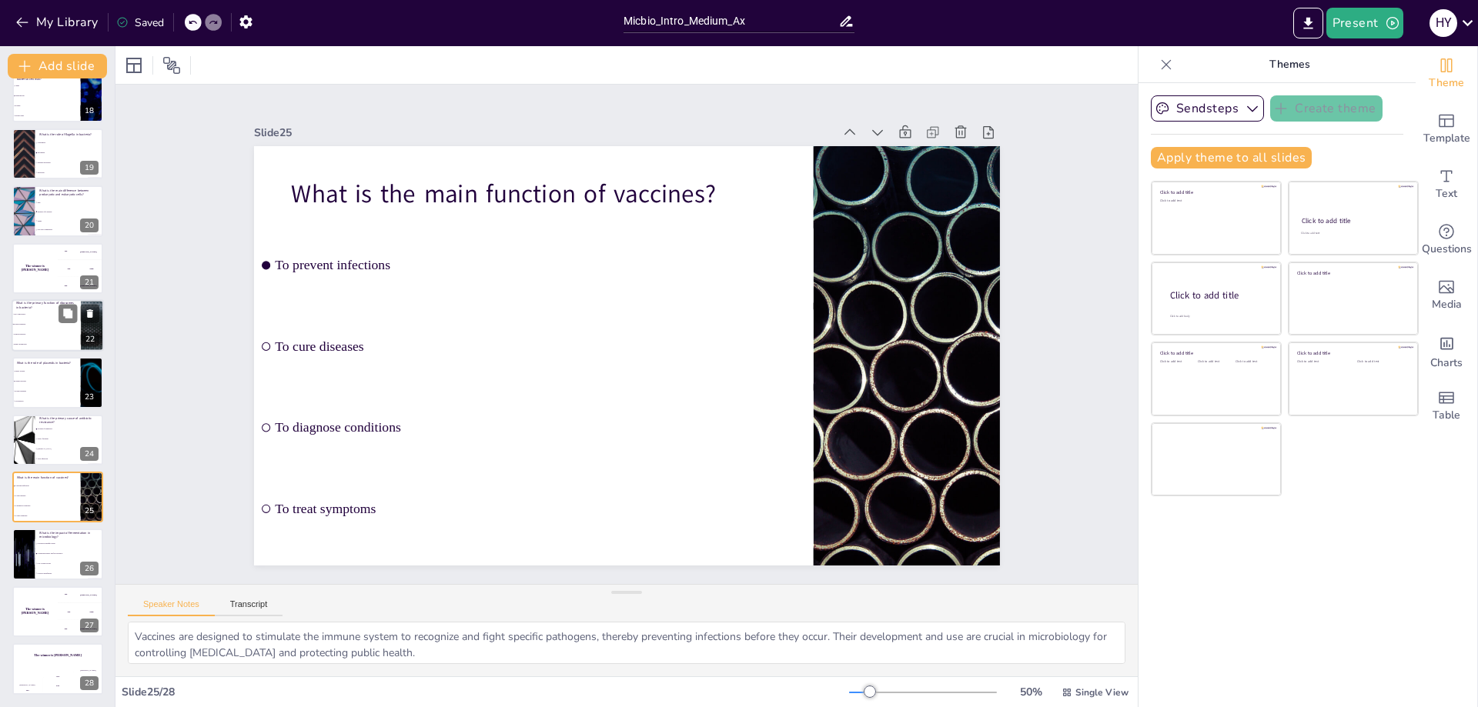
scroll to position [916, 0]
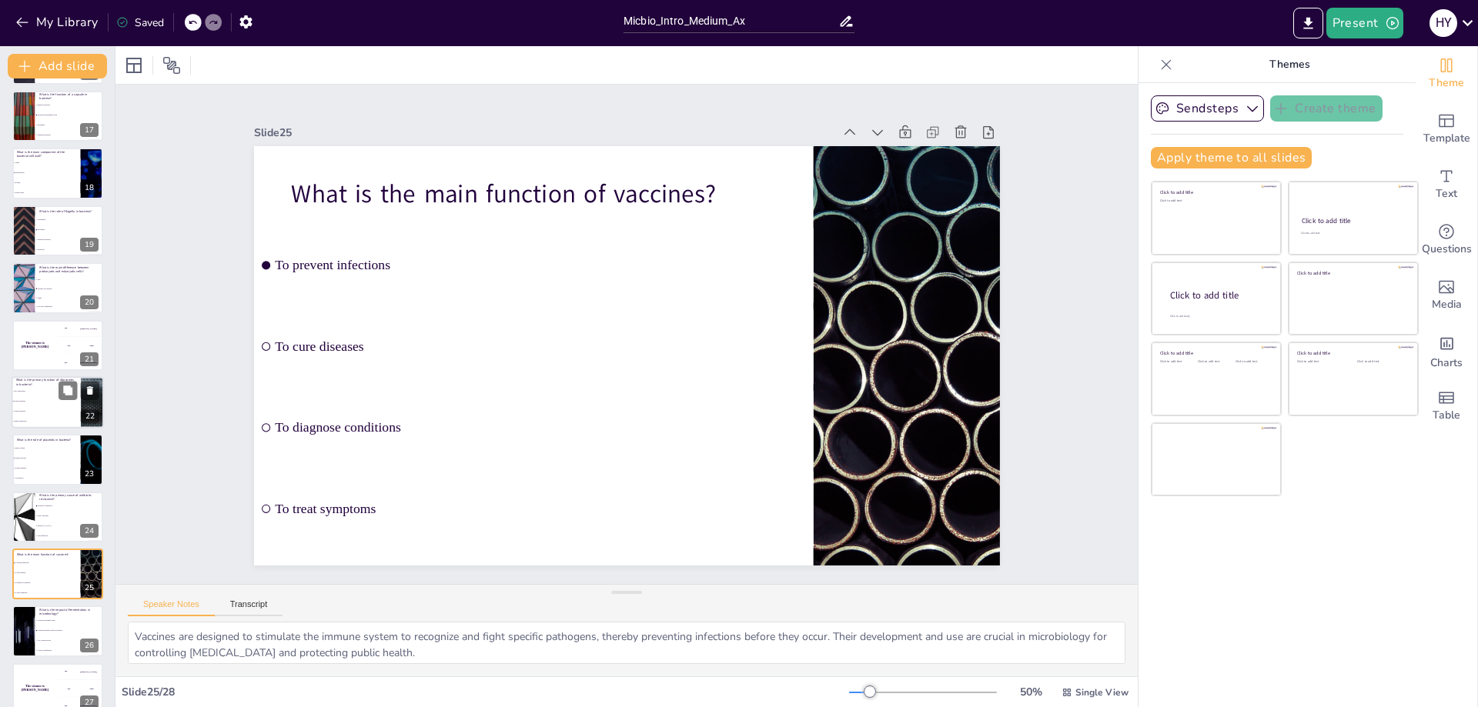
click at [37, 403] on li "Protein synthesis" at bounding box center [46, 401] width 69 height 10
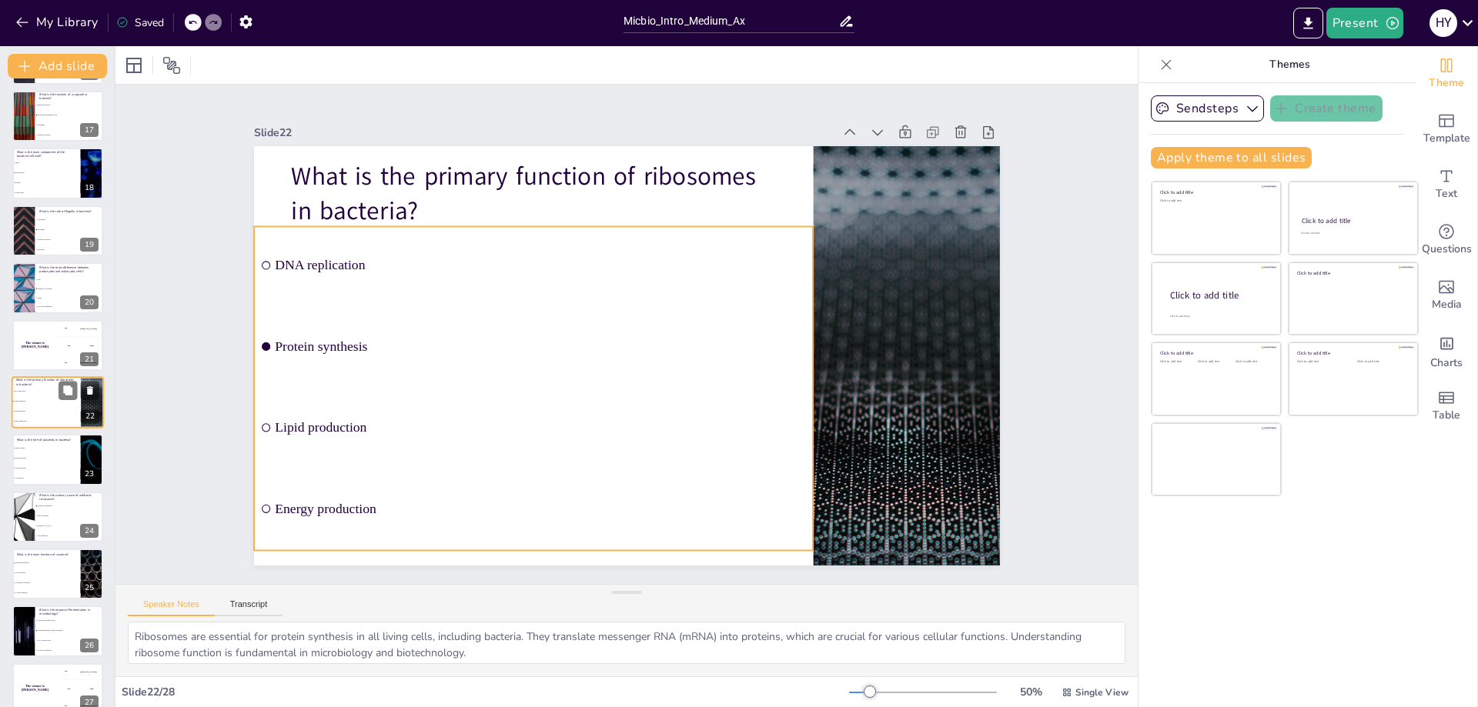
scroll to position [926, 0]
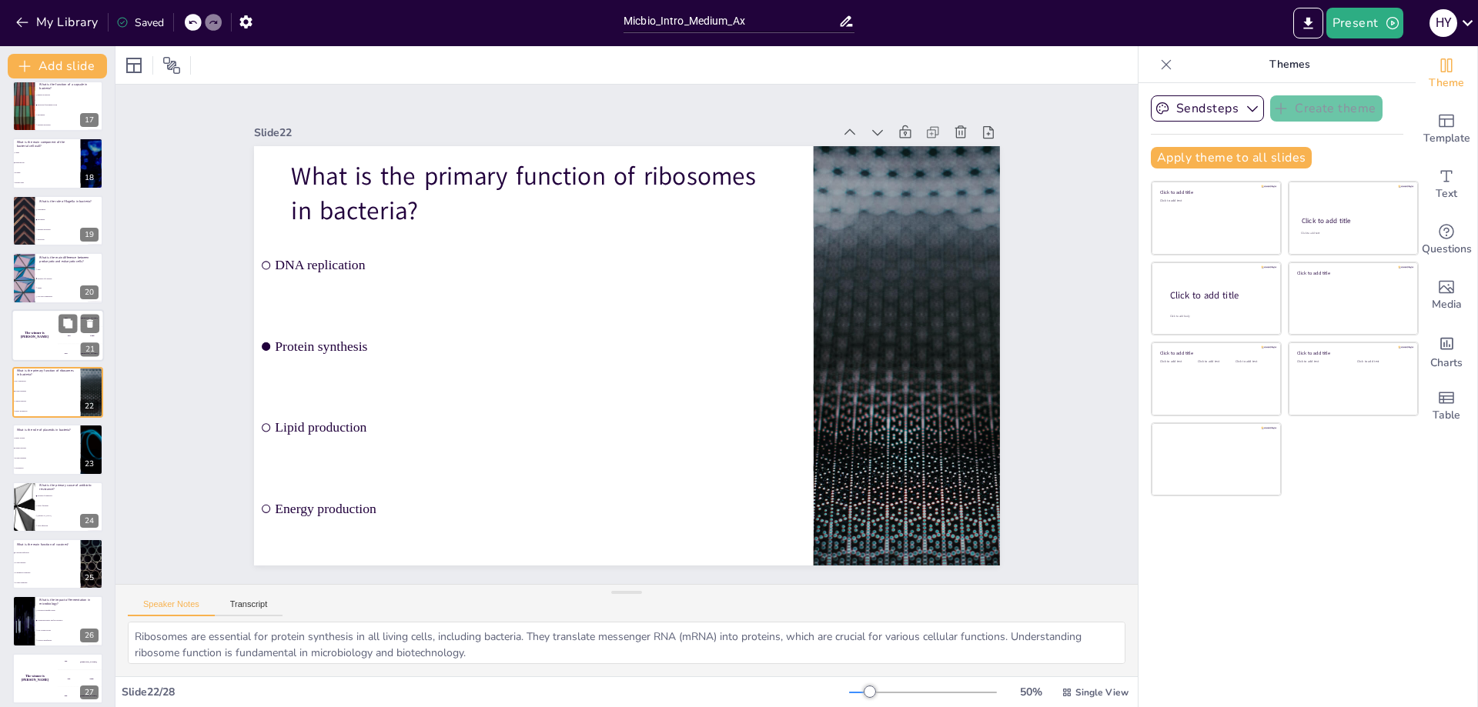
click at [25, 341] on div "The winner is [PERSON_NAME]" at bounding box center [35, 335] width 46 height 52
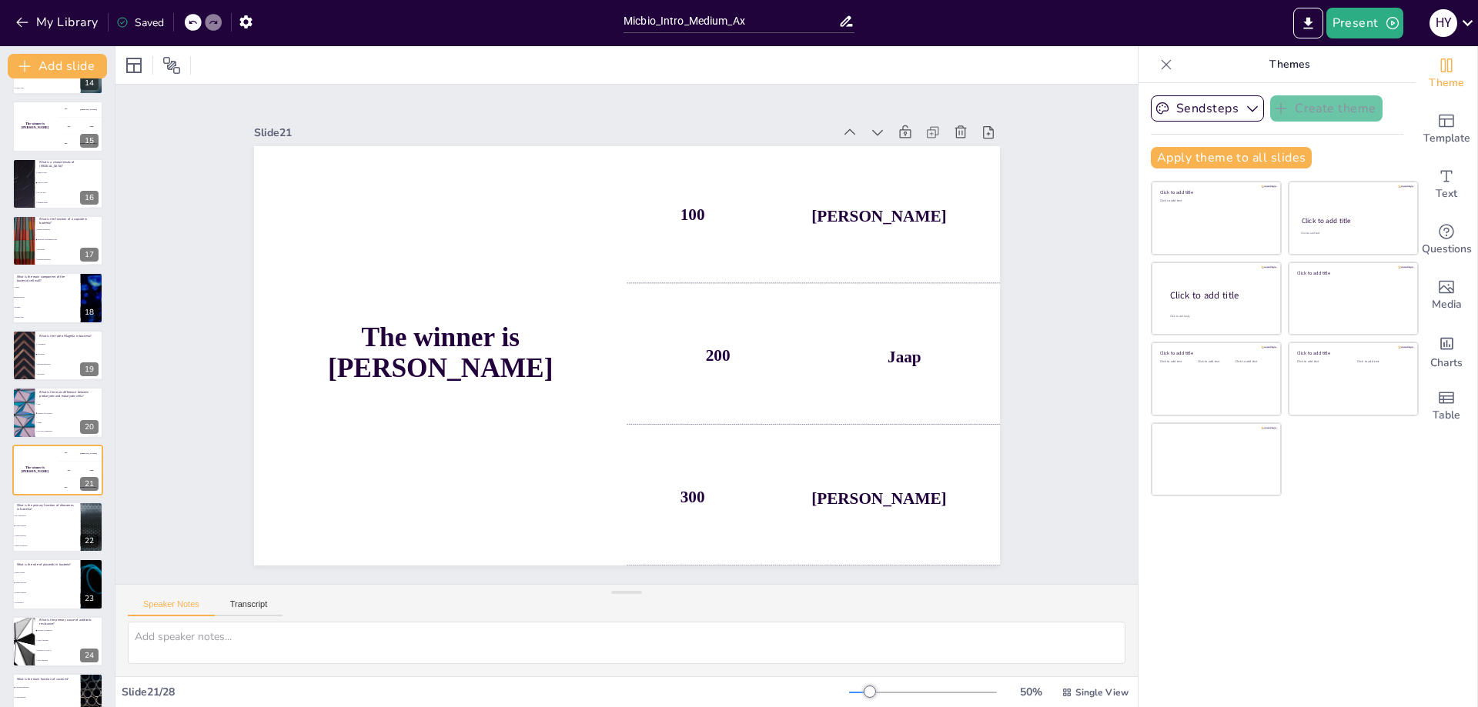
click at [8, 355] on div "Introduction to Microbiology This presentation covers the fundamentals of micro…" at bounding box center [57, 97] width 115 height 1597
click at [55, 356] on li "Movement" at bounding box center [69, 354] width 69 height 10
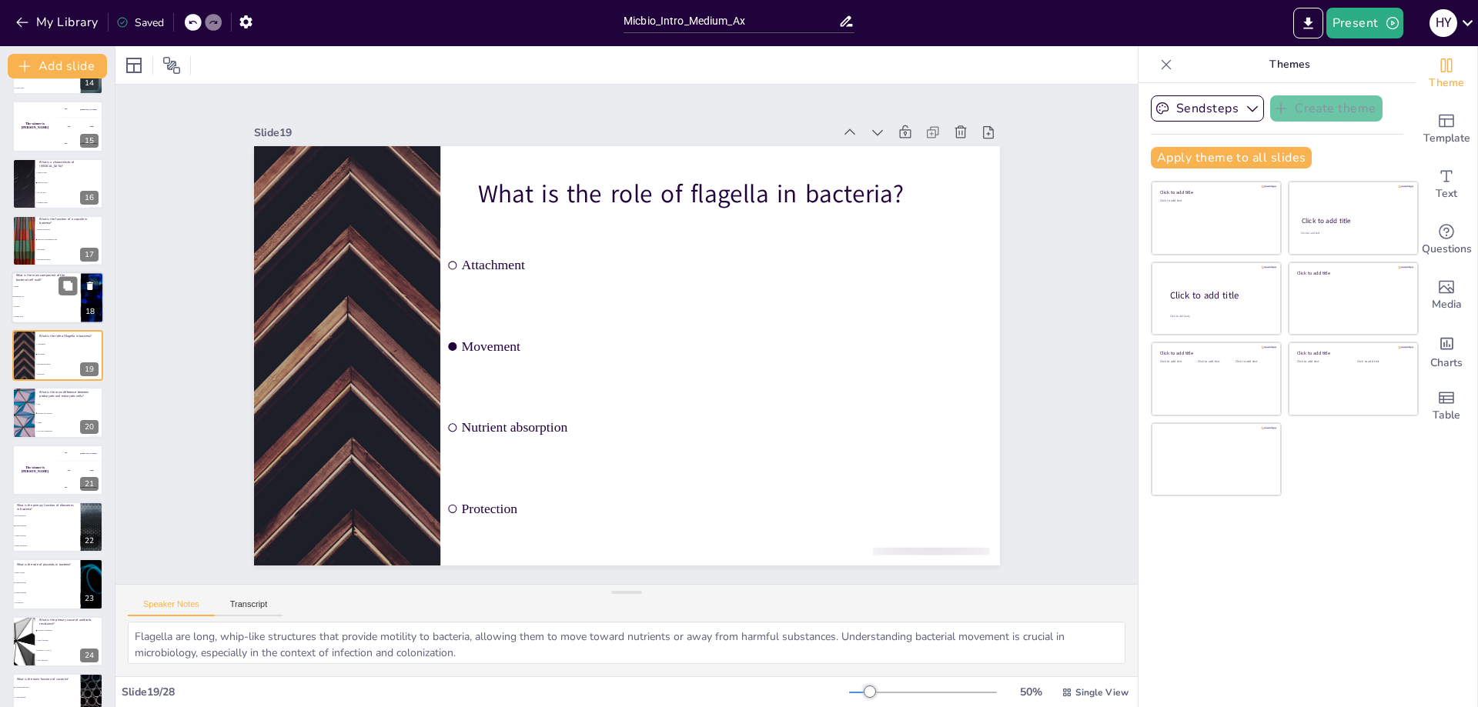
scroll to position [754, 0]
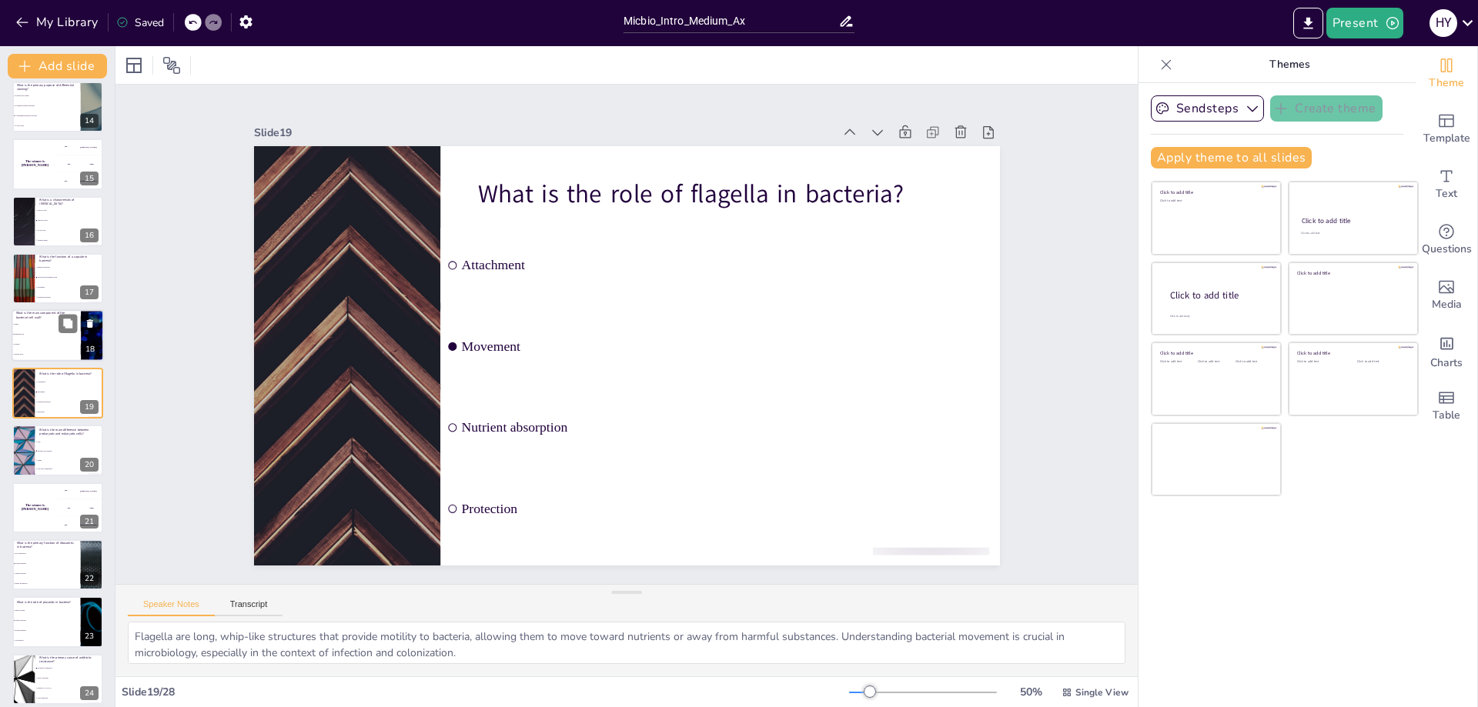
click at [41, 330] on li "Peptidoglycan" at bounding box center [46, 335] width 69 height 10
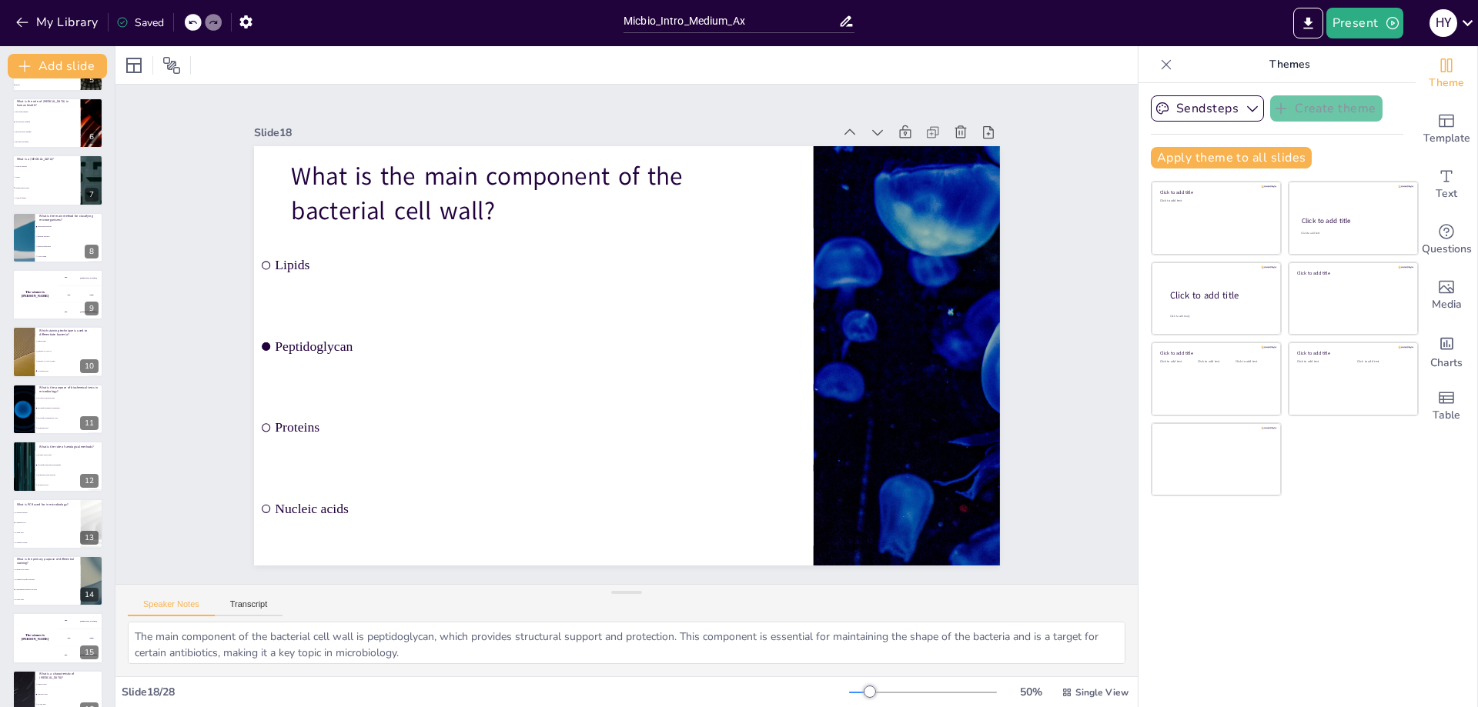
scroll to position [0, 0]
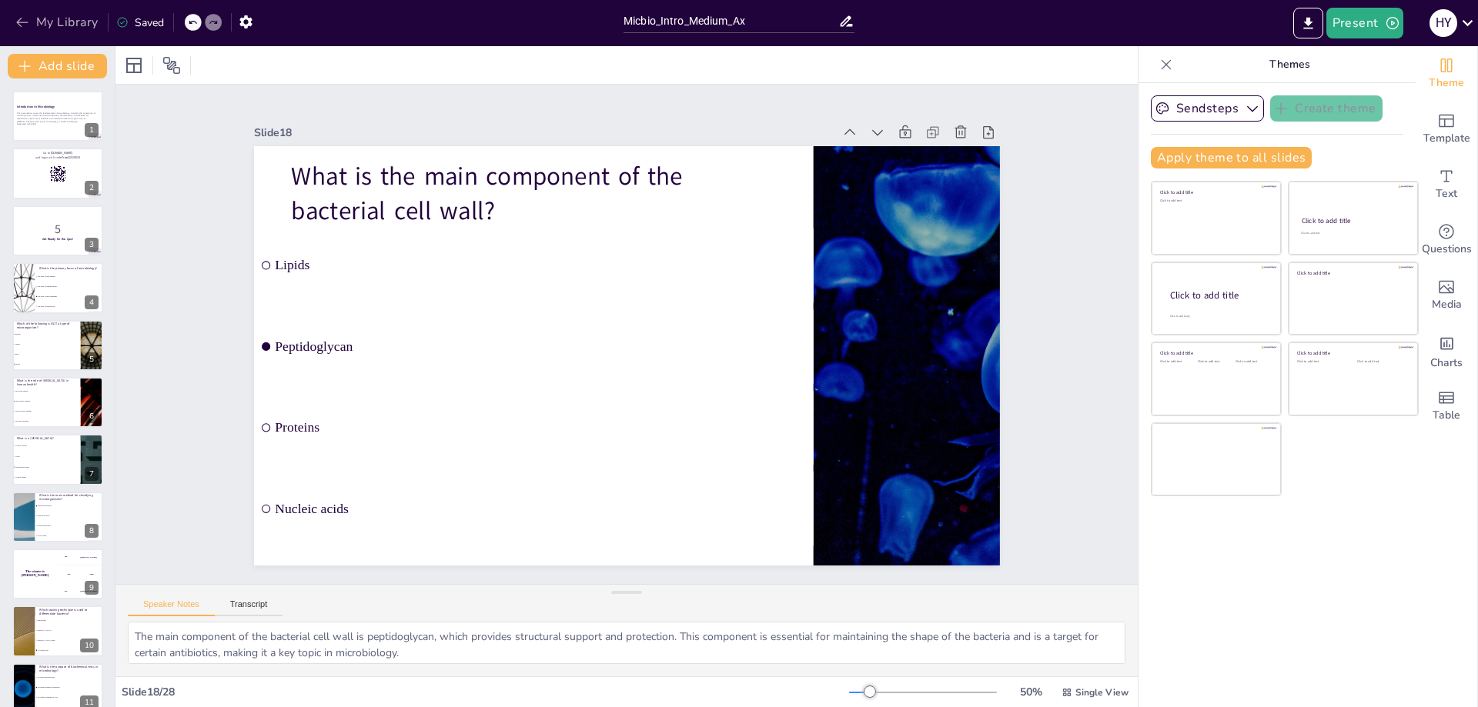
click at [33, 23] on button "My Library" at bounding box center [58, 22] width 93 height 25
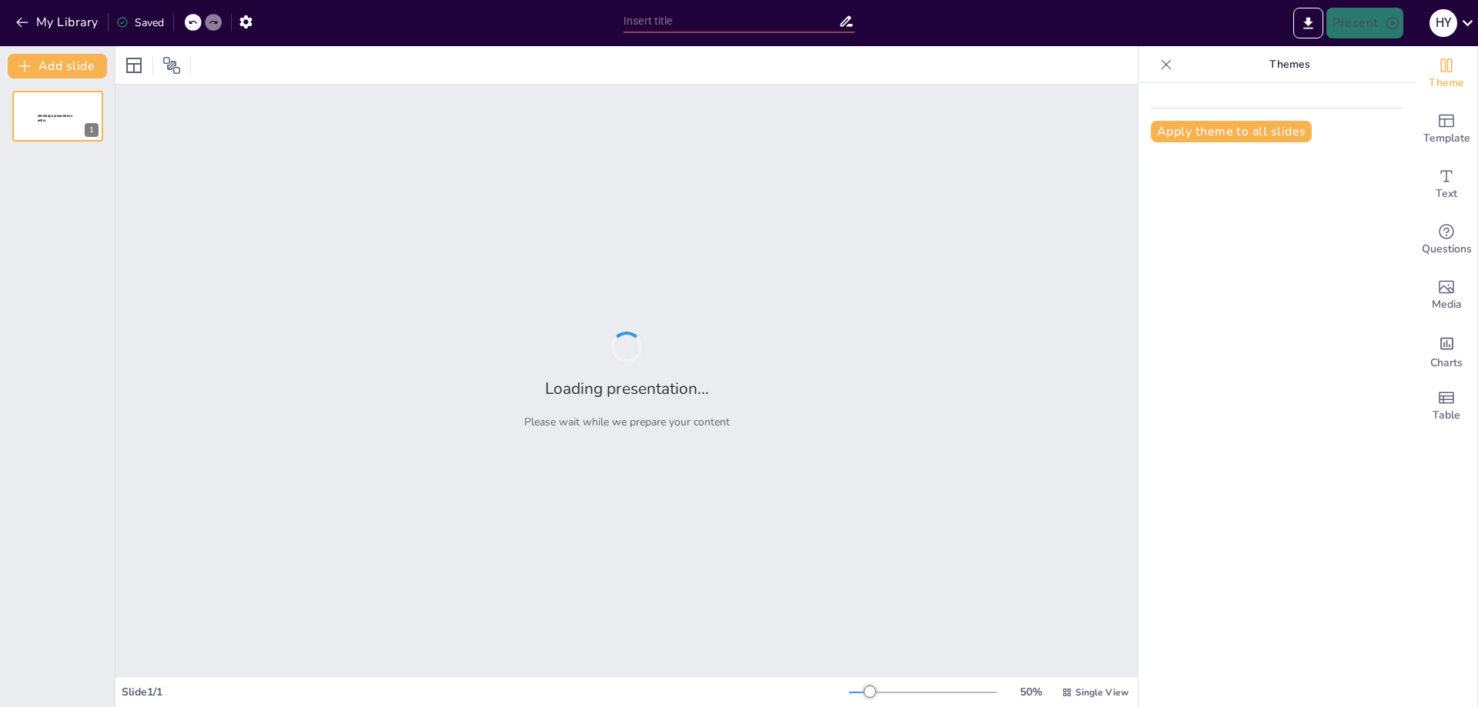
type input "Micbio_Intro_Hard_Ax"
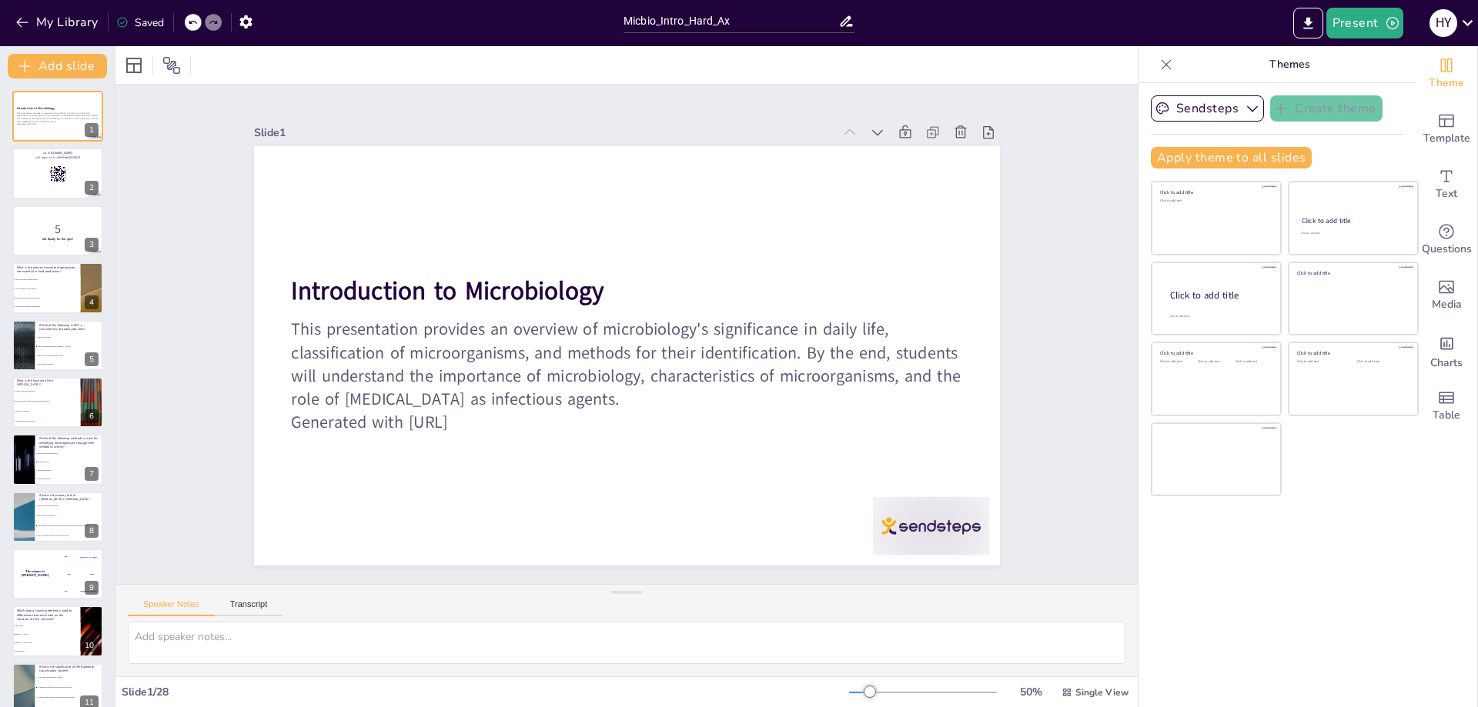
checkbox input "true"
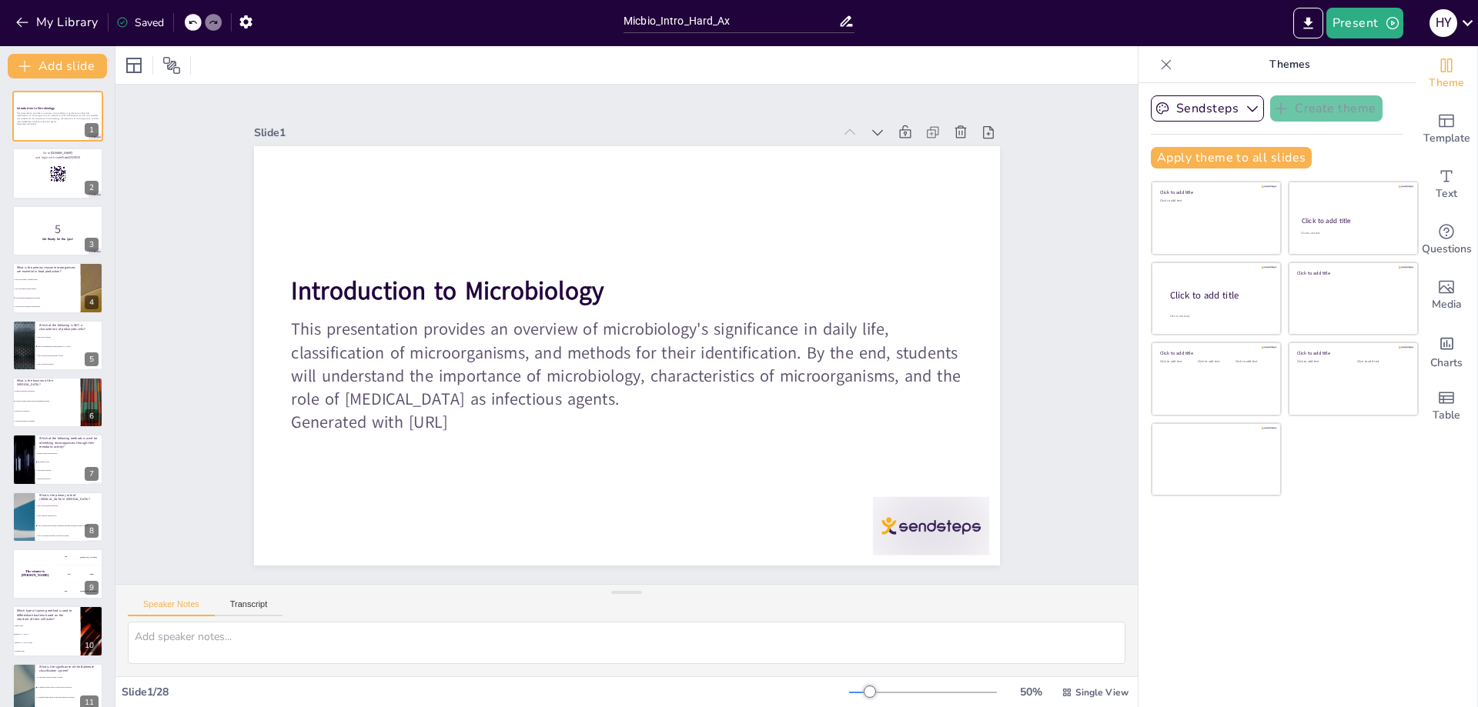
checkbox input "true"
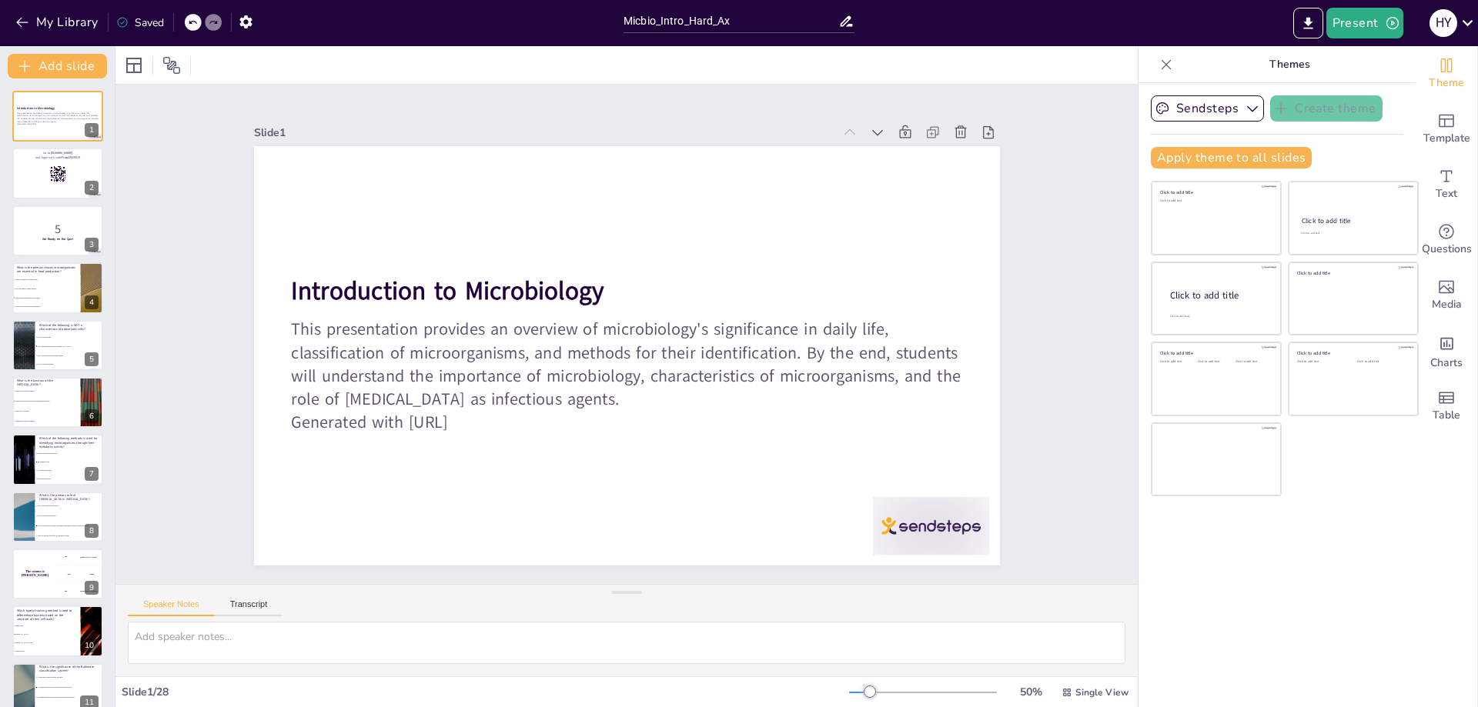
checkbox input "true"
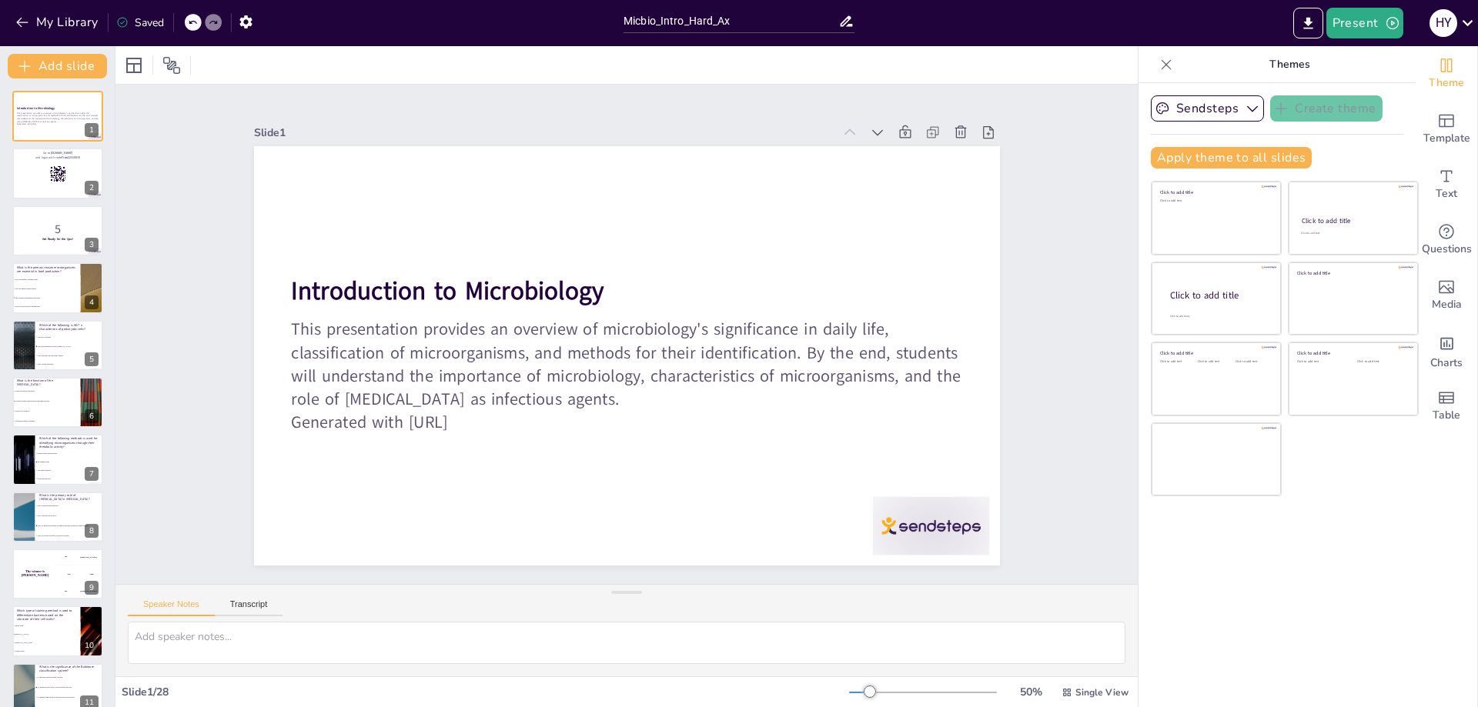
checkbox input "true"
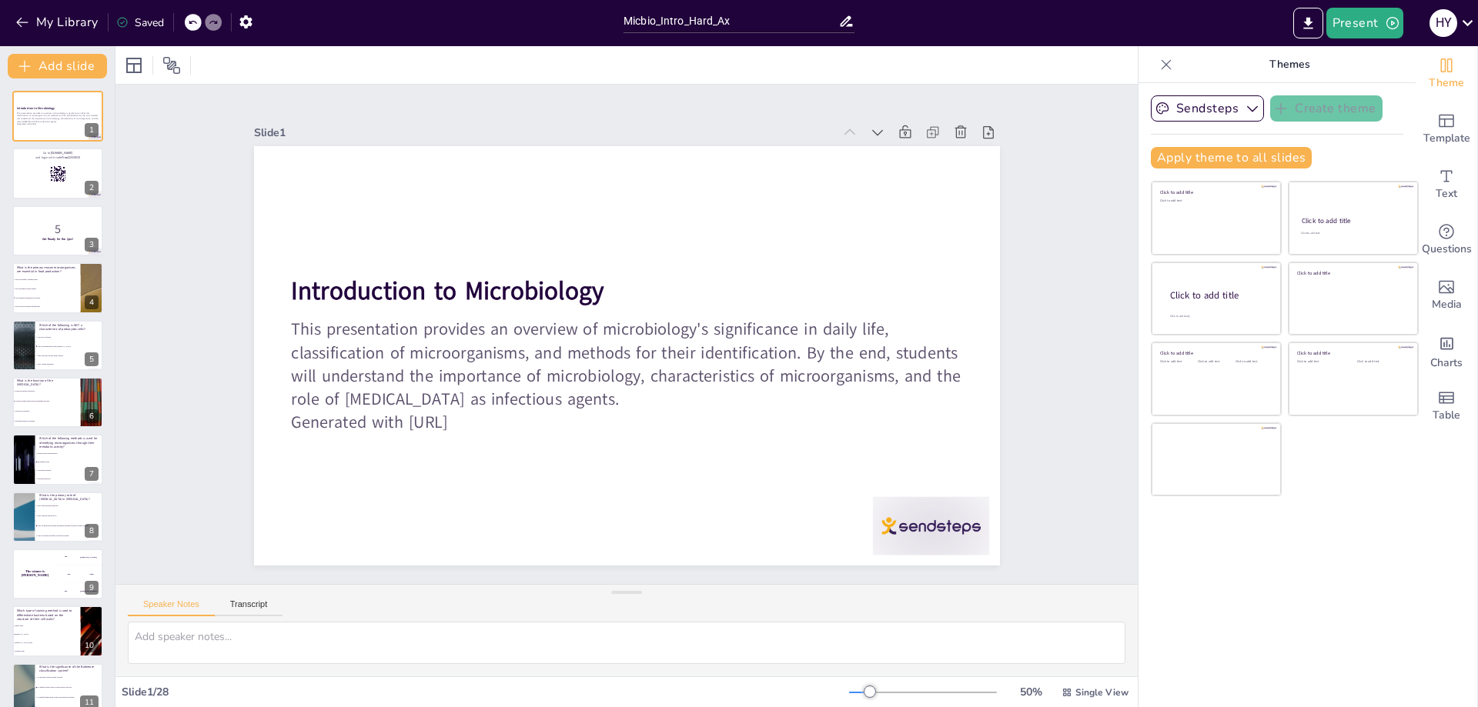
checkbox input "true"
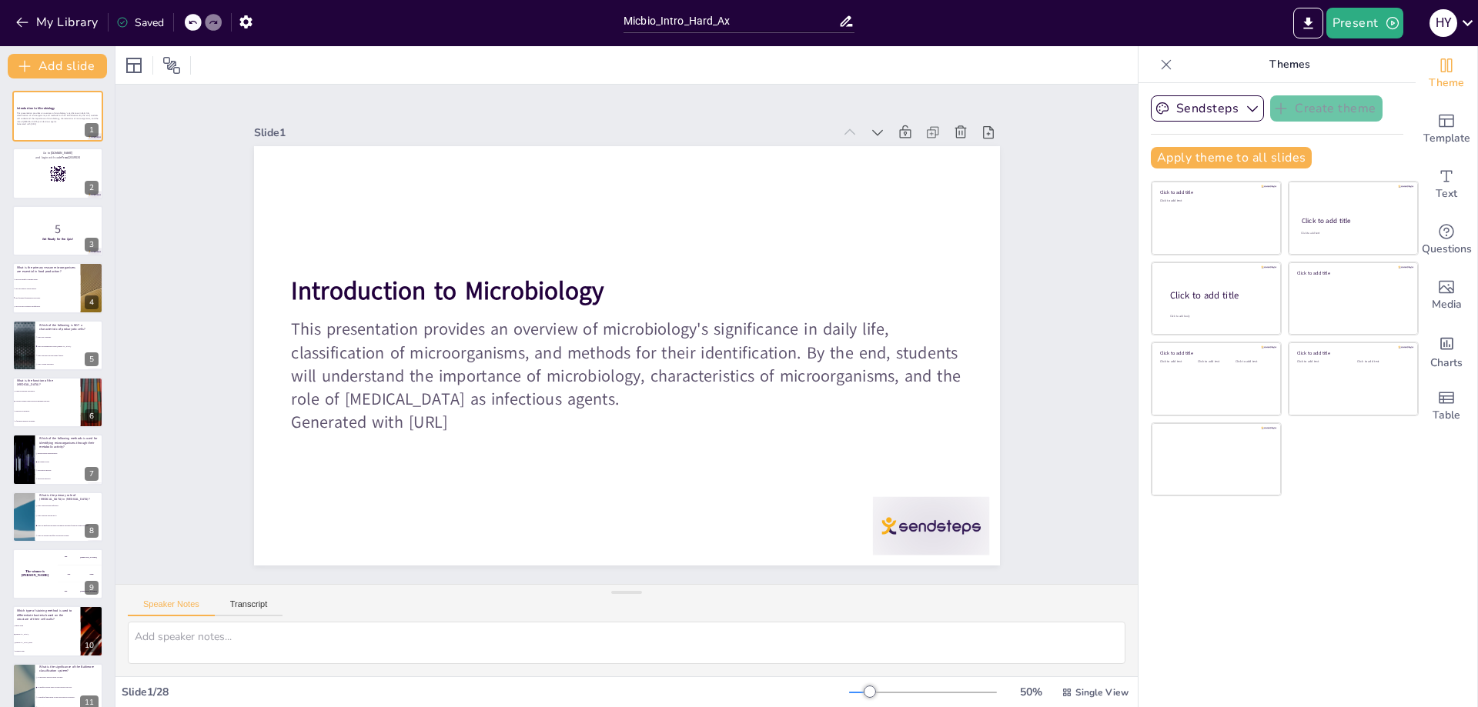
checkbox input "true"
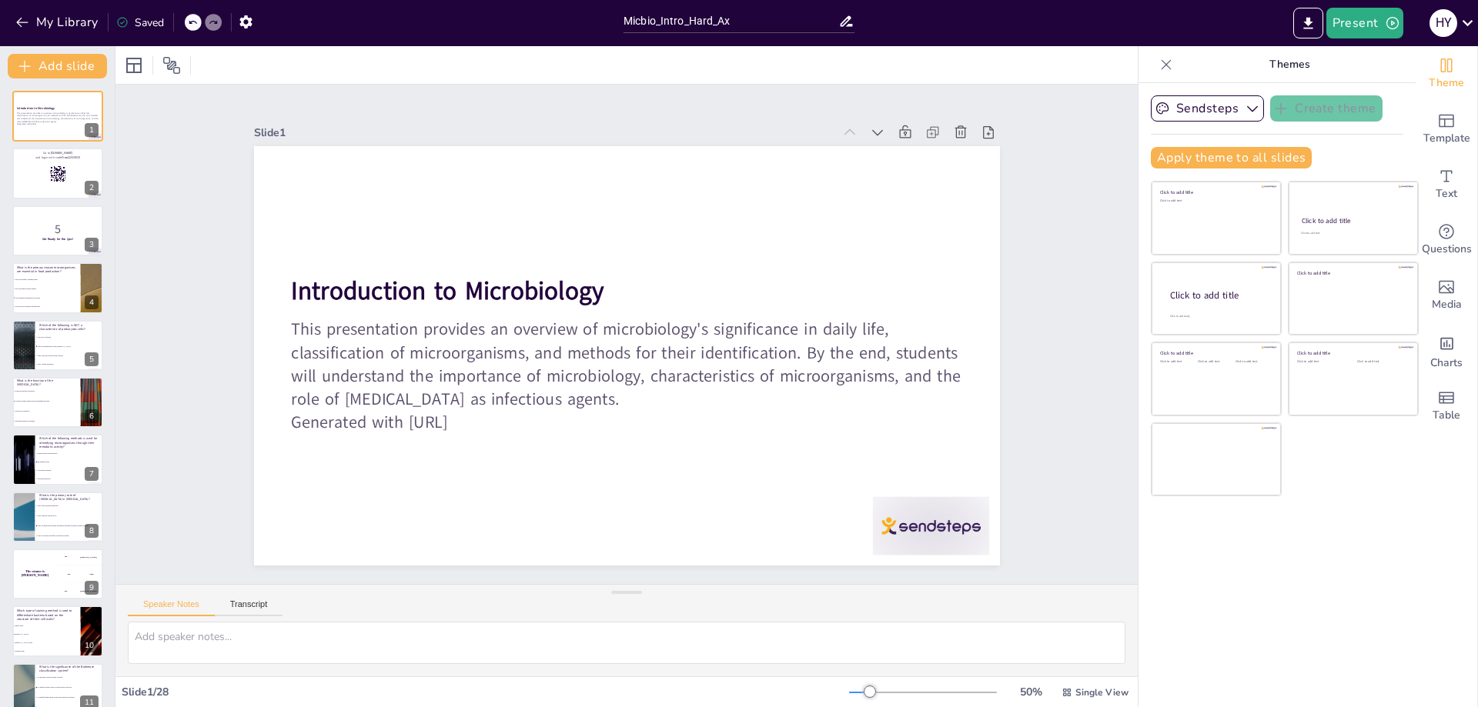
checkbox input "true"
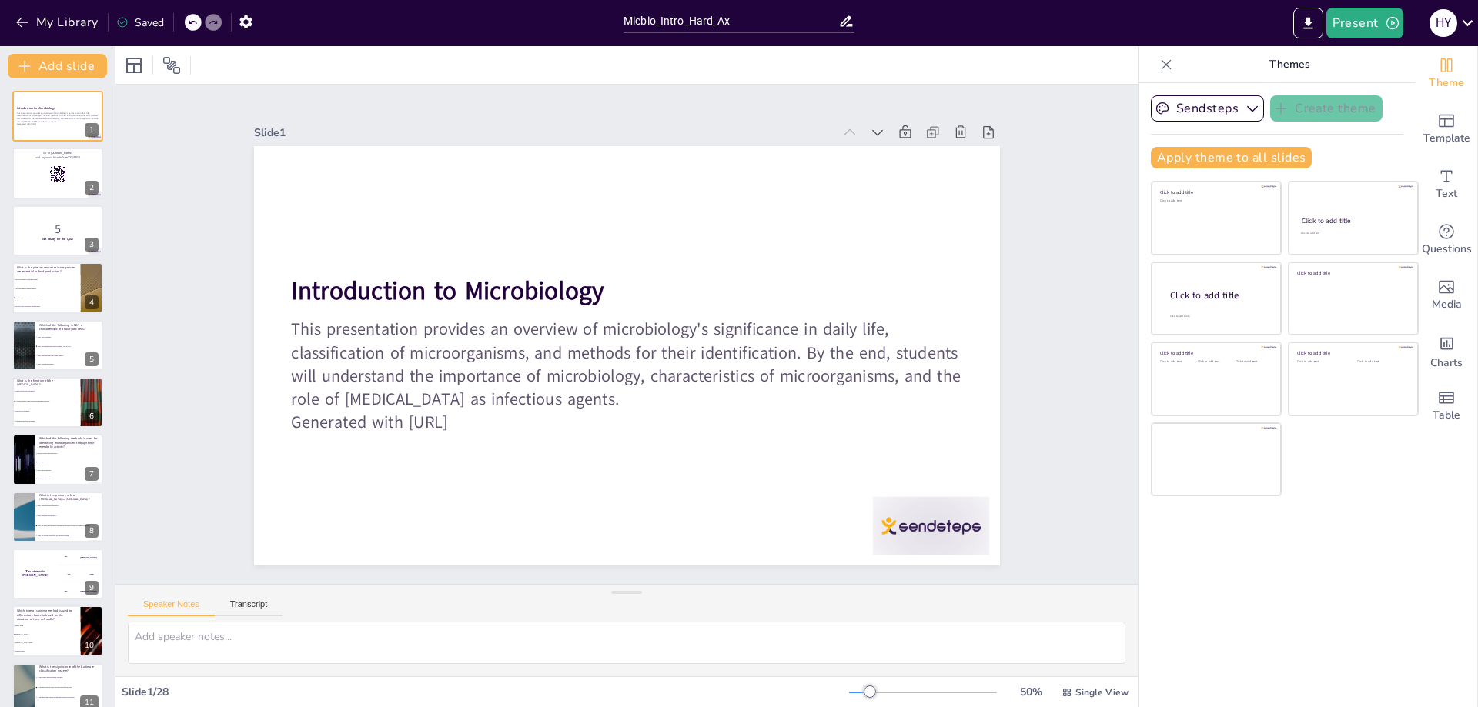
checkbox input "true"
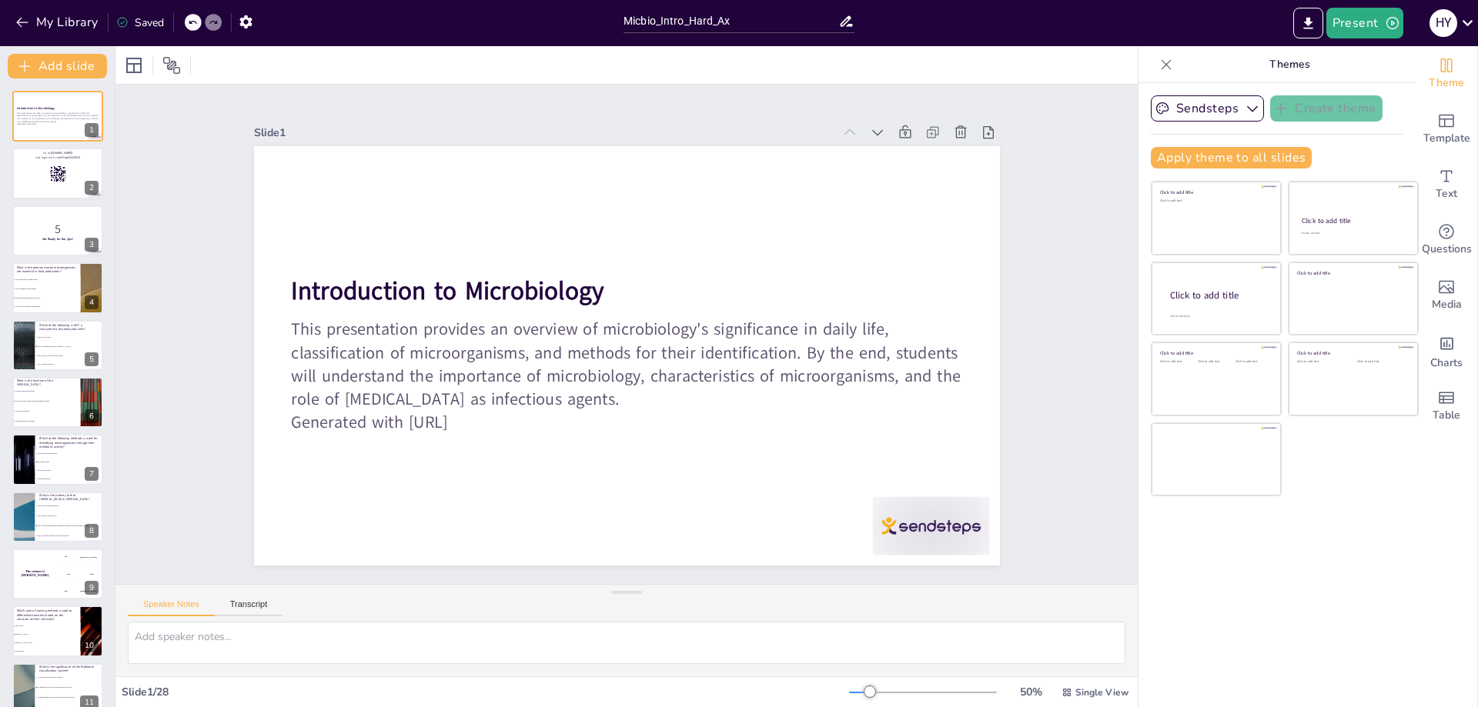
checkbox input "true"
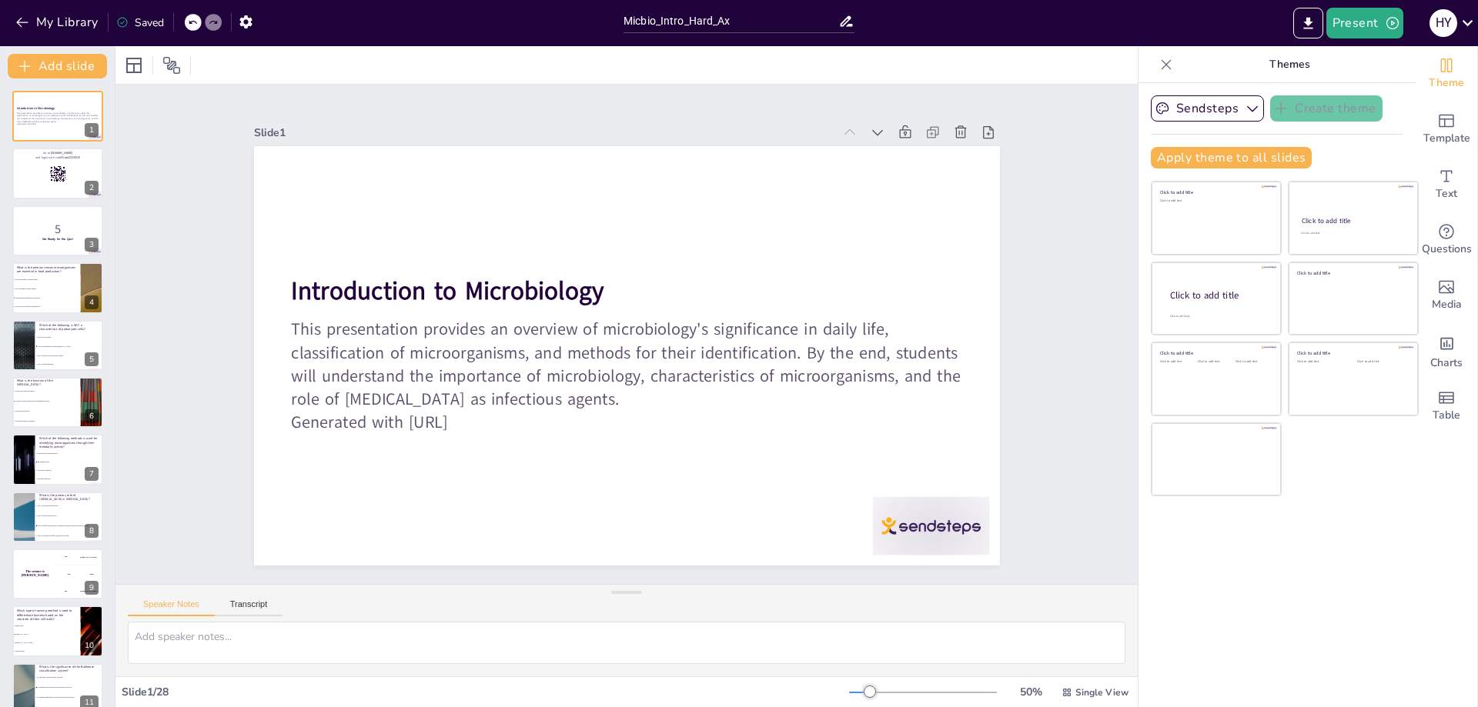
checkbox input "true"
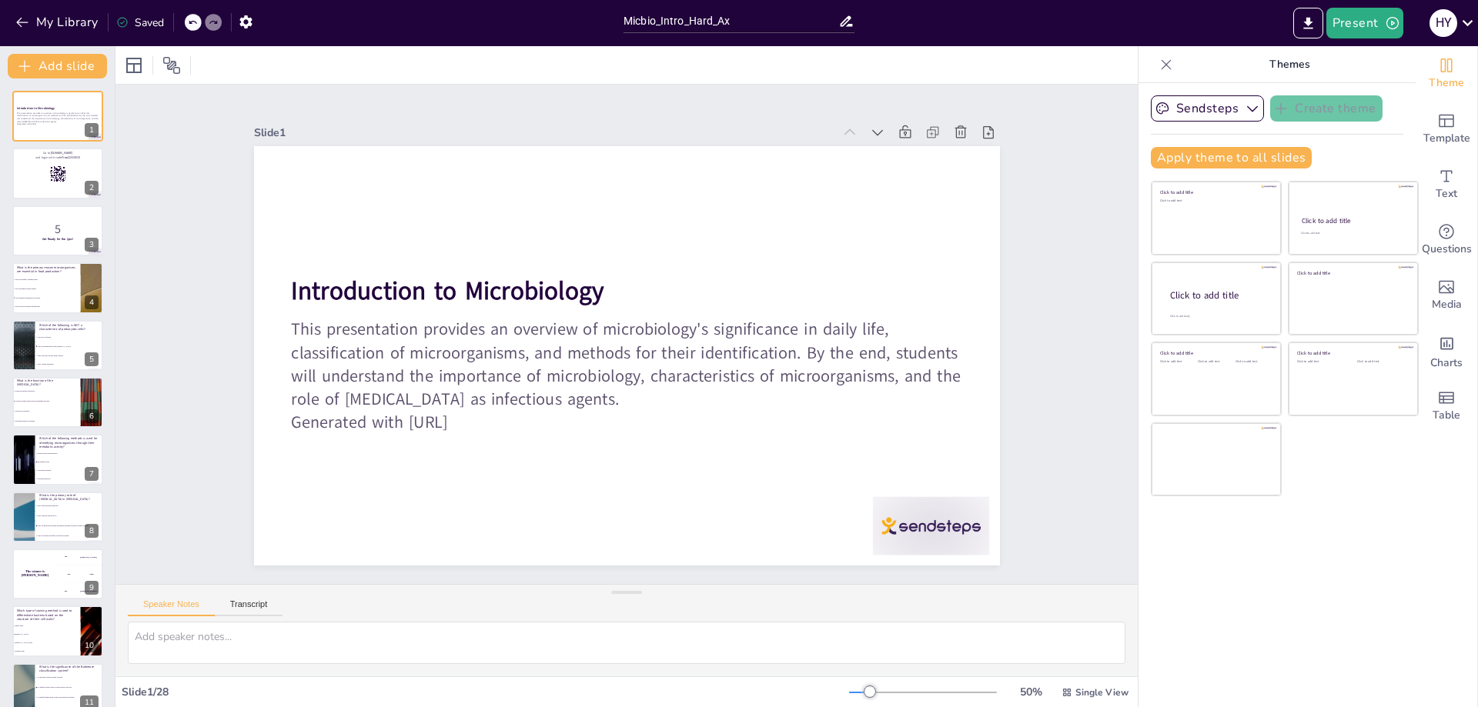
checkbox input "true"
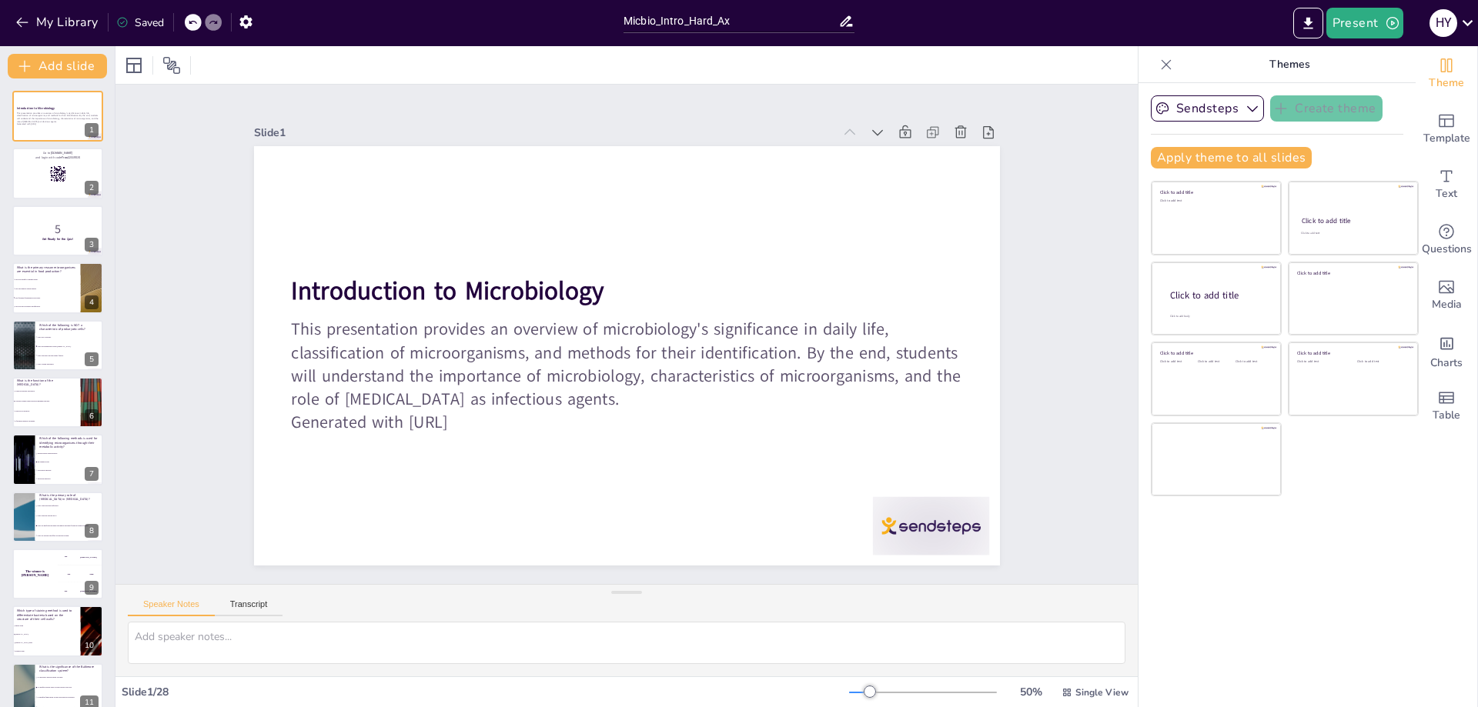
checkbox input "true"
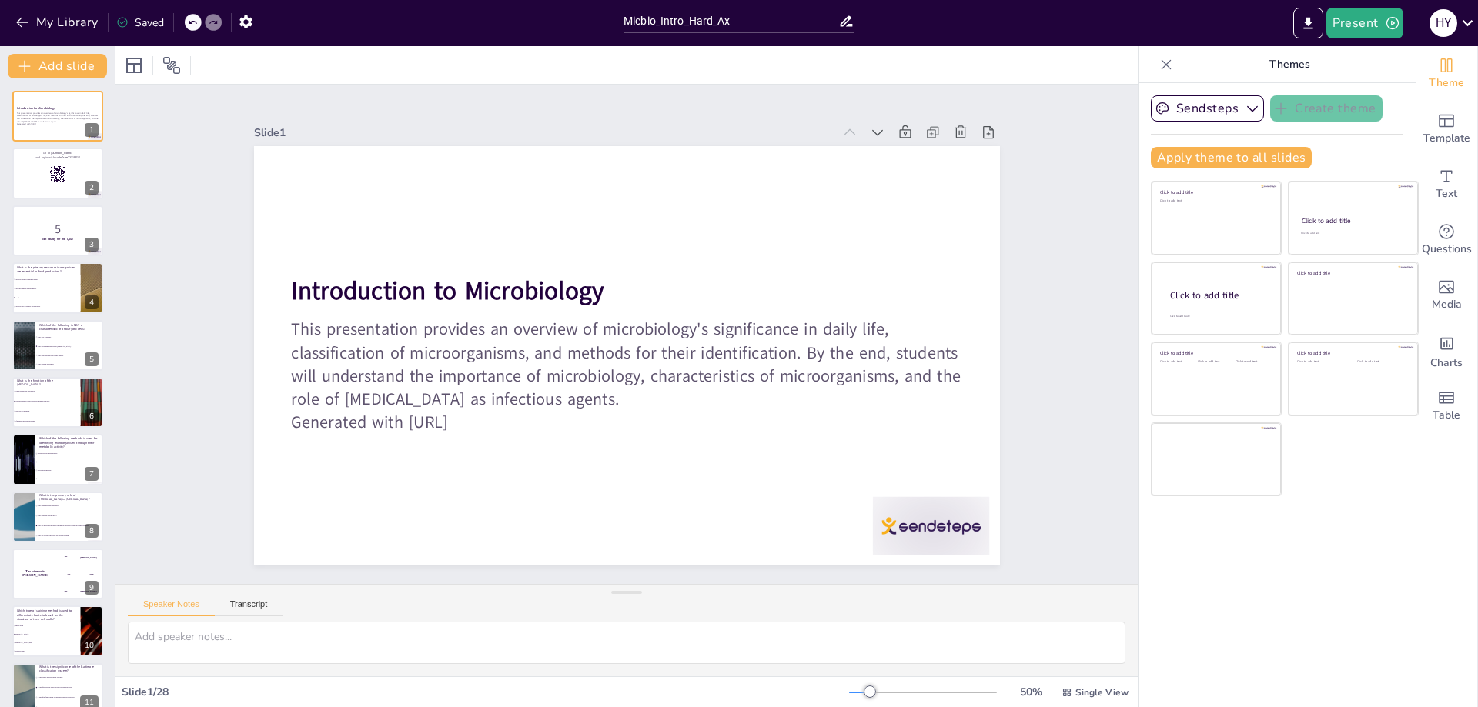
checkbox input "true"
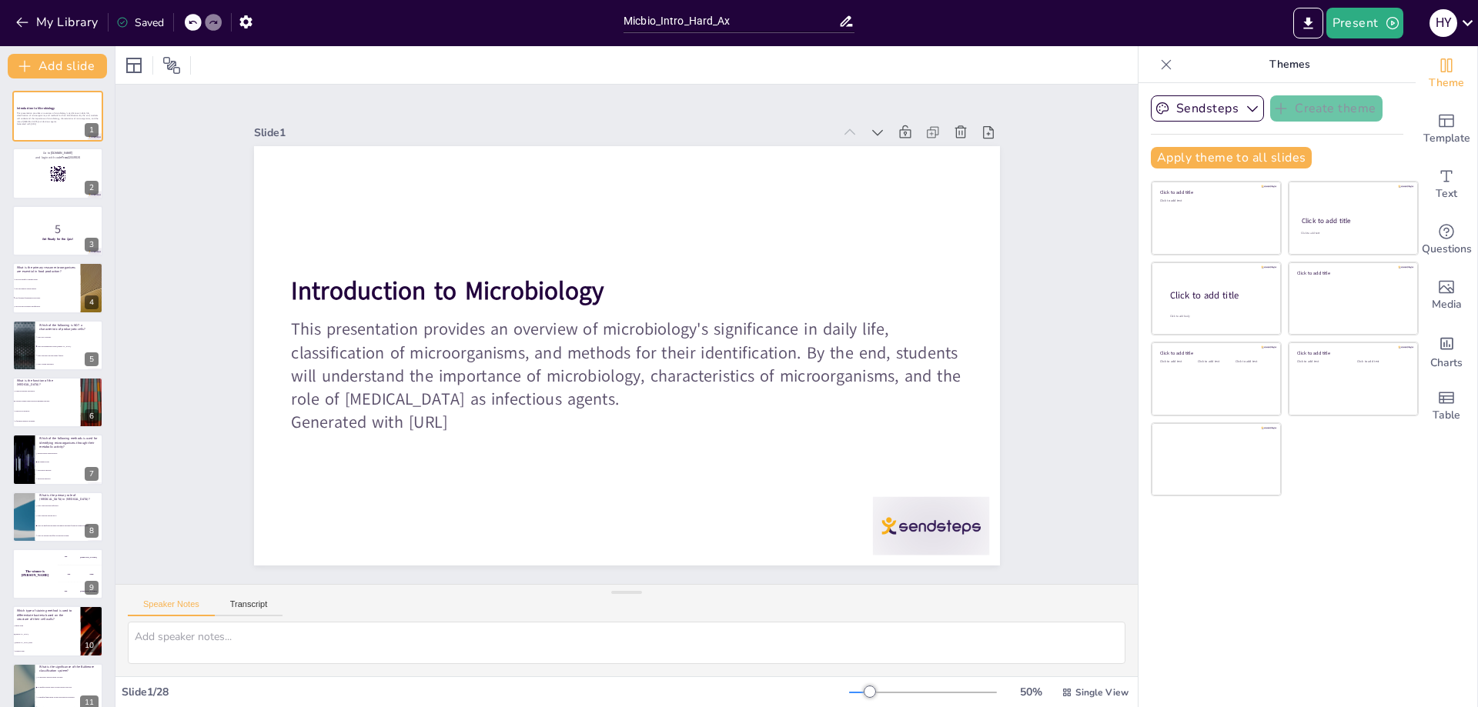
checkbox input "true"
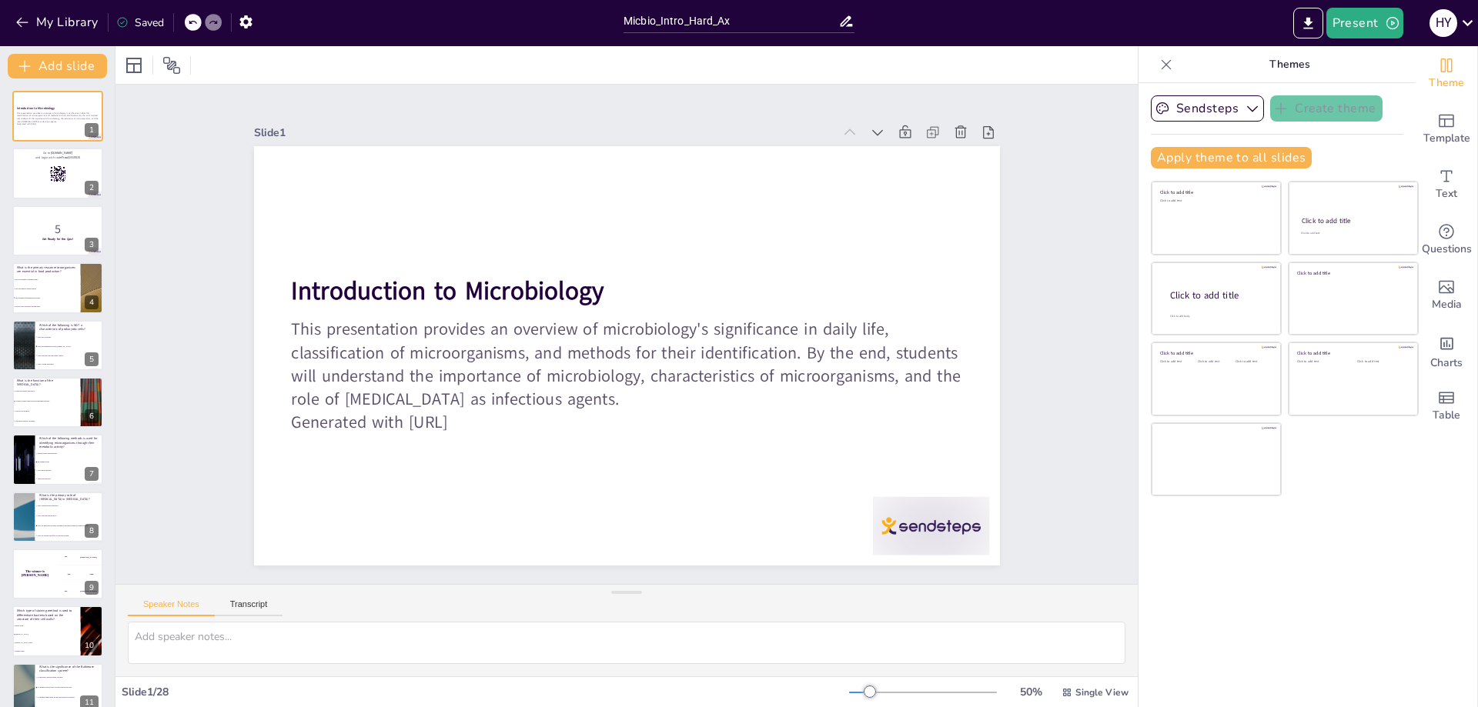
checkbox input "true"
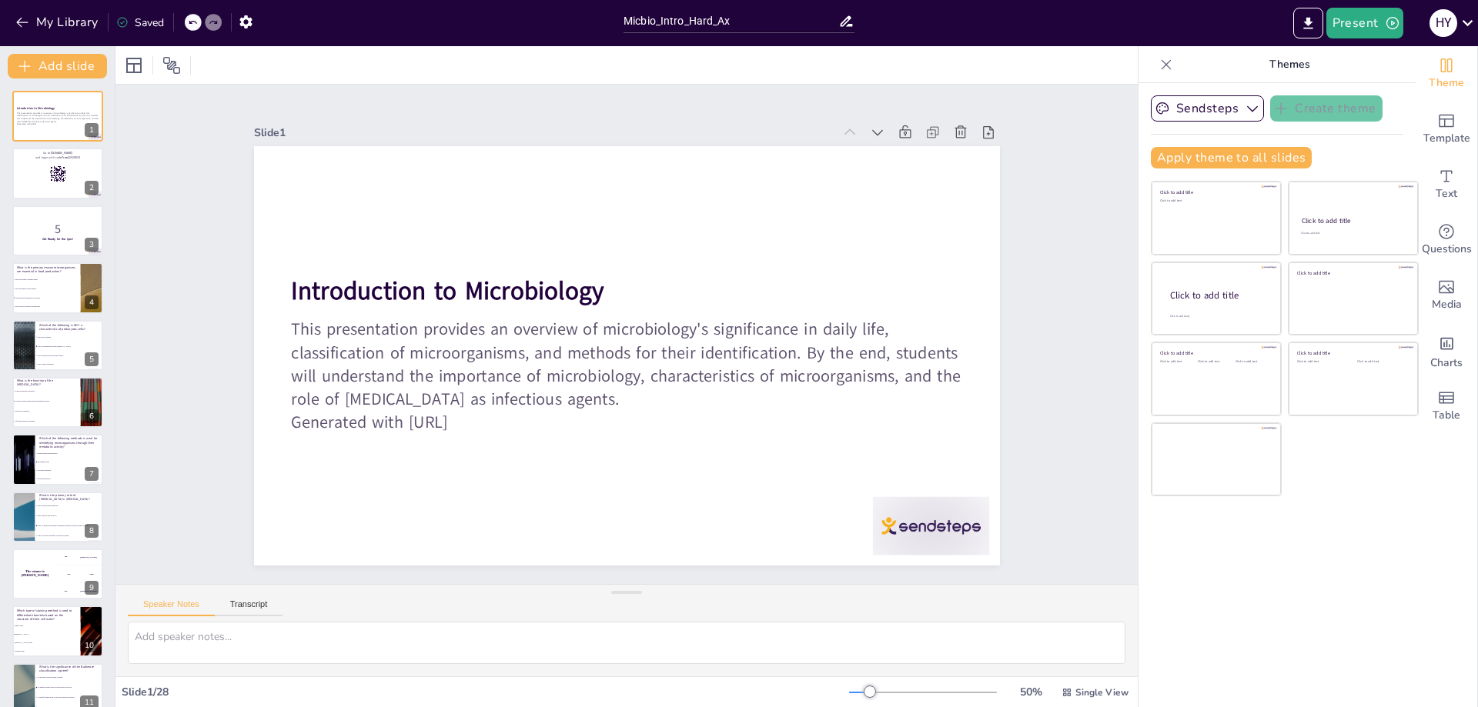
checkbox input "true"
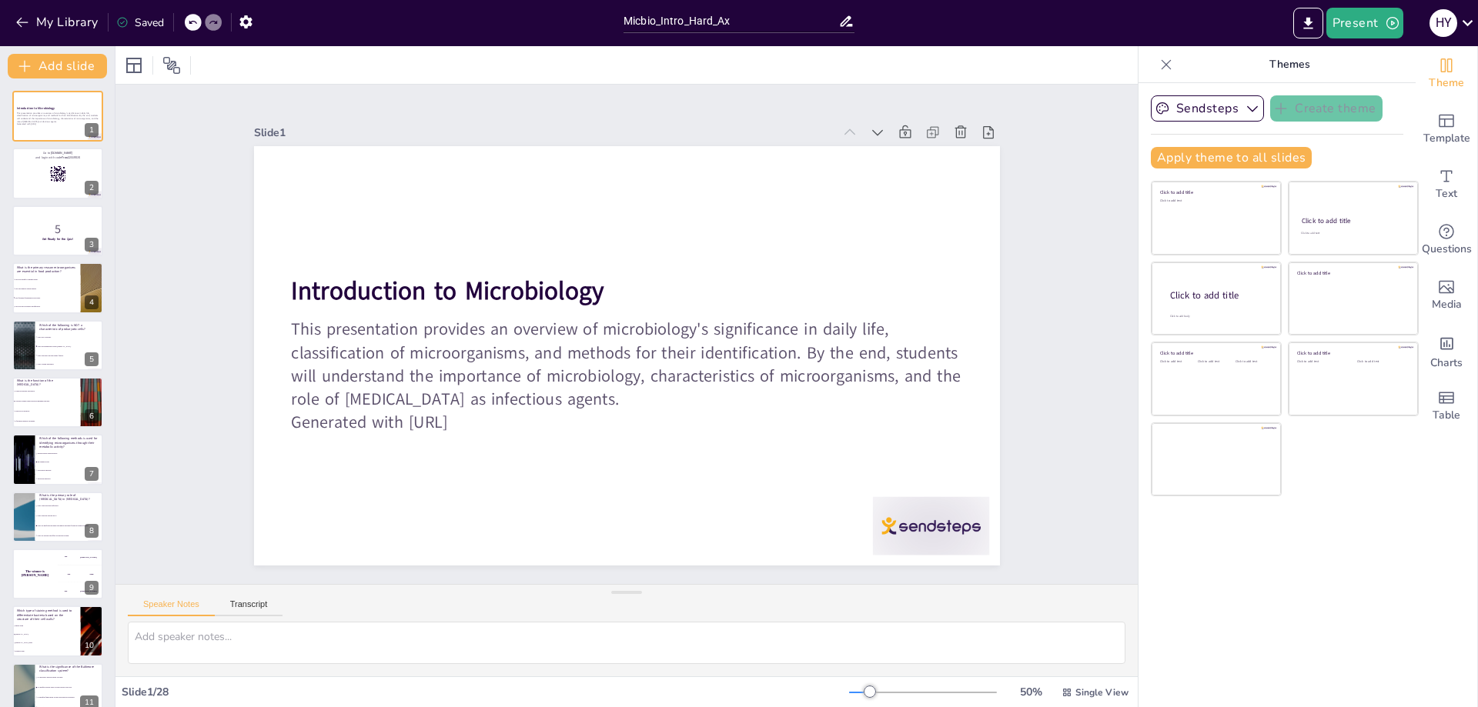
checkbox input "true"
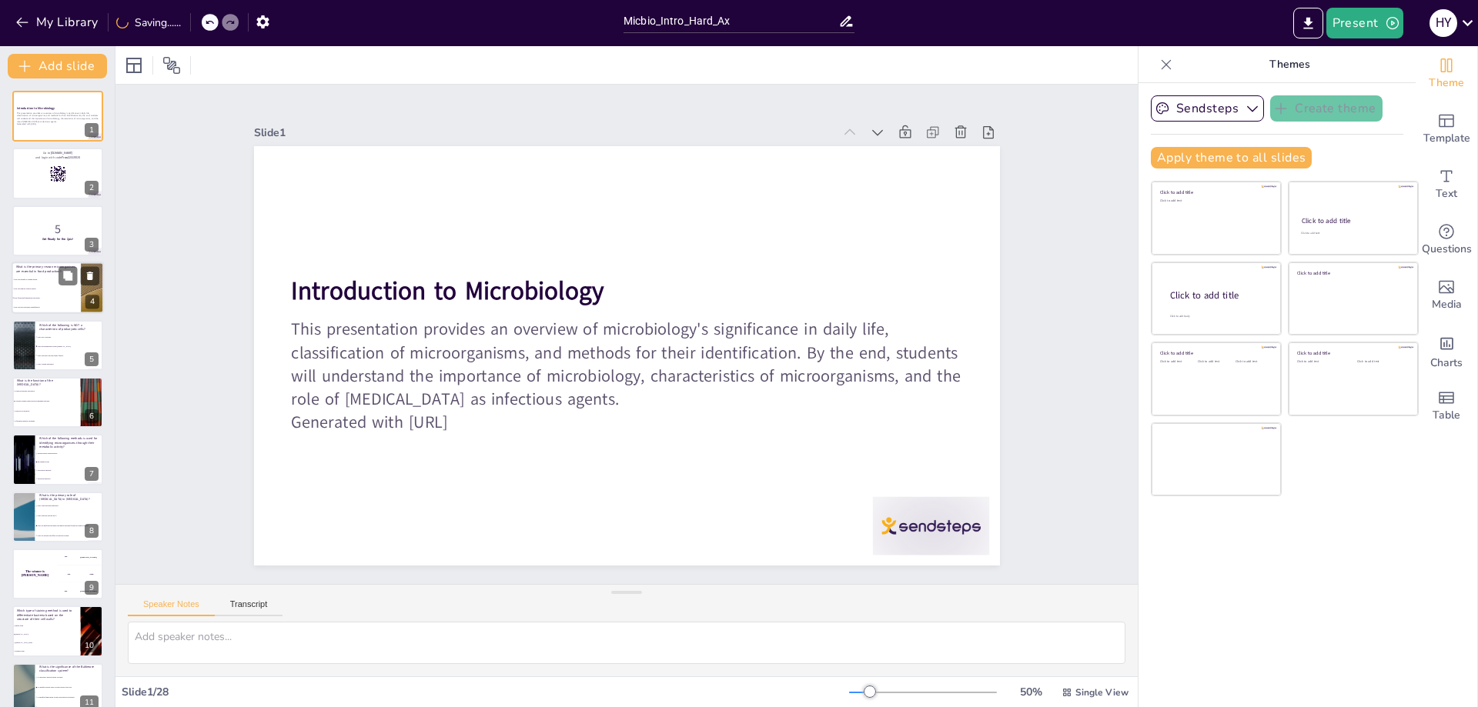
checkbox input "true"
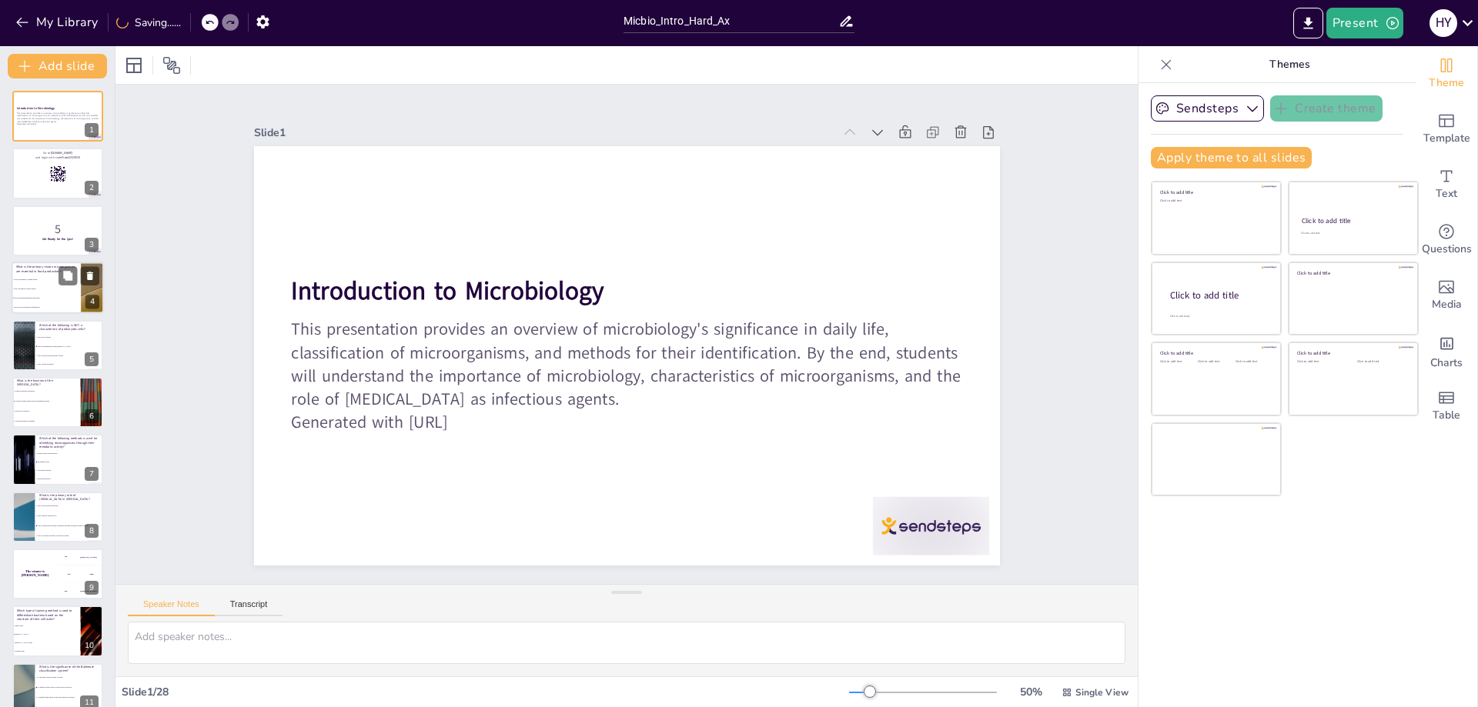
checkbox input "true"
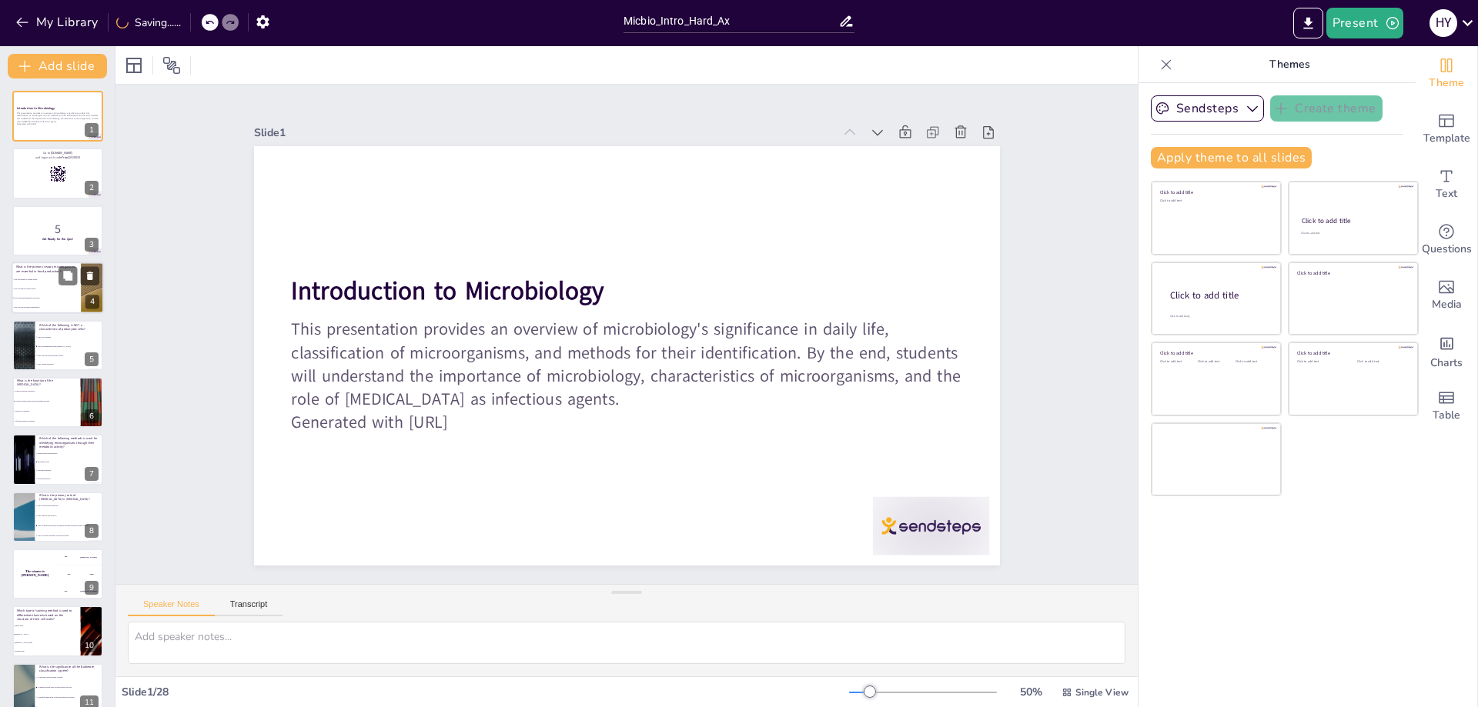
checkbox input "true"
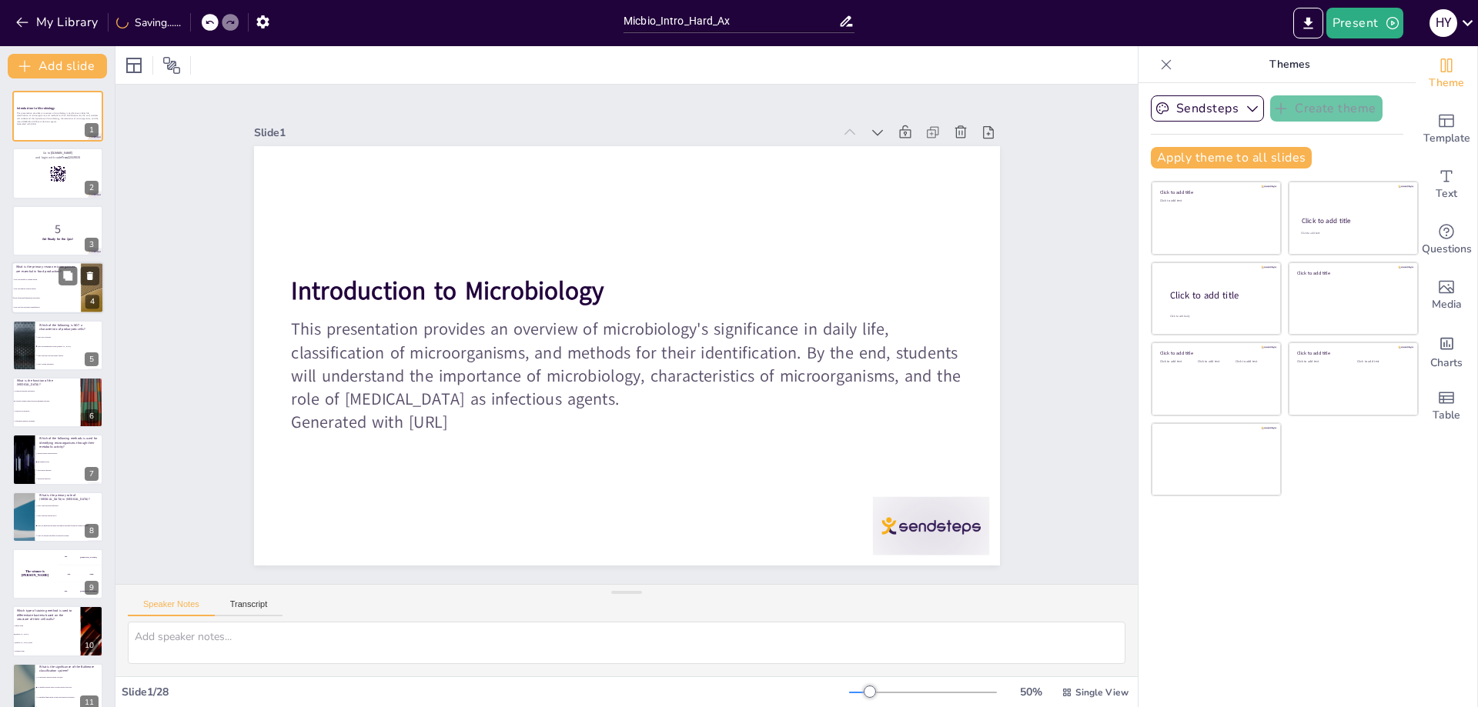
checkbox input "true"
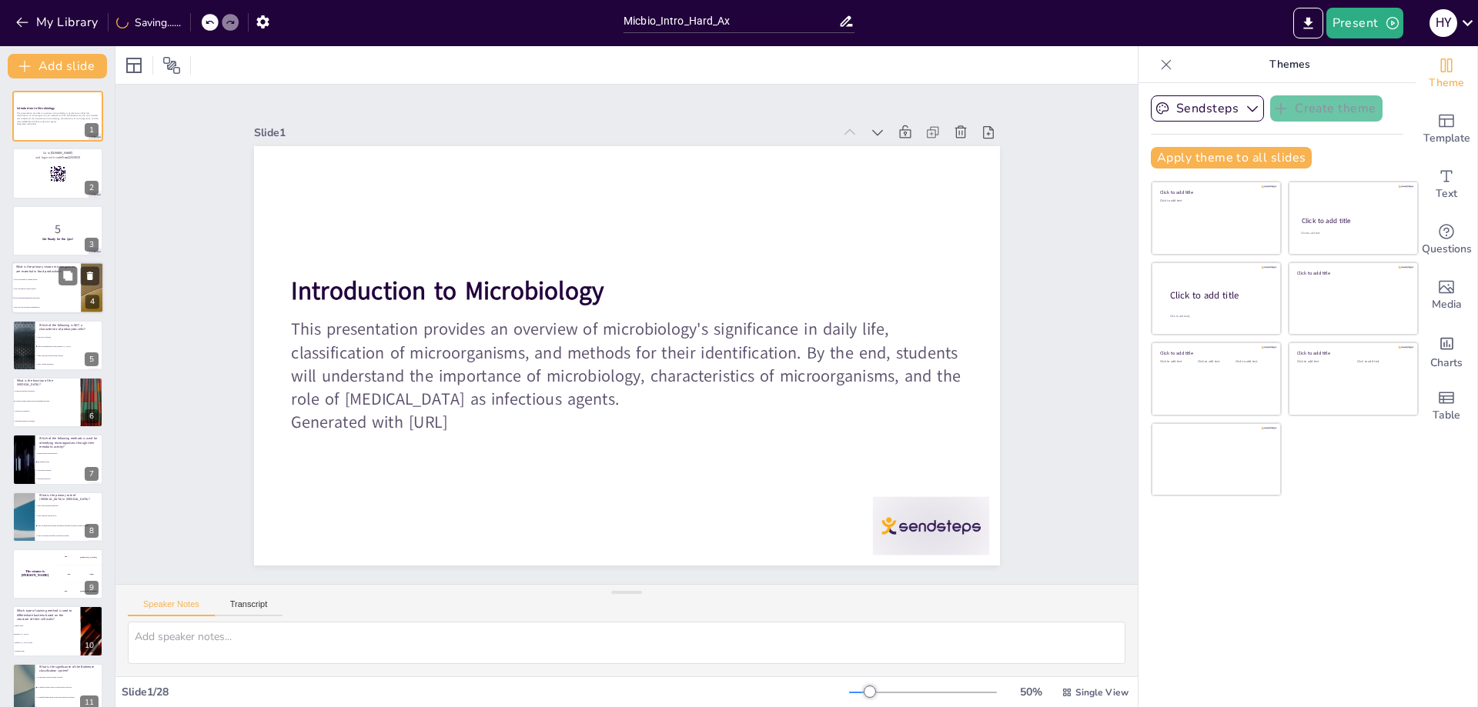
checkbox input "true"
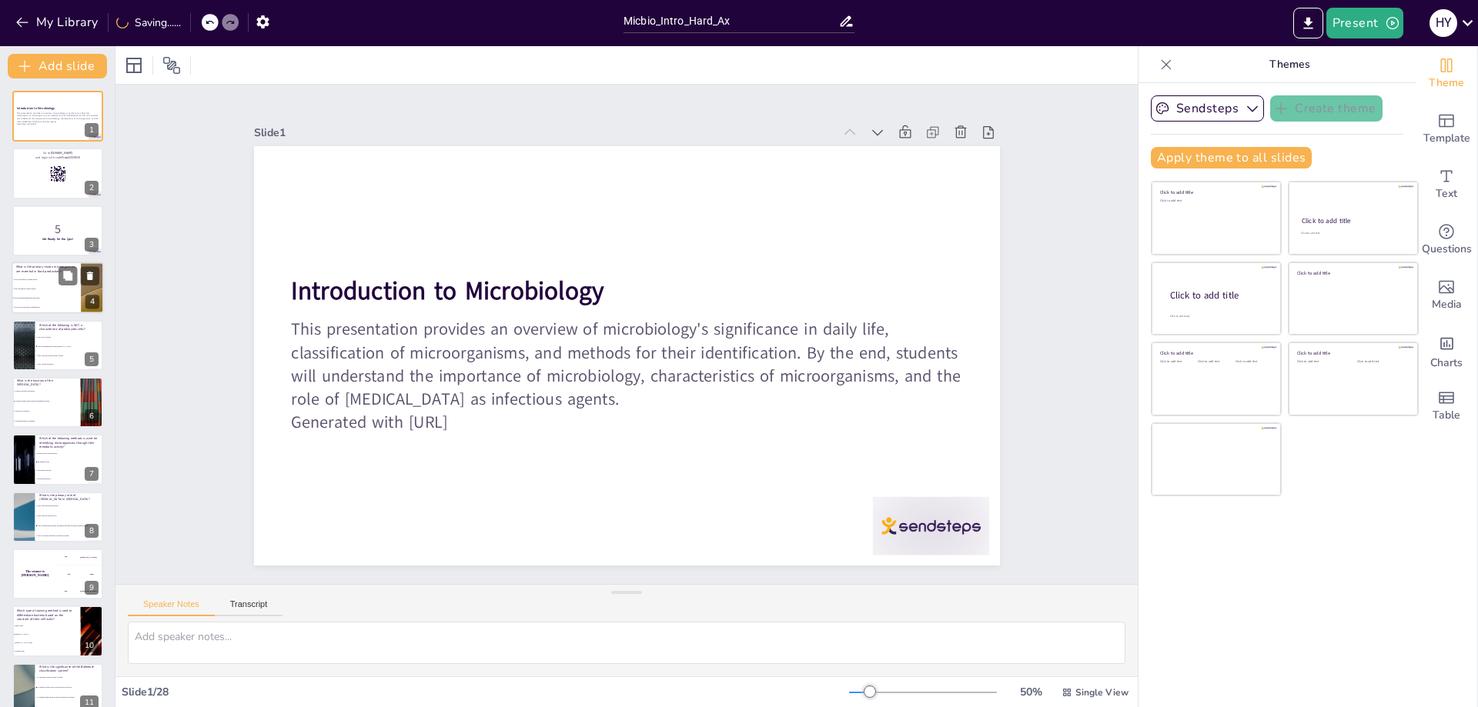
checkbox input "true"
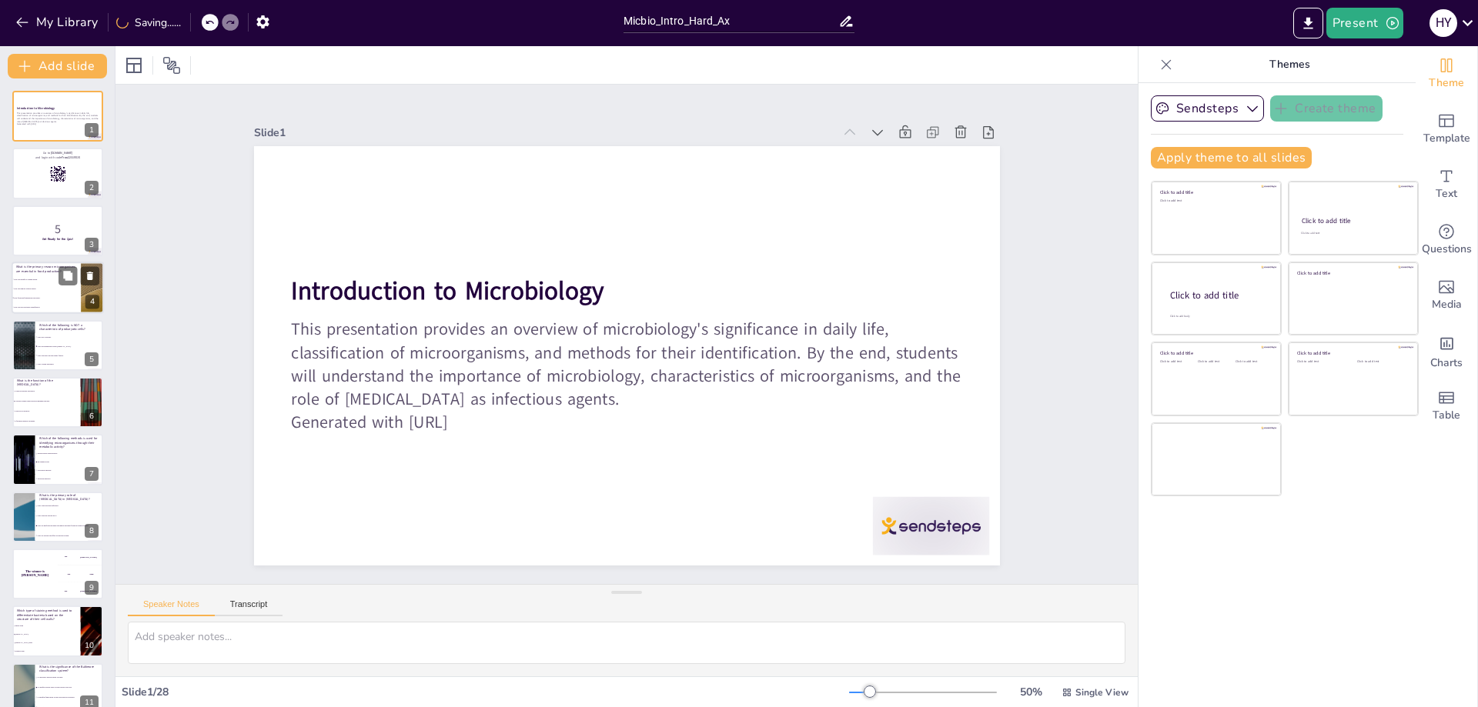
checkbox input "true"
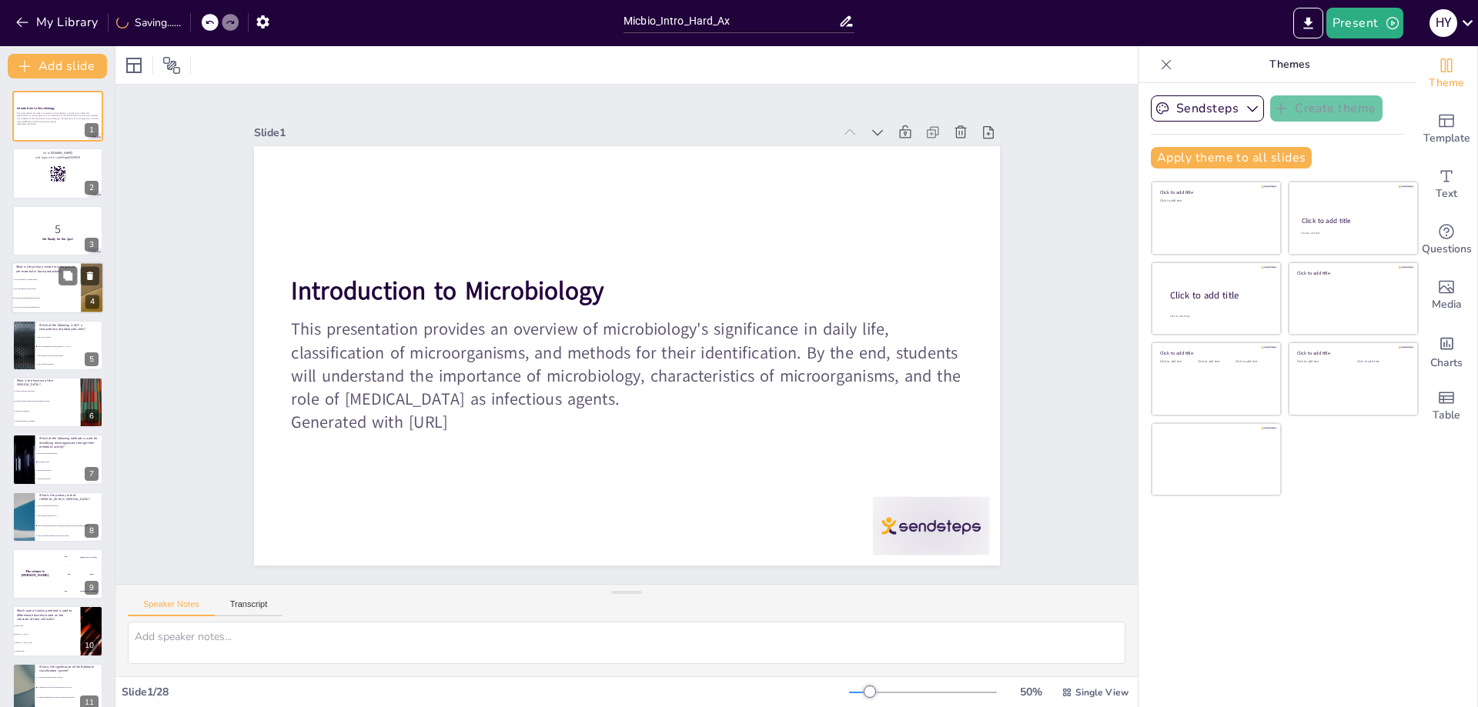
checkbox input "true"
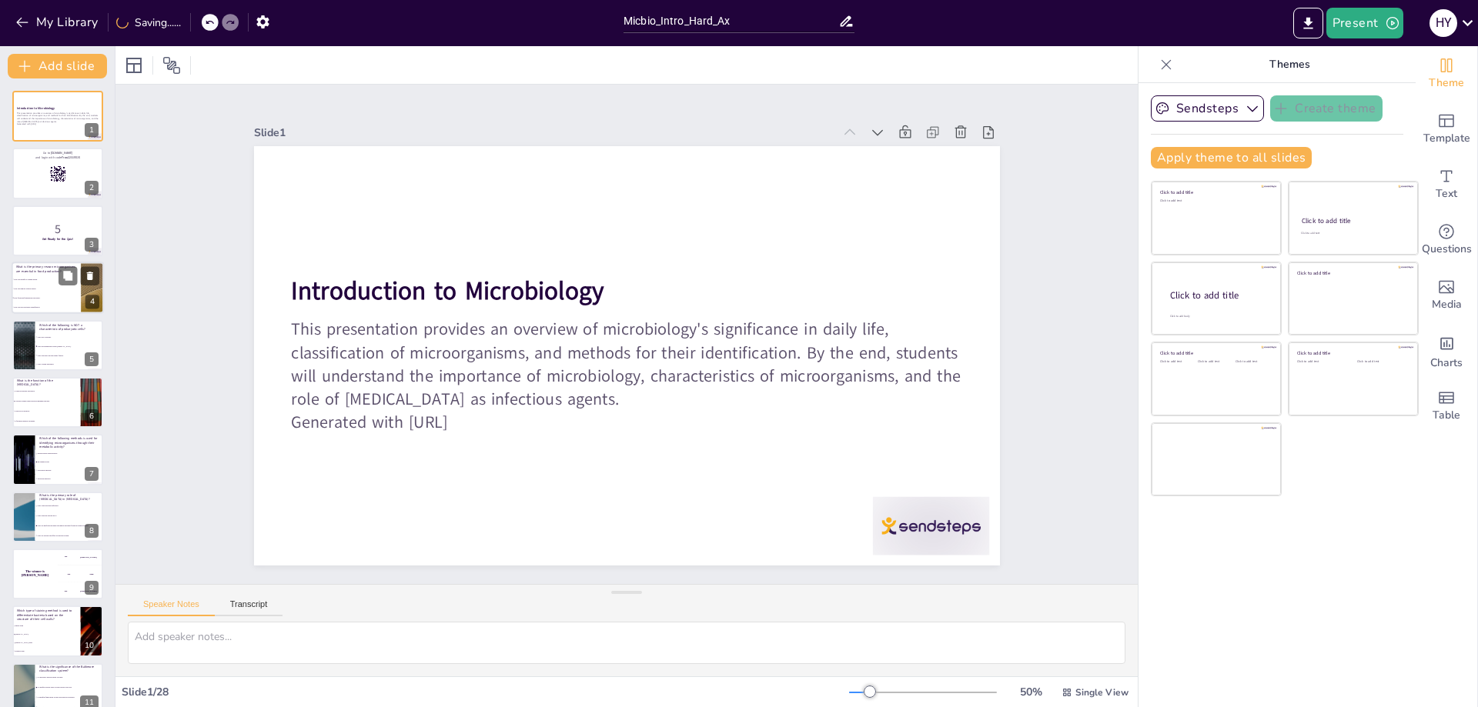
checkbox input "true"
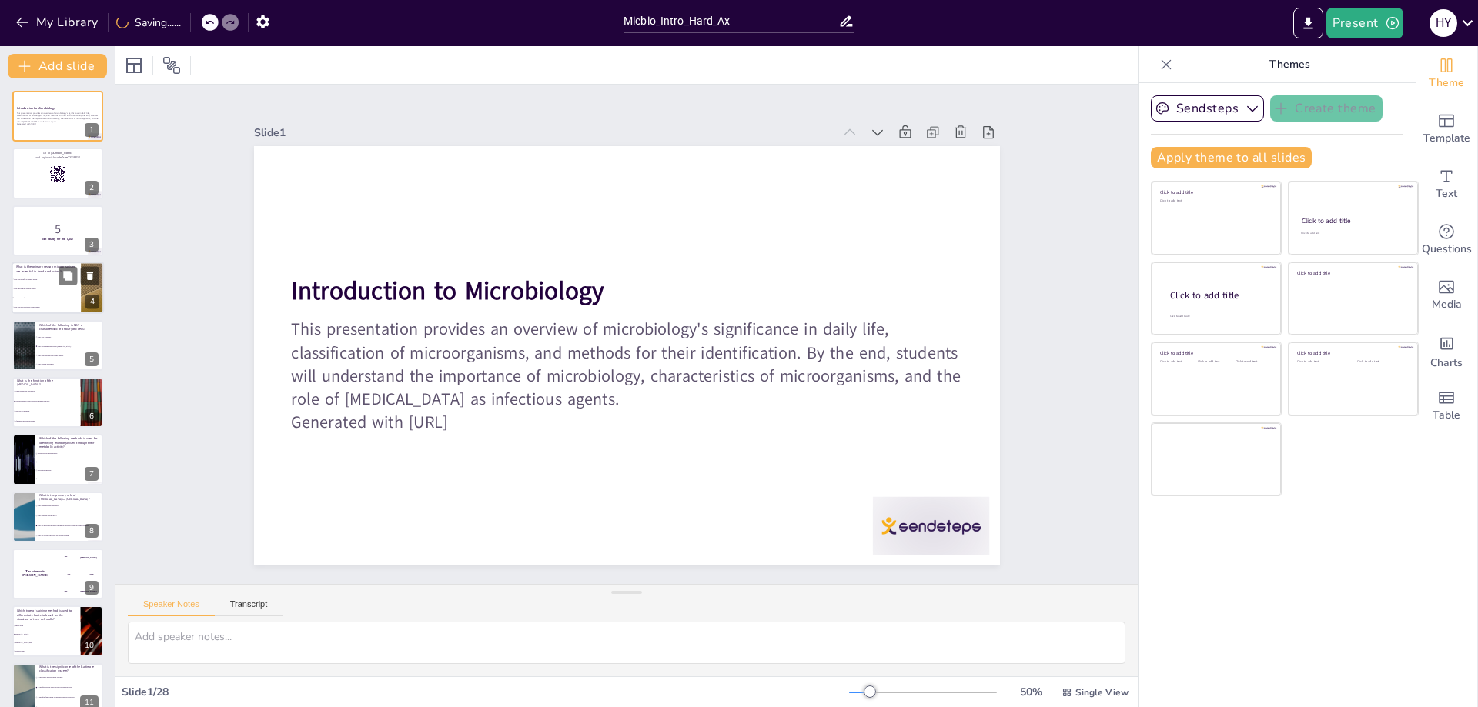
checkbox input "true"
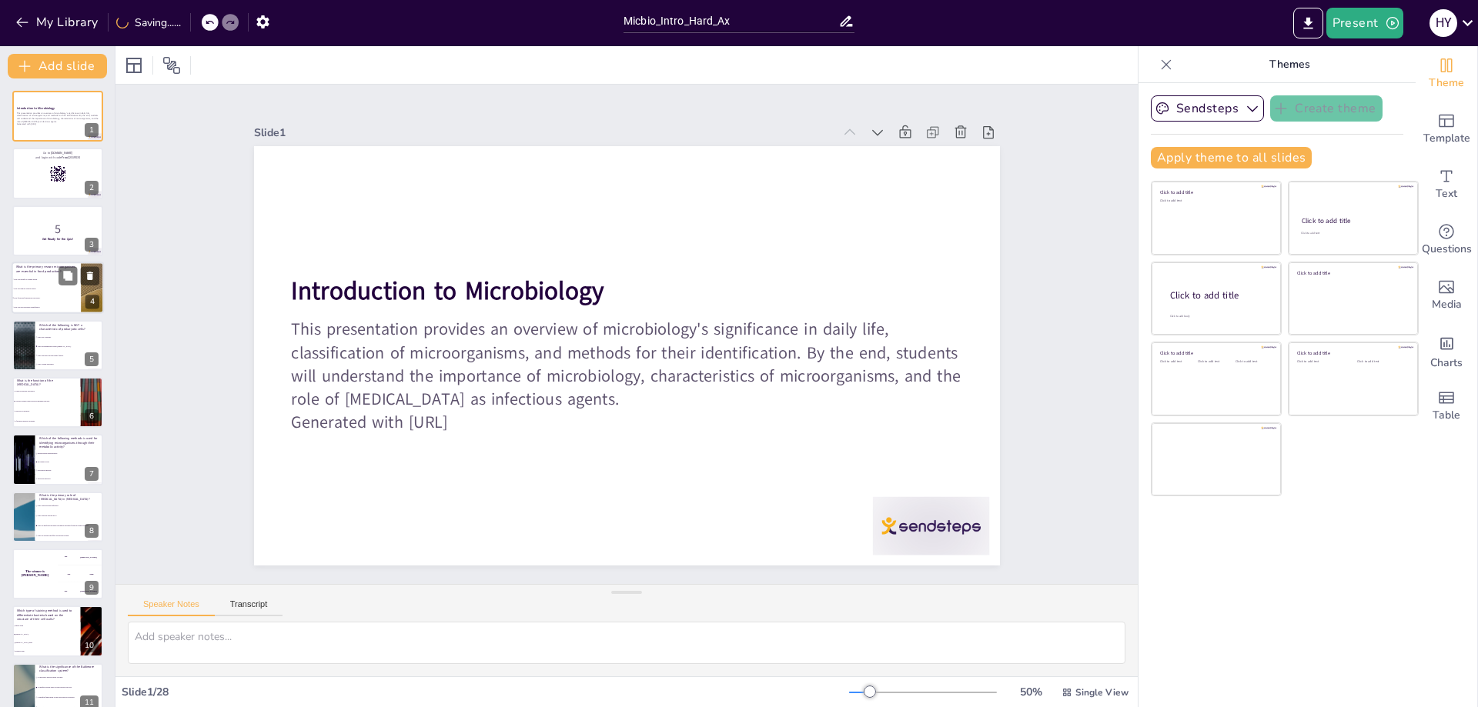
checkbox input "true"
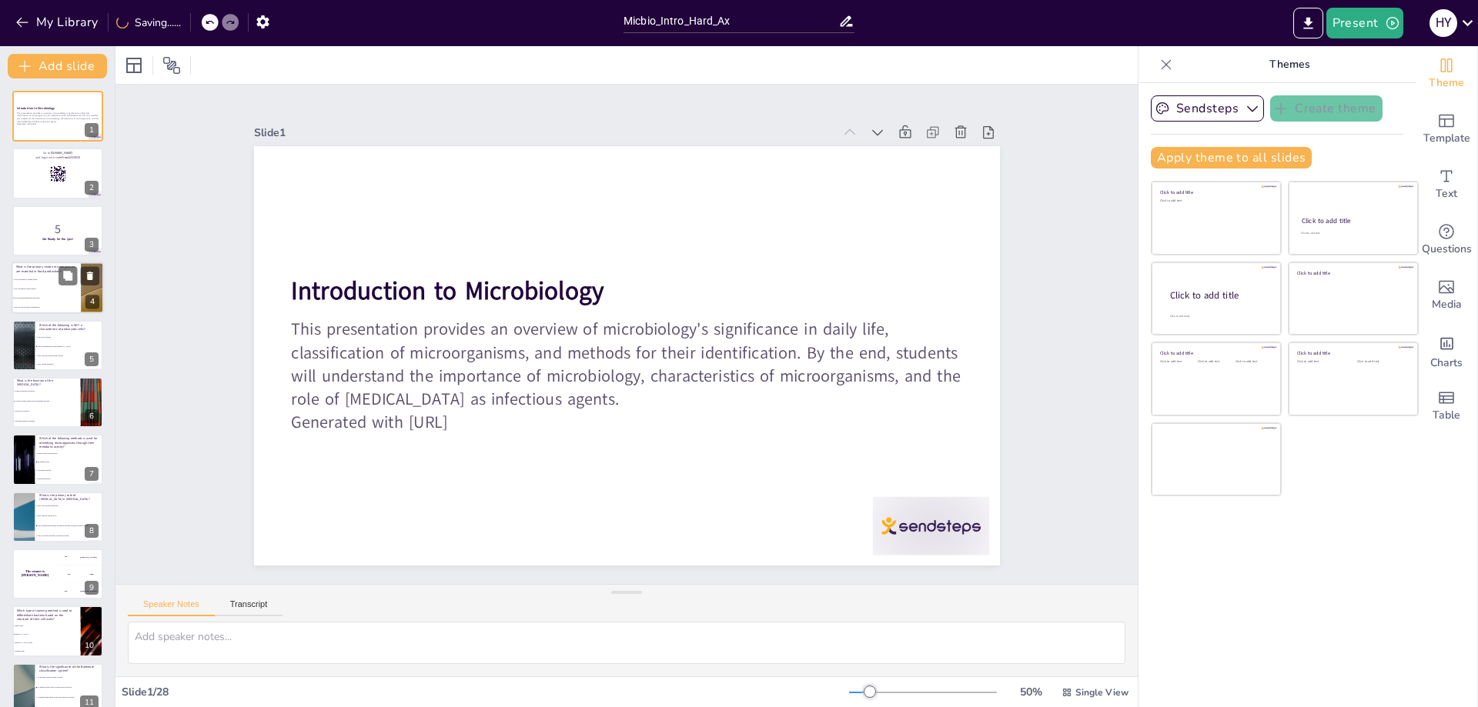
checkbox input "true"
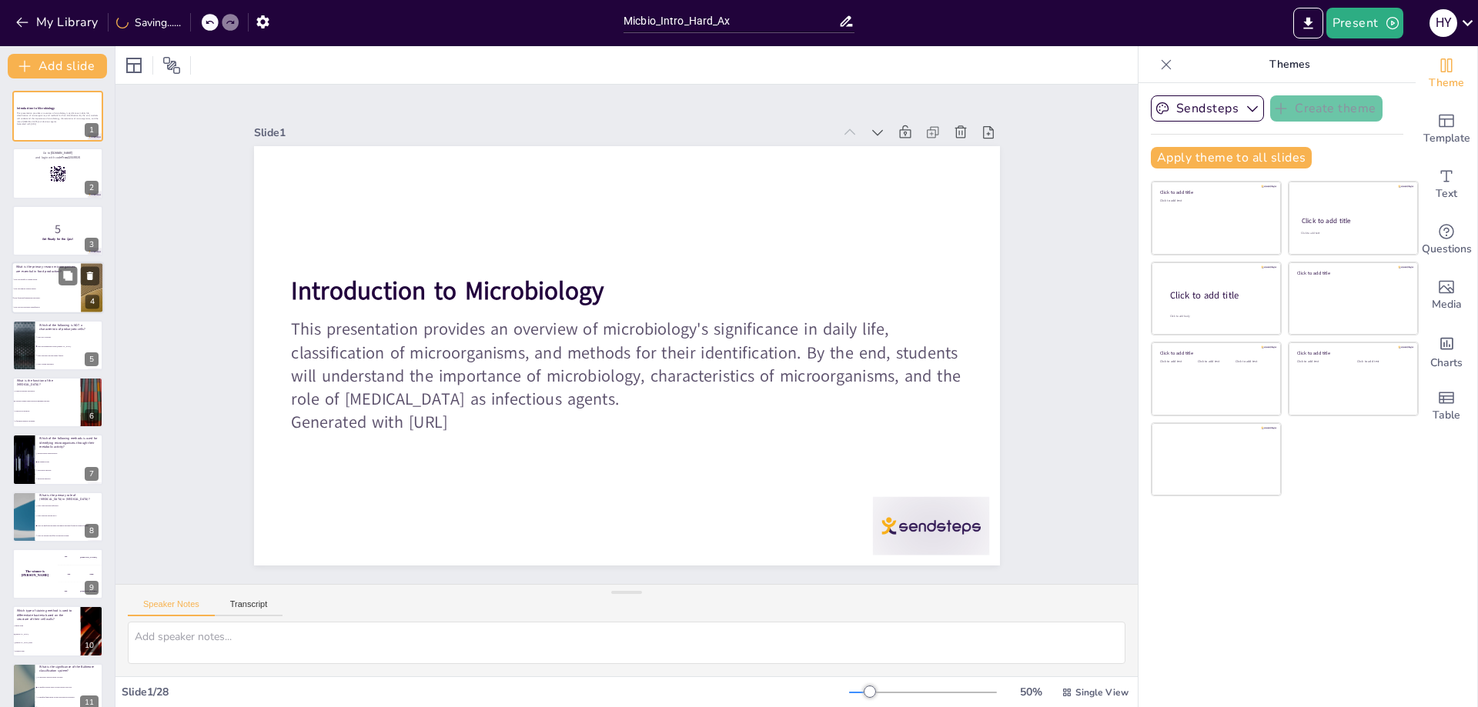
checkbox input "true"
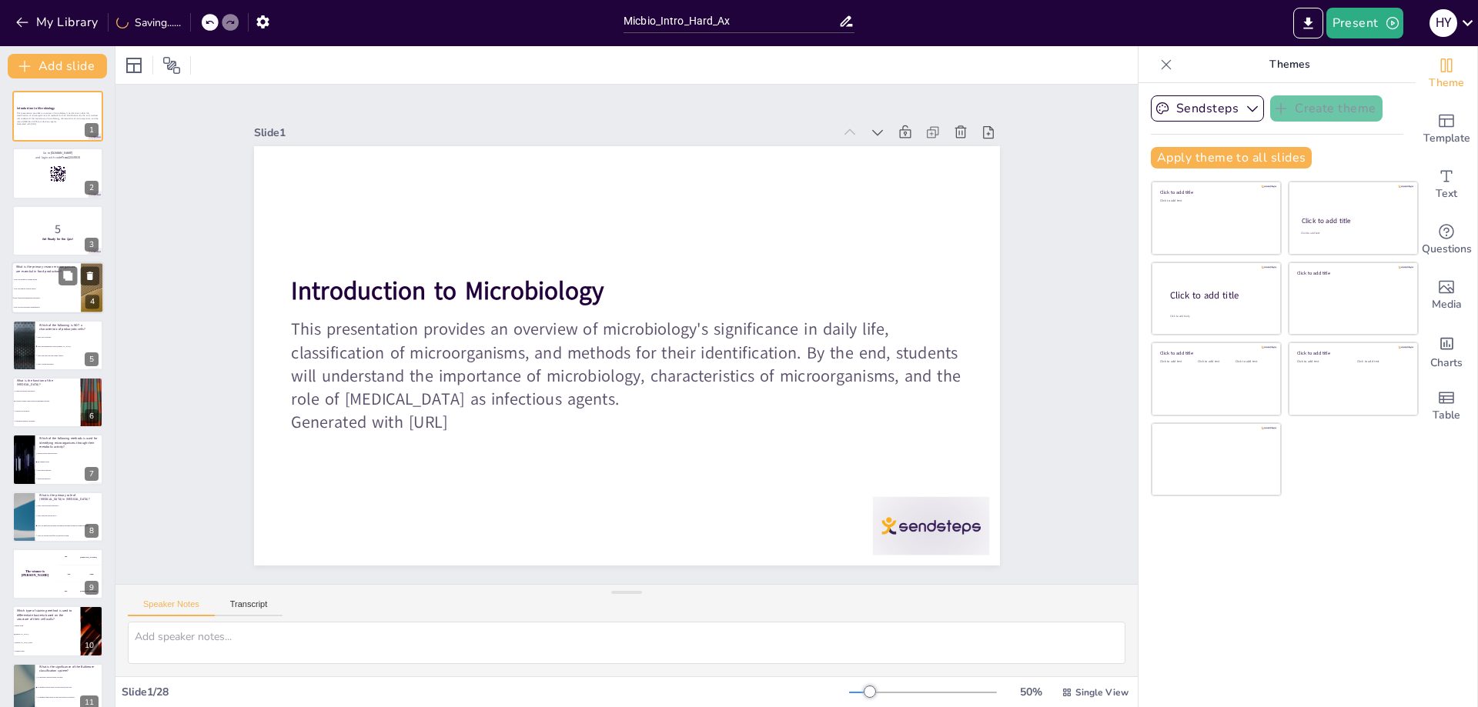
checkbox input "true"
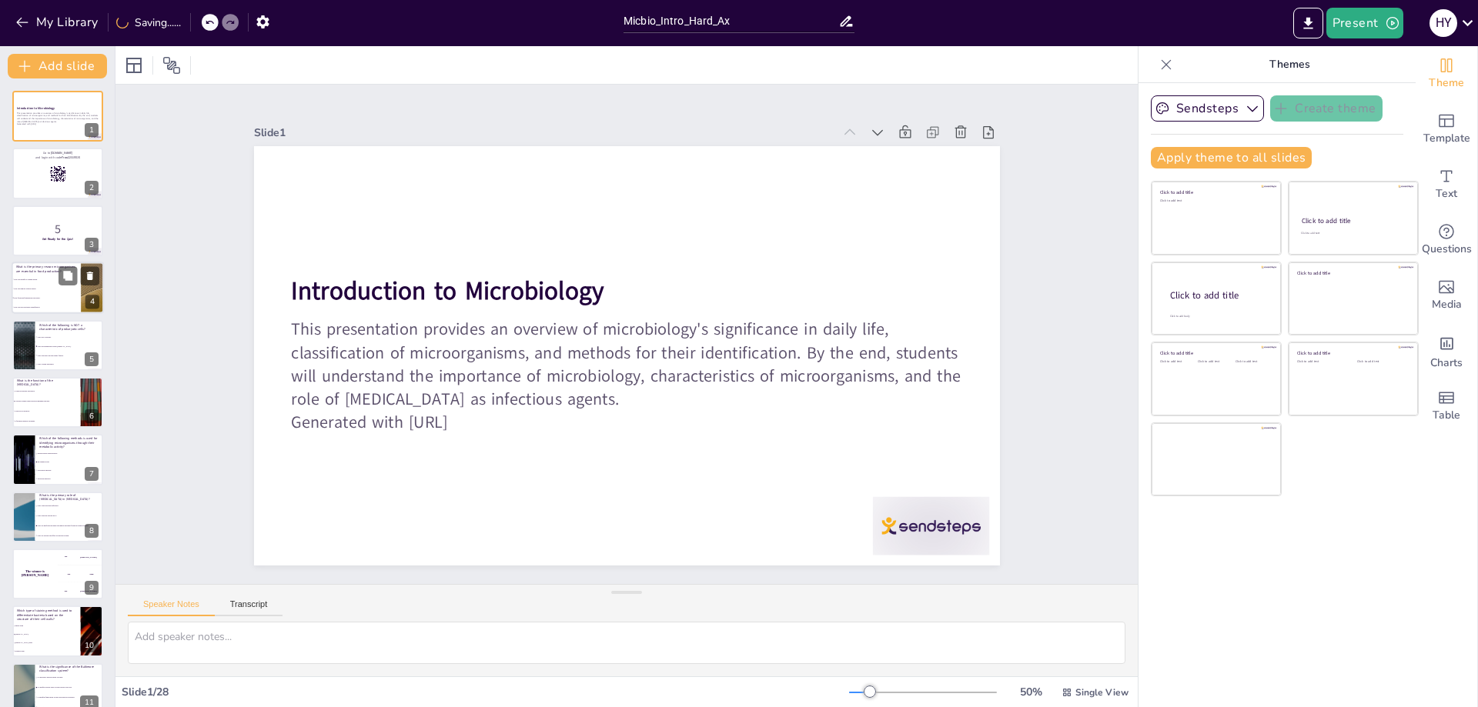
checkbox input "true"
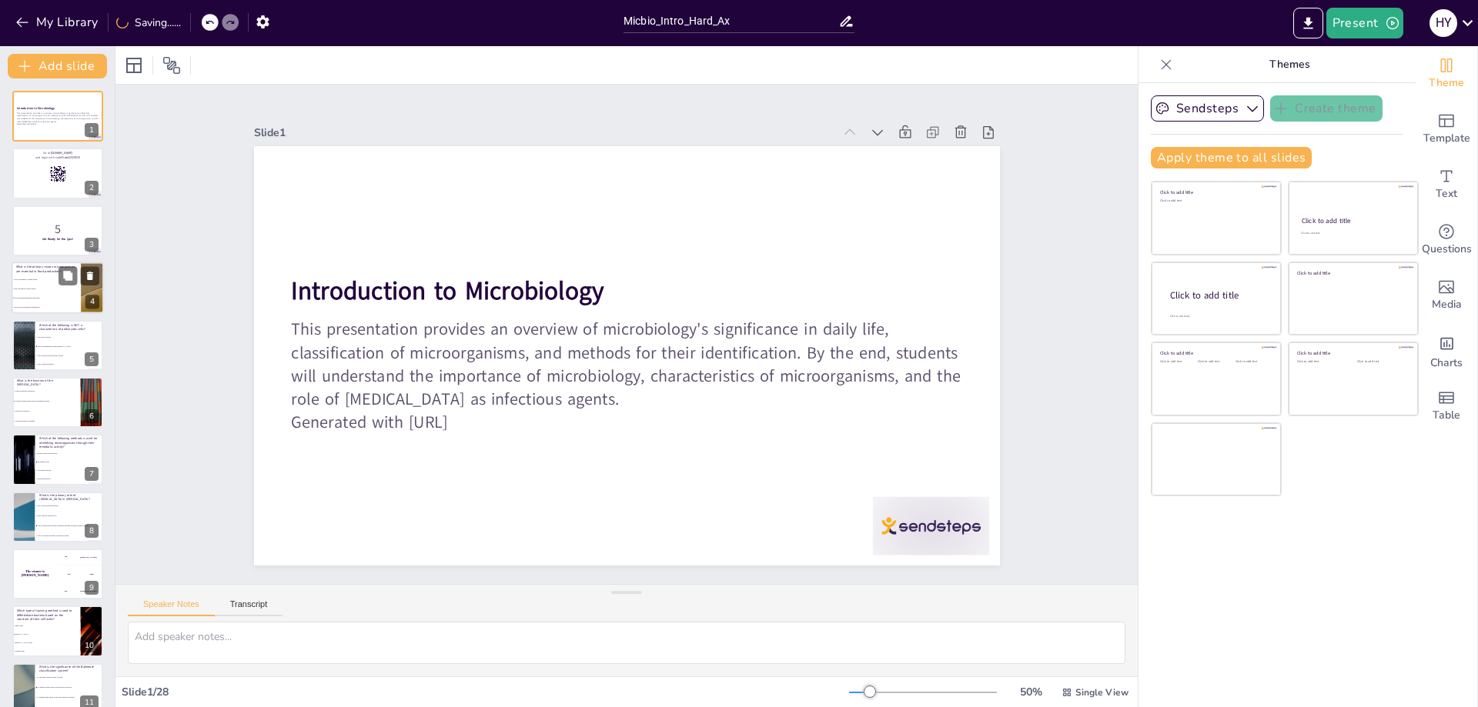
checkbox input "true"
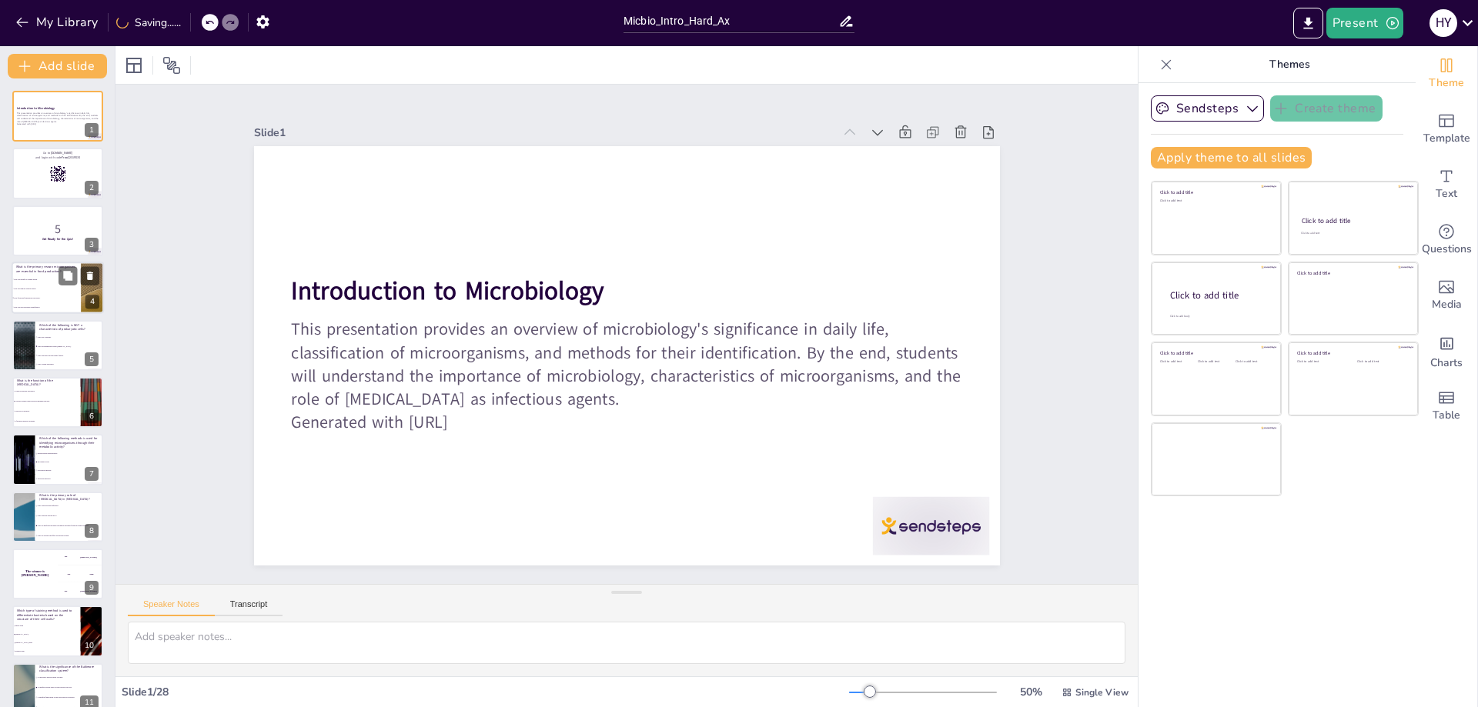
checkbox input "true"
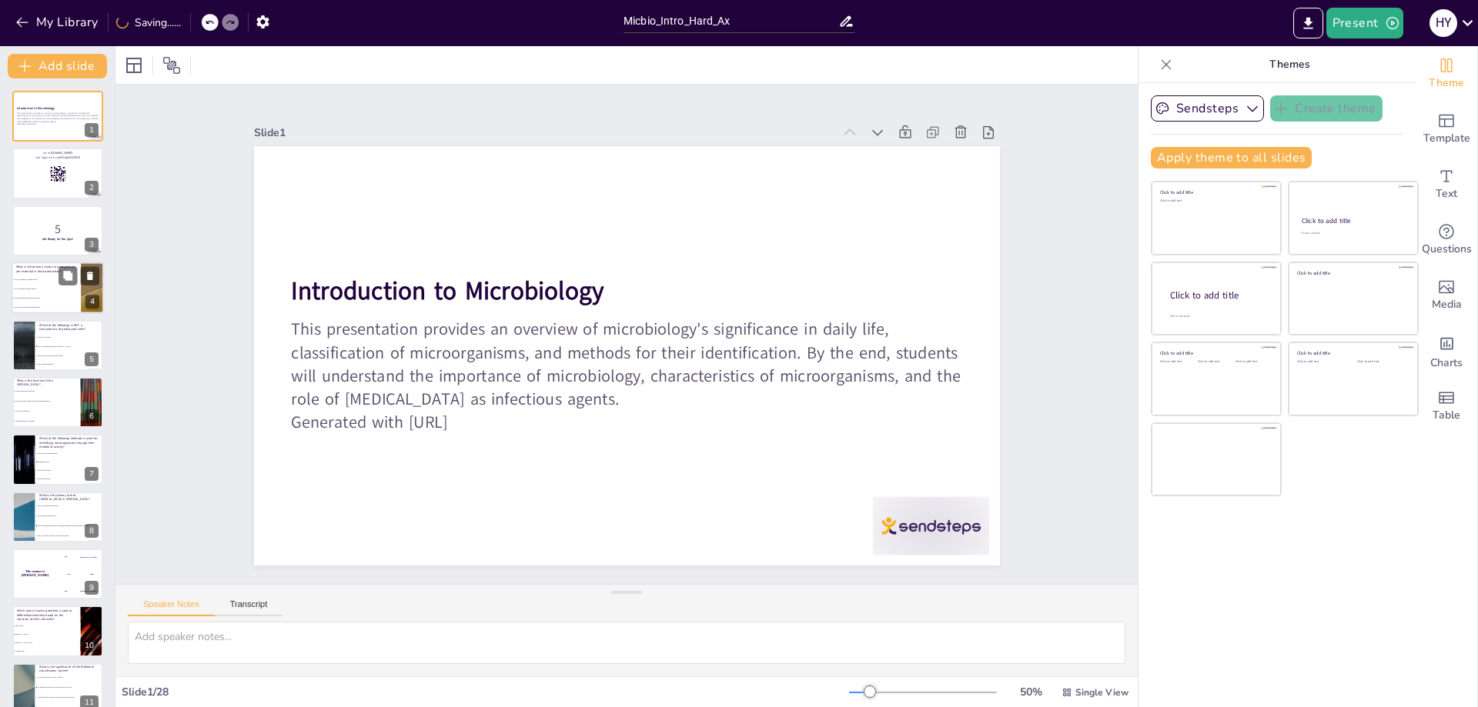
checkbox input "true"
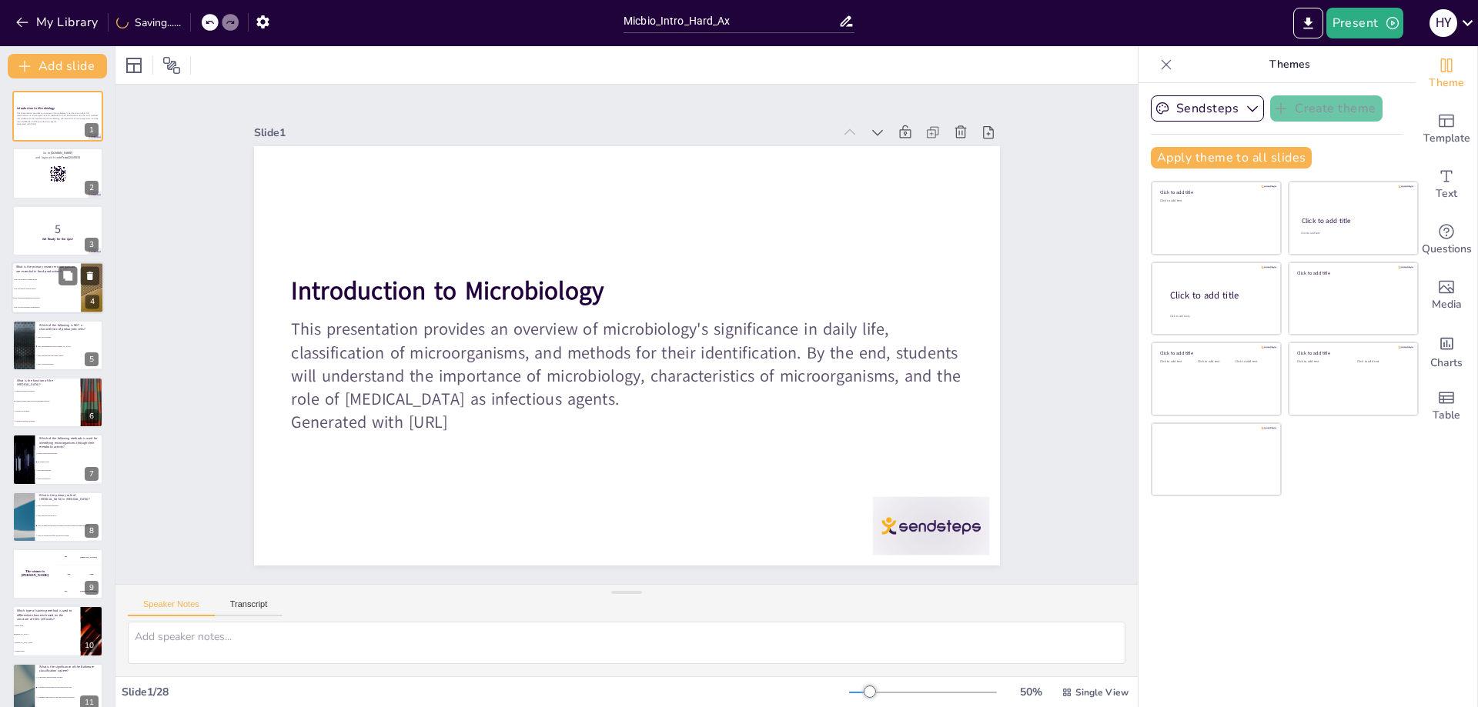
checkbox input "true"
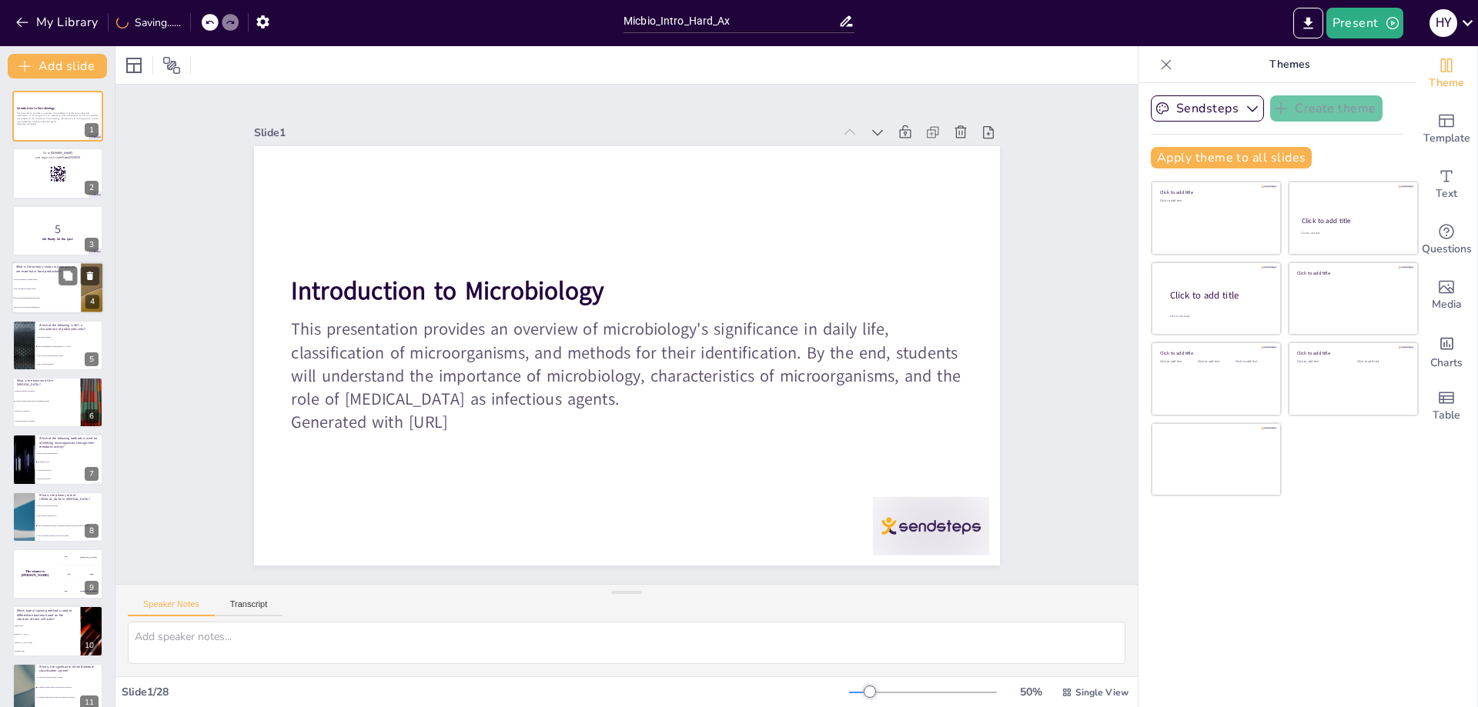
checkbox input "true"
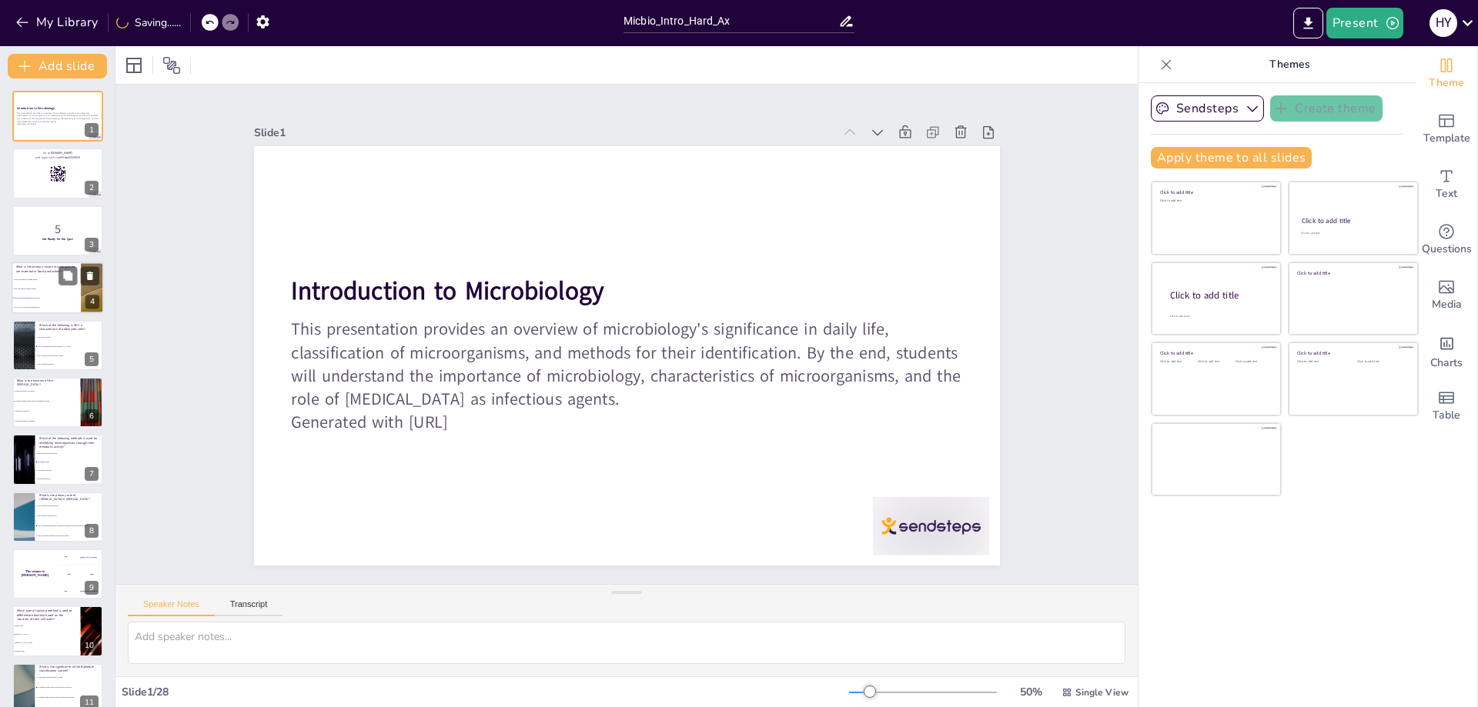
checkbox input "true"
click at [47, 297] on span "They facilitate fermentation processes." at bounding box center [47, 298] width 66 height 2
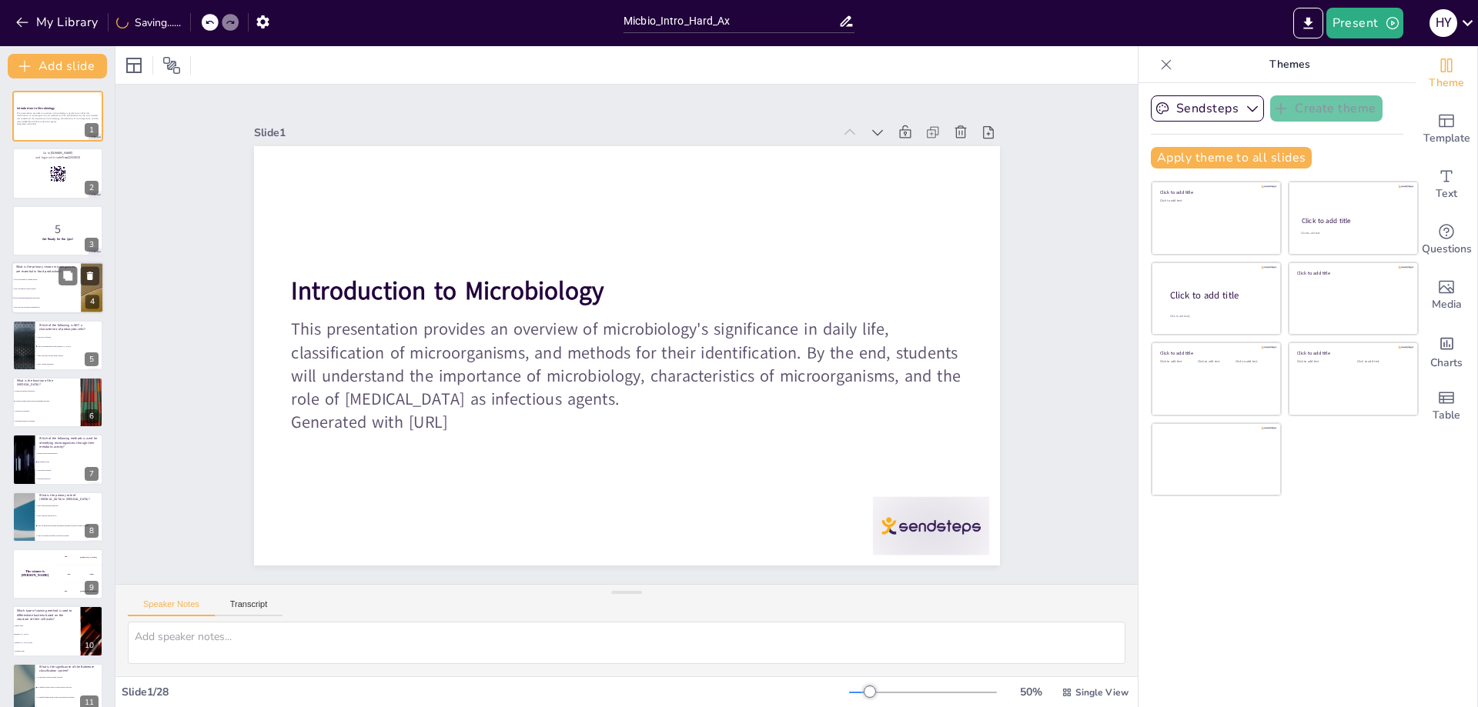
type textarea "Microorganisms play a crucial role in food production through fermentation, whi…"
checkbox input "true"
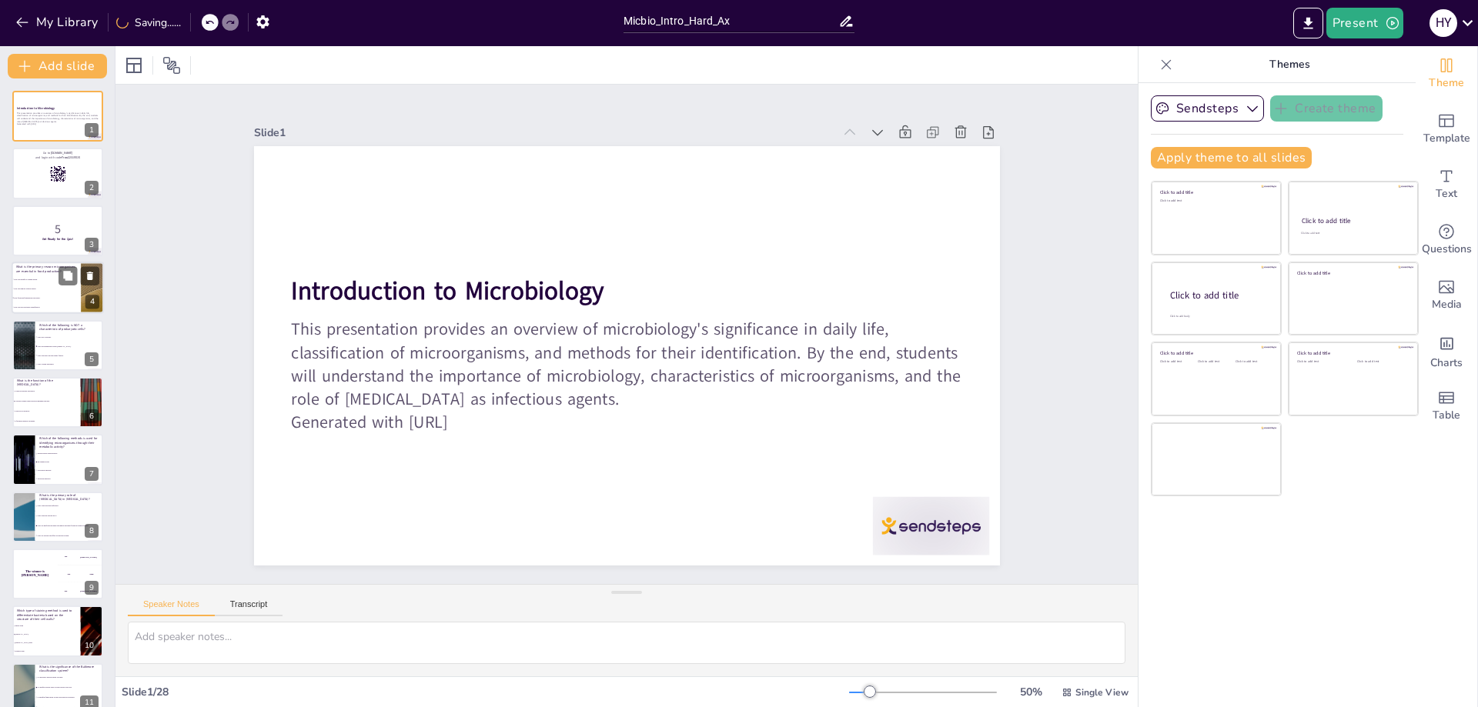
checkbox input "true"
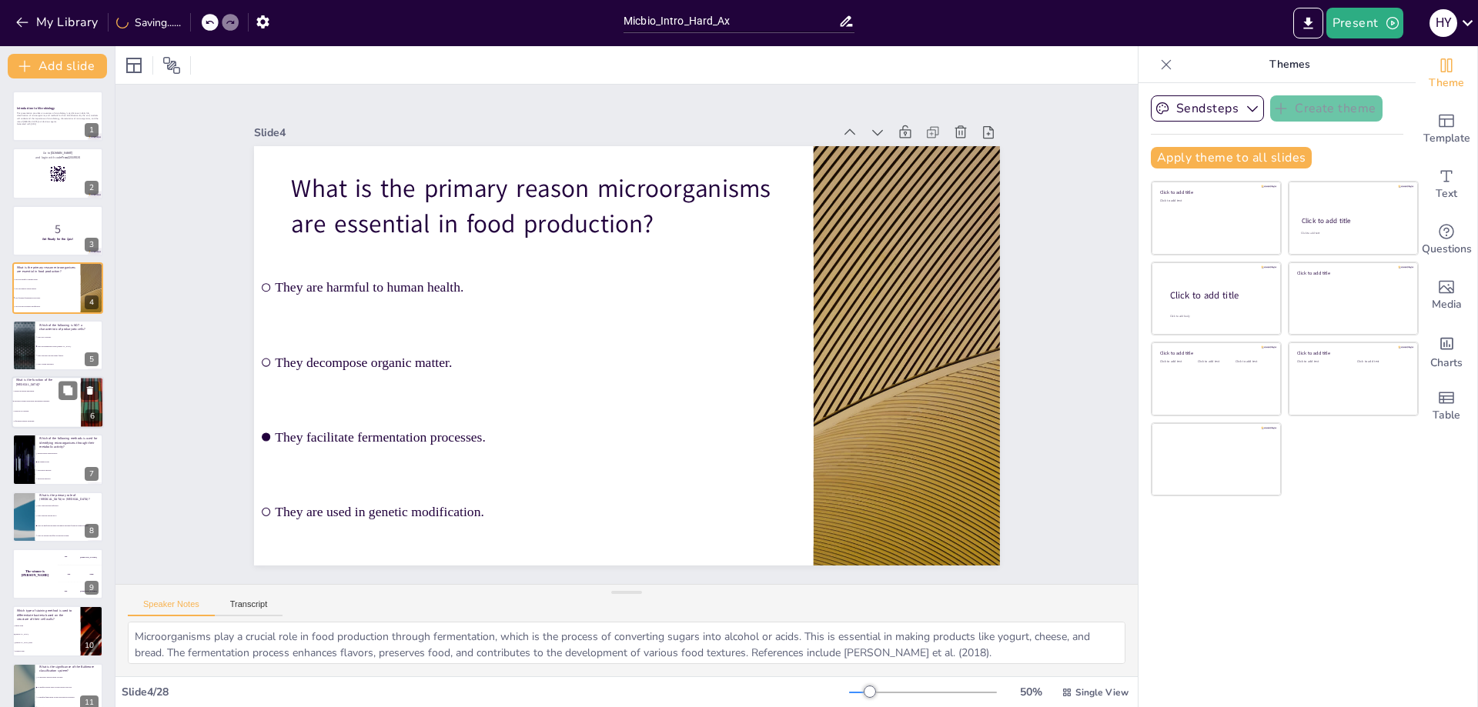
click at [53, 403] on li "It protects against desiccation and immune response." at bounding box center [46, 401] width 69 height 10
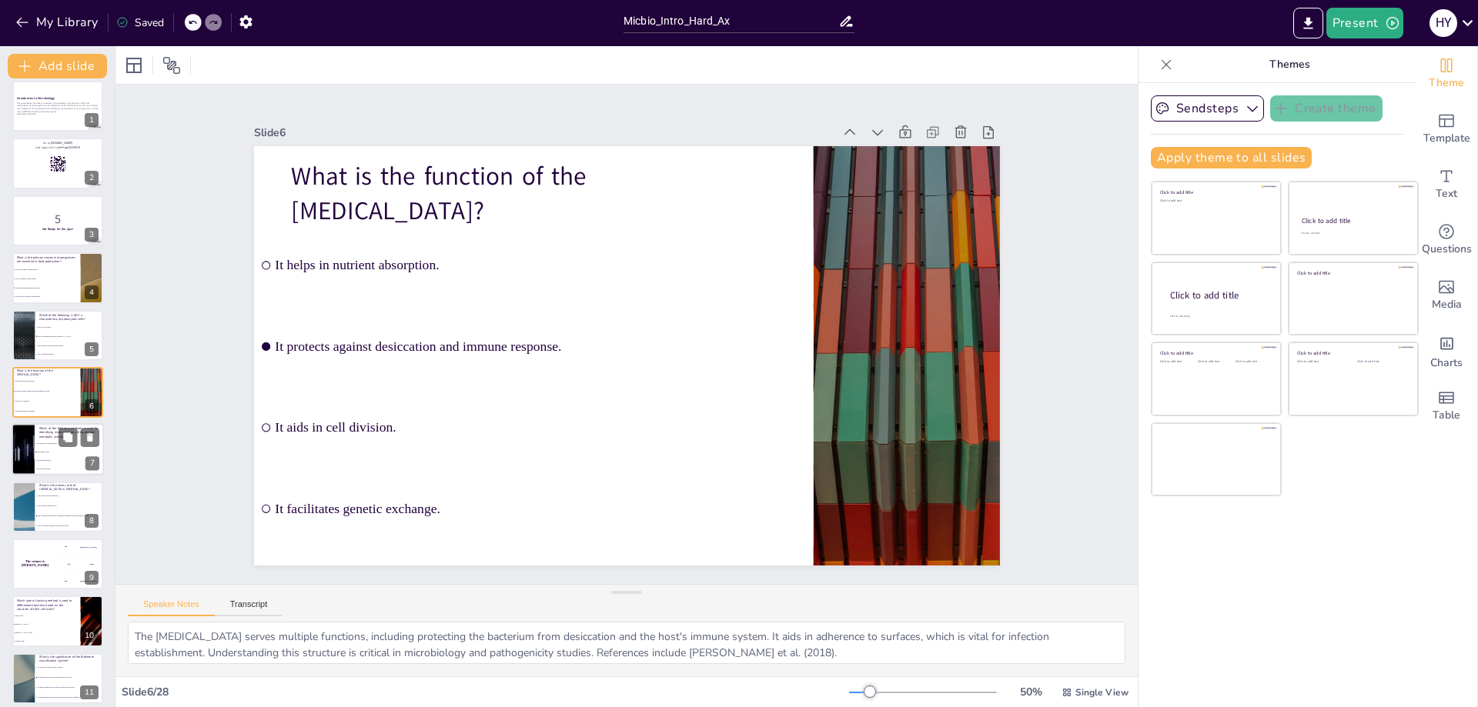
click at [55, 446] on li "Morphological characteristics" at bounding box center [69, 444] width 69 height 8
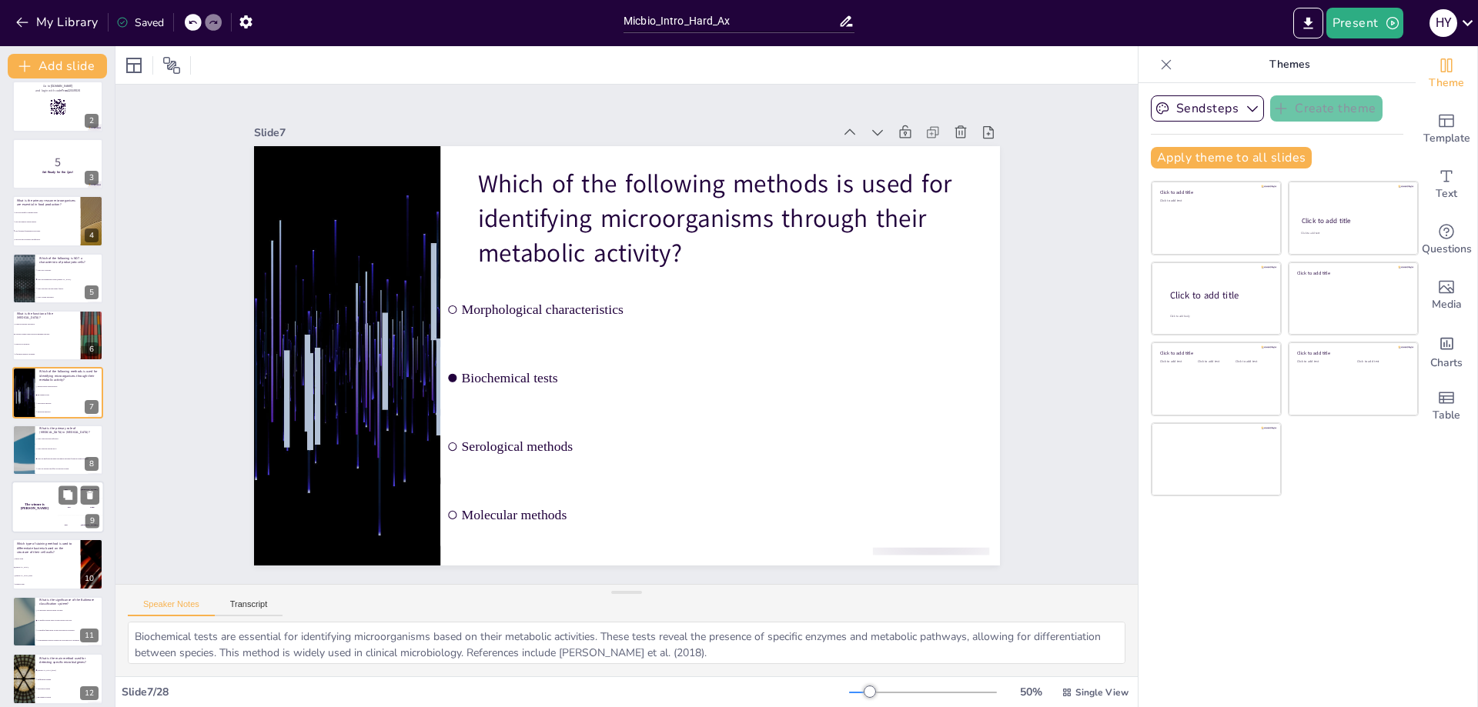
click at [48, 497] on div "The winner is [PERSON_NAME]" at bounding box center [35, 507] width 46 height 52
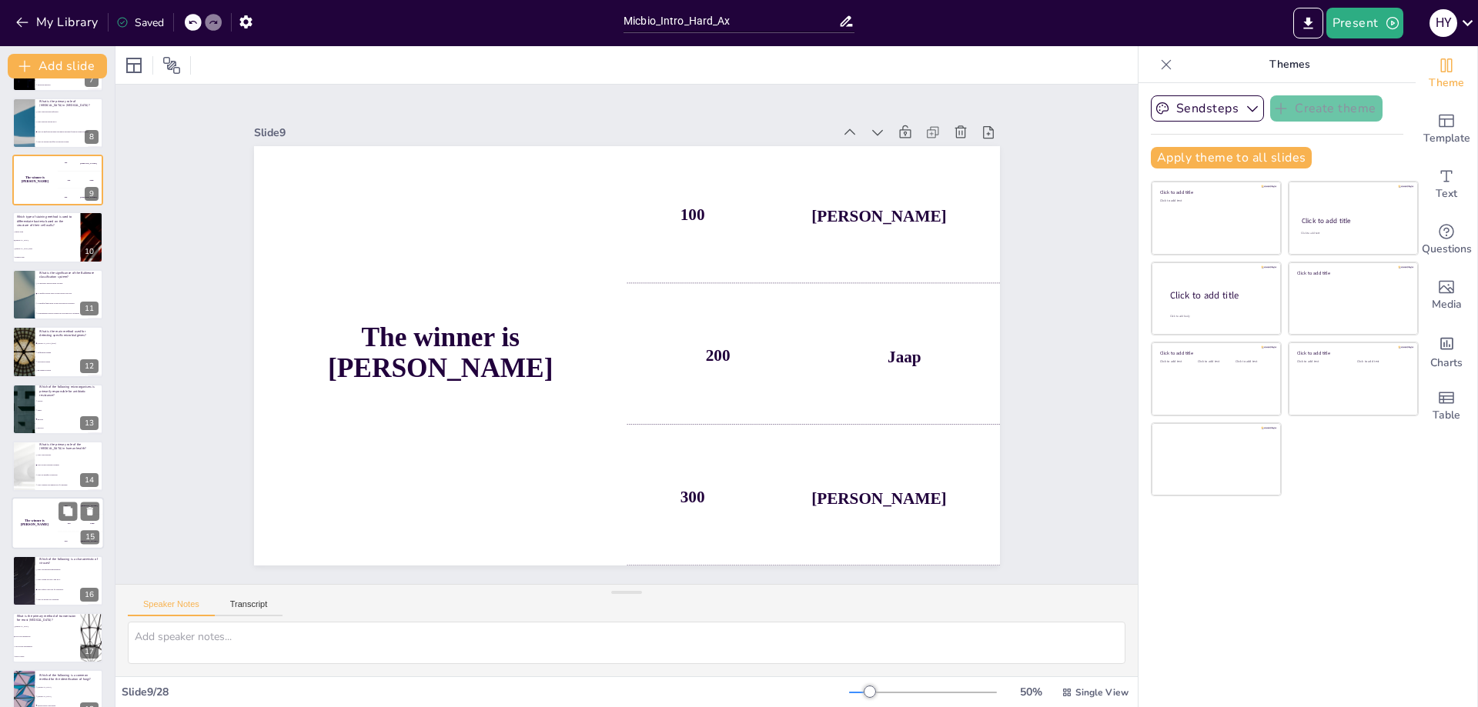
scroll to position [413, 0]
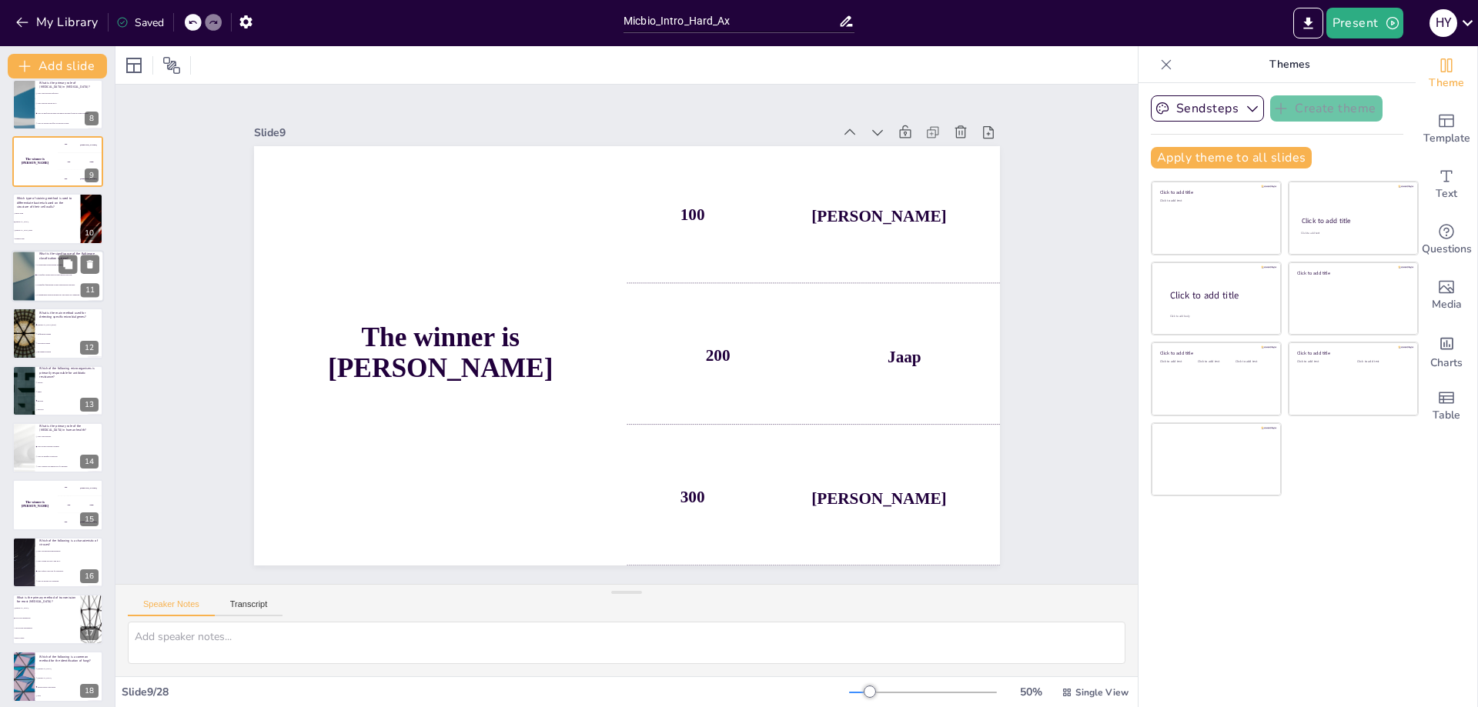
click at [45, 273] on li "It classifies viruses based on their nucleic acid type." at bounding box center [69, 275] width 69 height 10
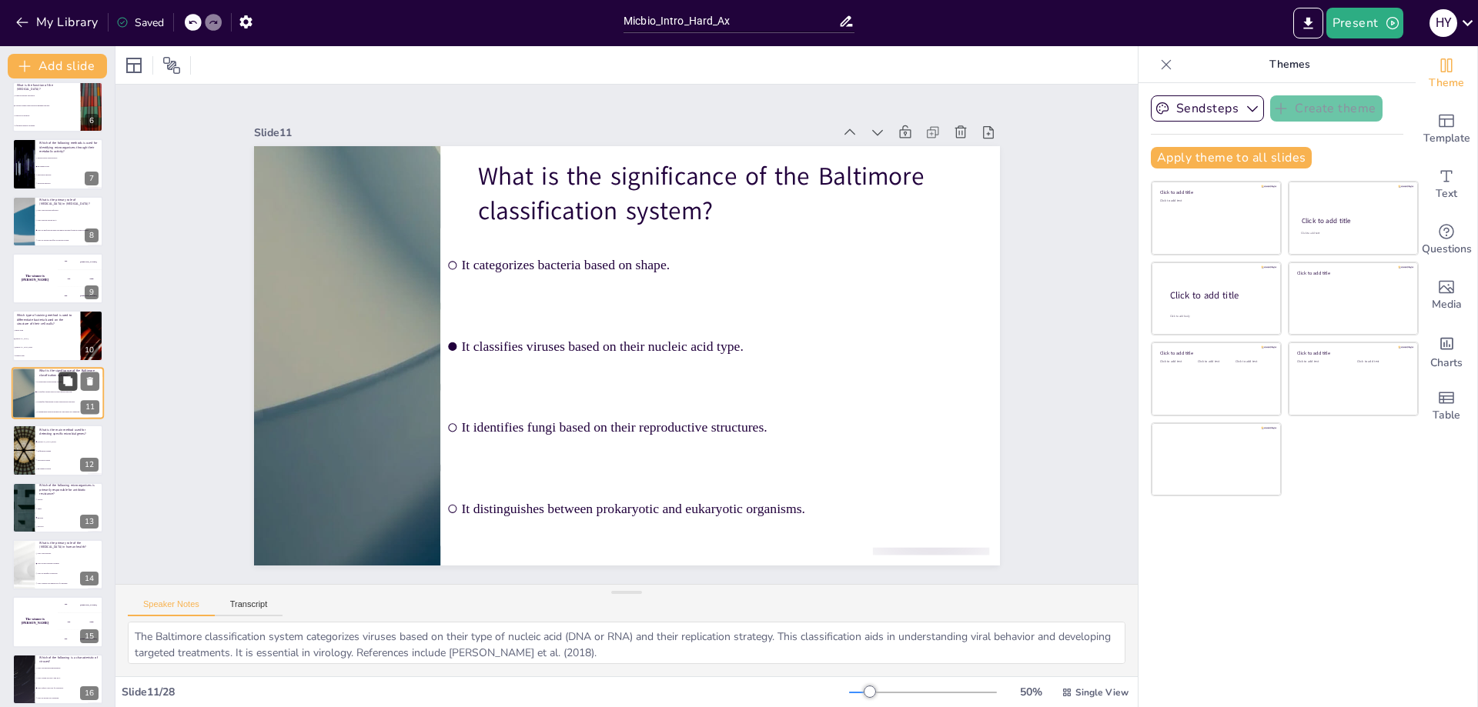
click at [70, 379] on icon at bounding box center [67, 380] width 9 height 9
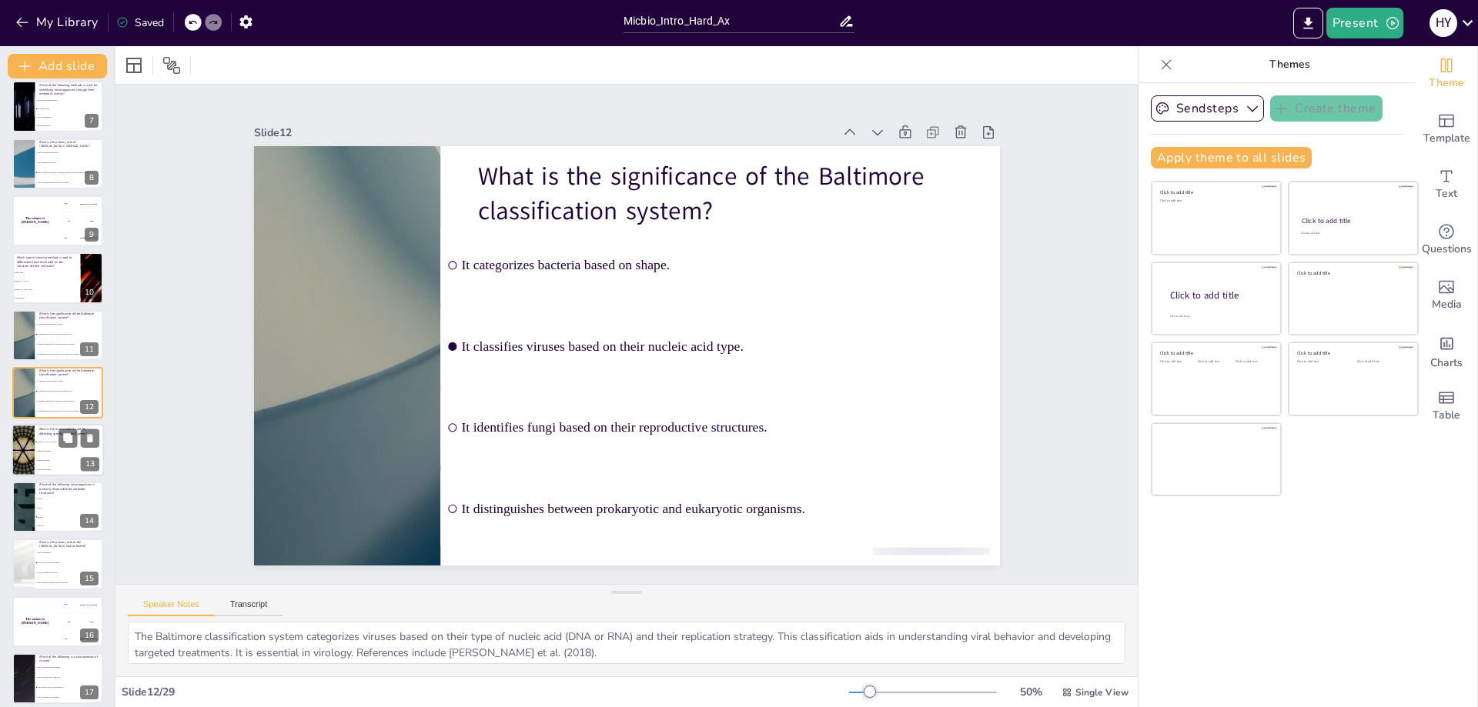
click at [45, 453] on li "Differential staining" at bounding box center [69, 450] width 69 height 9
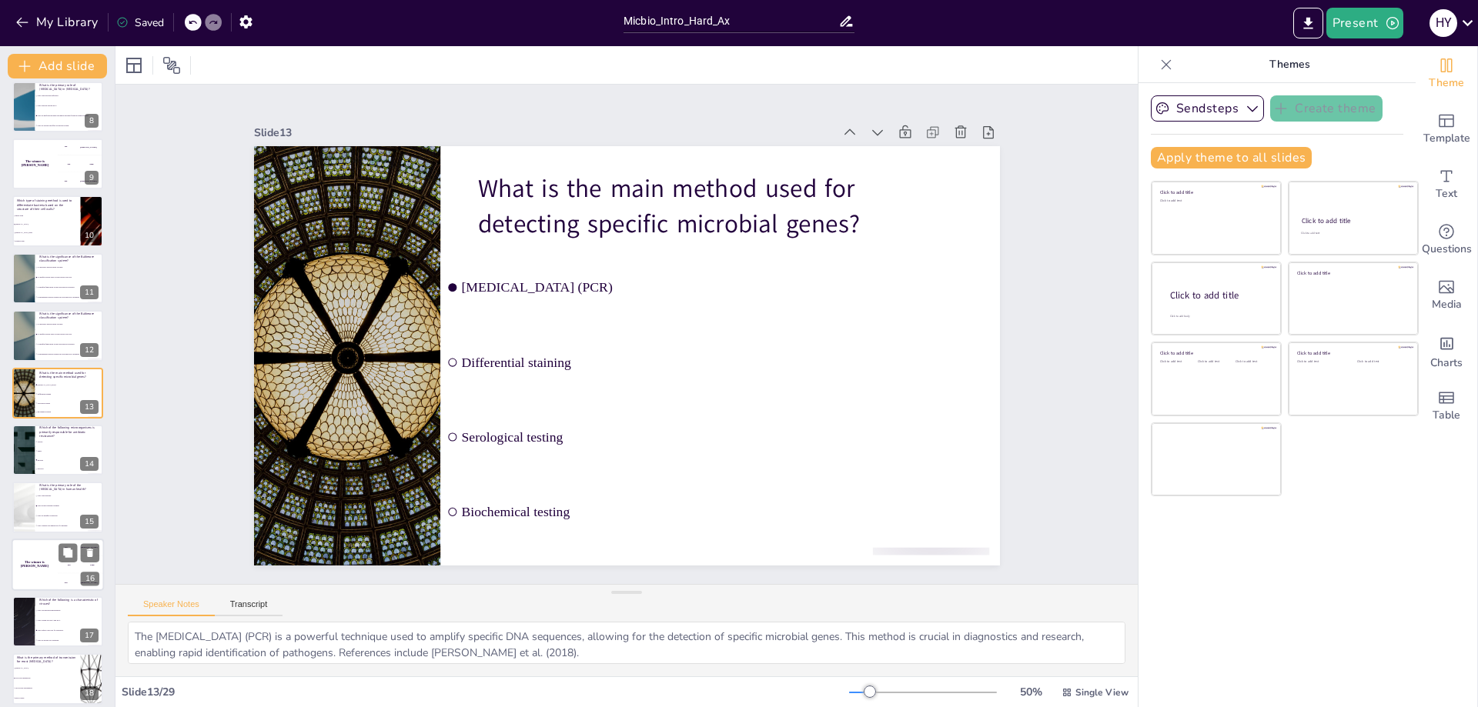
click at [35, 553] on div "The winner is [PERSON_NAME]" at bounding box center [35, 565] width 46 height 52
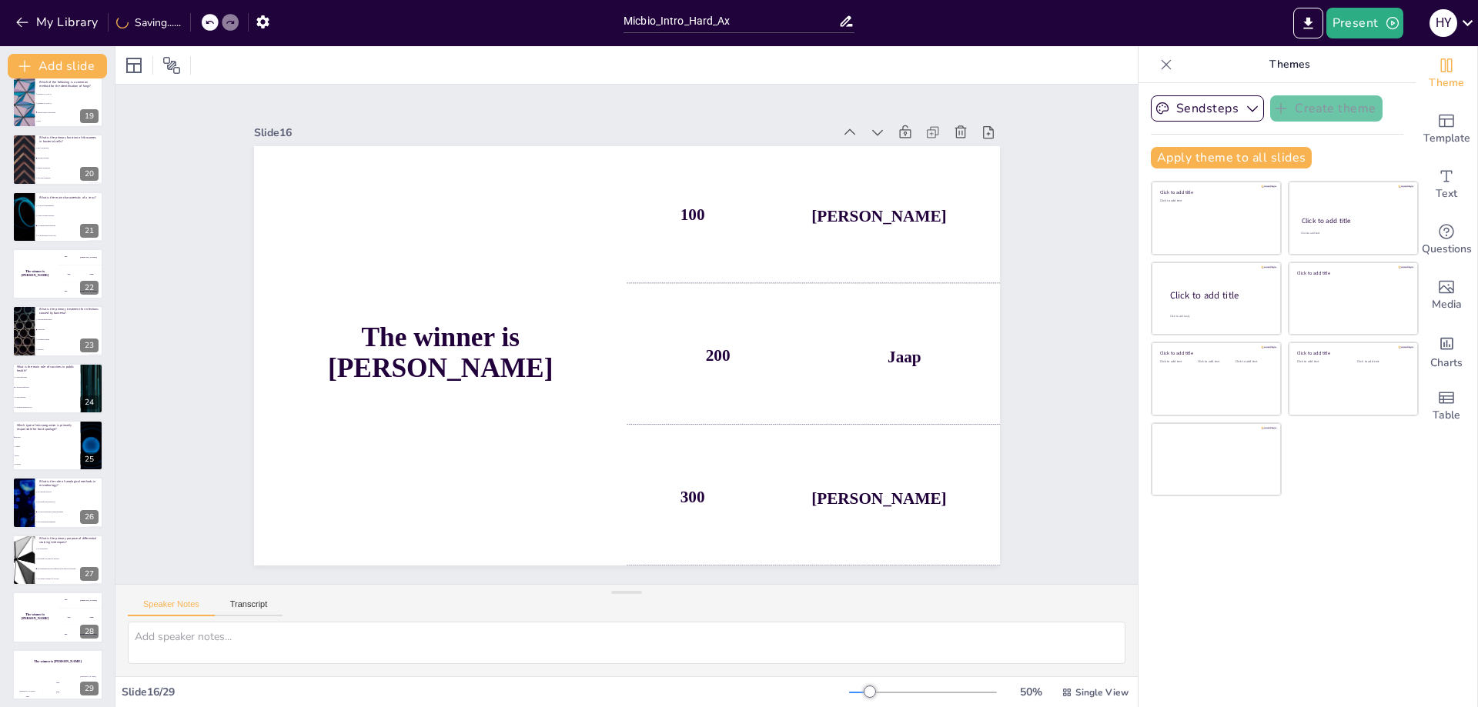
scroll to position [1050, 0]
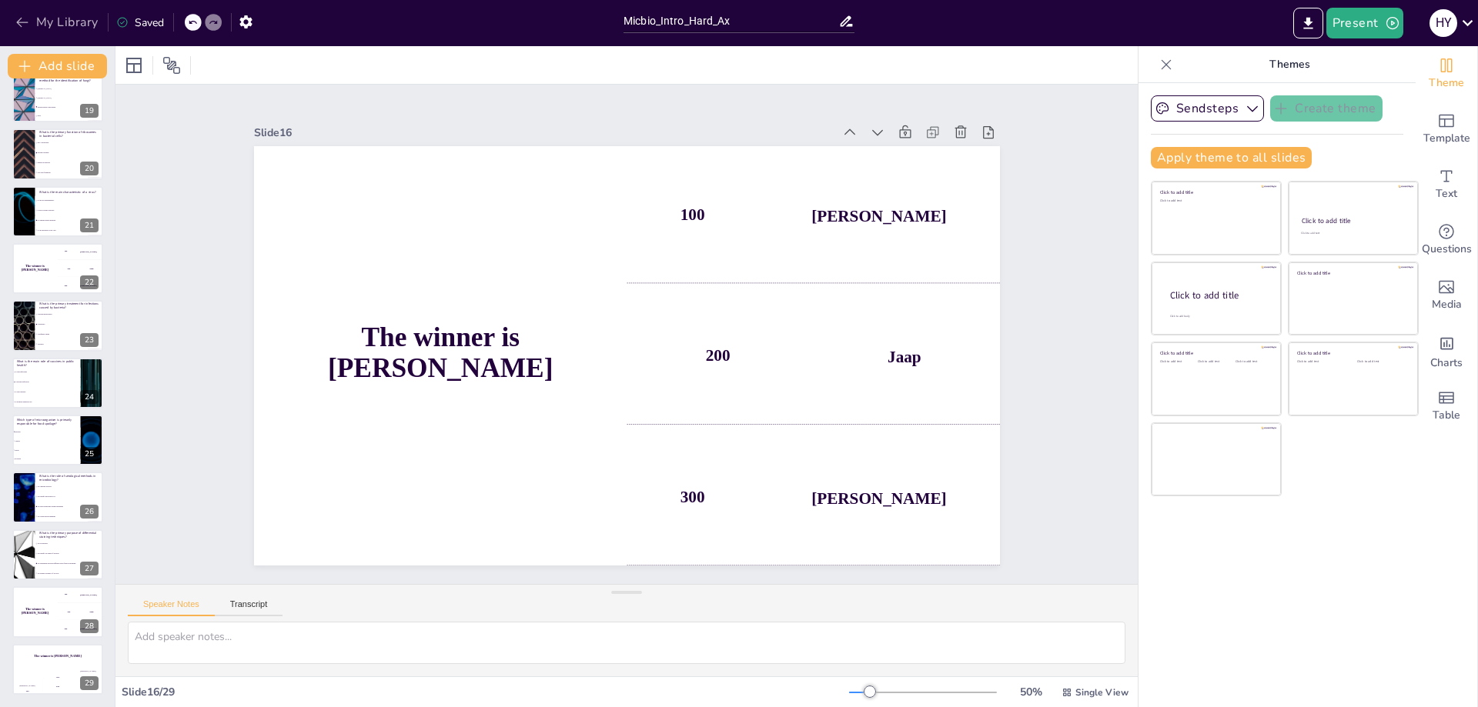
click at [64, 14] on button "My Library" at bounding box center [58, 22] width 93 height 25
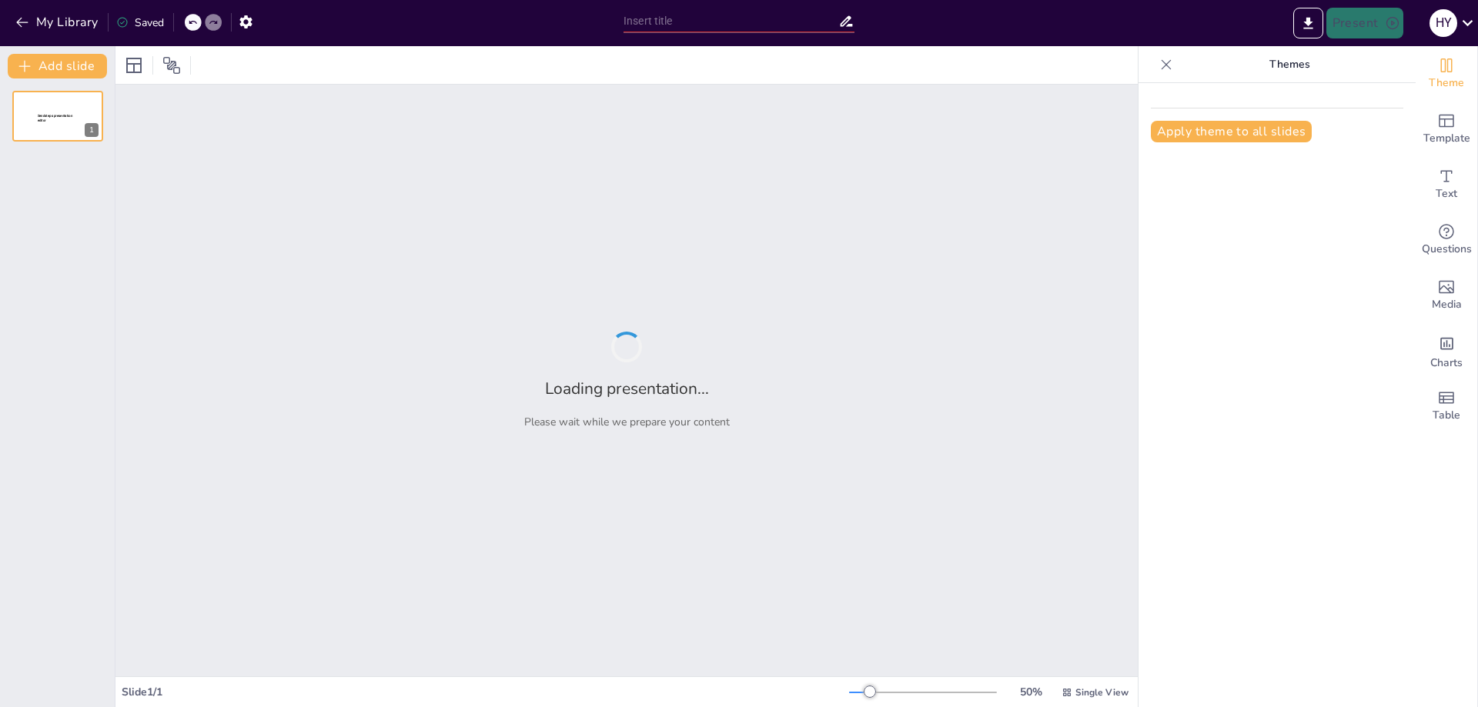
type input "Micro_Intro_Hard_Learning"
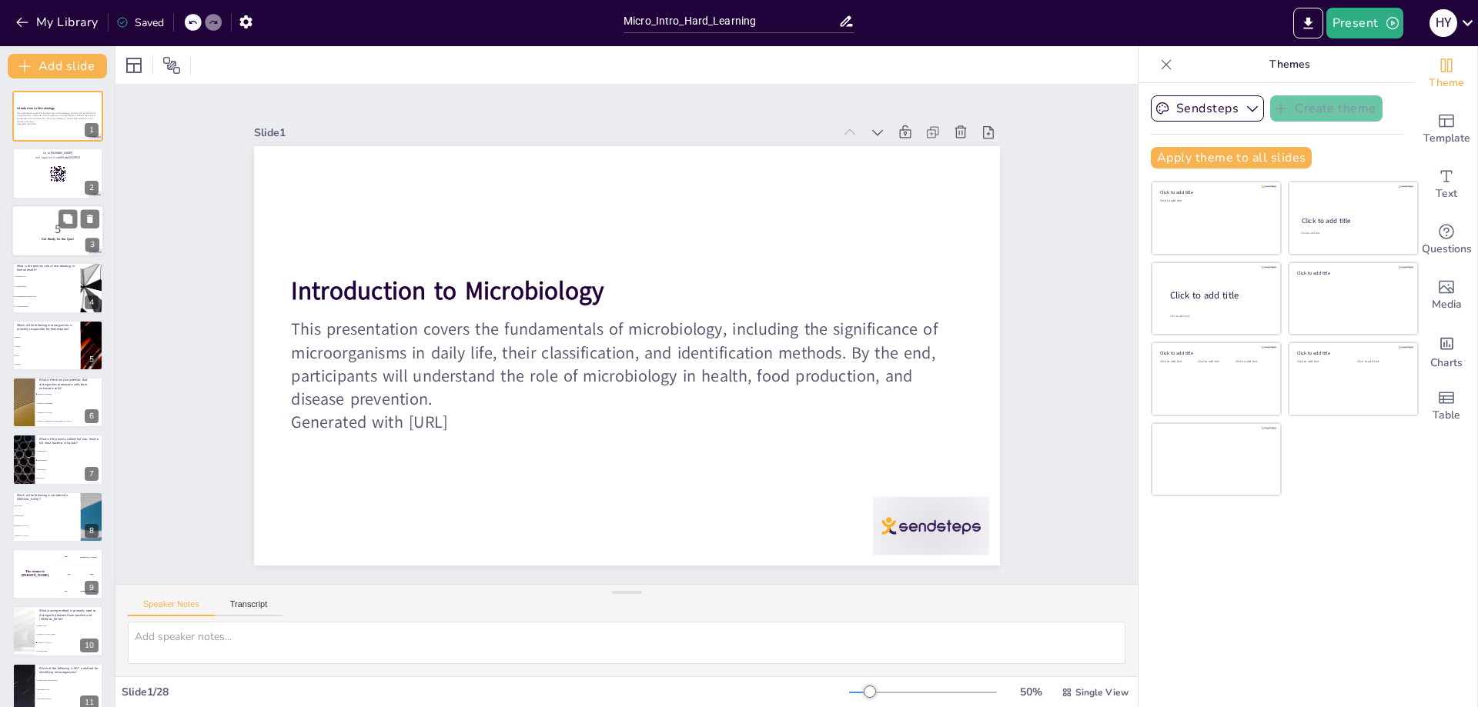
checkbox input "true"
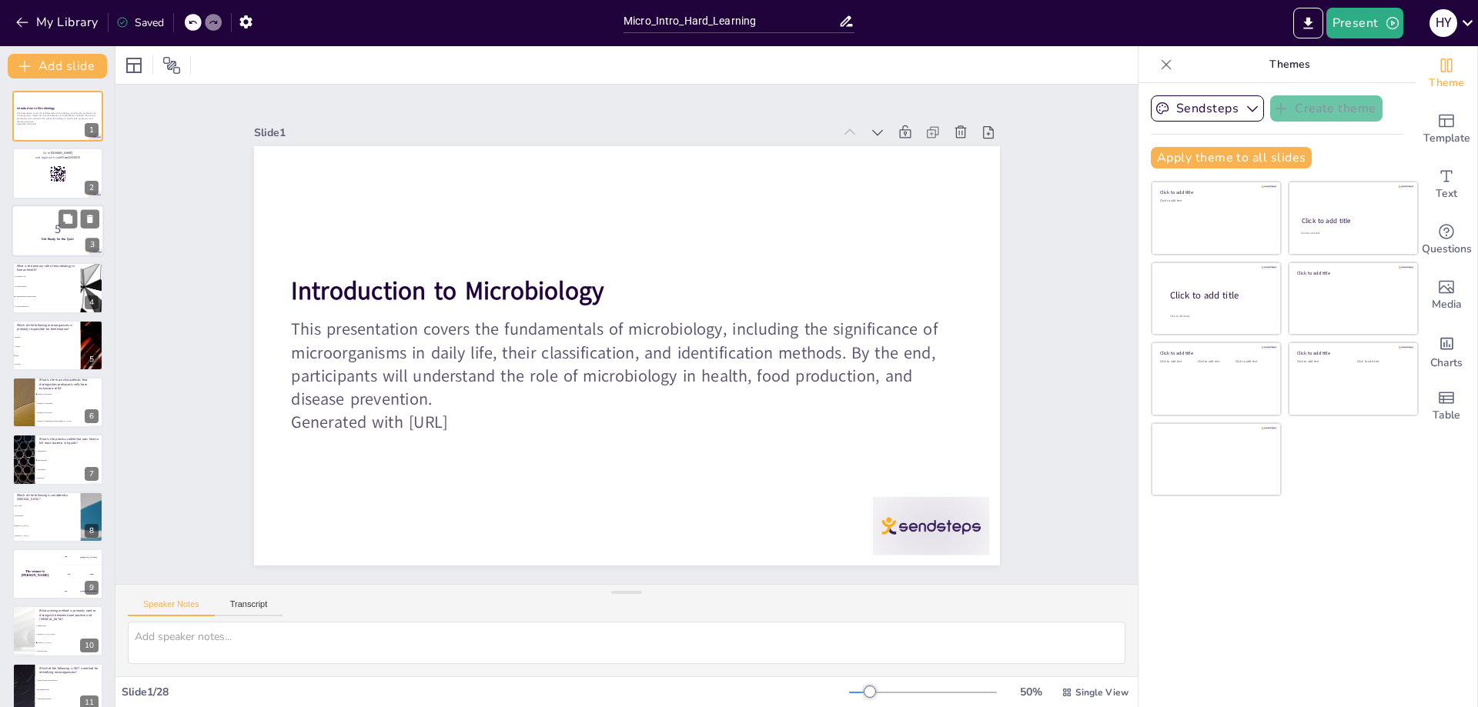
checkbox input "true"
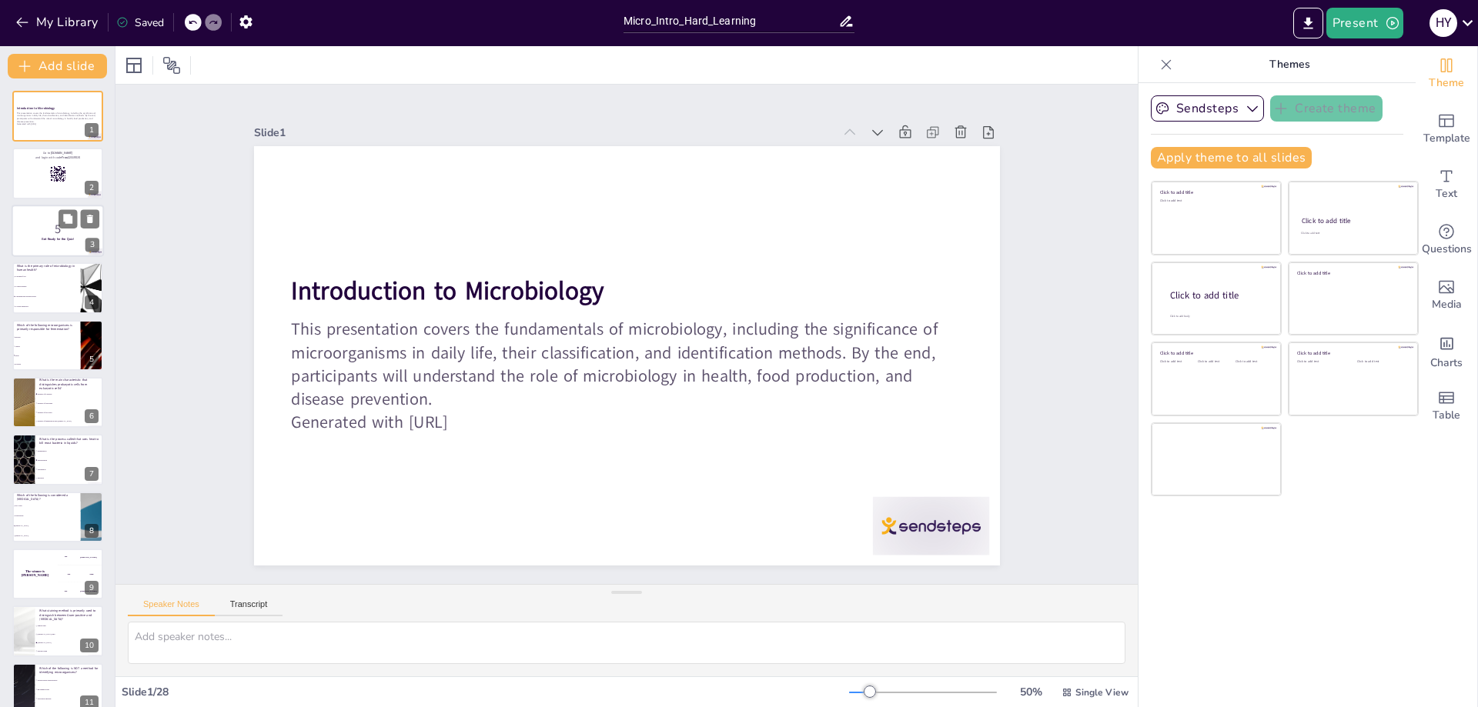
checkbox input "true"
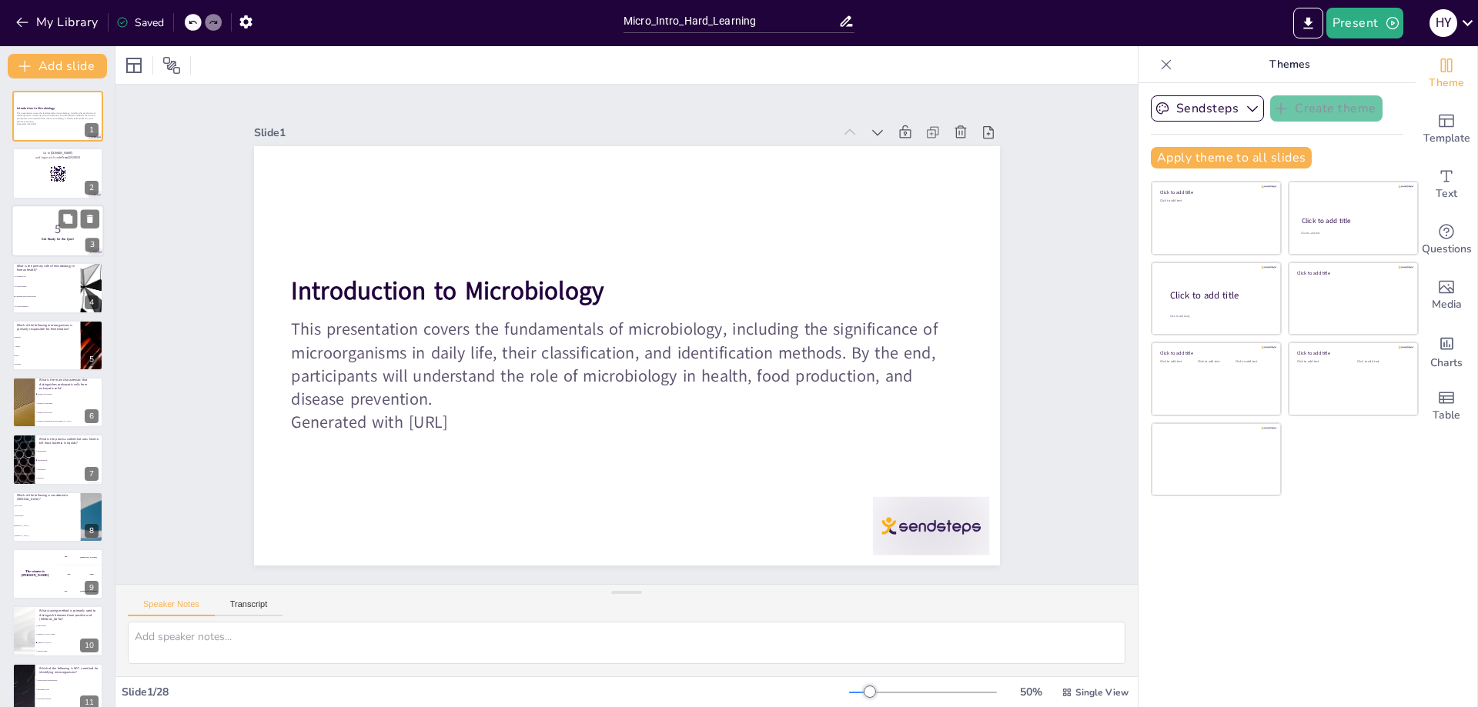
checkbox input "true"
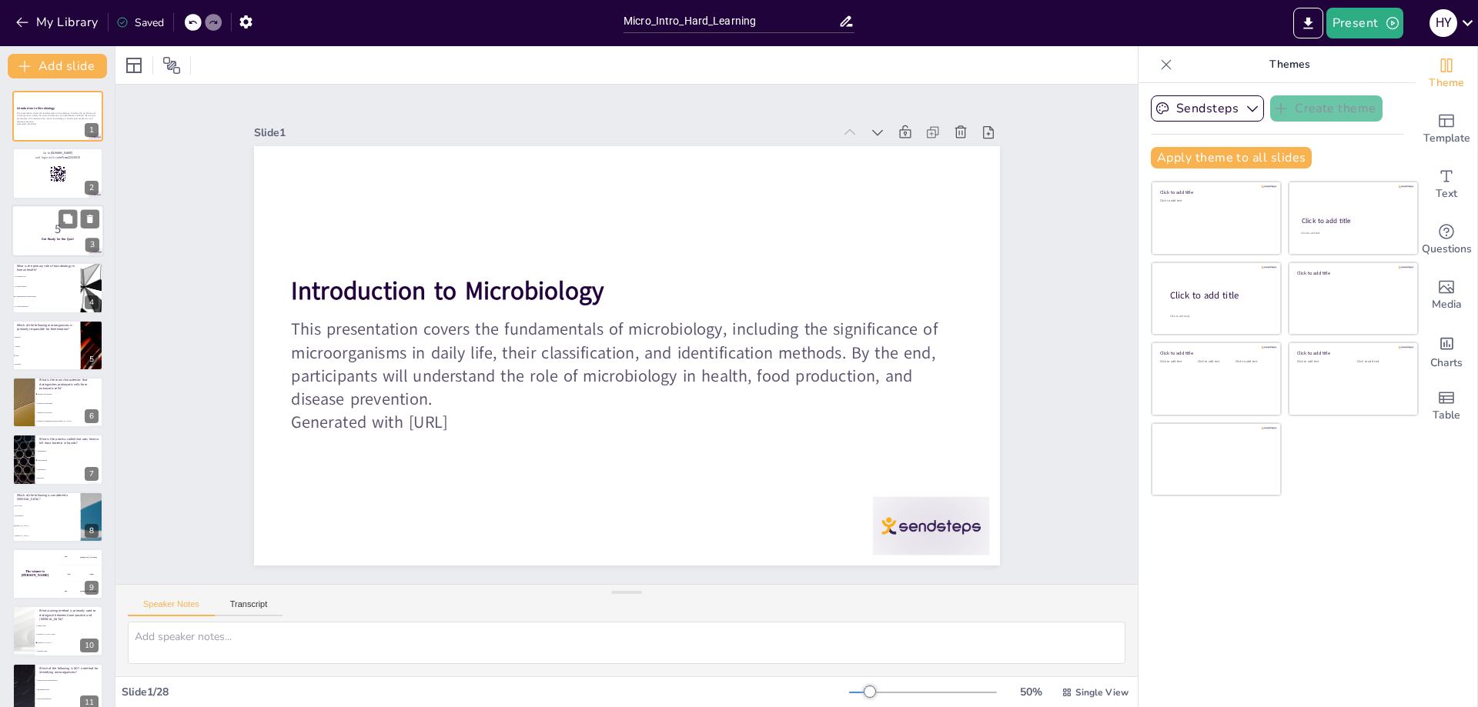
checkbox input "true"
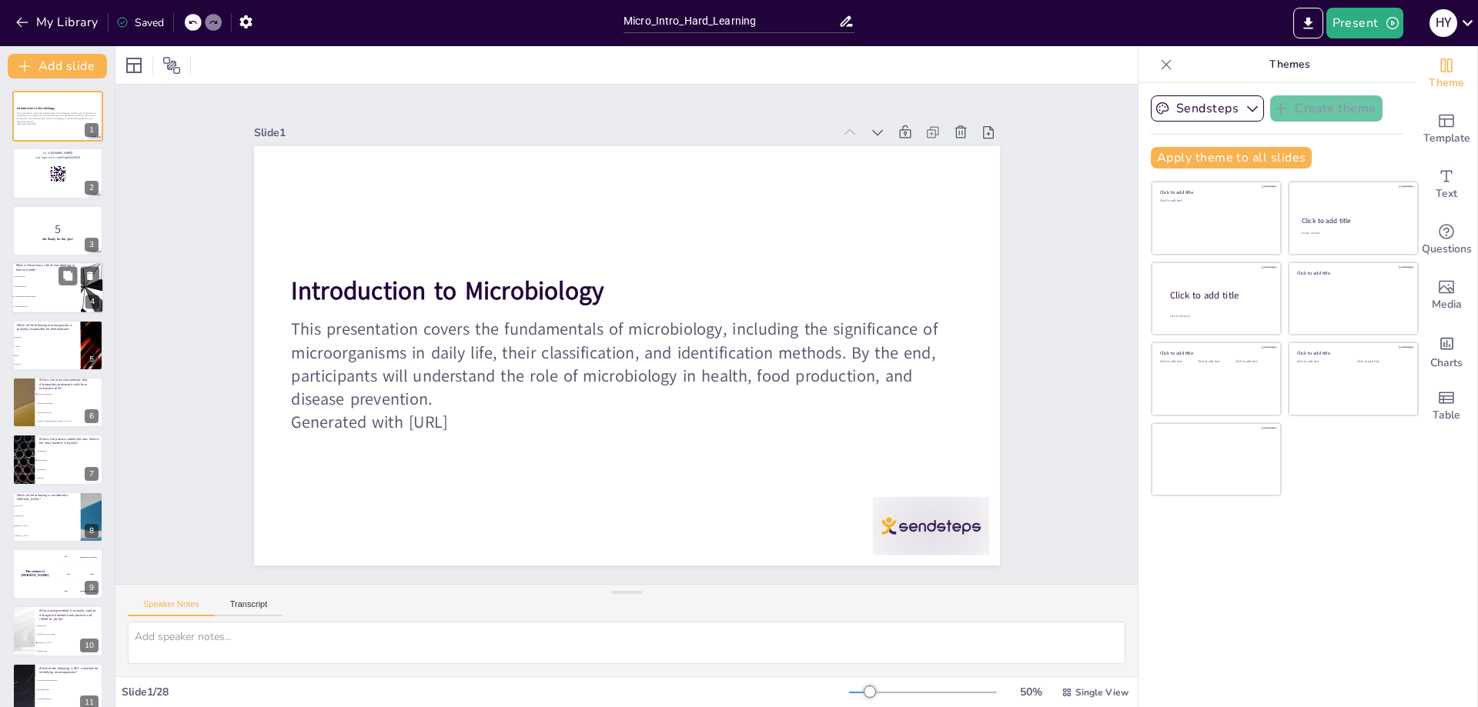
checkbox input "true"
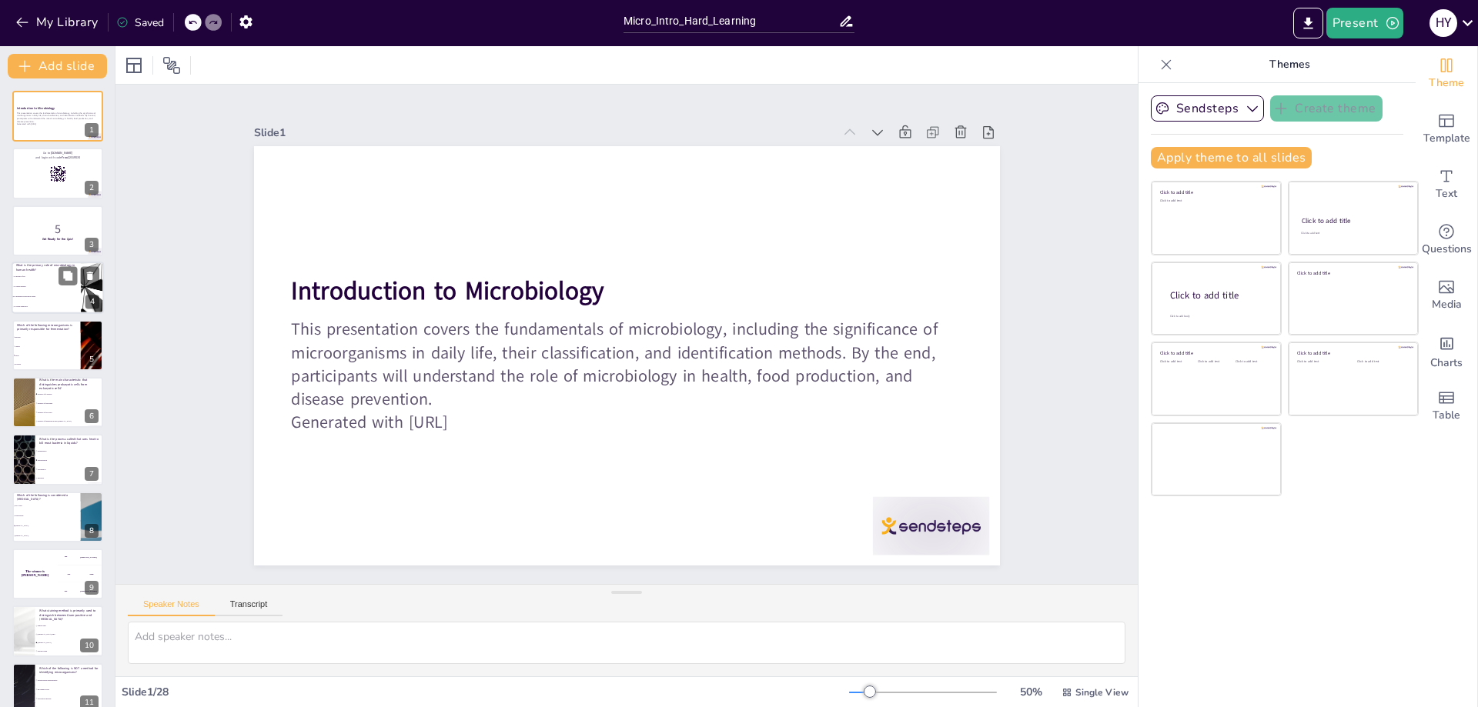
checkbox input "true"
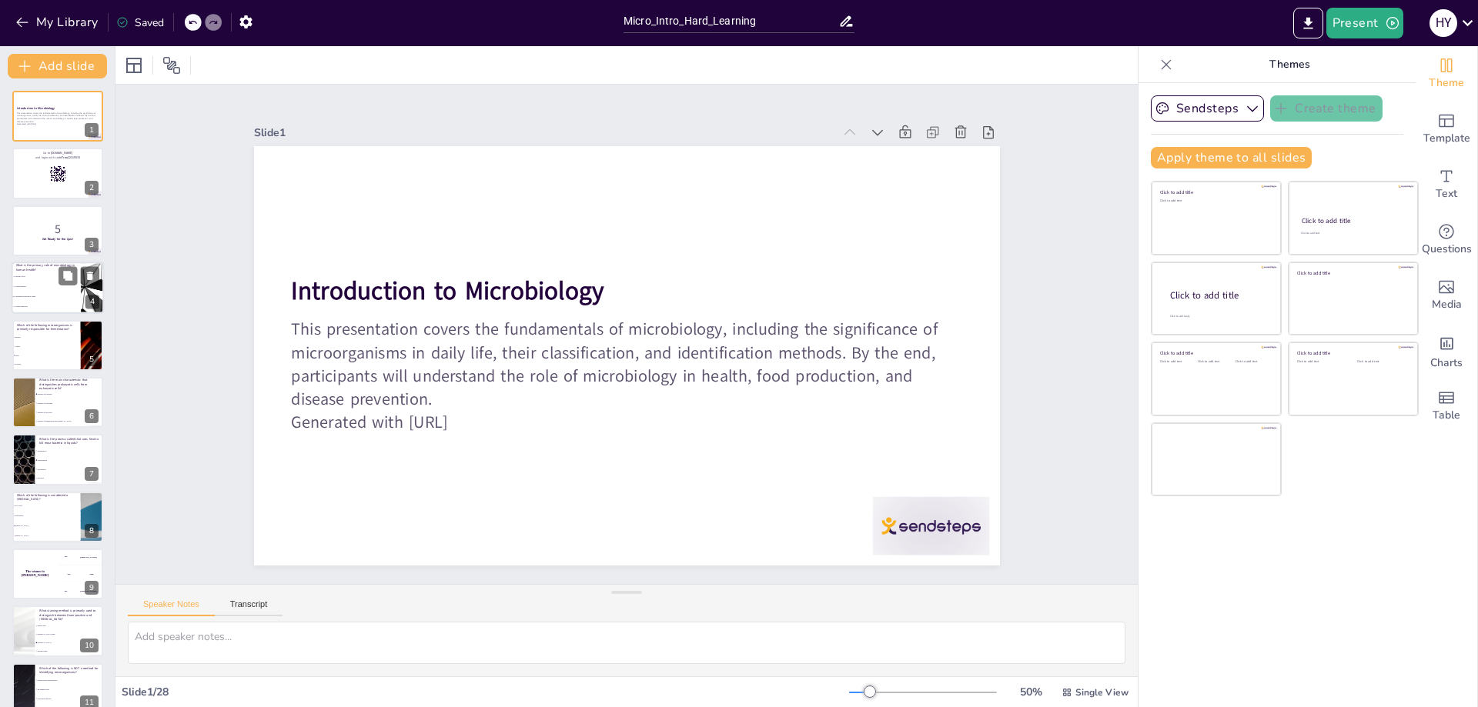
checkbox input "true"
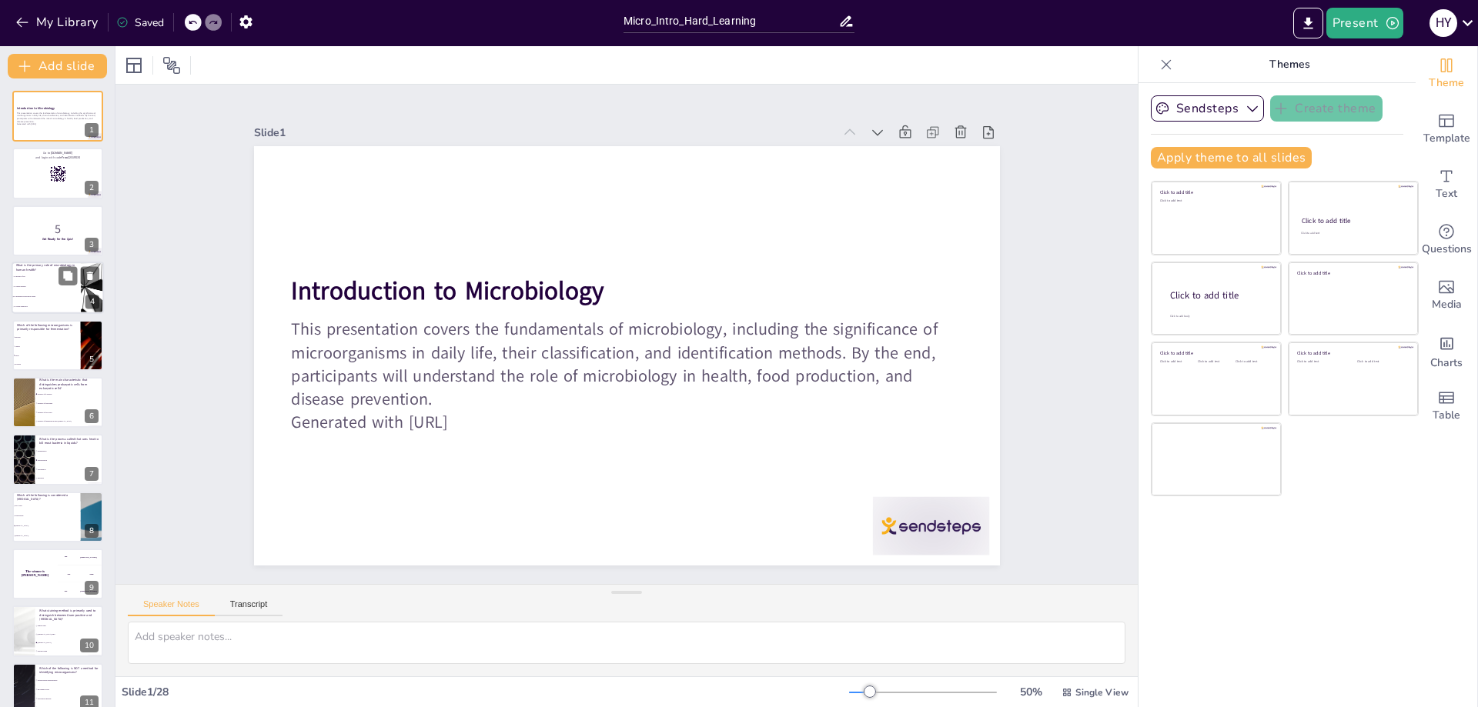
checkbox input "true"
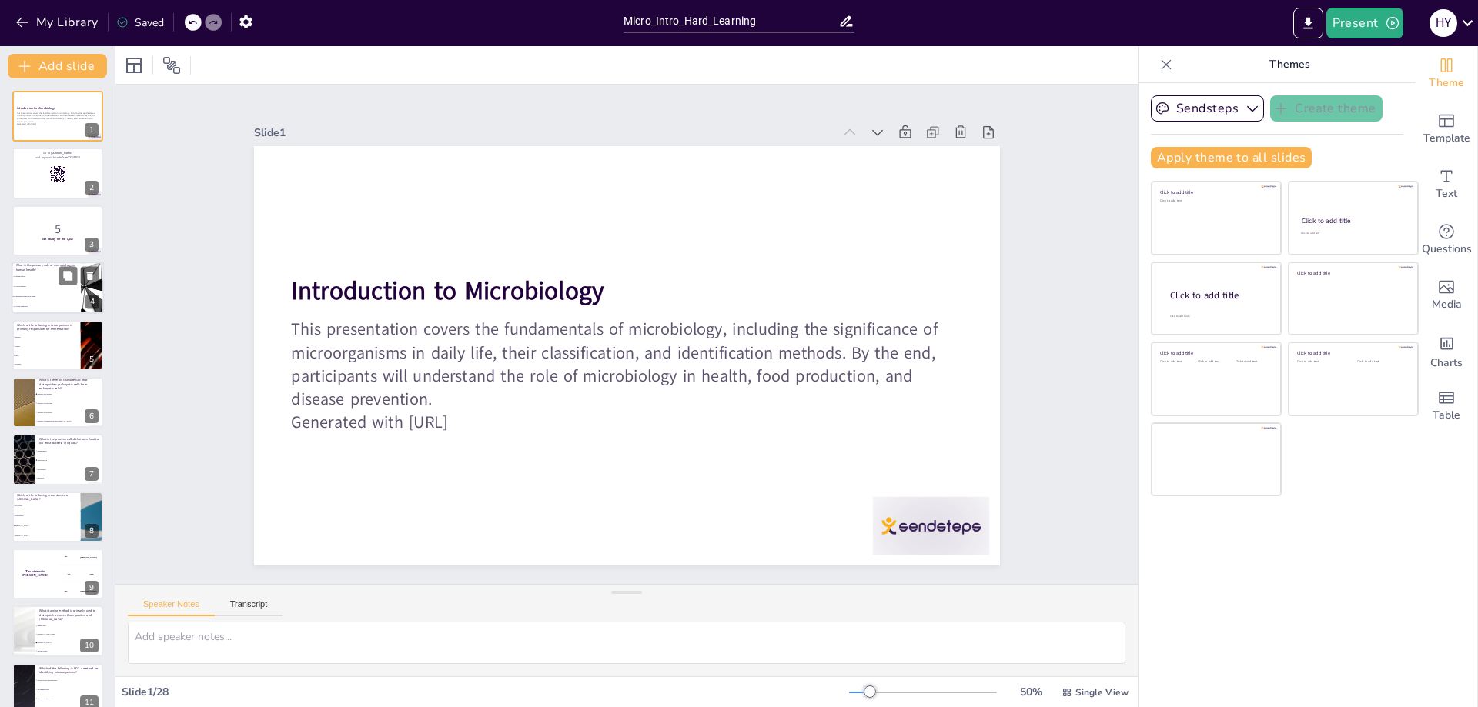
checkbox input "true"
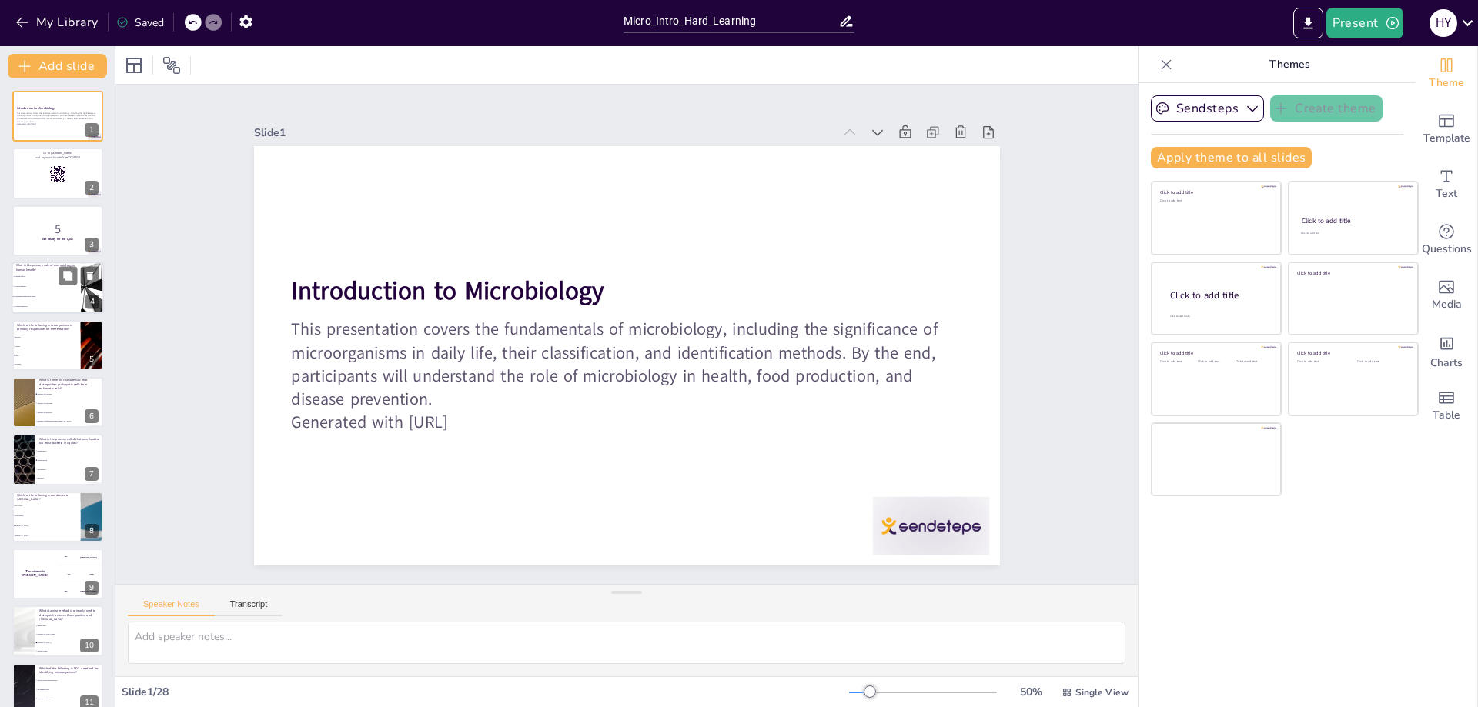
checkbox input "true"
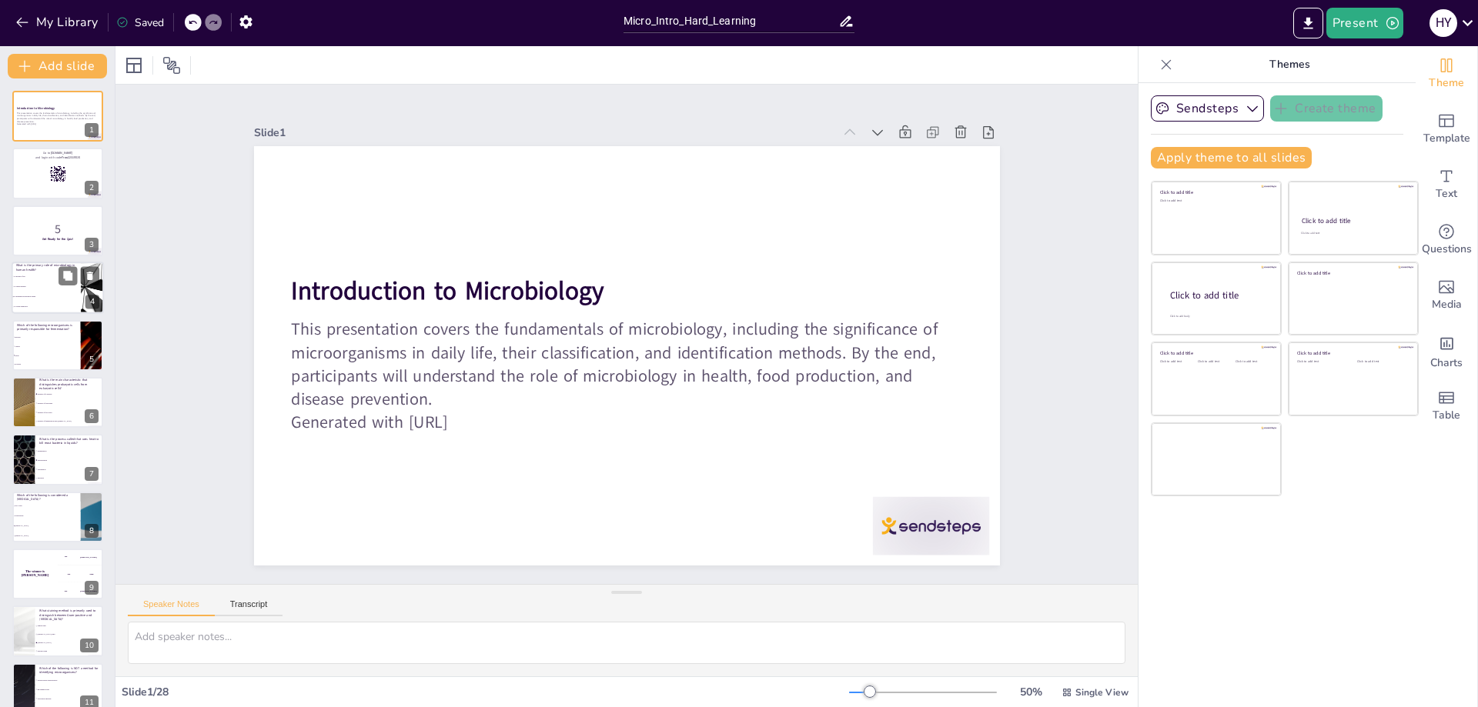
checkbox input "true"
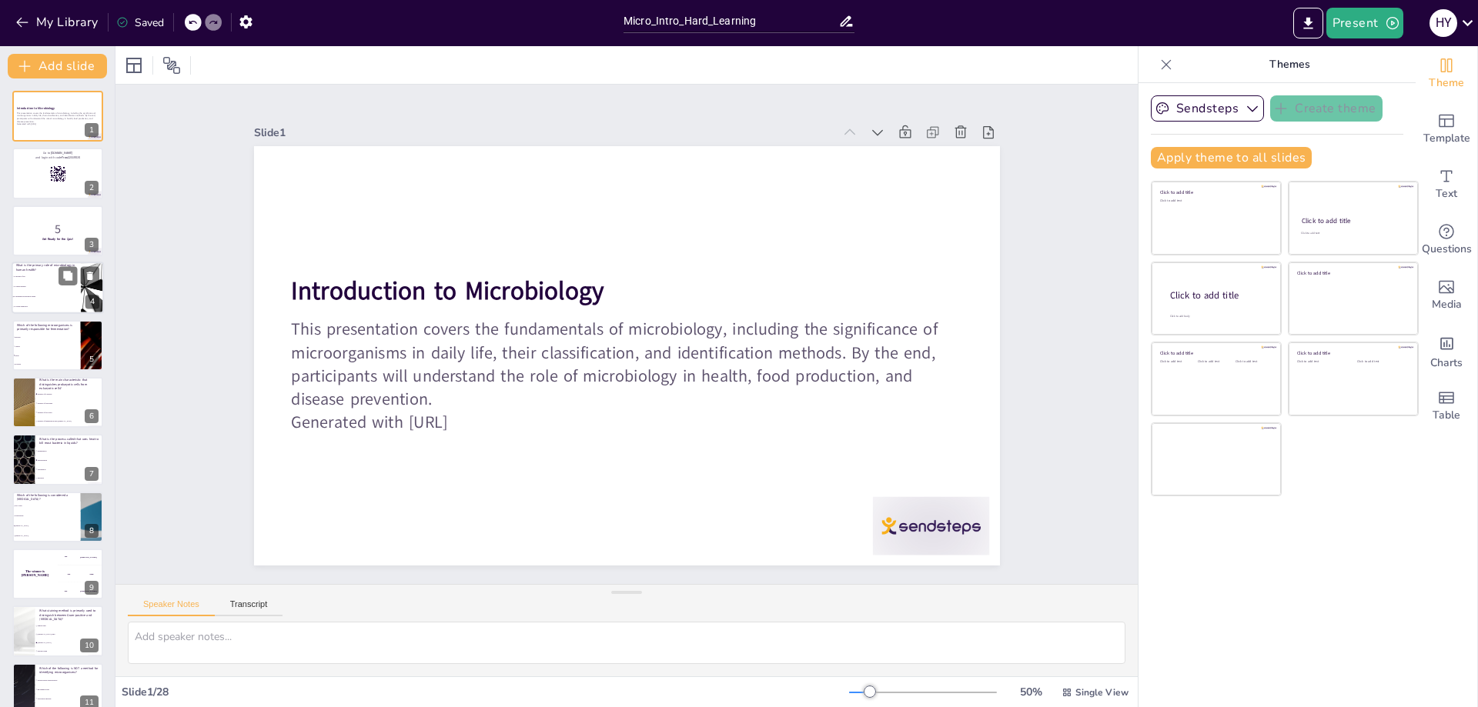
checkbox input "true"
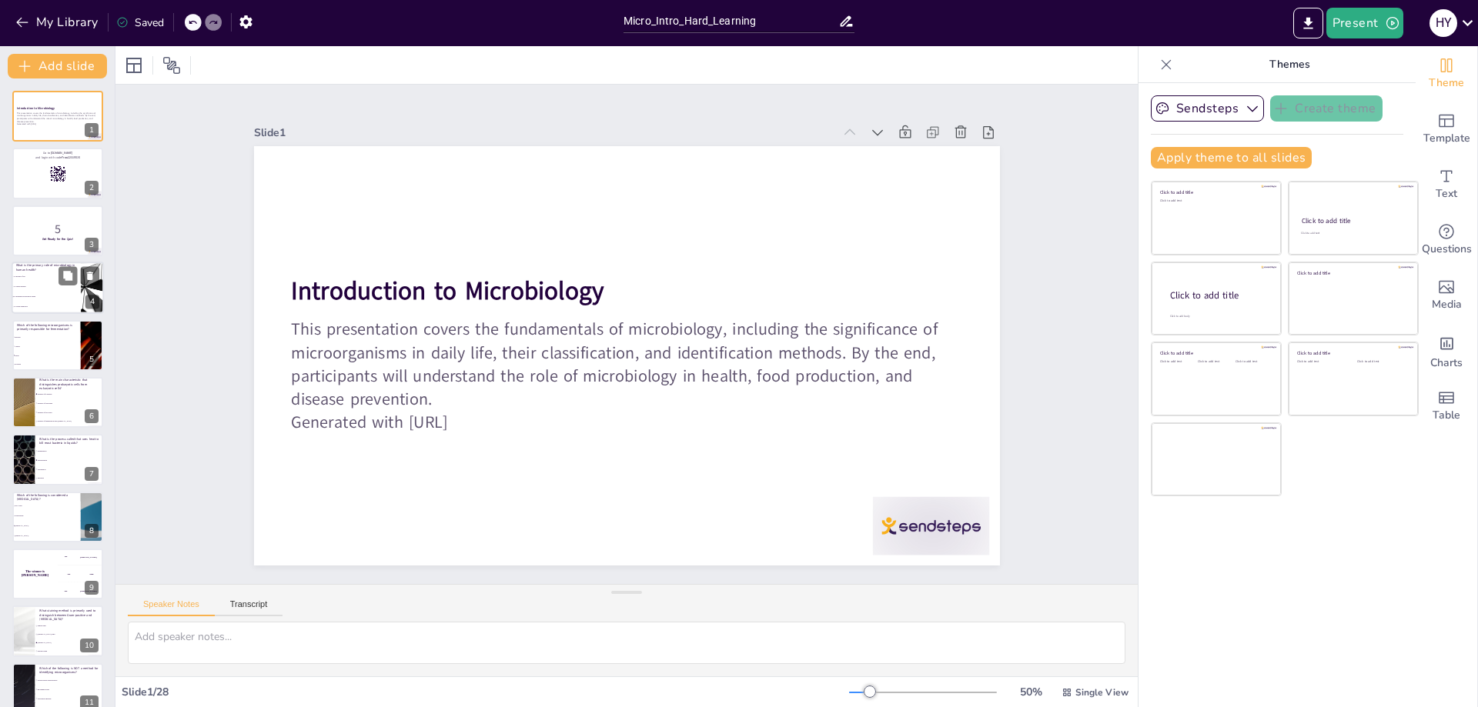
checkbox input "true"
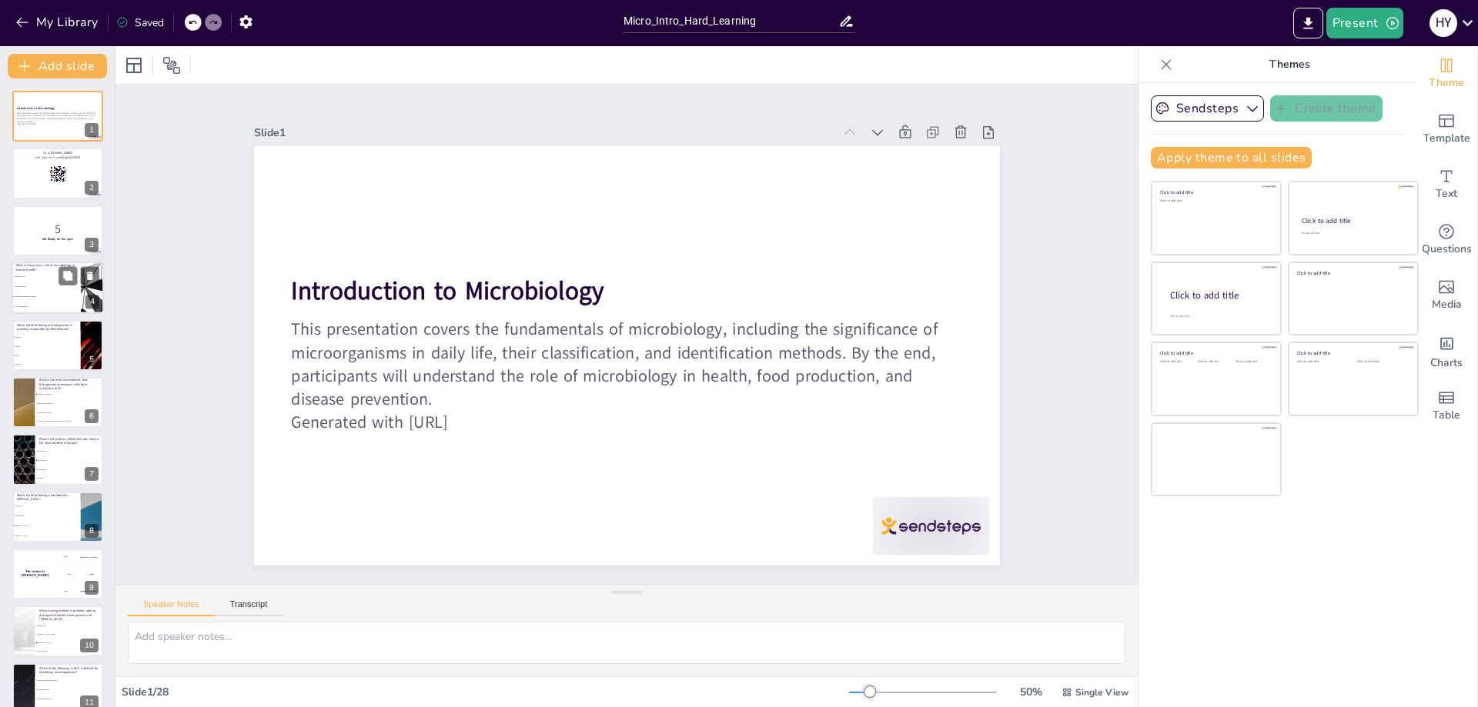
checkbox input "true"
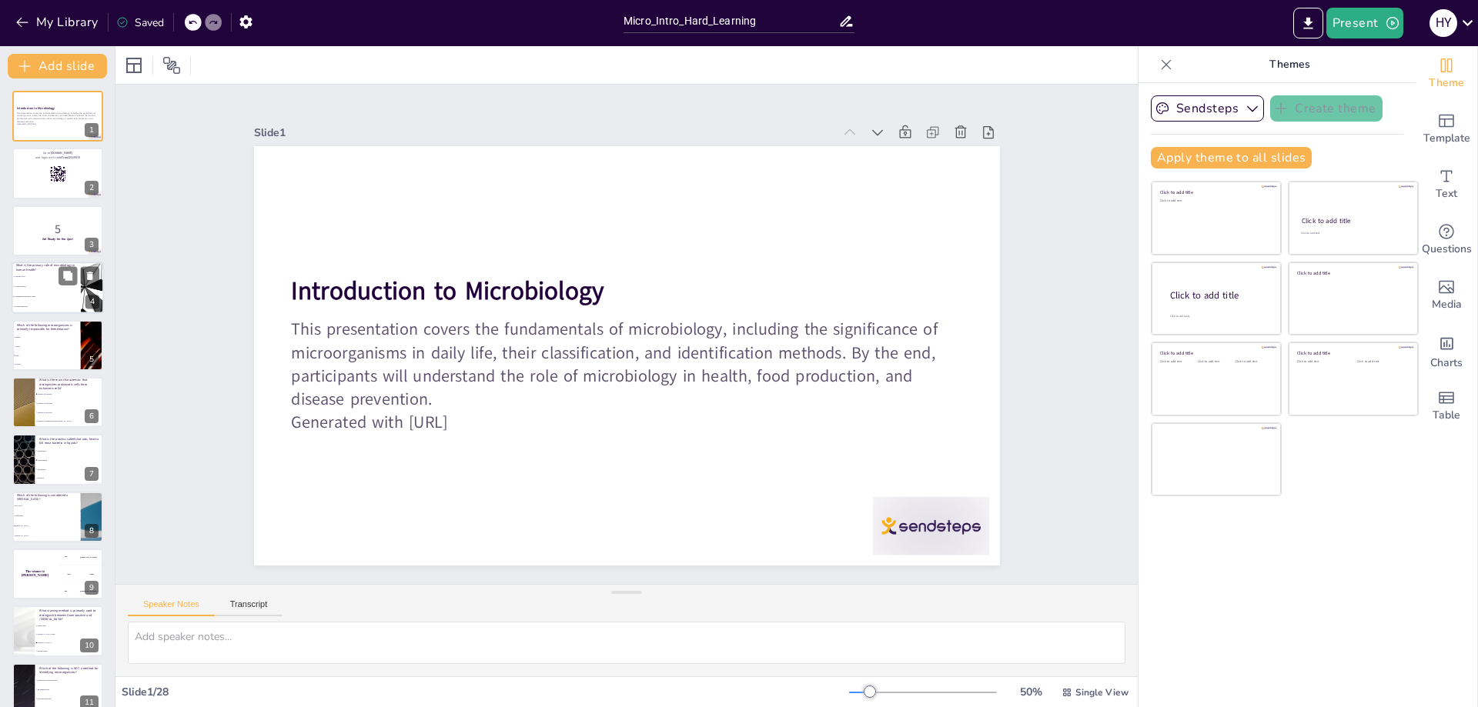
checkbox input "true"
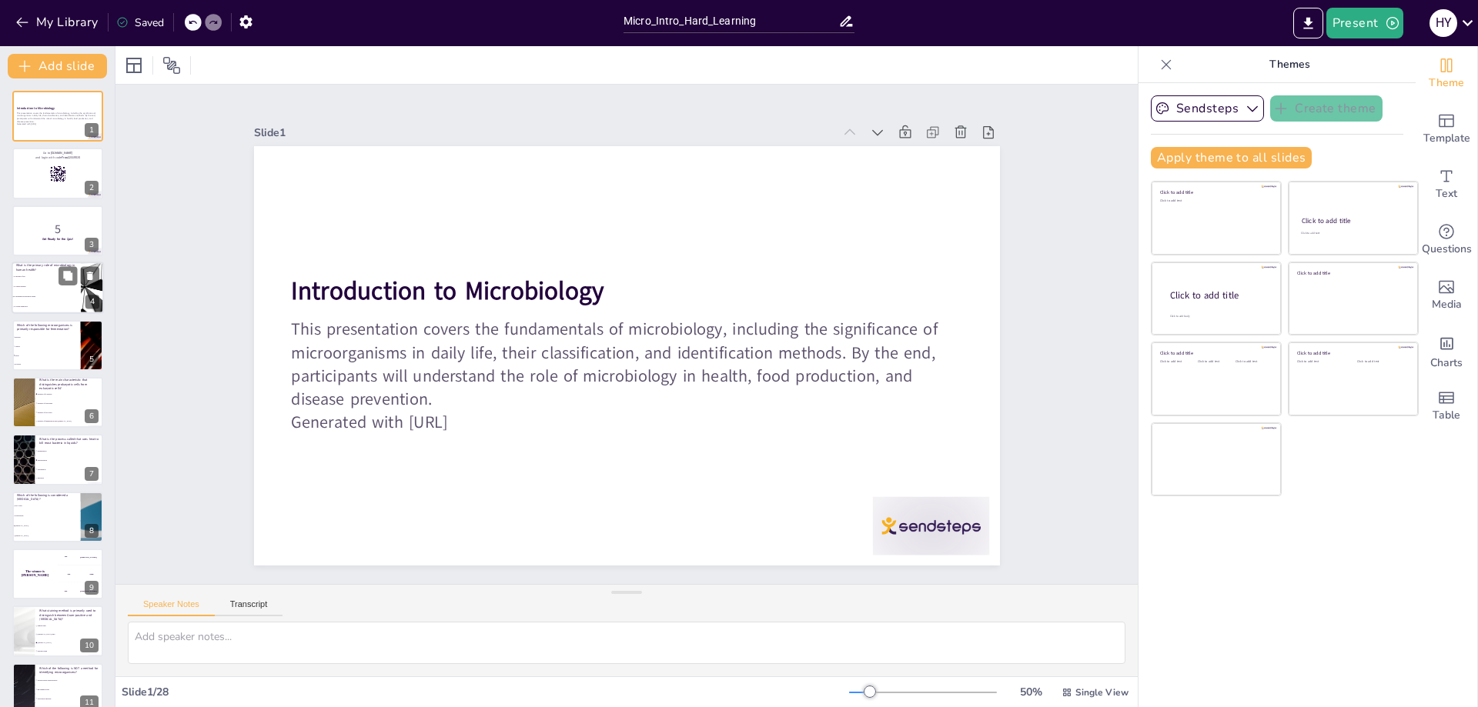
checkbox input "true"
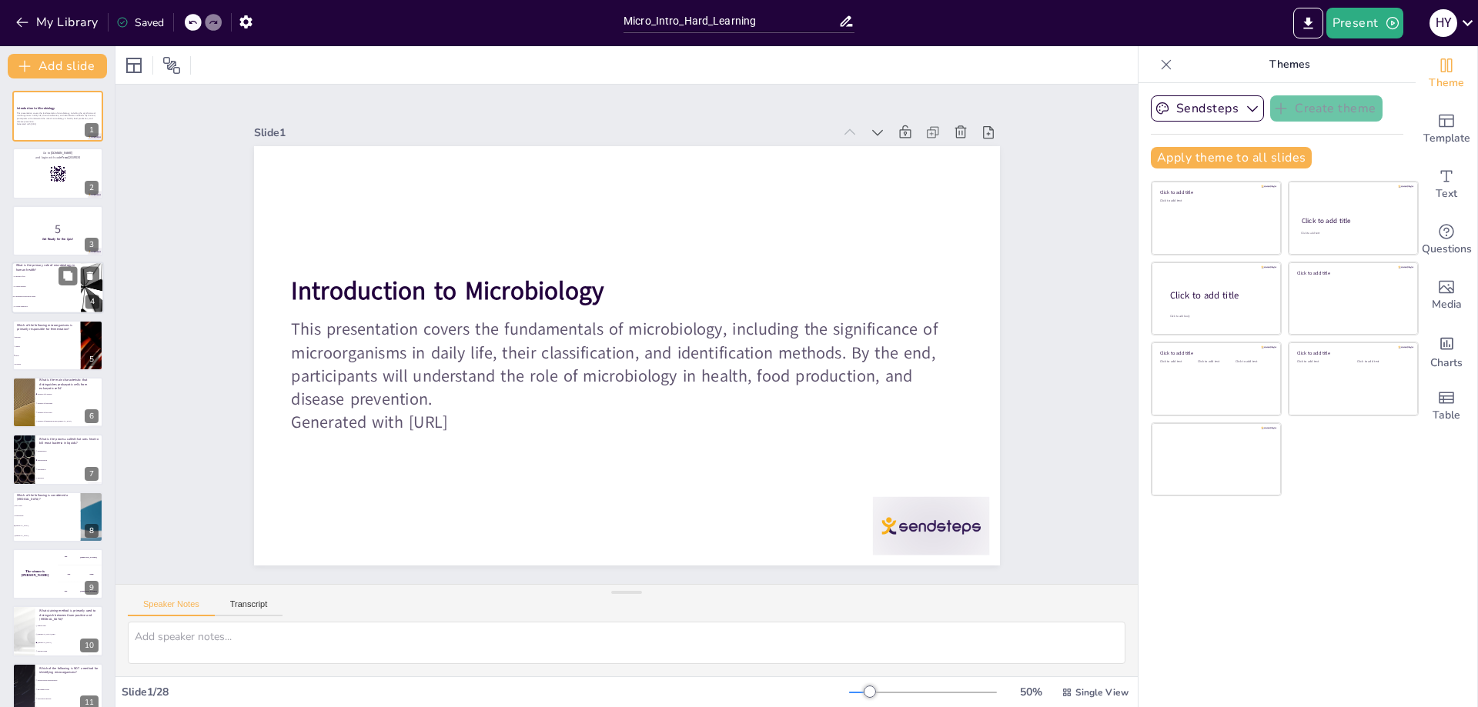
checkbox input "true"
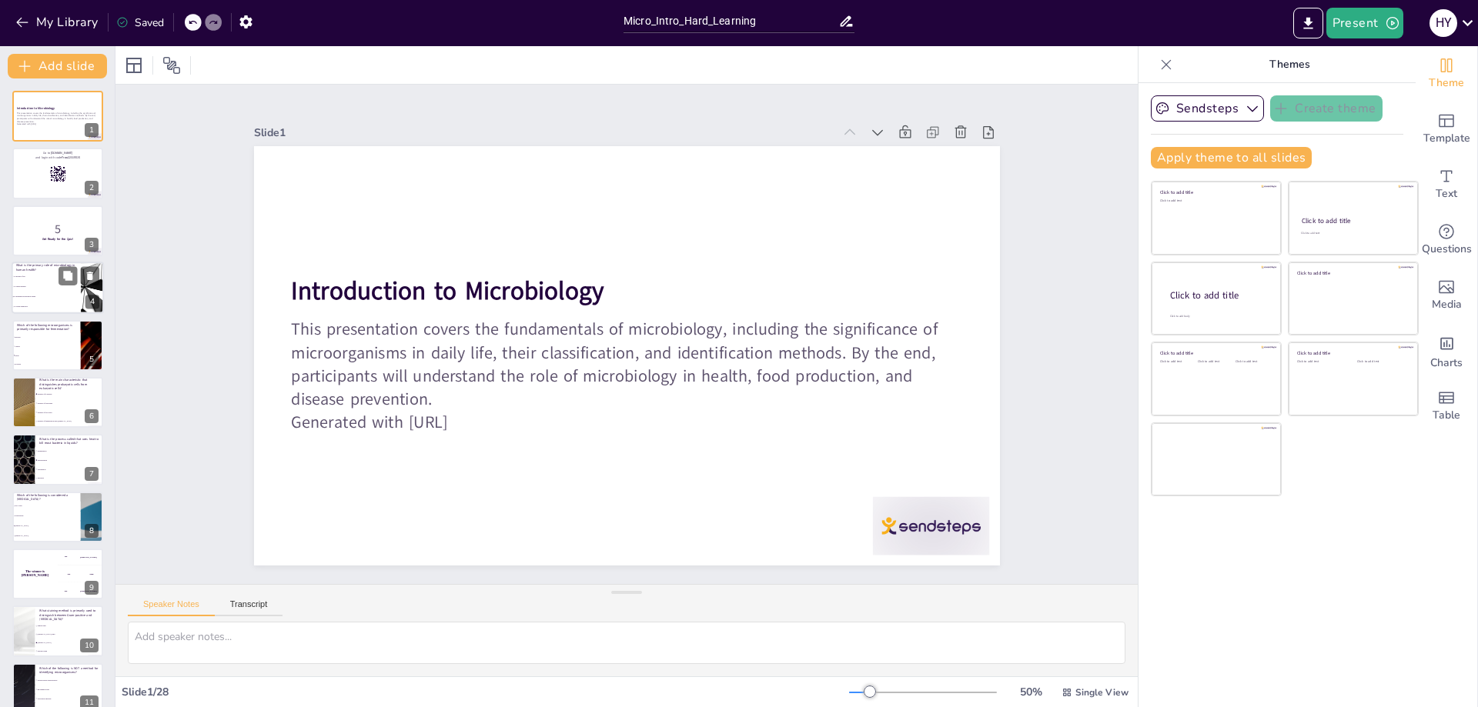
checkbox input "true"
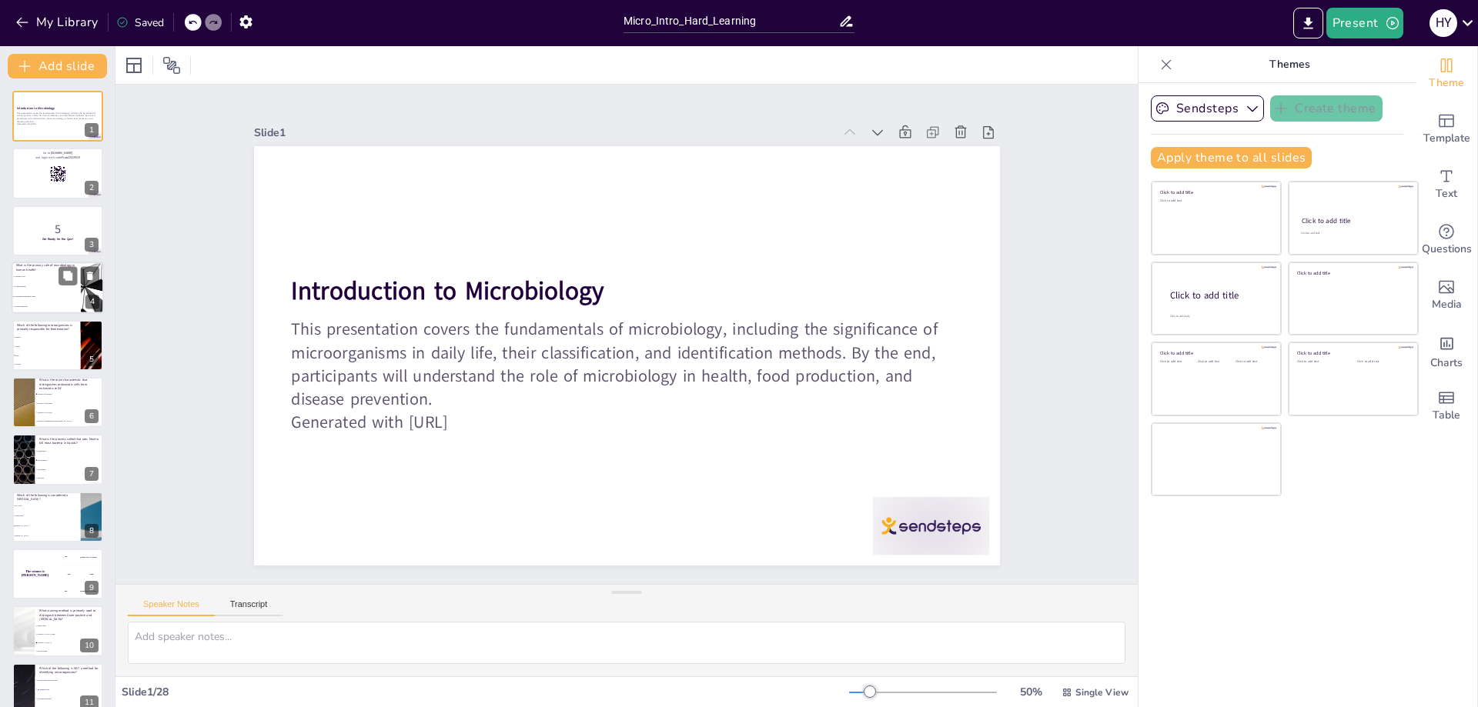
checkbox input "true"
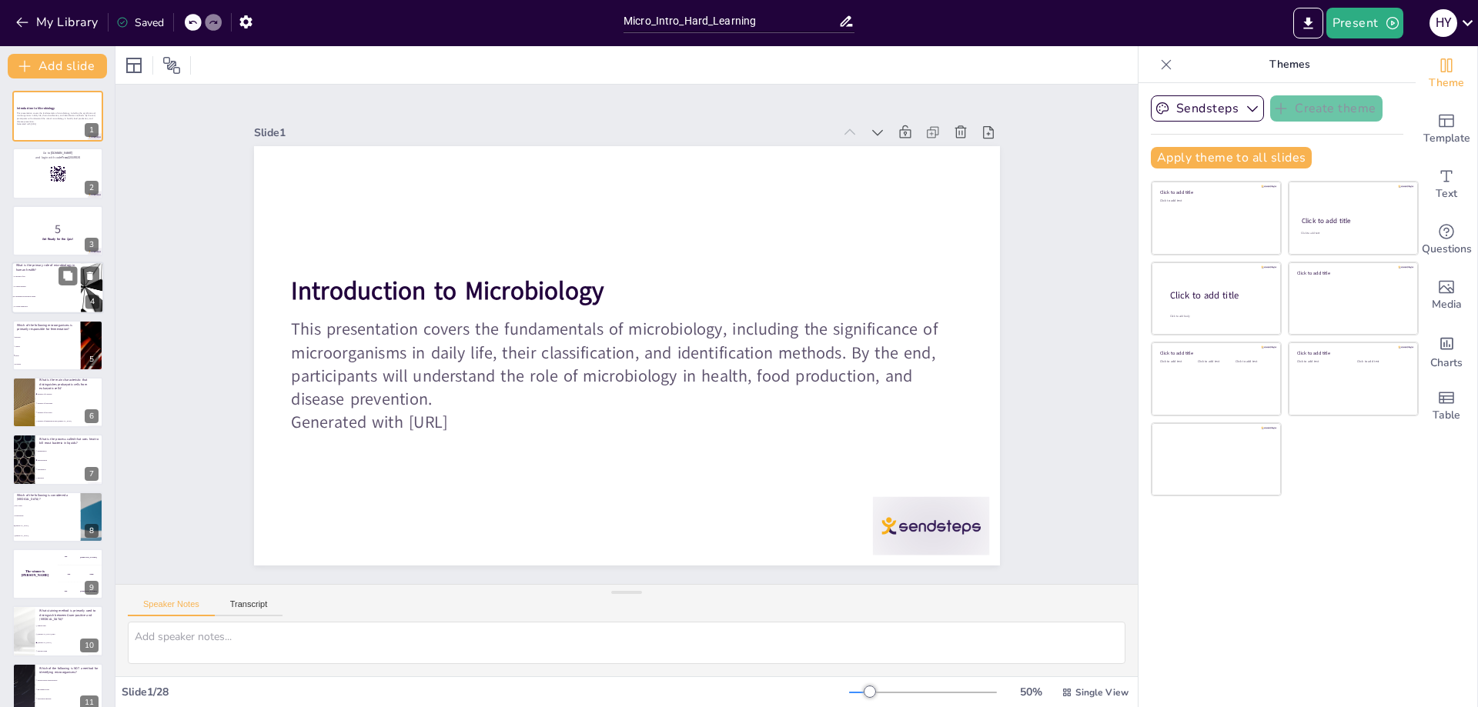
checkbox input "true"
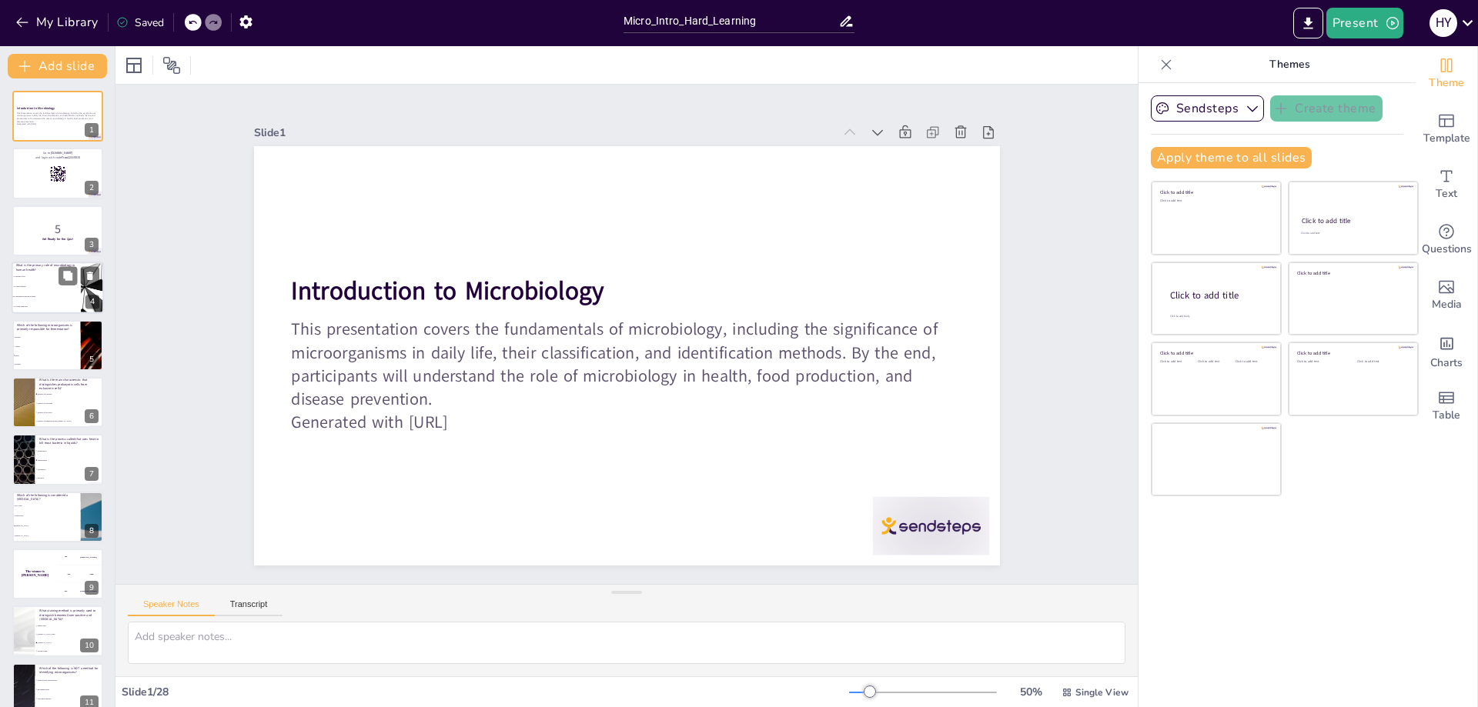
checkbox input "true"
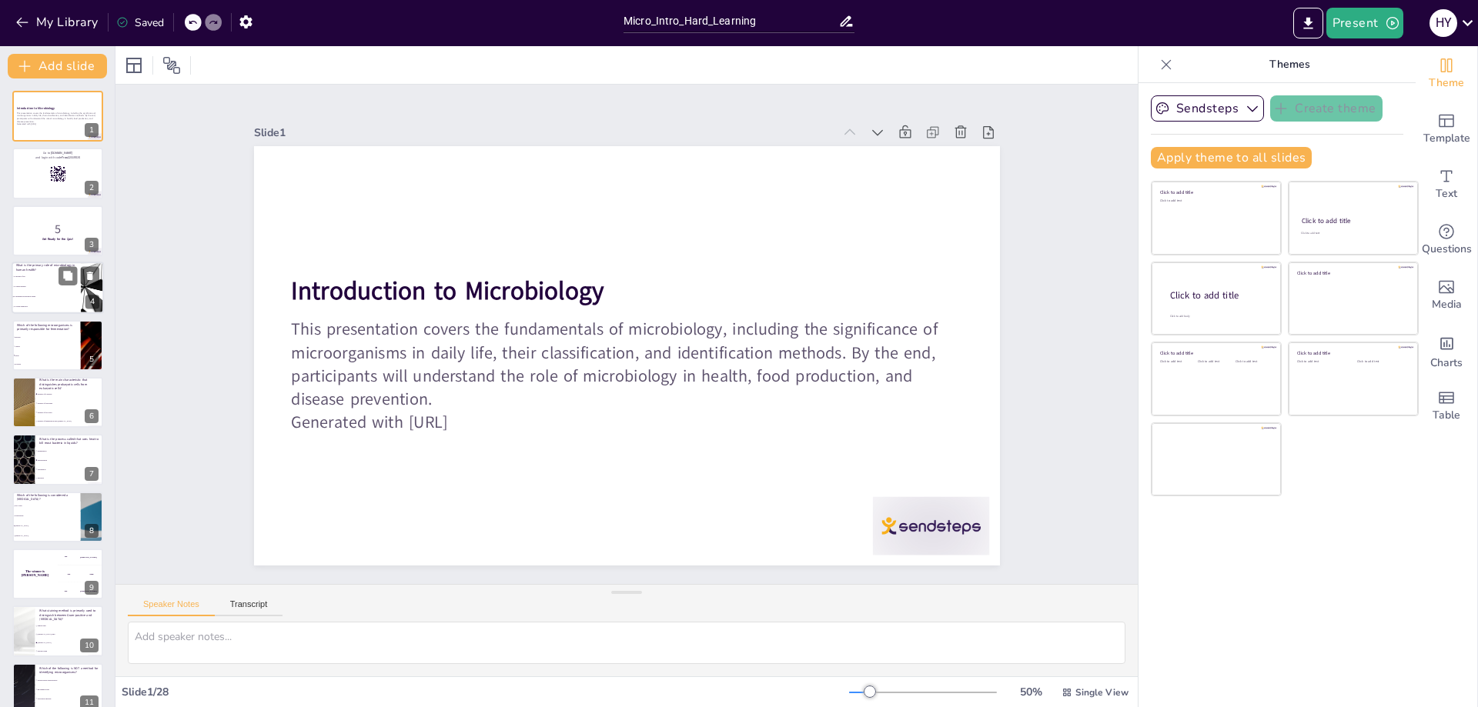
checkbox input "true"
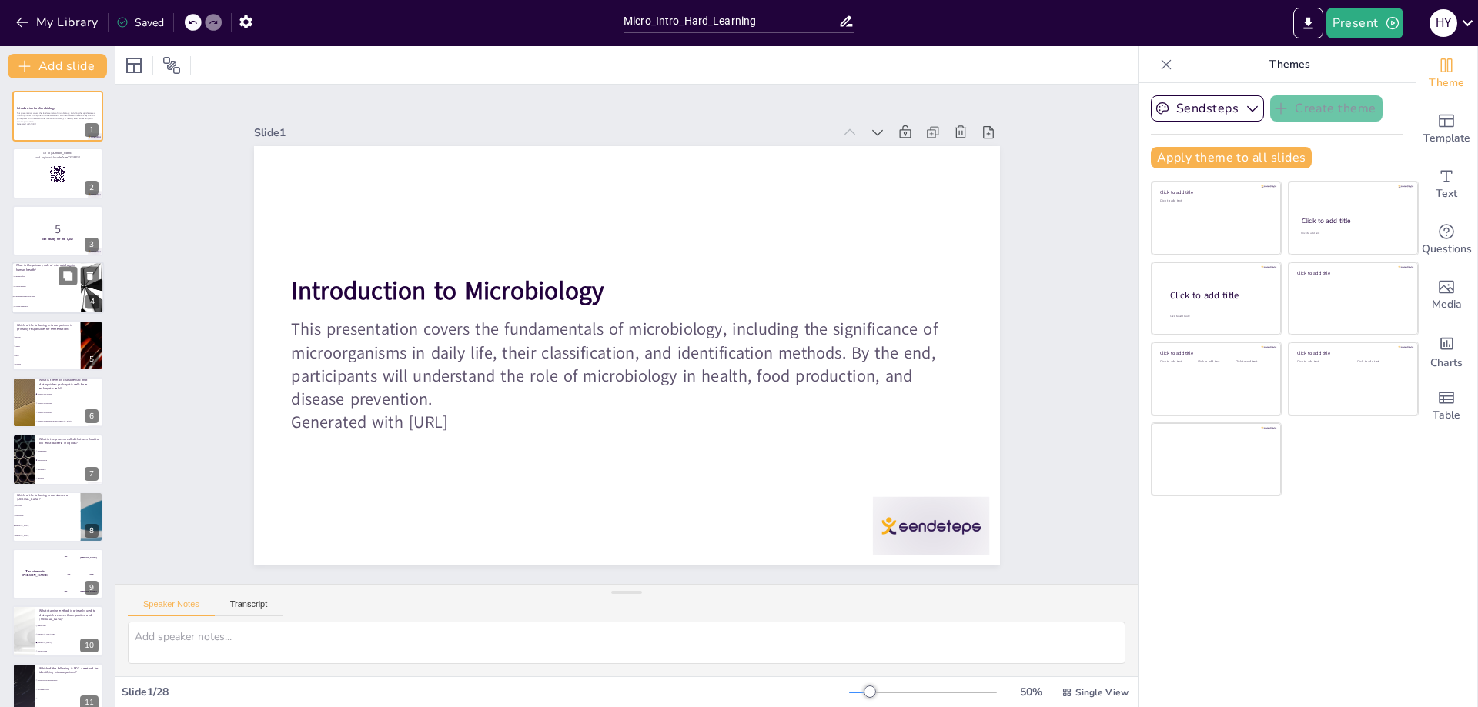
checkbox input "true"
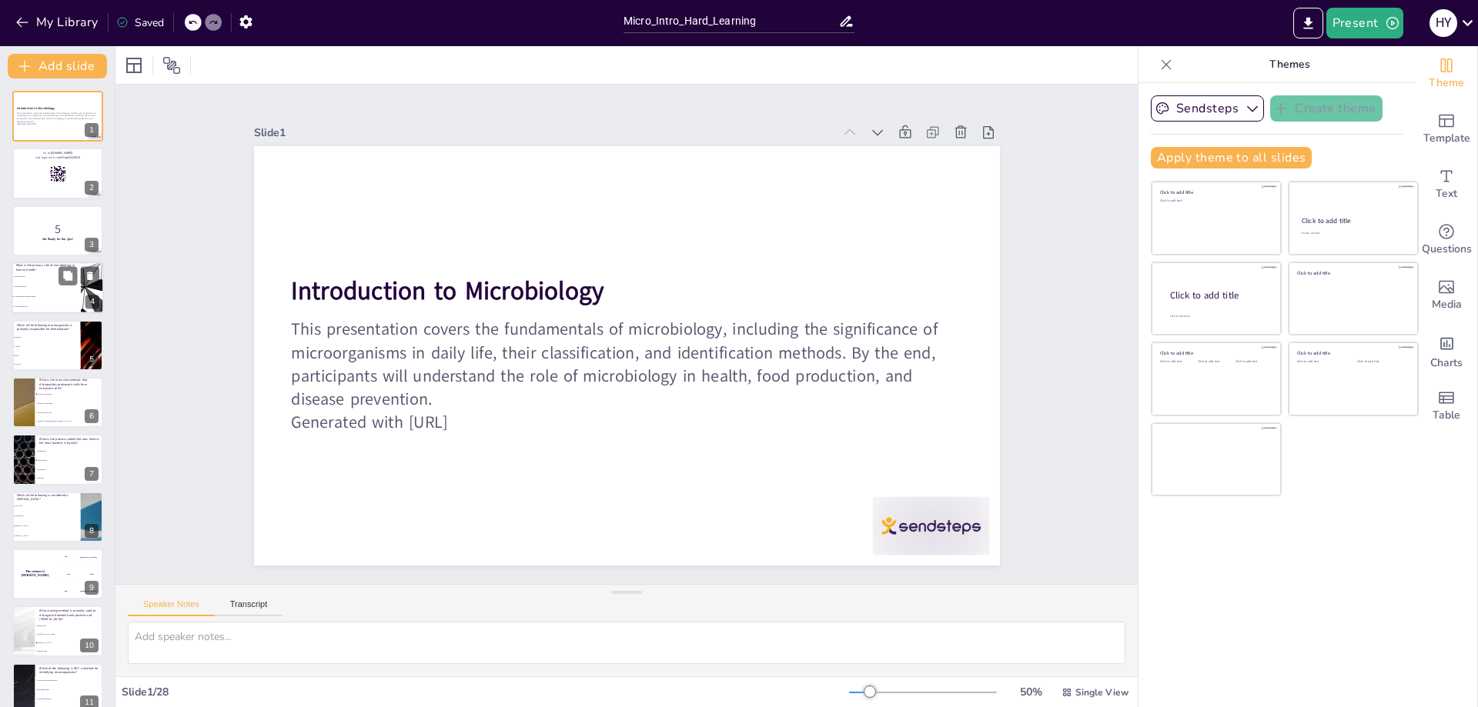
checkbox input "true"
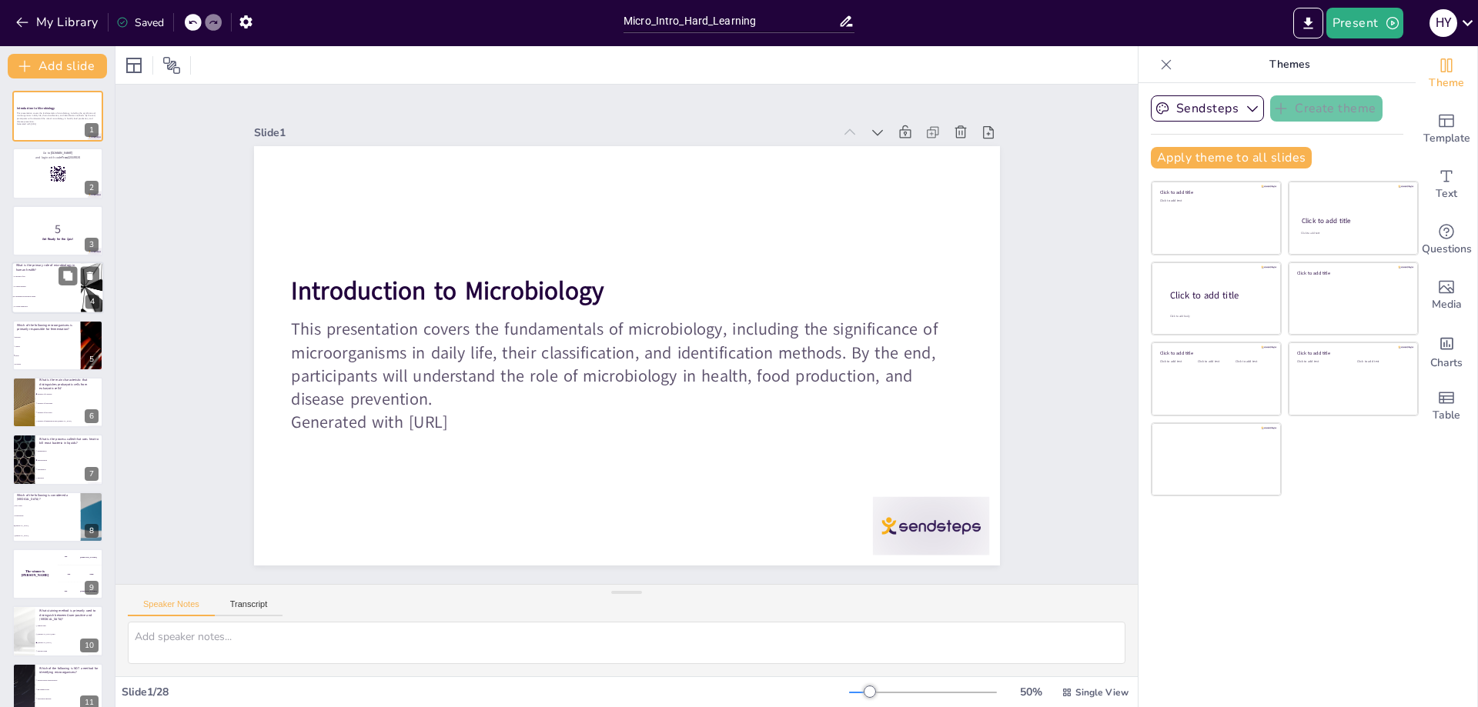
checkbox input "true"
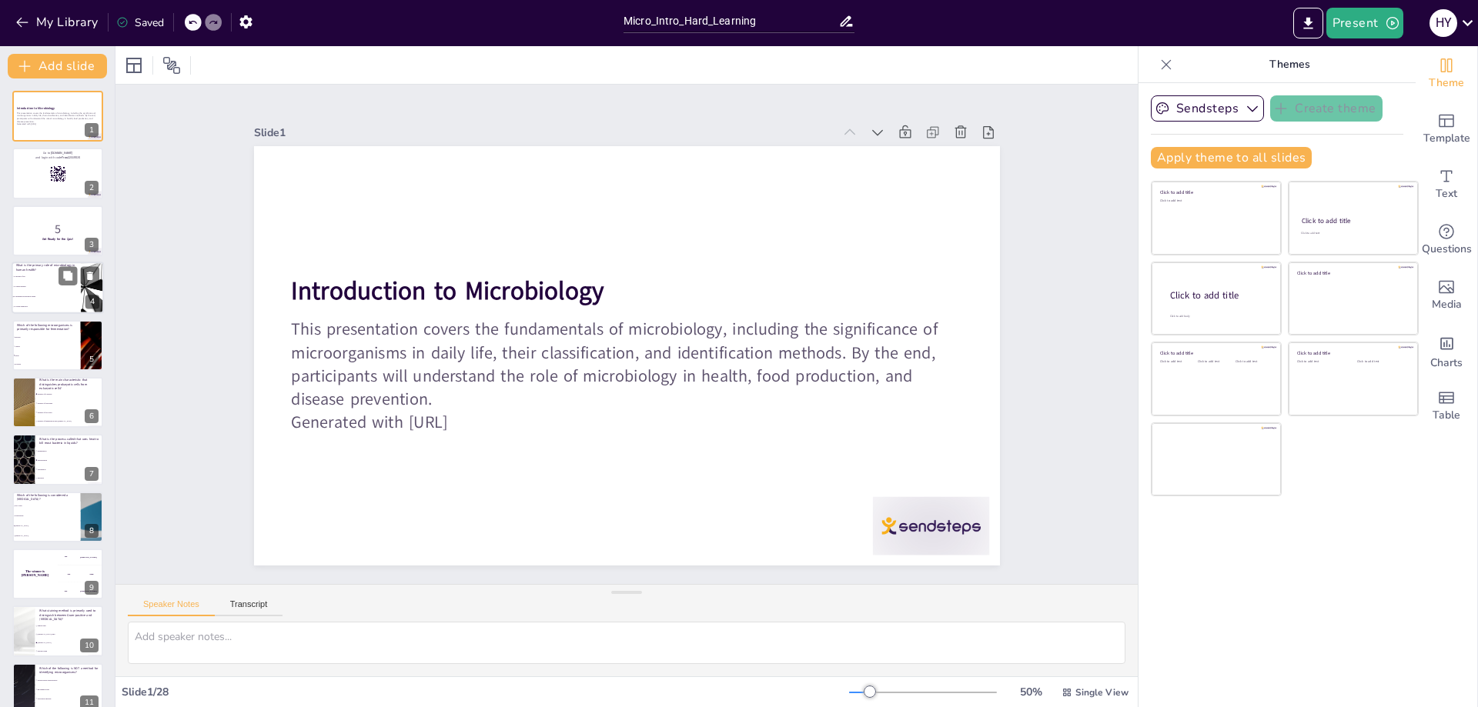
checkbox input "true"
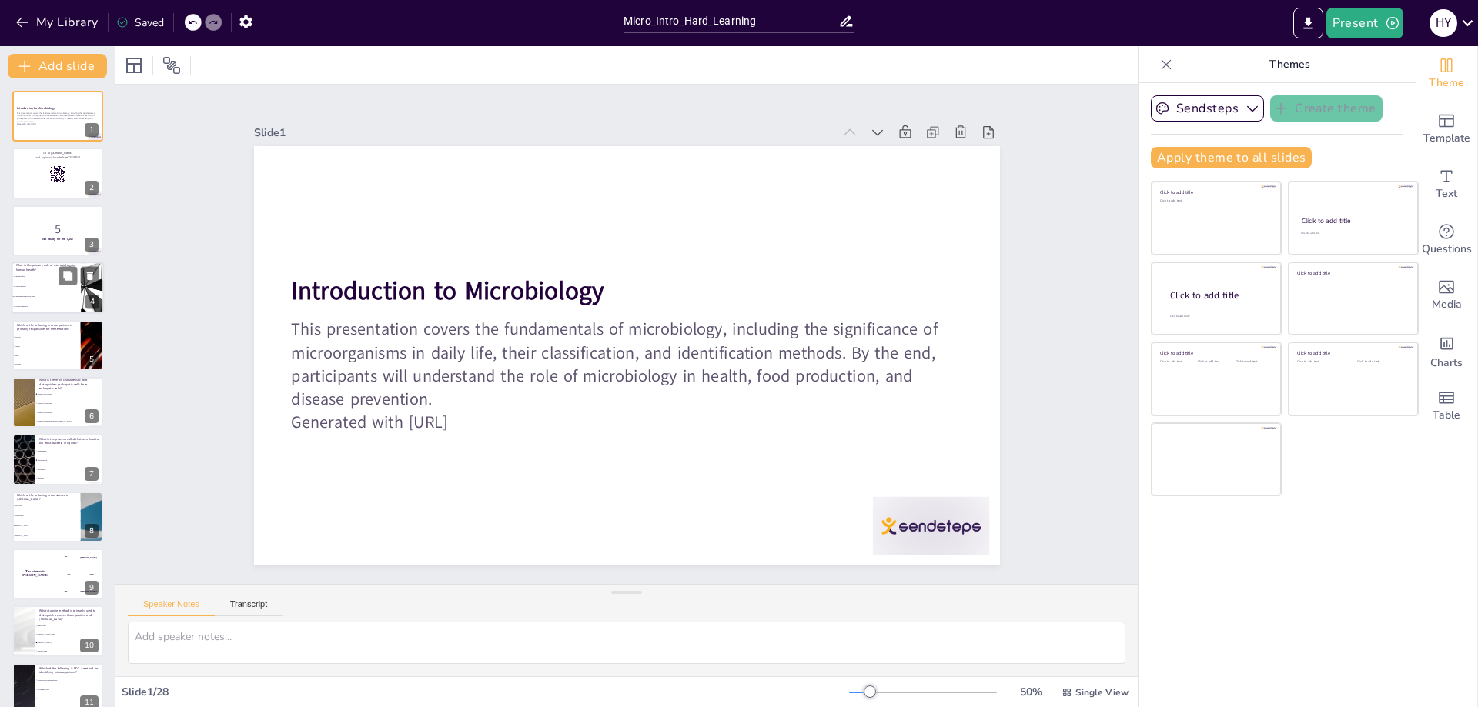
checkbox input "true"
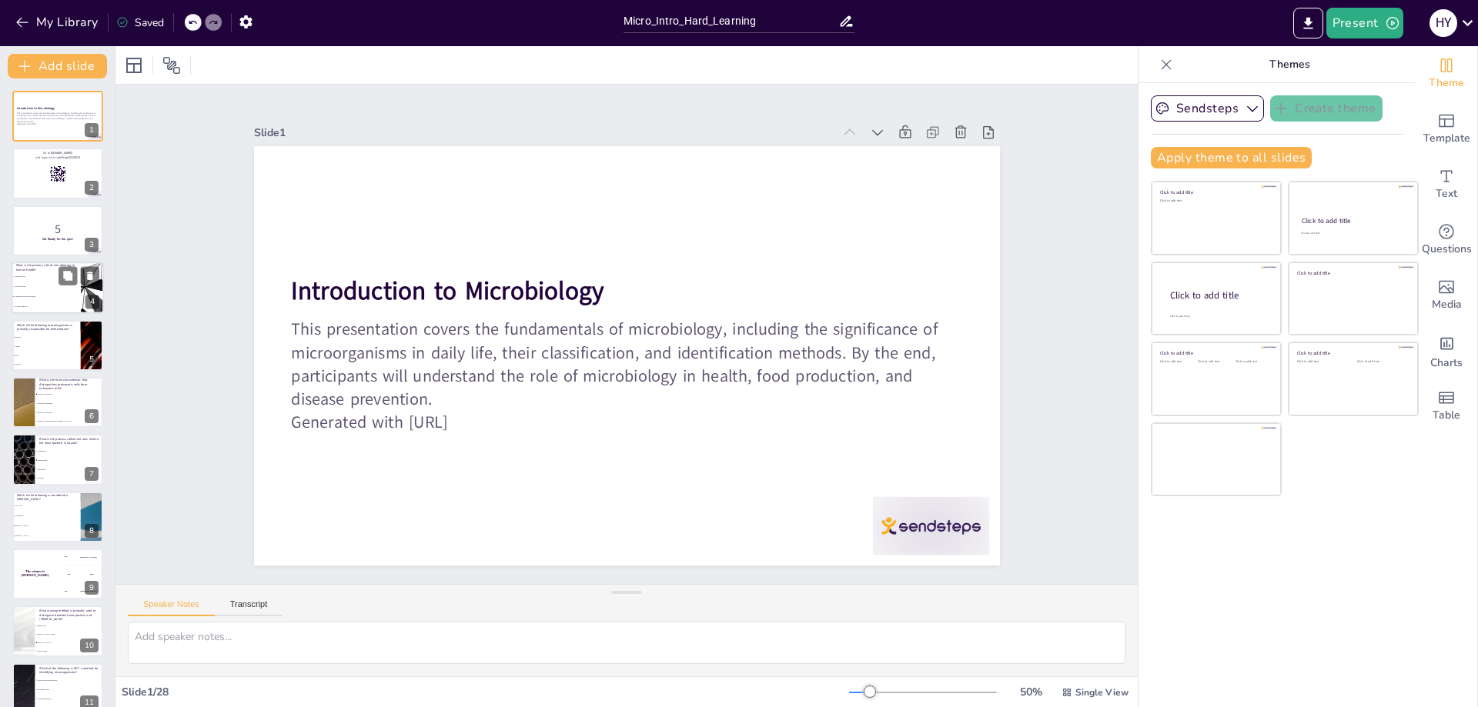
checkbox input "true"
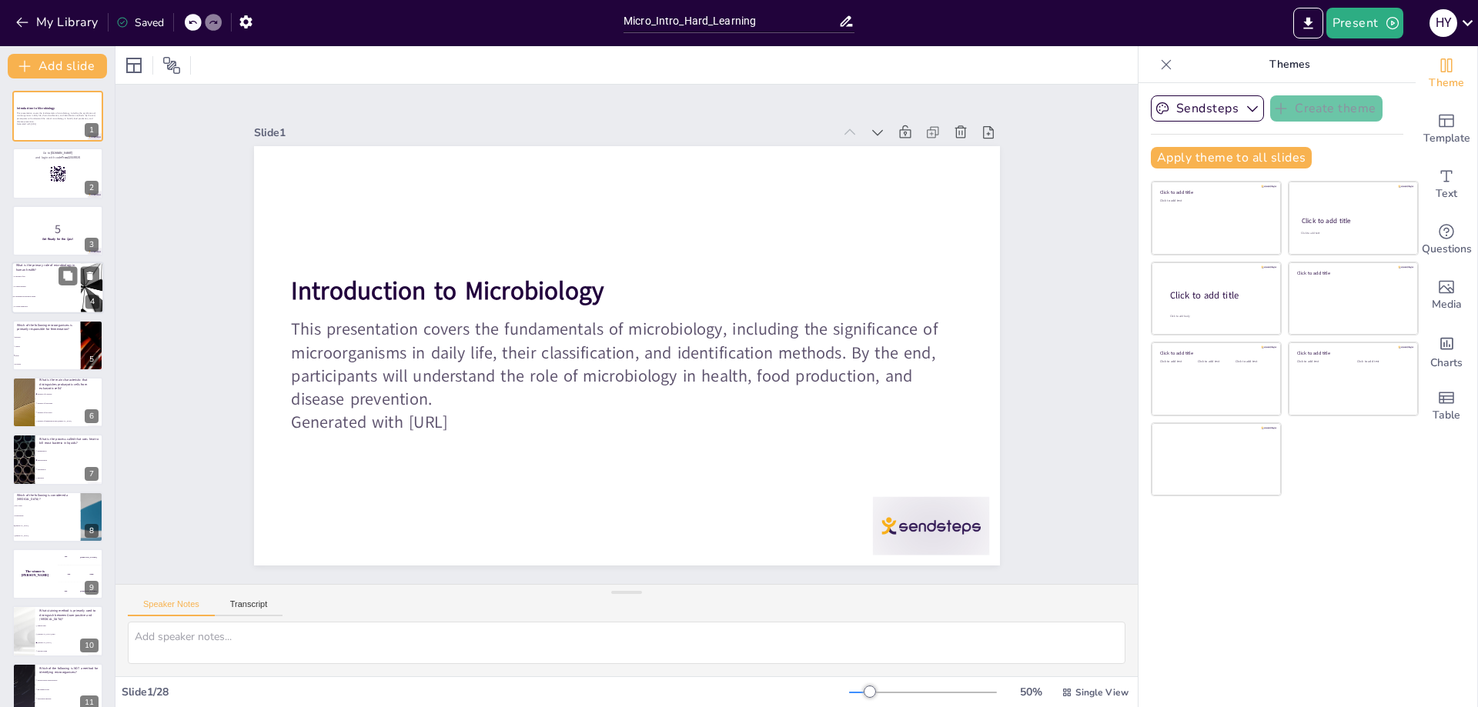
checkbox input "true"
click at [24, 303] on li "To create antibiotics" at bounding box center [46, 308] width 69 height 10
type textarea "Microbiology plays a crucial role in maintaining and promoting health by unders…"
checkbox input "true"
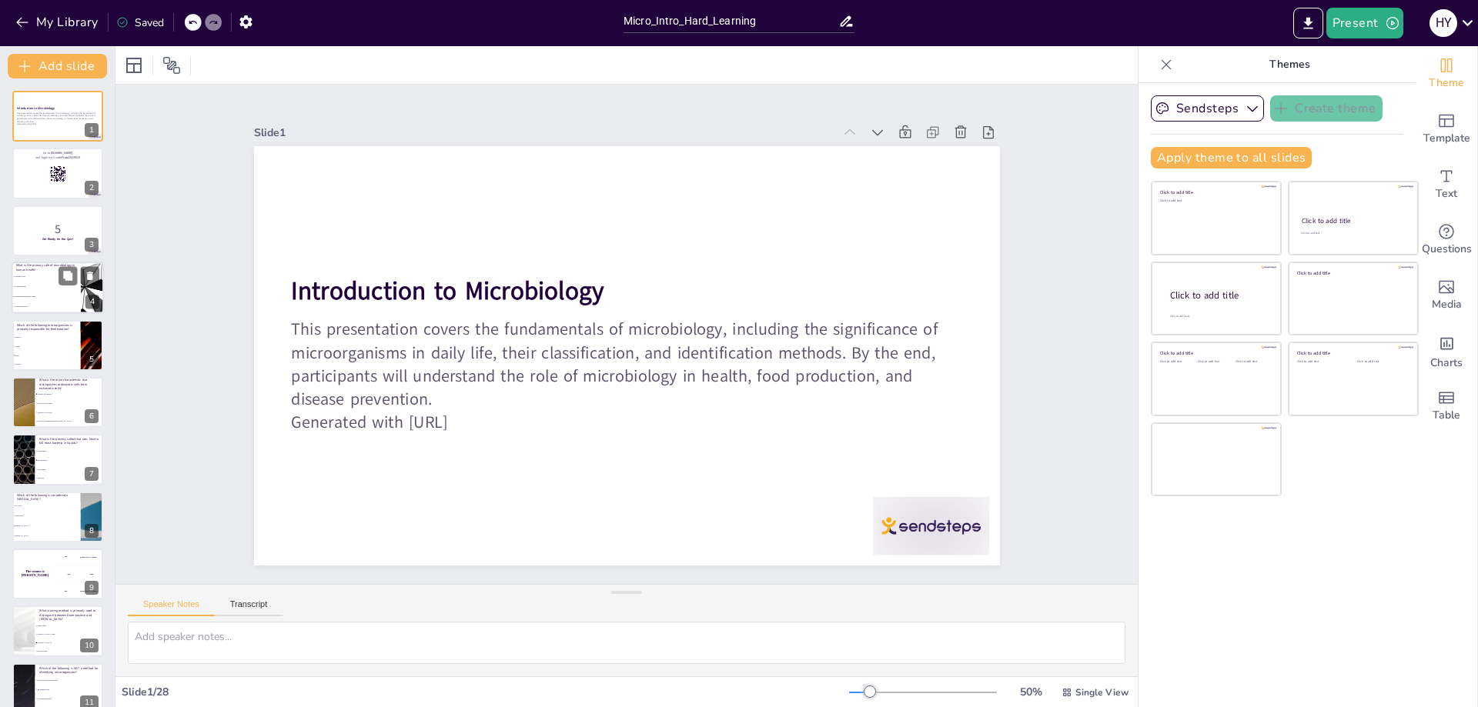
checkbox input "true"
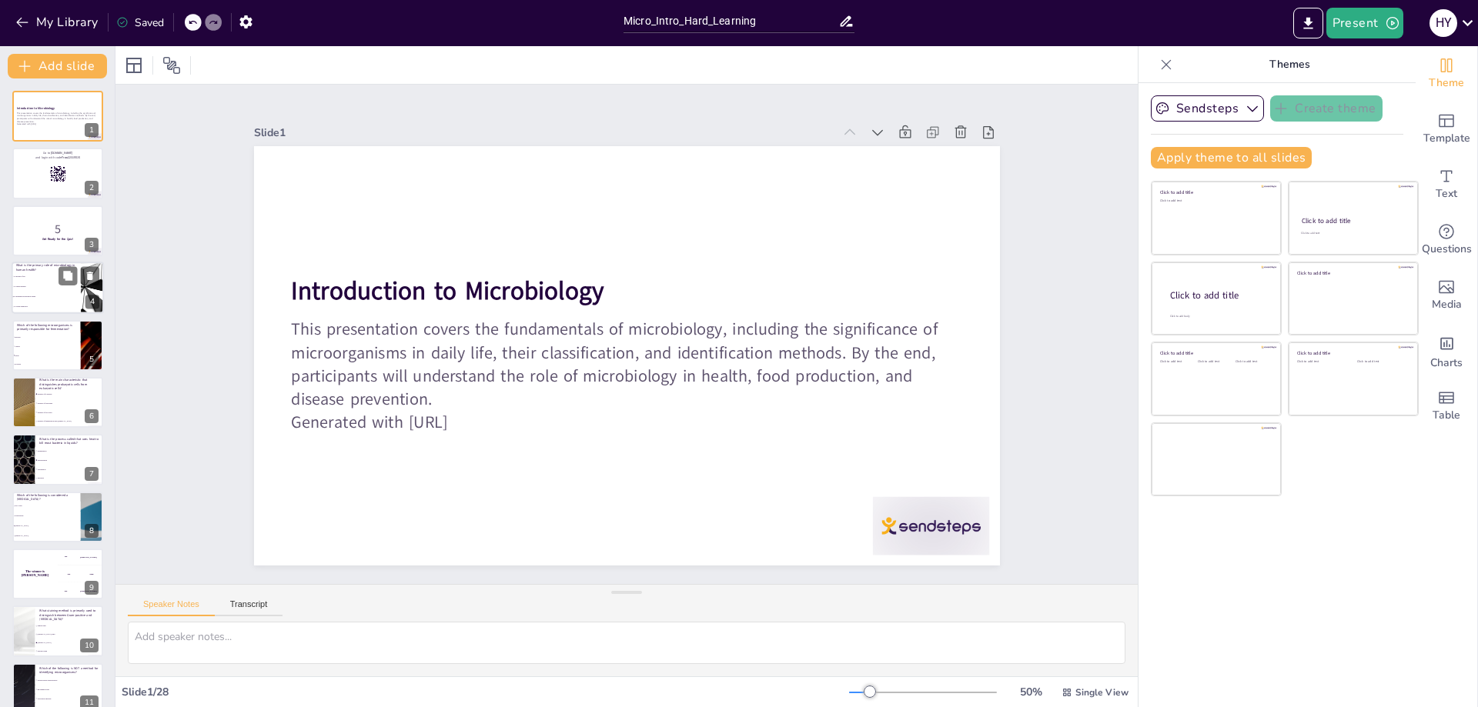
checkbox input "true"
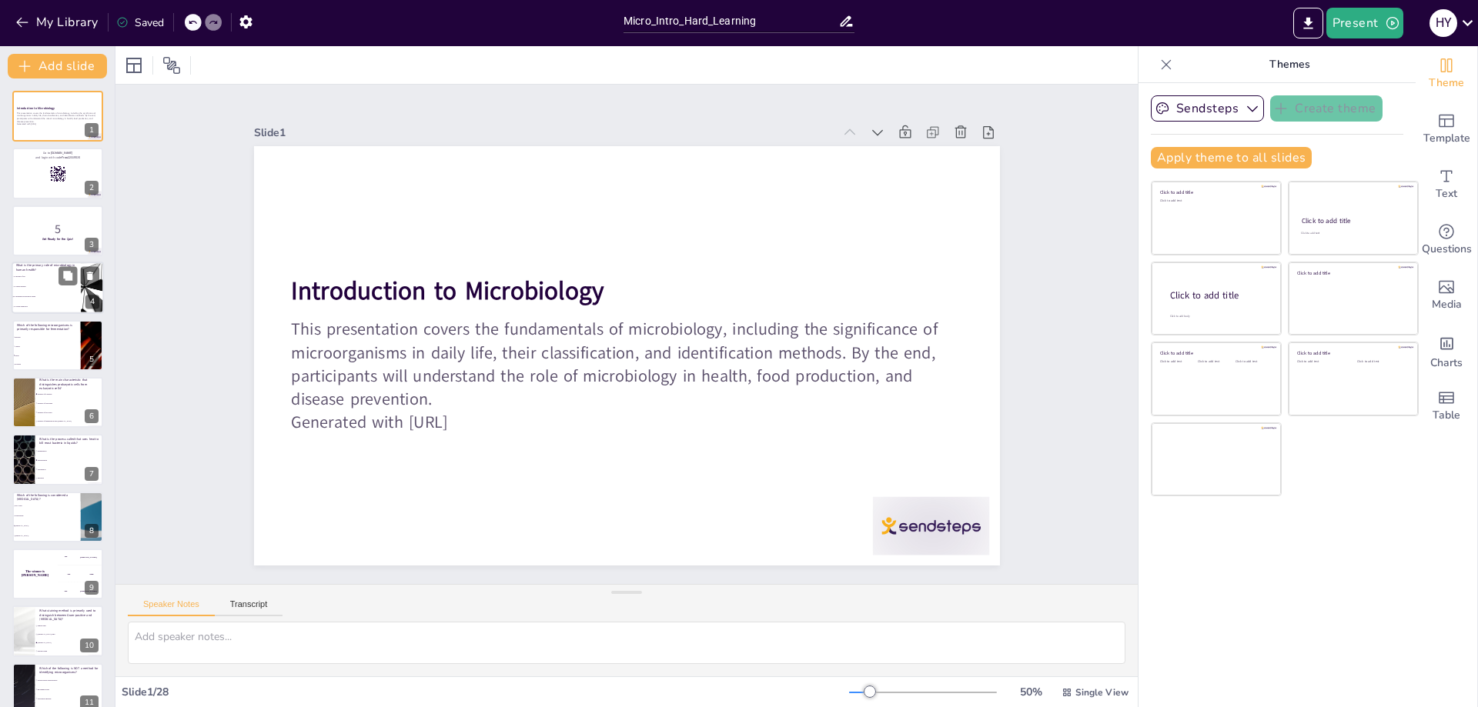
checkbox input "true"
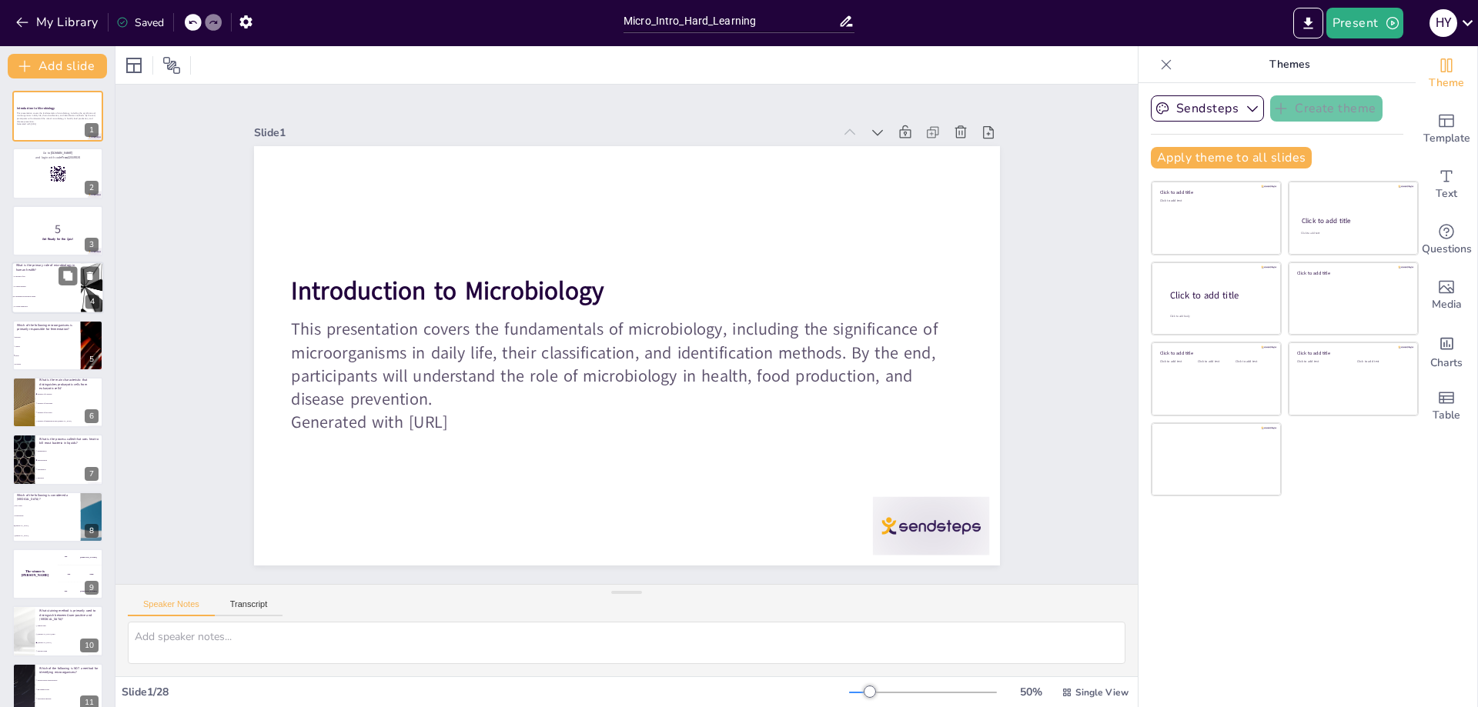
checkbox input "true"
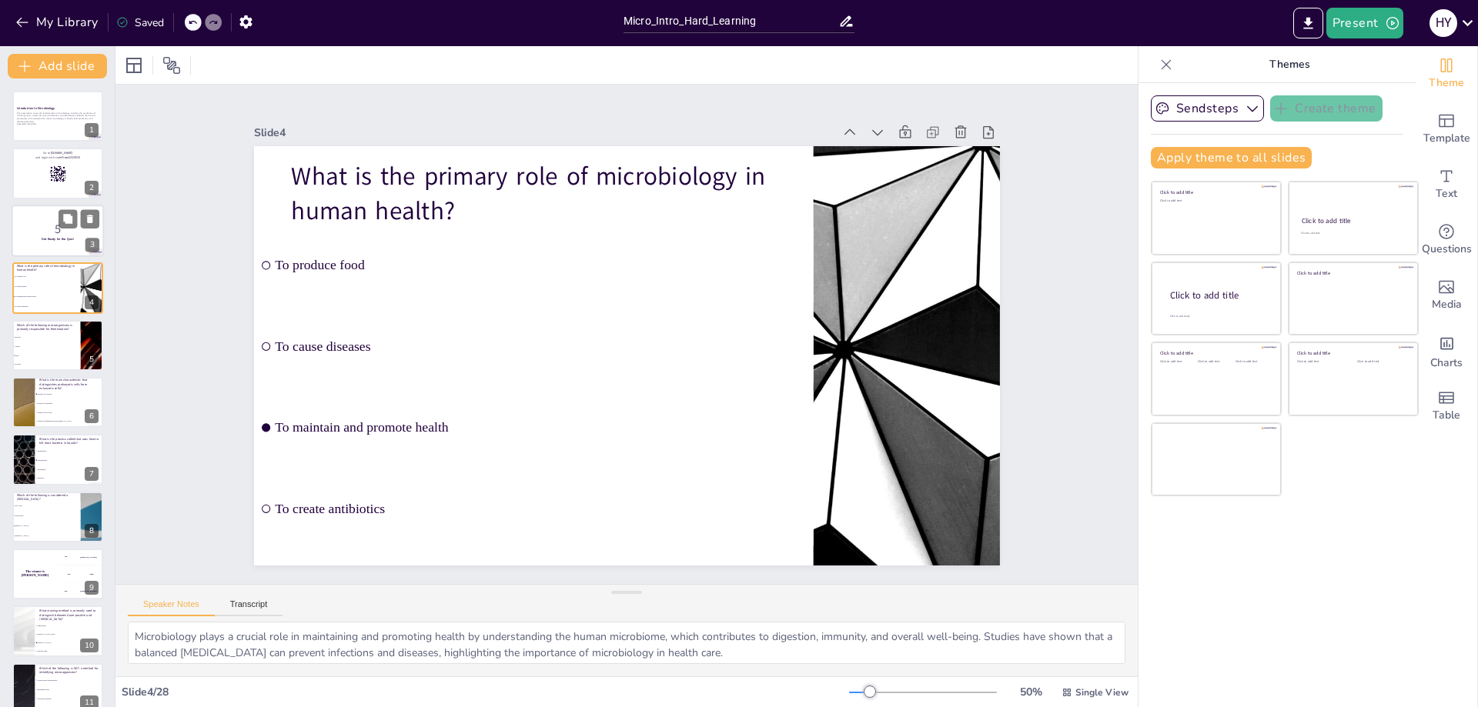
checkbox input "true"
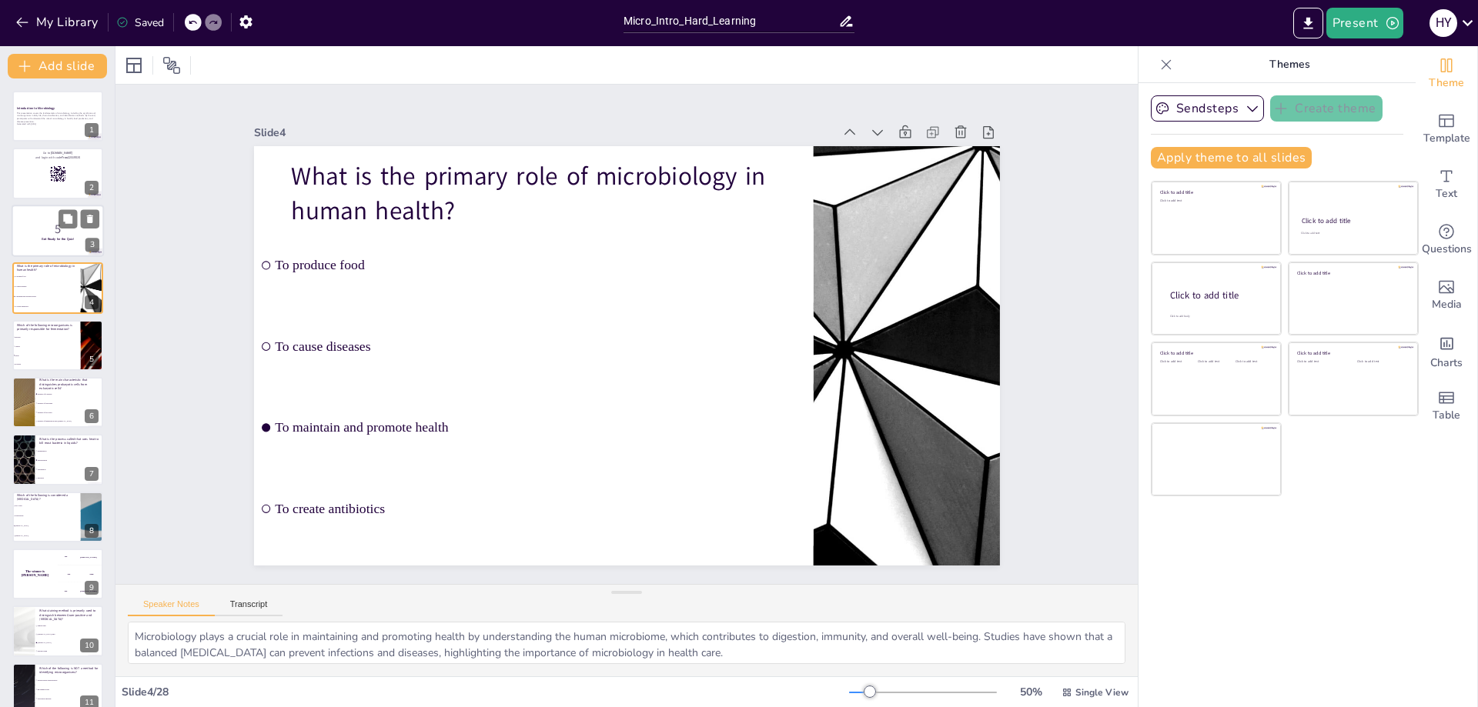
checkbox input "true"
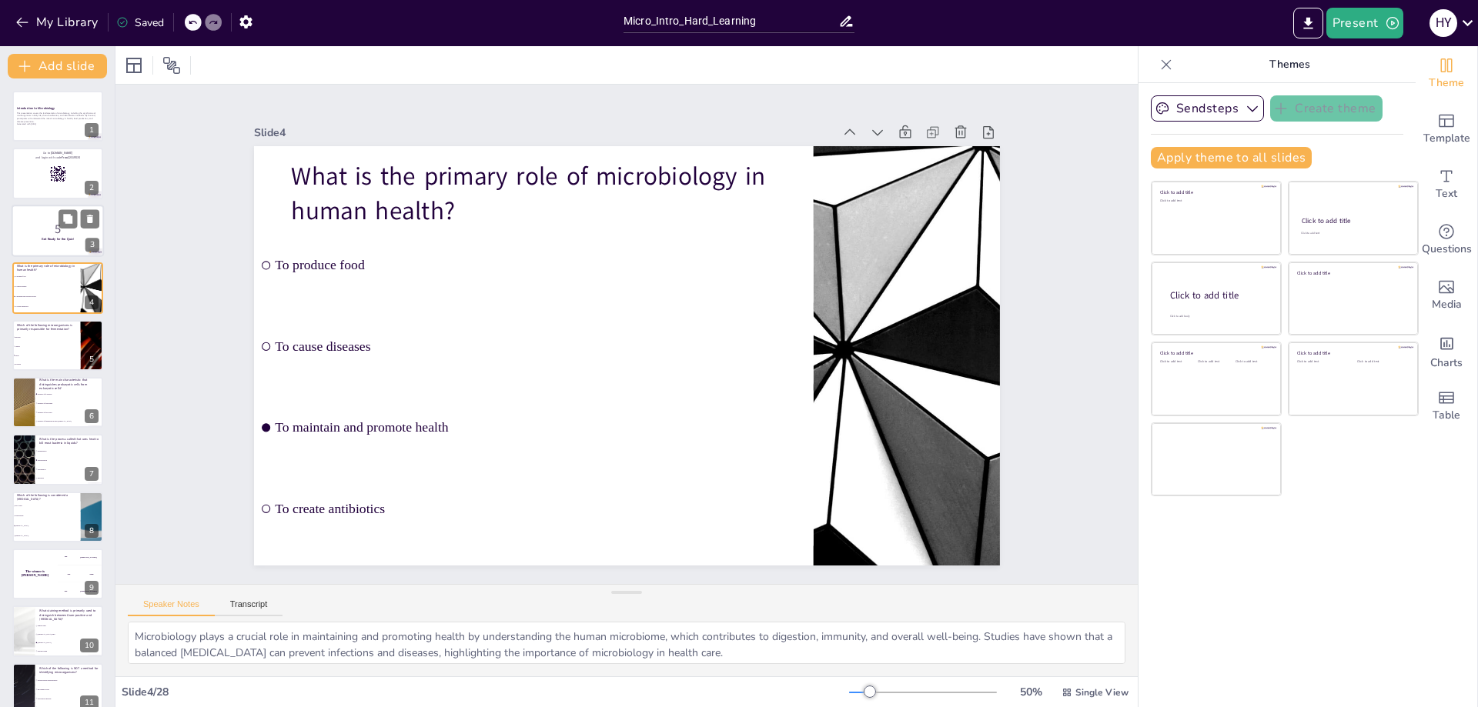
checkbox input "true"
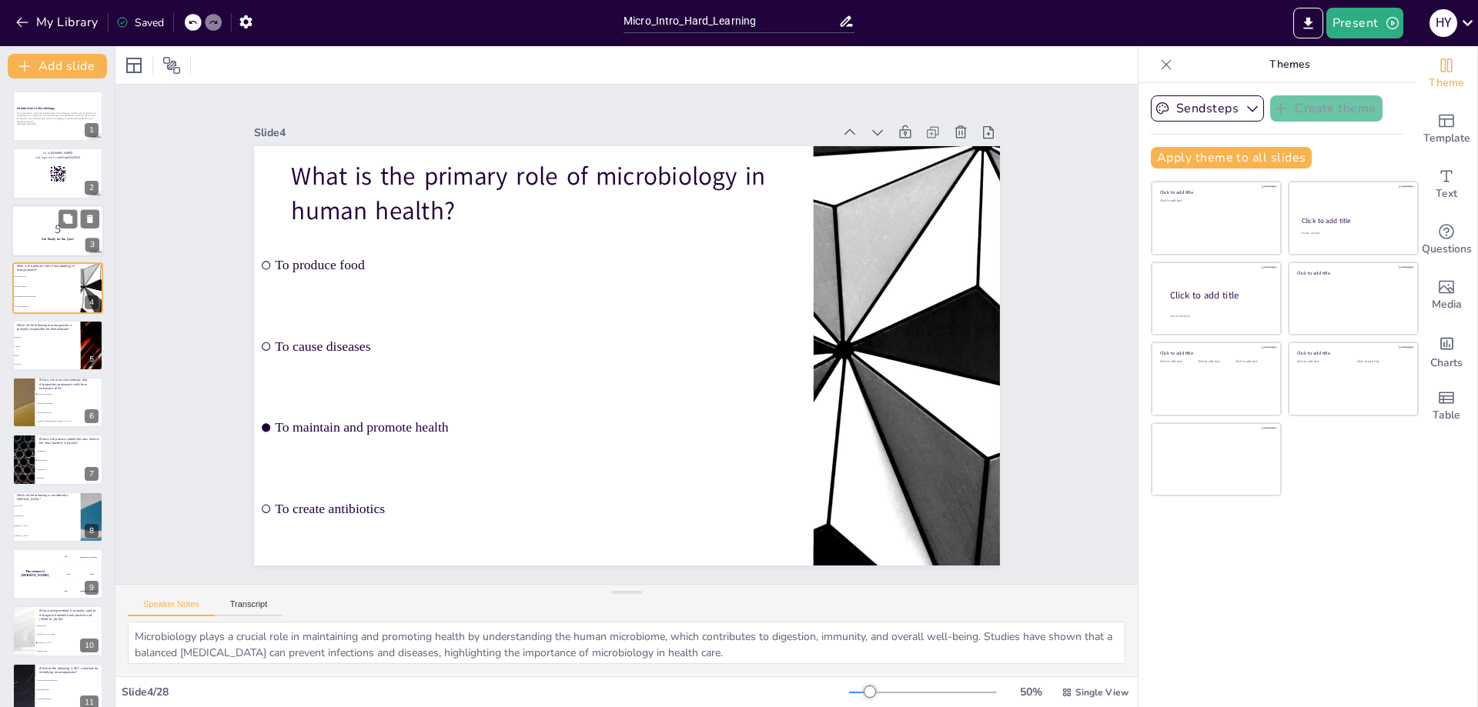
checkbox input "true"
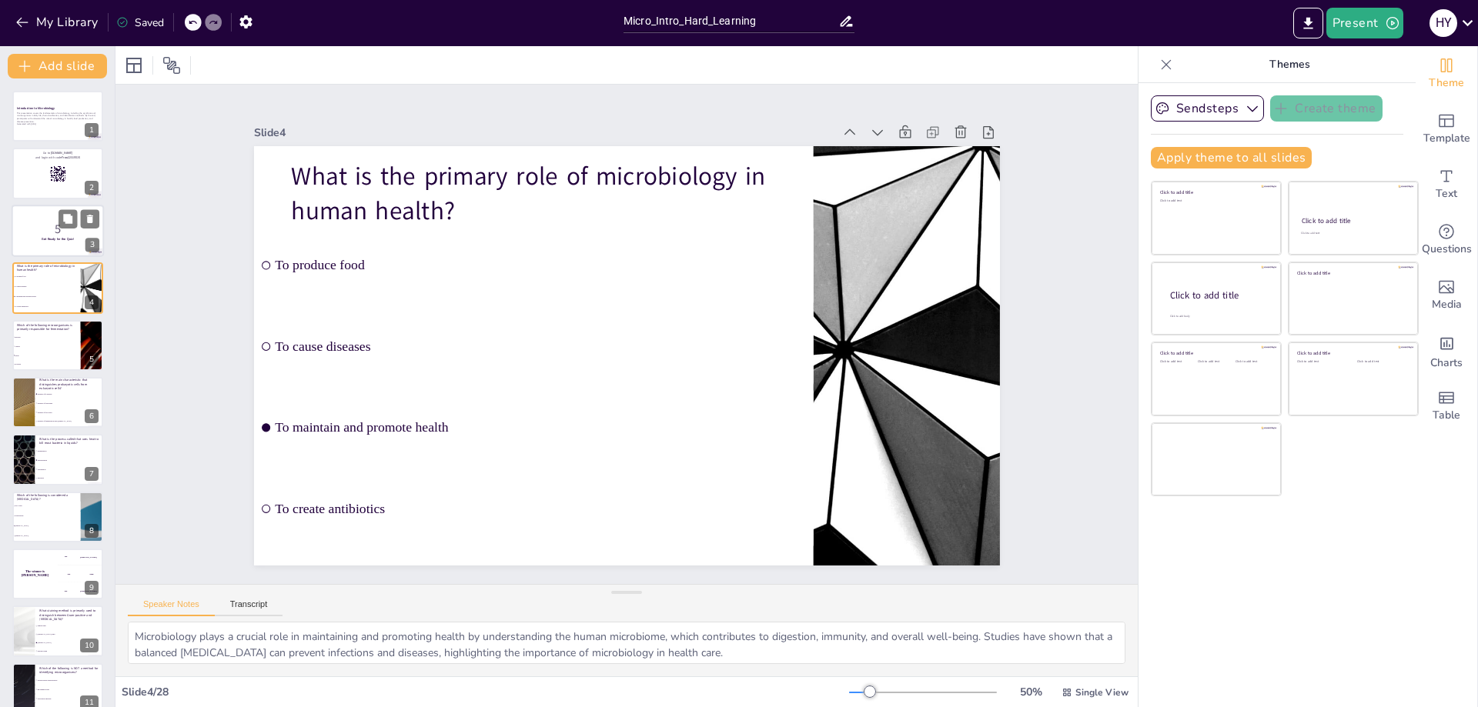
checkbox input "true"
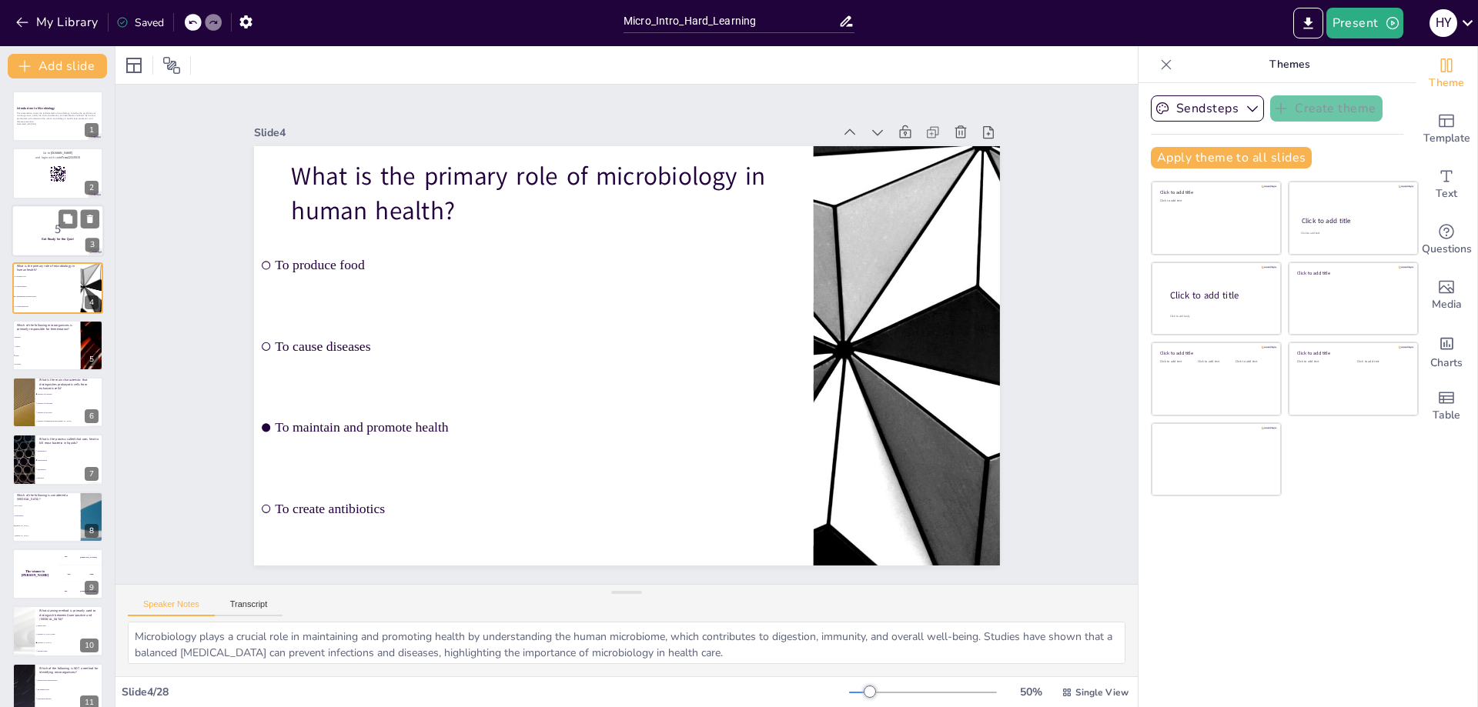
checkbox input "true"
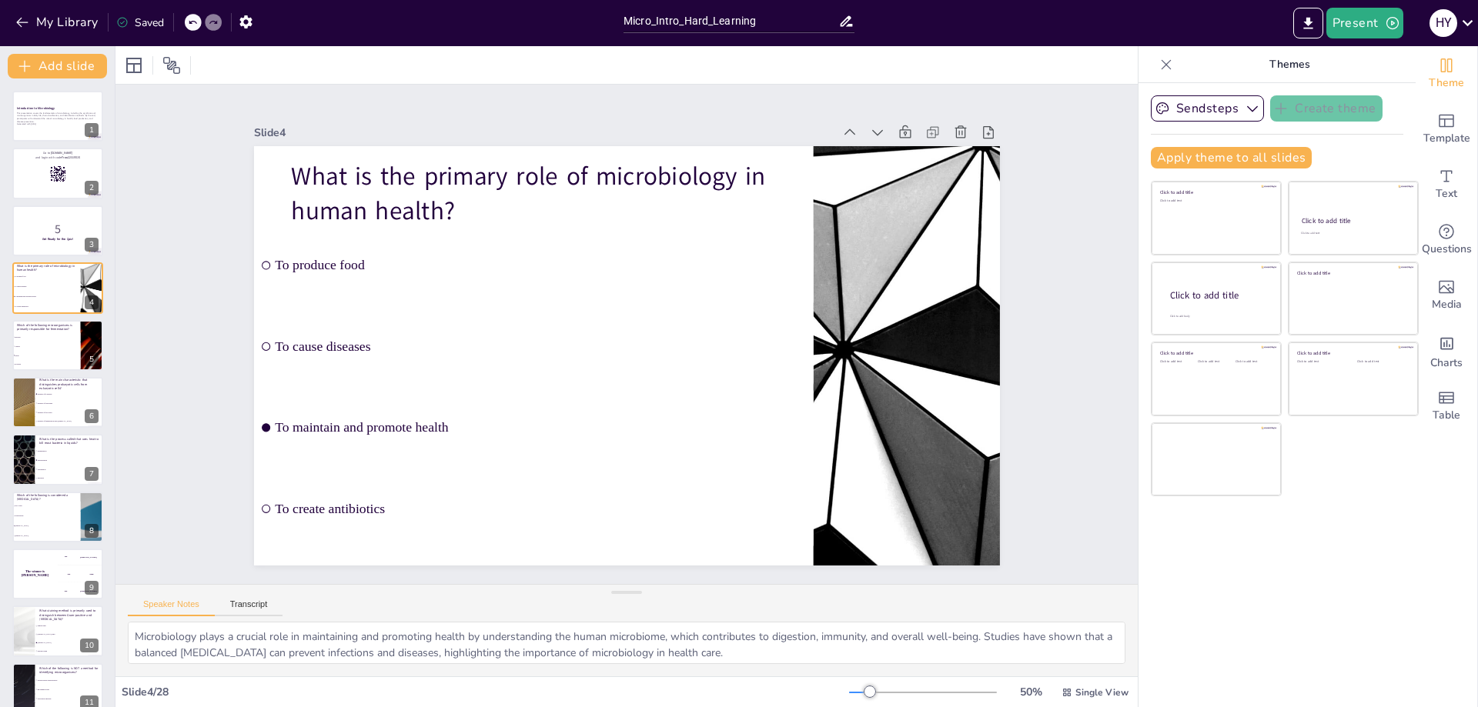
click at [218, 378] on div "Slide 1 Introduction to Microbiology This presentation covers the fundamentals …" at bounding box center [627, 334] width 876 height 547
click at [21, 344] on li "Viruses" at bounding box center [46, 346] width 69 height 9
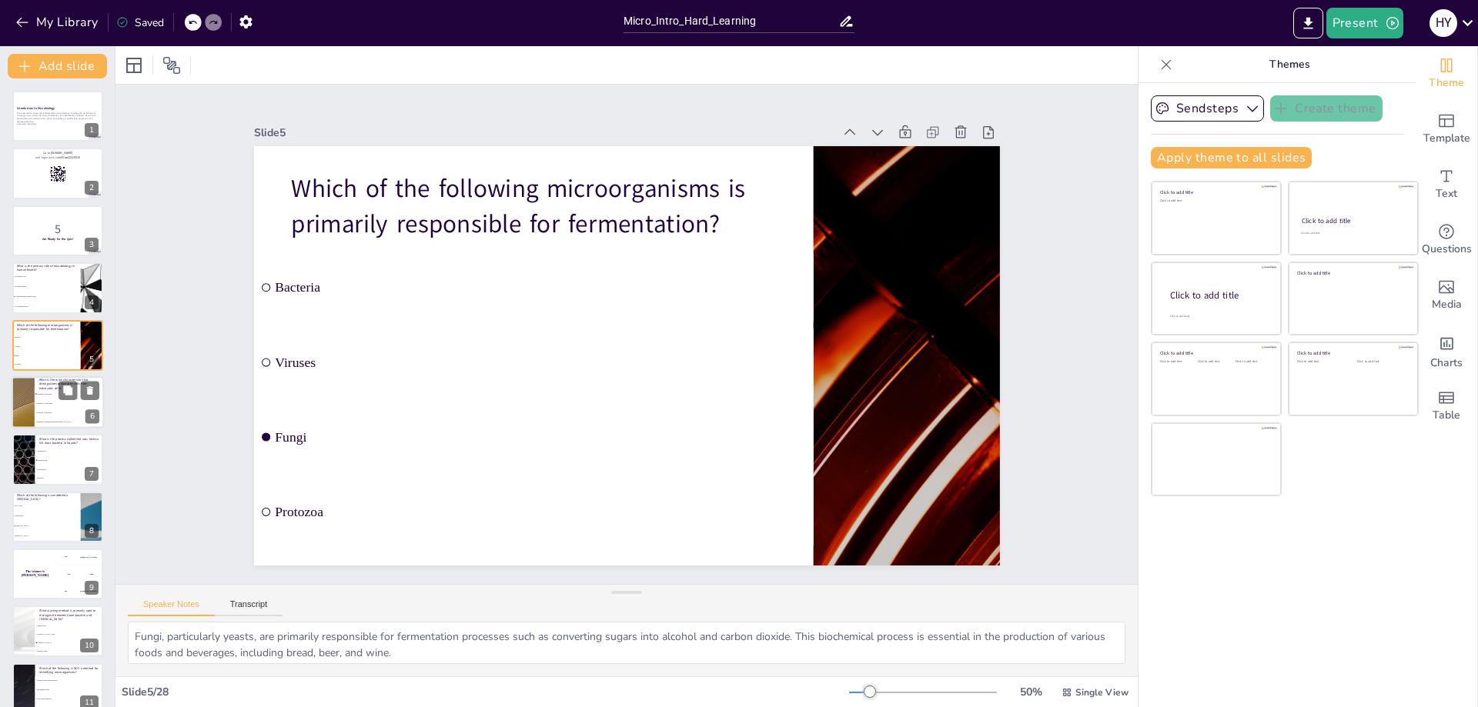
click at [25, 403] on div at bounding box center [23, 402] width 92 height 52
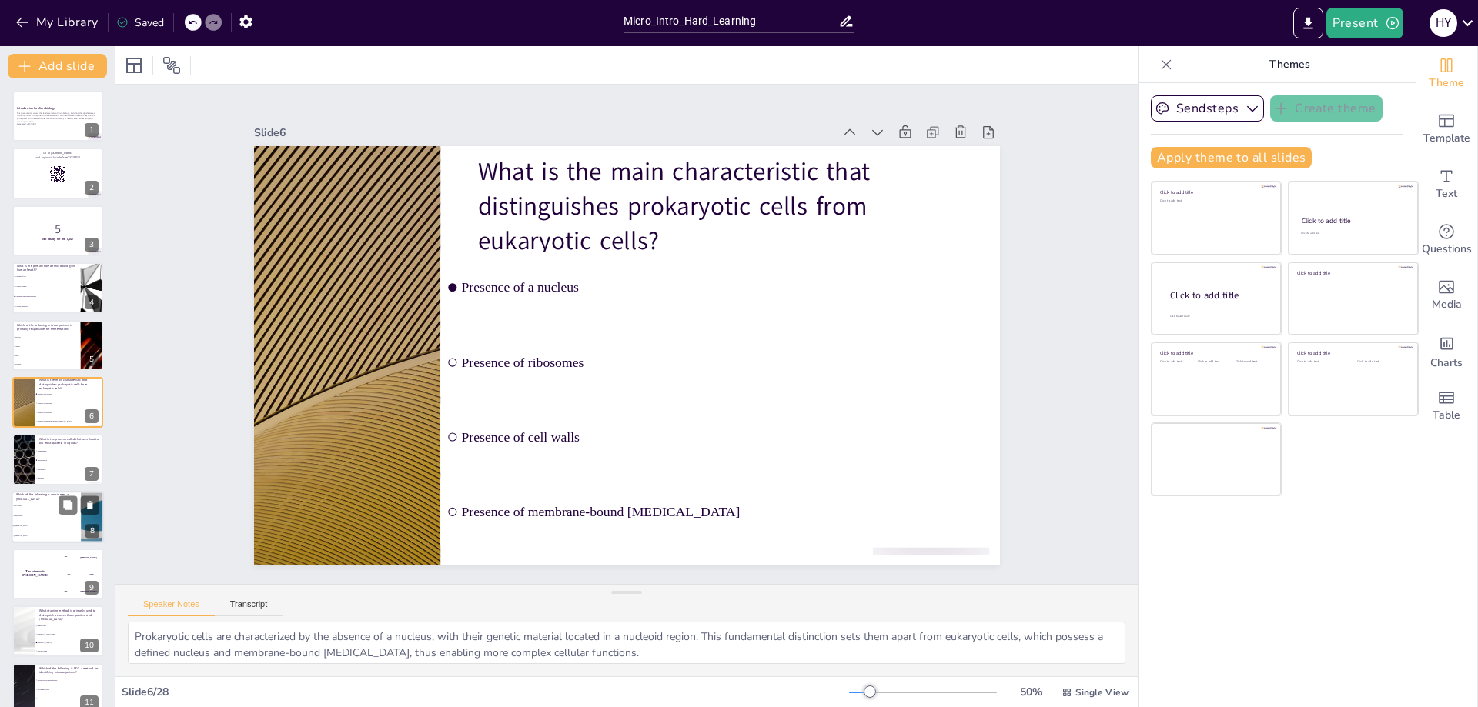
scroll to position [10, 0]
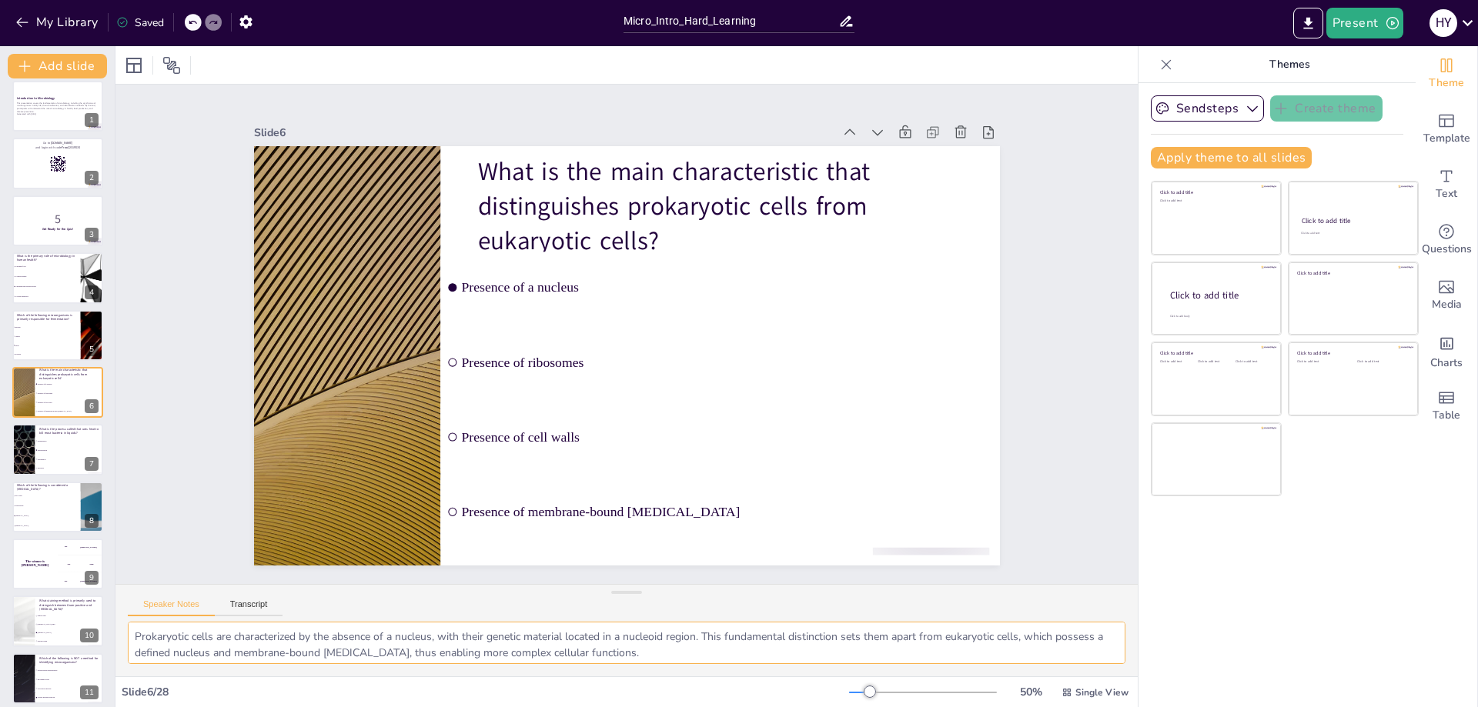
click at [321, 648] on textarea "Prokaryotic cells are characterized by the absence of a nucleus, with their gen…" at bounding box center [627, 643] width 998 height 42
click at [301, 633] on textarea "Prokaryotic cells are characterized by the absence of a nucleus, with their gen…" at bounding box center [627, 643] width 998 height 42
click at [61, 462] on li "Sterilization" at bounding box center [69, 460] width 69 height 9
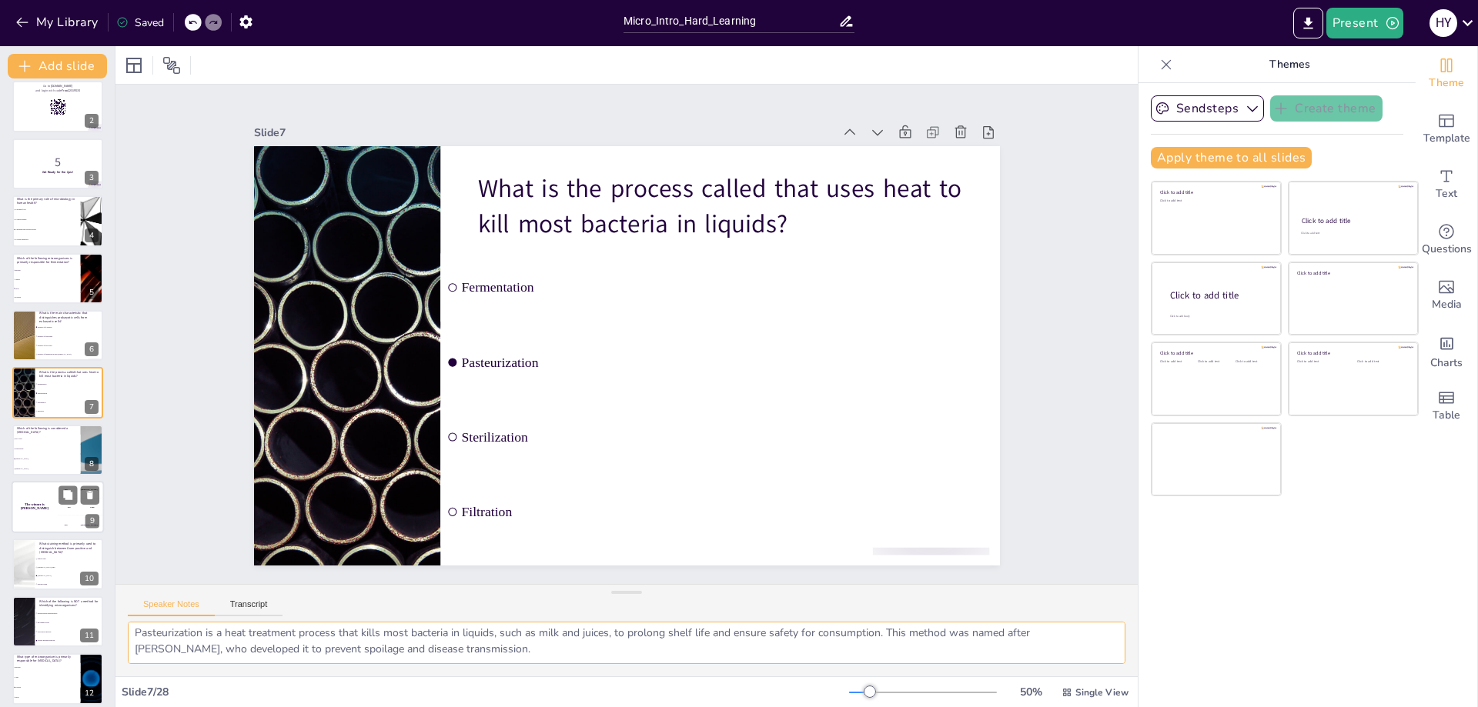
click at [41, 508] on h4 "The winner is [PERSON_NAME]" at bounding box center [35, 507] width 46 height 8
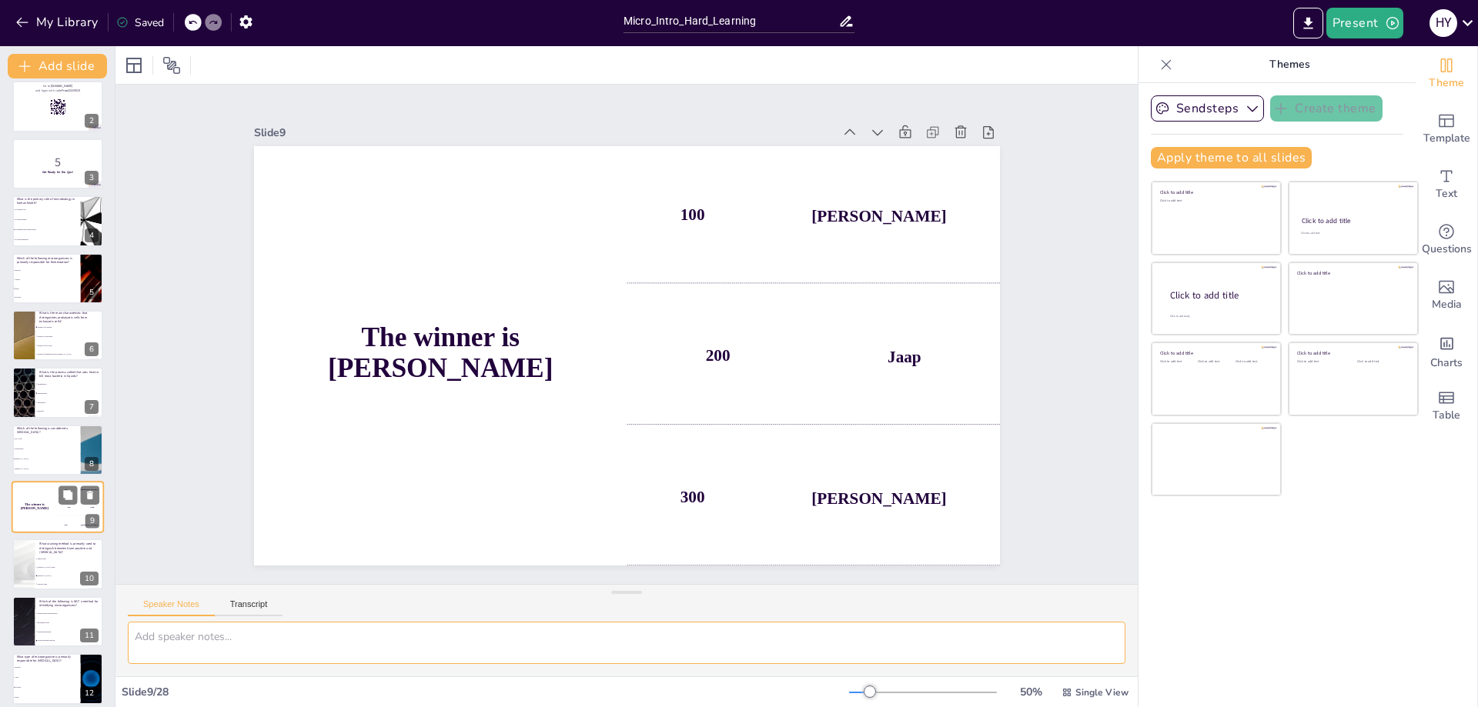
scroll to position [0, 0]
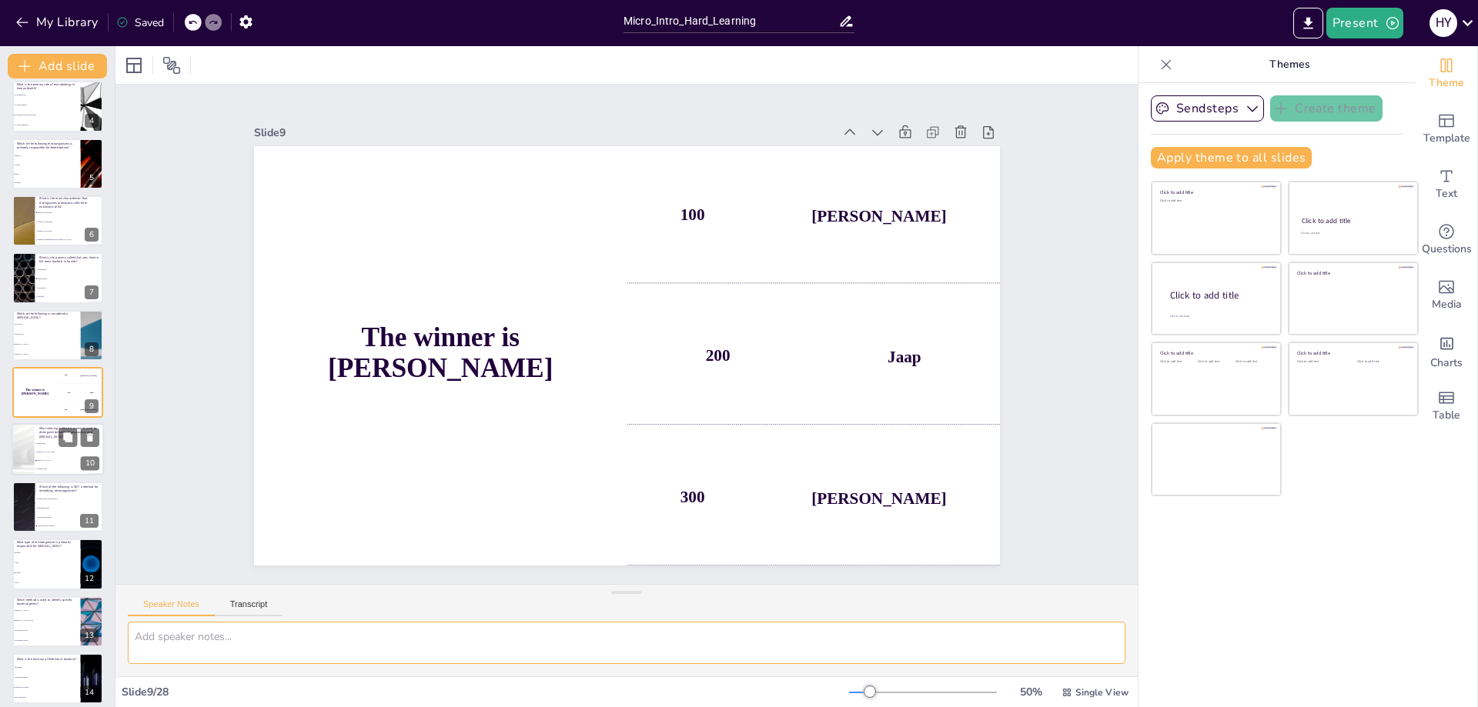
click at [37, 441] on li "Simple stain" at bounding box center [69, 444] width 69 height 8
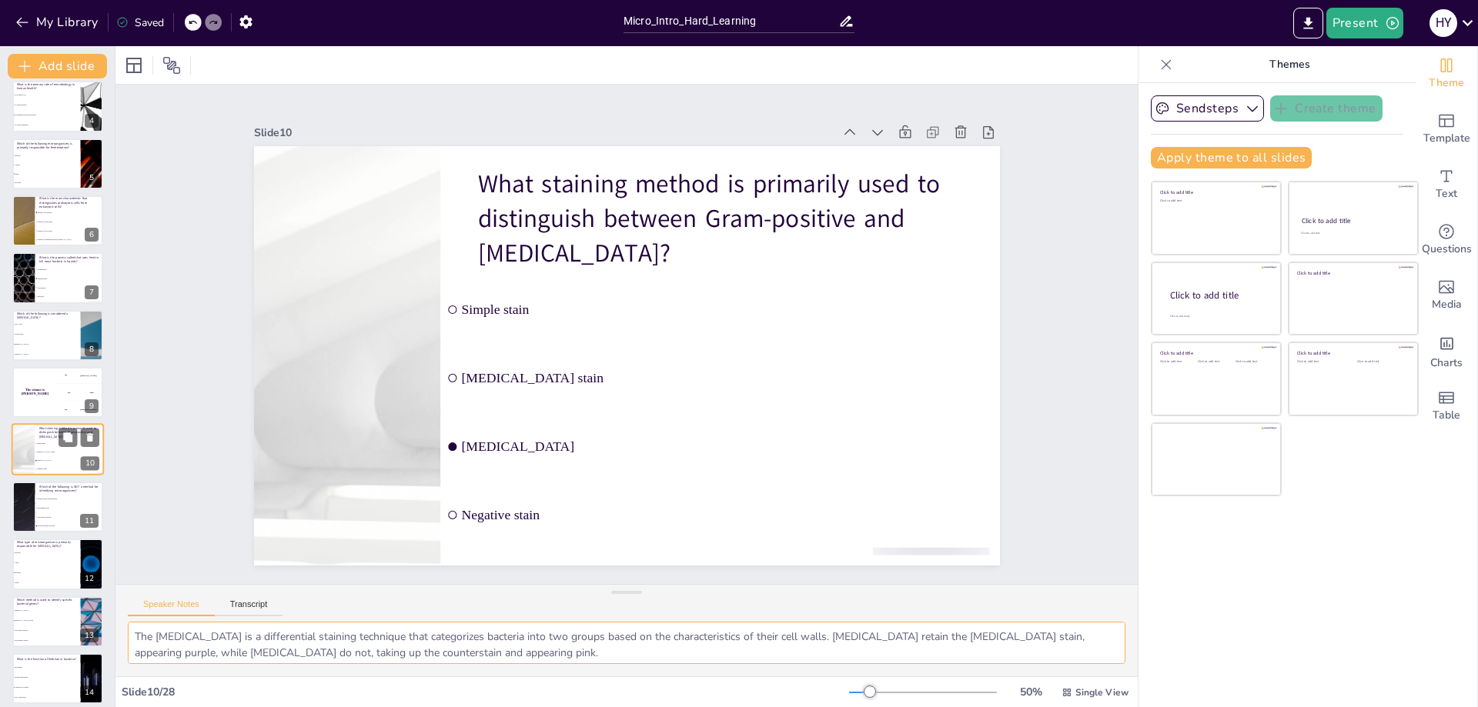
scroll to position [239, 0]
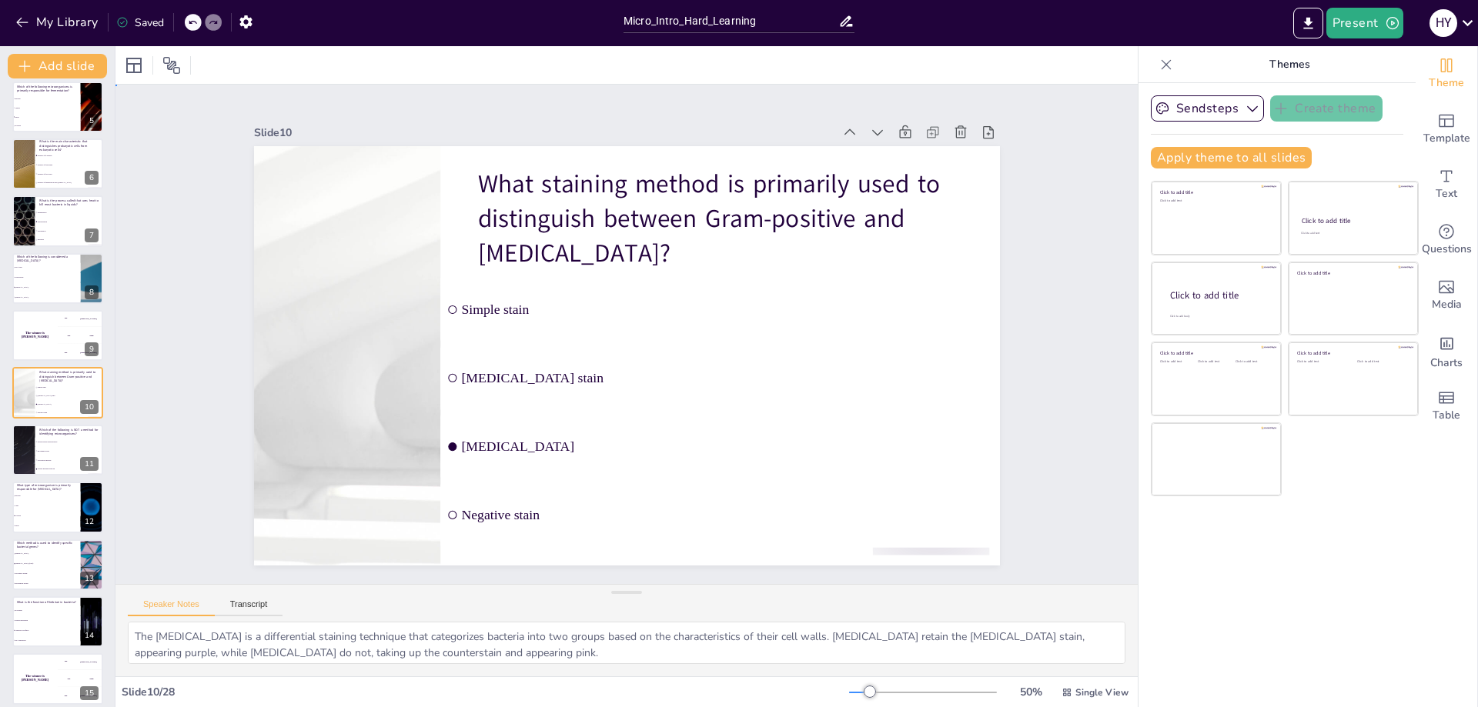
click at [1055, 360] on div "Slide 1 Introduction to Microbiology This presentation covers the fundamentals …" at bounding box center [627, 334] width 1104 height 701
click at [20, 497] on li "Bacteria" at bounding box center [46, 496] width 69 height 10
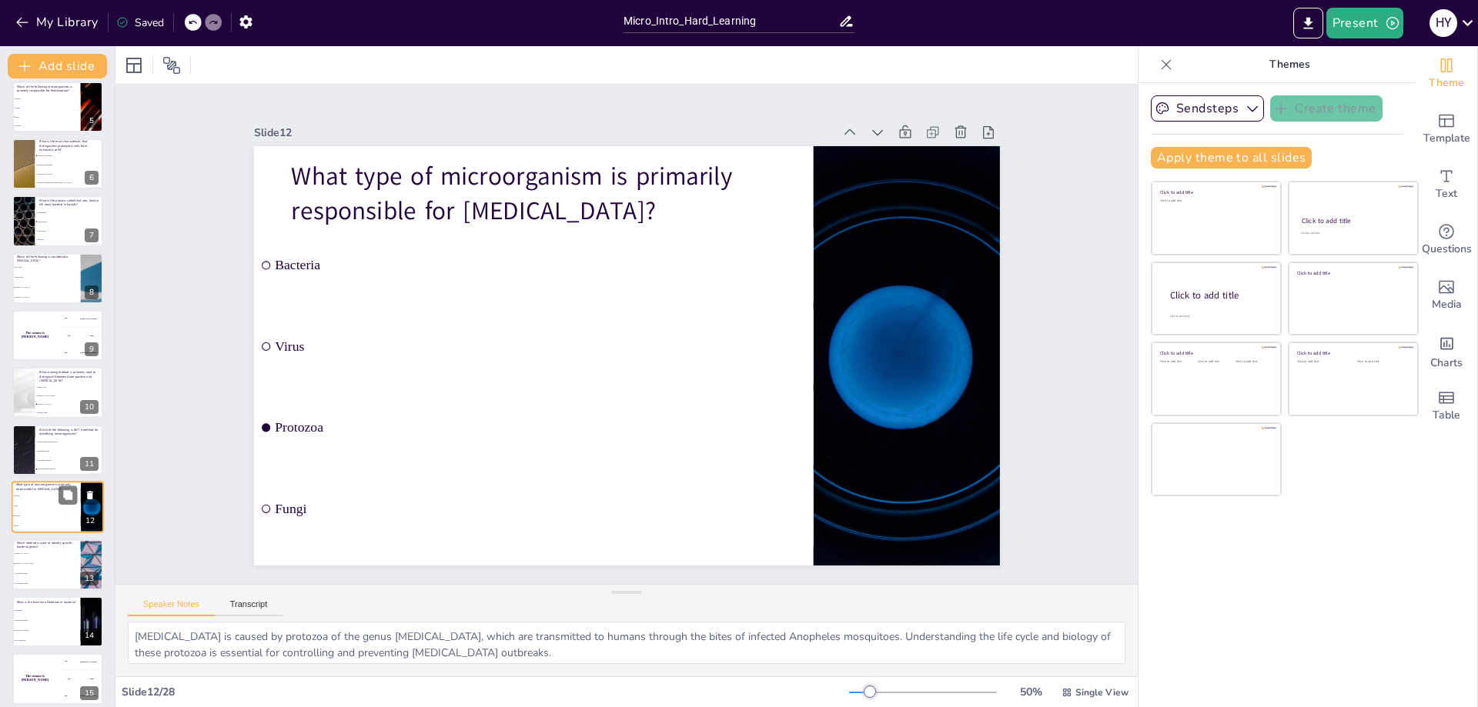
scroll to position [353, 0]
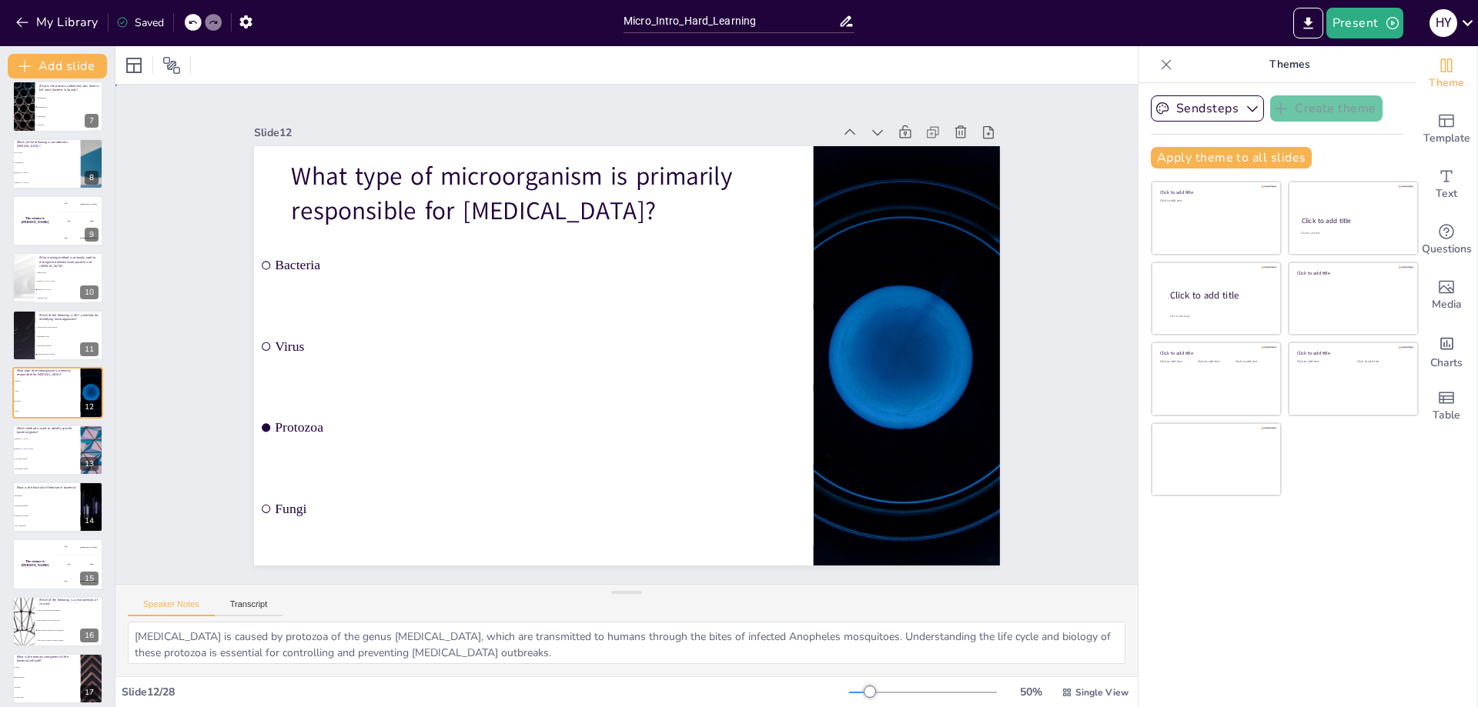
click at [141, 358] on div "Slide 1 Introduction to Microbiology This presentation covers the fundamentals …" at bounding box center [626, 334] width 1126 height 791
click at [32, 460] on span "Serological testing" at bounding box center [47, 459] width 66 height 2
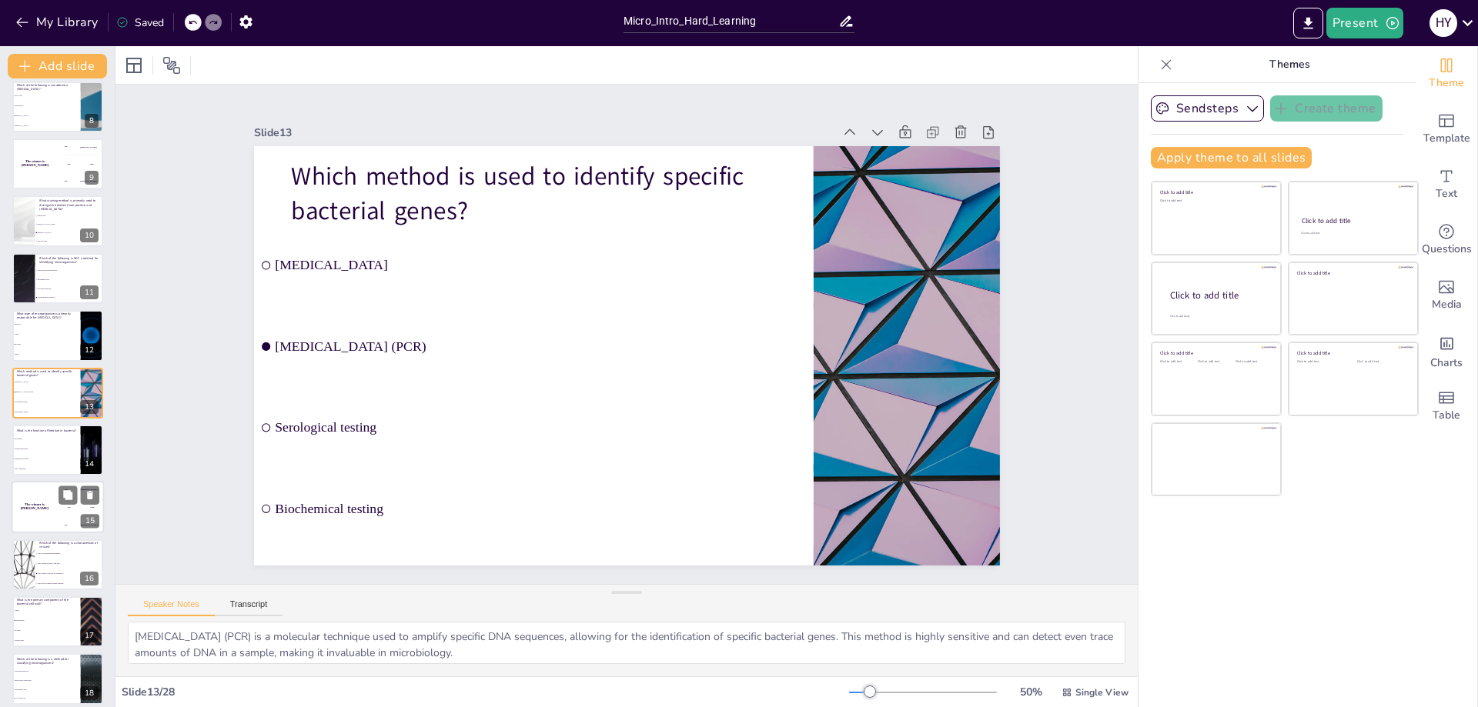
click at [31, 523] on div "The winner is [PERSON_NAME]" at bounding box center [35, 508] width 46 height 52
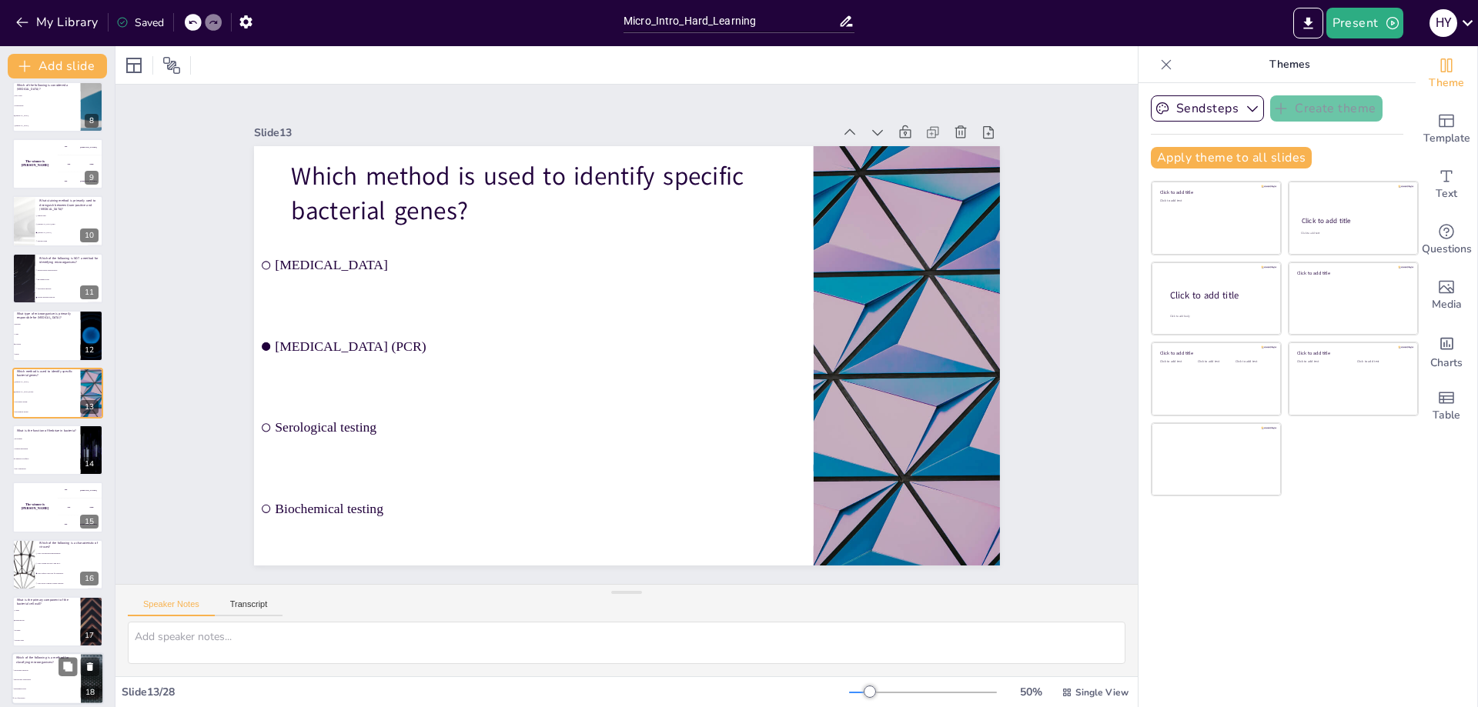
scroll to position [525, 0]
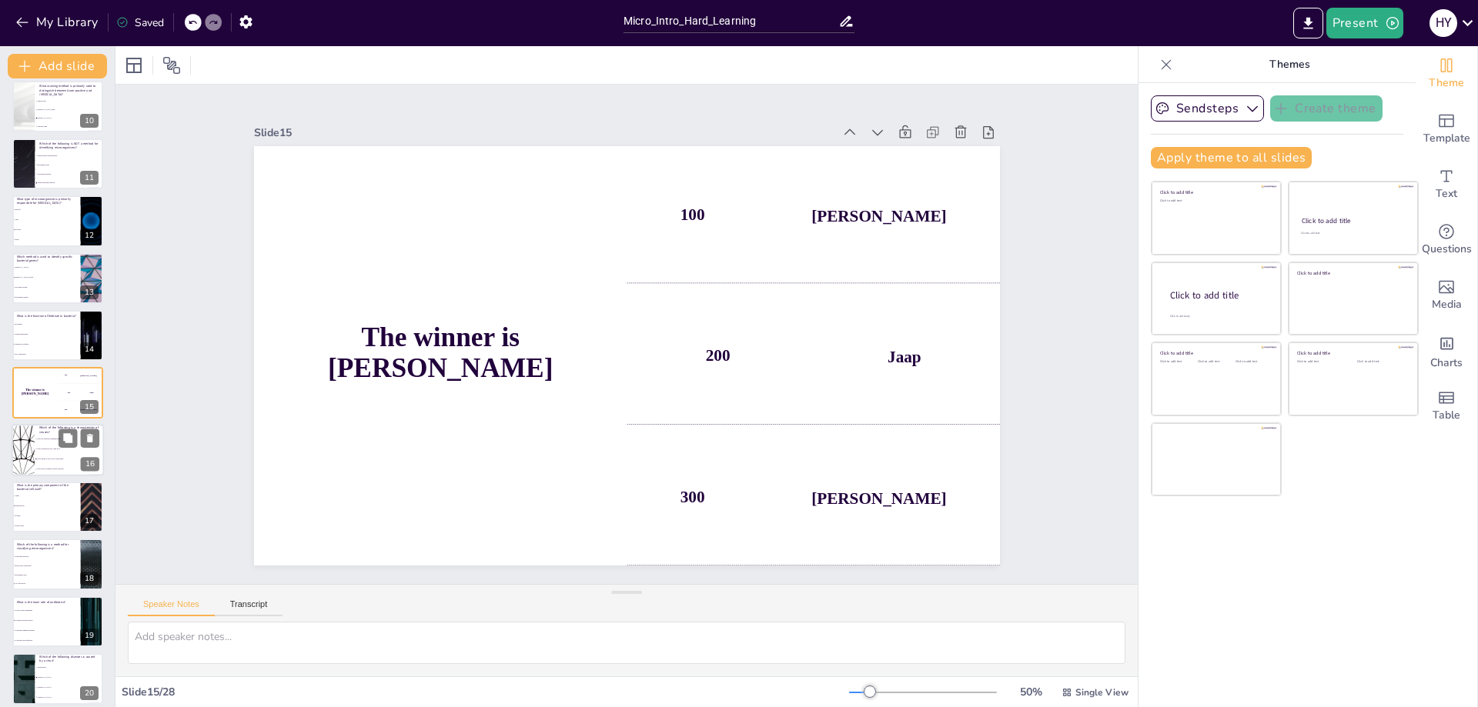
click at [56, 453] on li "They contain both DNA and RNA." at bounding box center [69, 449] width 69 height 10
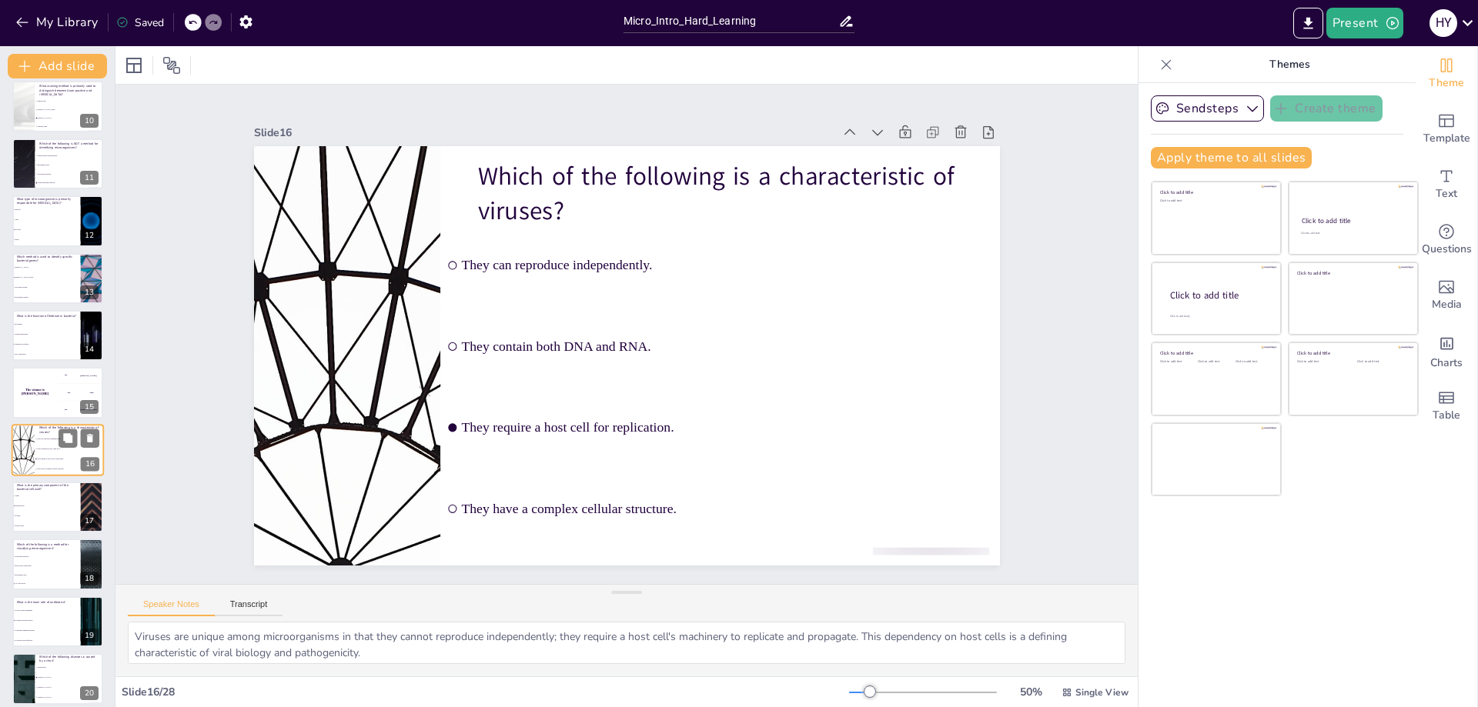
scroll to position [582, 0]
